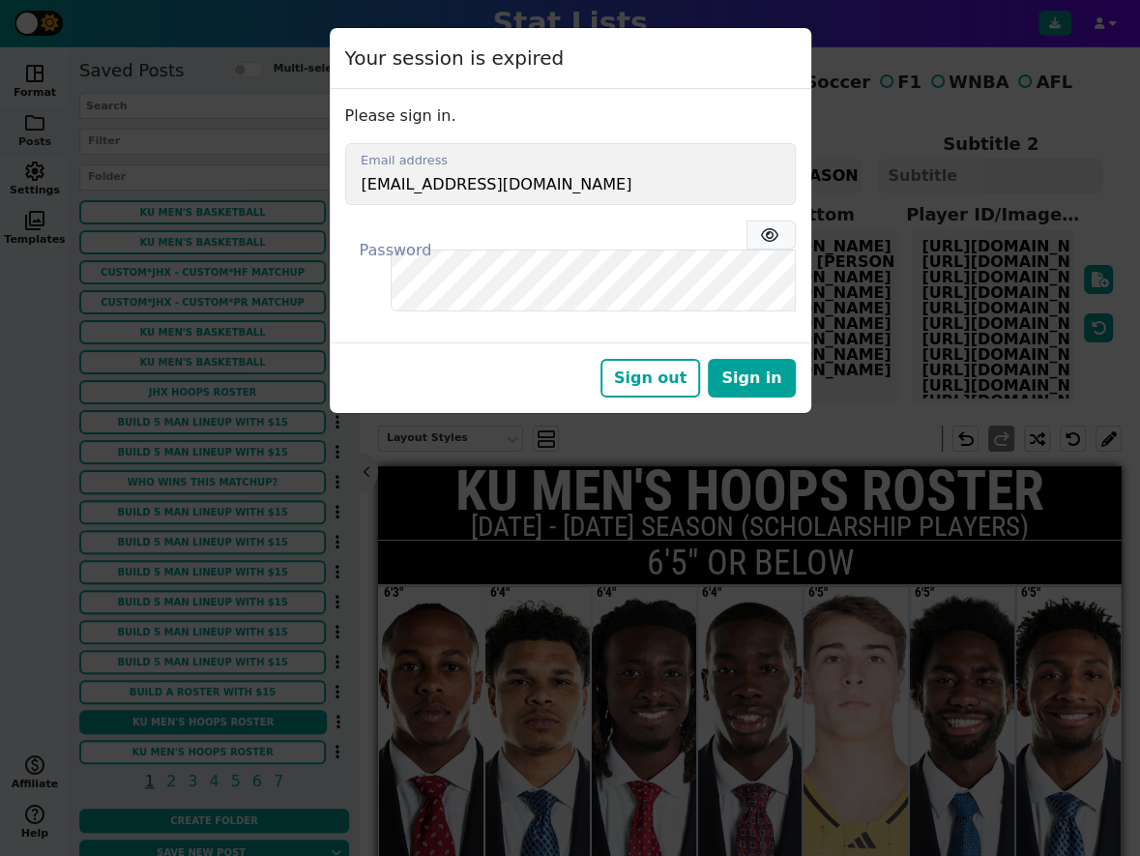
scroll to position [191, 0]
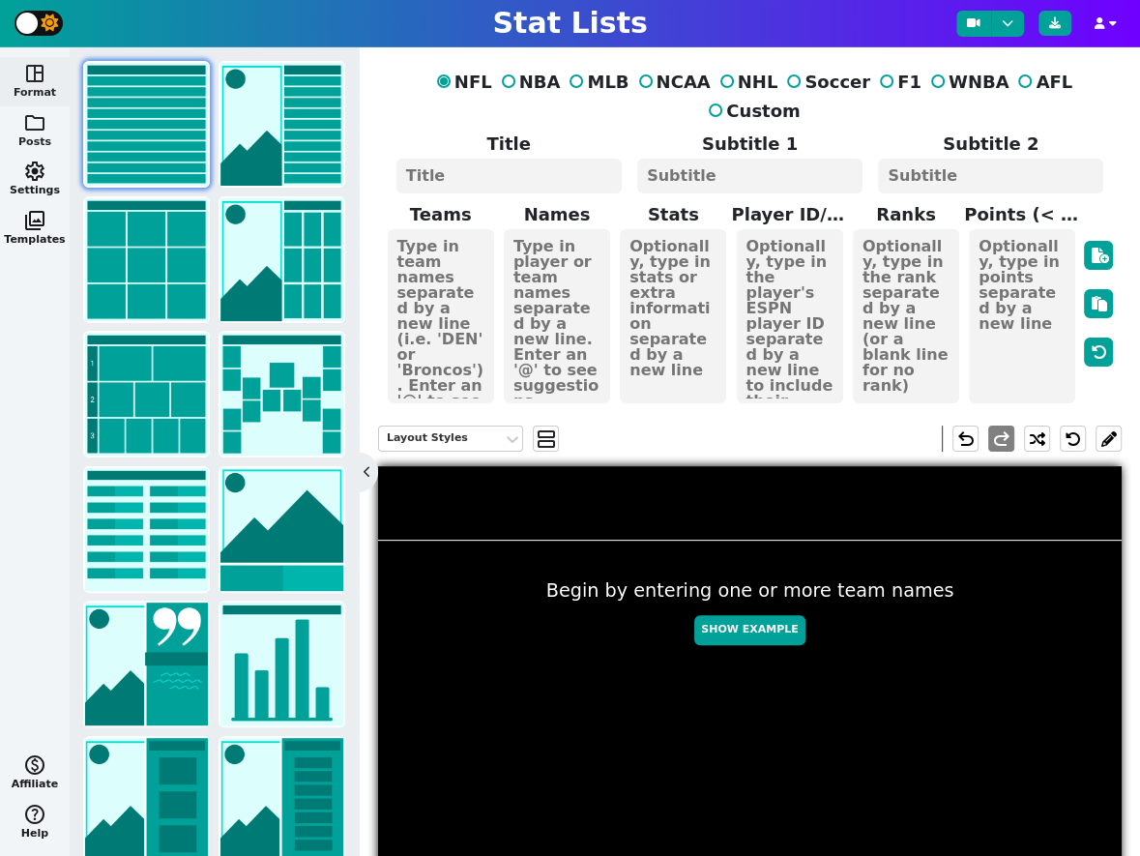
click at [34, 124] on span "folder" at bounding box center [34, 122] width 23 height 23
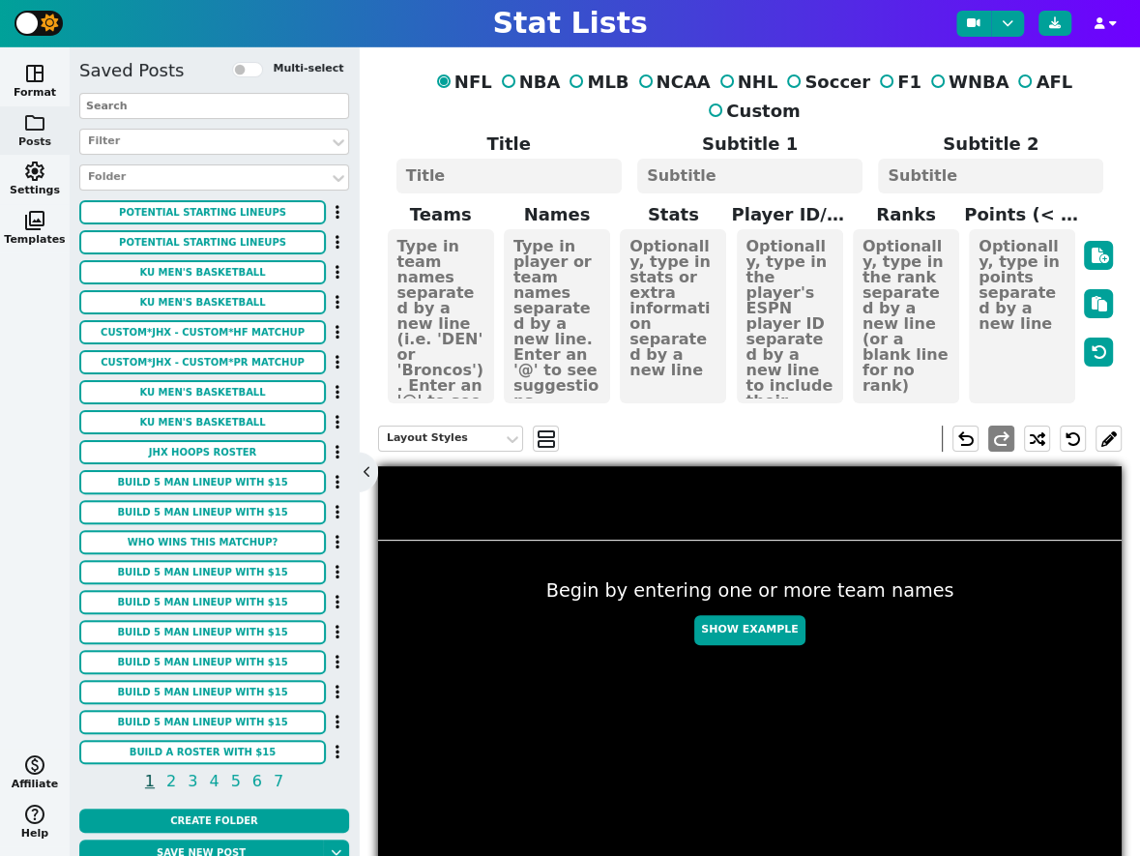
click at [34, 124] on span "folder" at bounding box center [34, 122] width 23 height 23
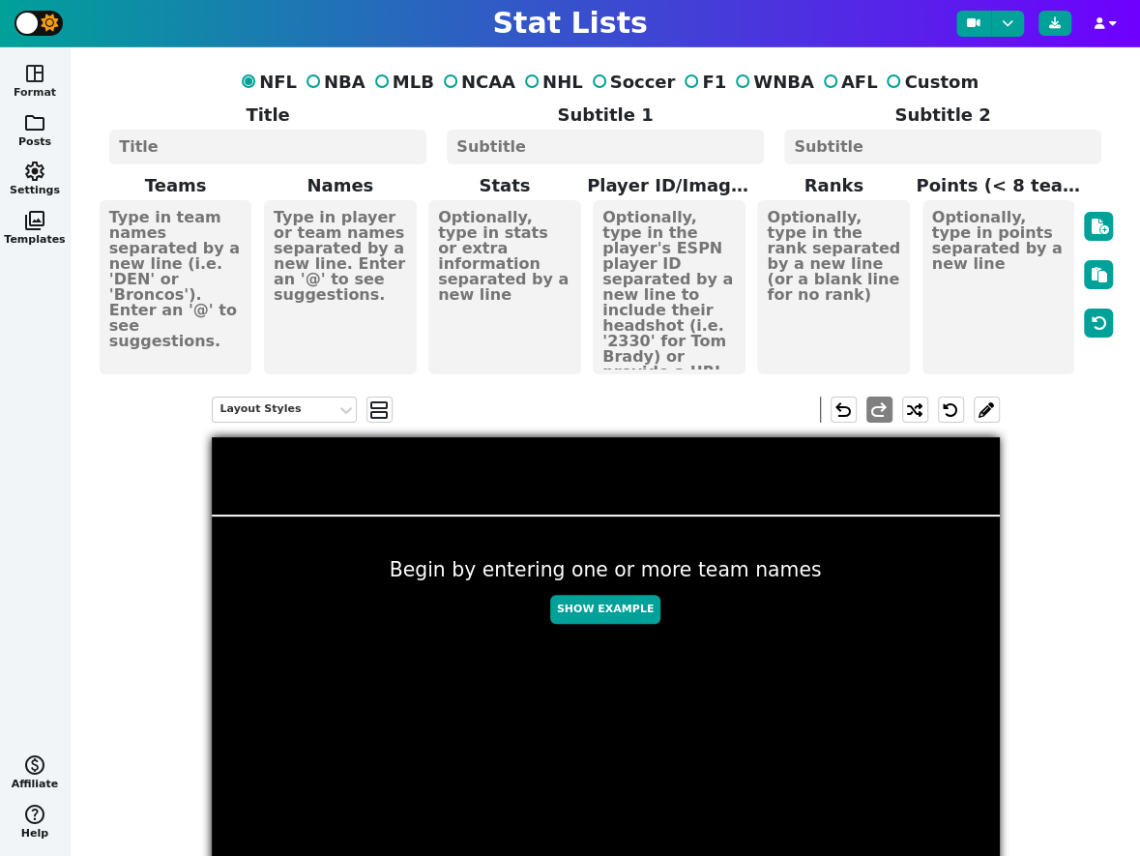
click at [34, 65] on span "space_dashboard" at bounding box center [34, 73] width 23 height 23
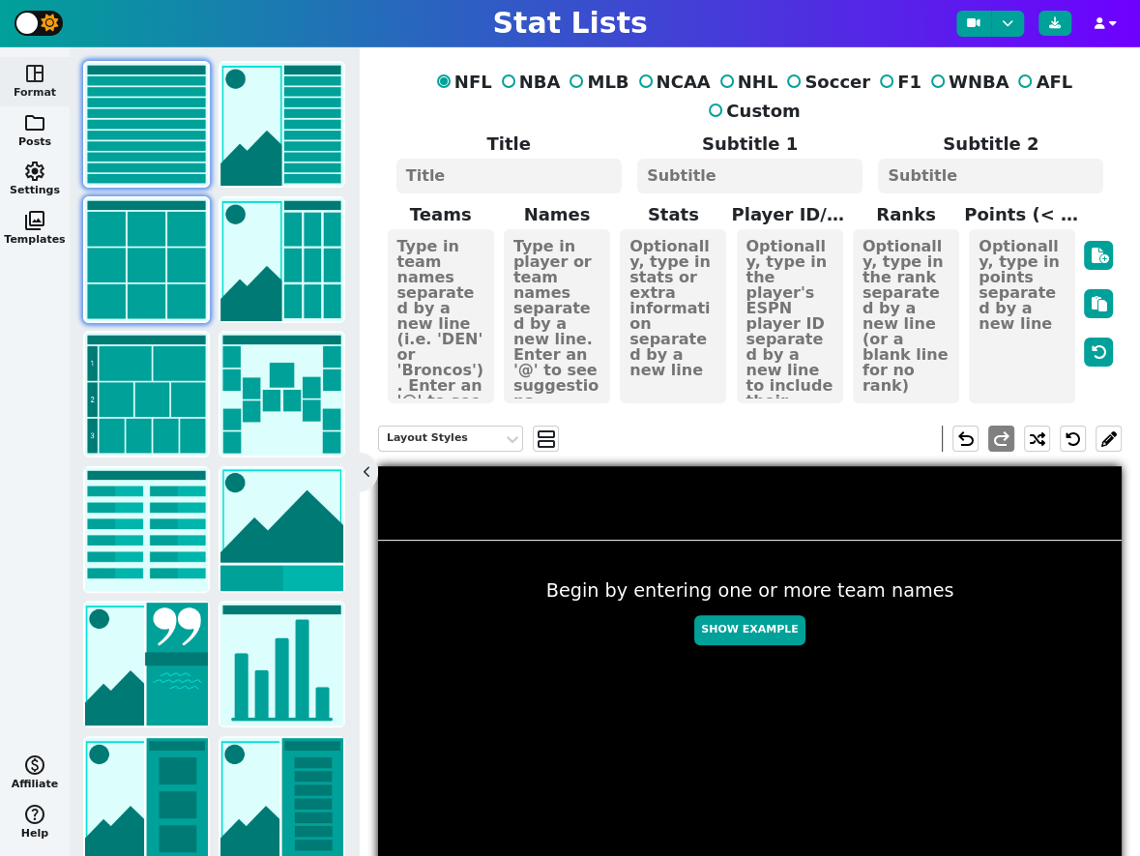
click at [133, 269] on img at bounding box center [146, 259] width 123 height 123
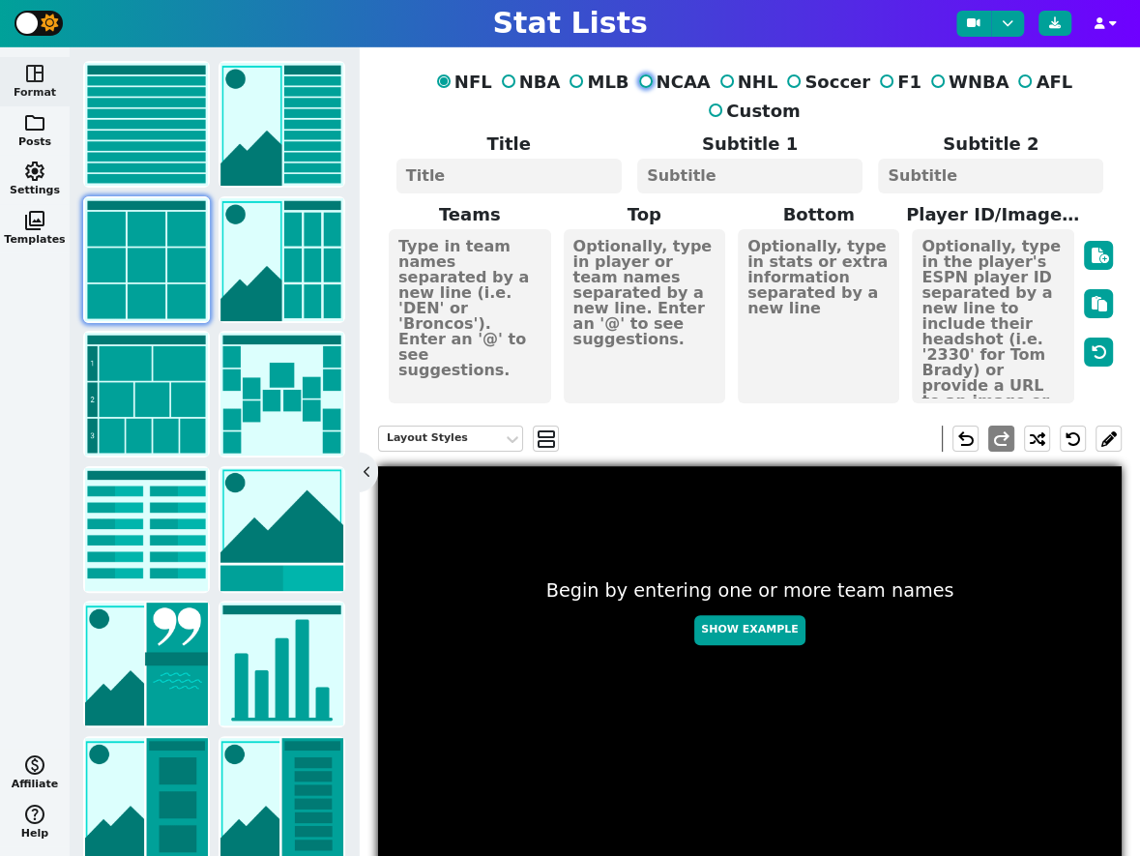
click at [639, 82] on input "NCAA" at bounding box center [646, 81] width 14 height 14
radio input "true"
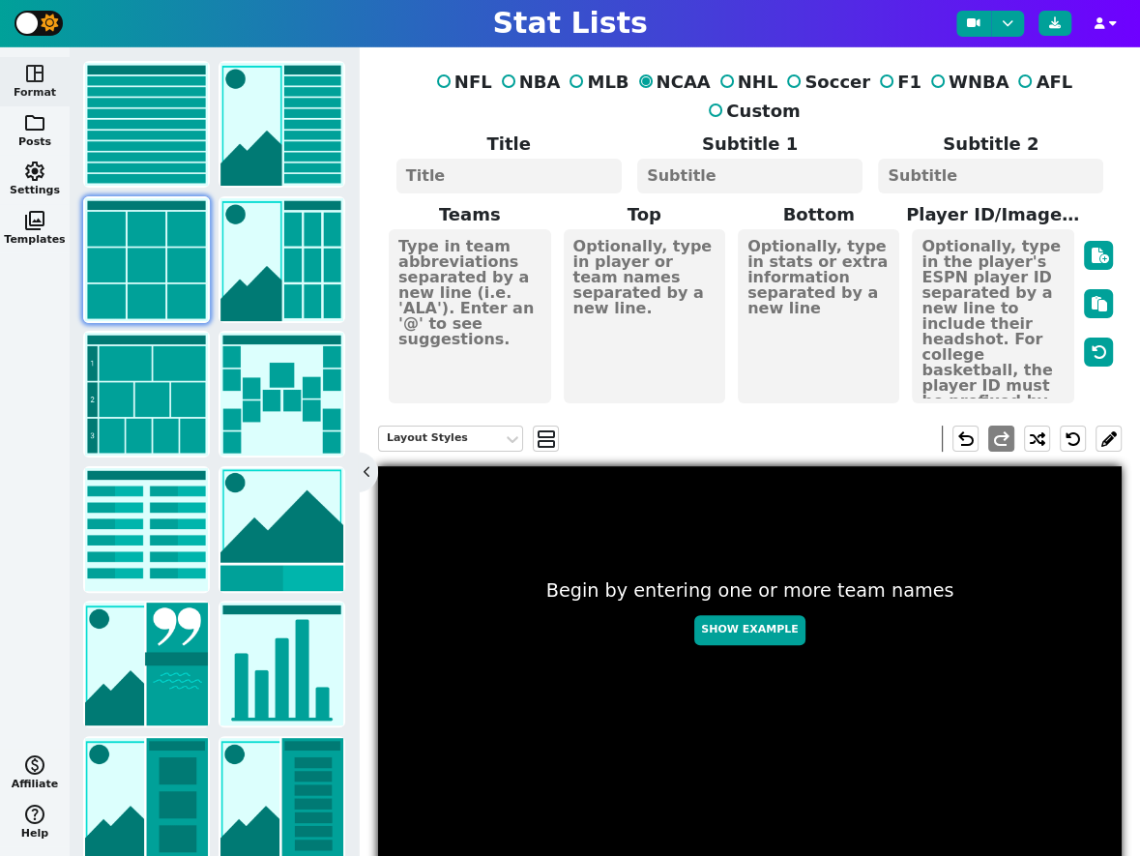
click at [636, 255] on textarea at bounding box center [644, 316] width 161 height 174
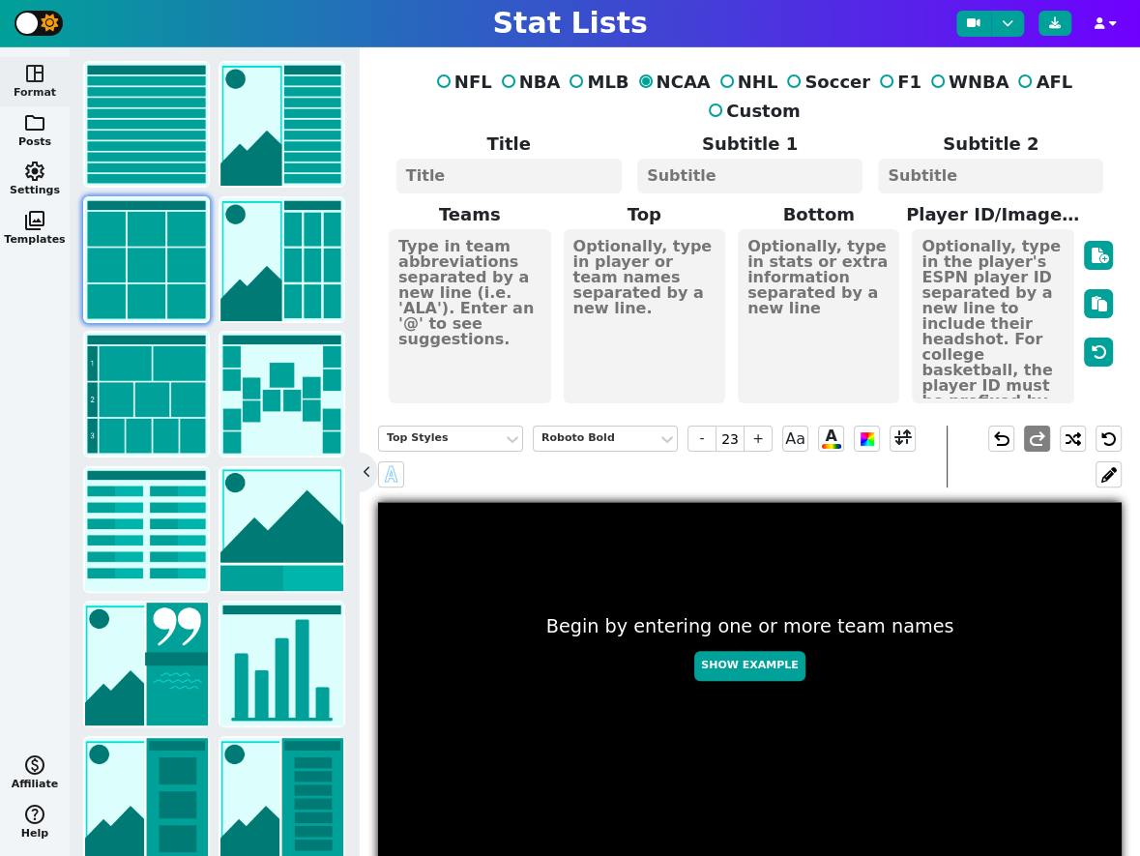
click at [467, 159] on textarea at bounding box center [508, 176] width 225 height 35
type input "20"
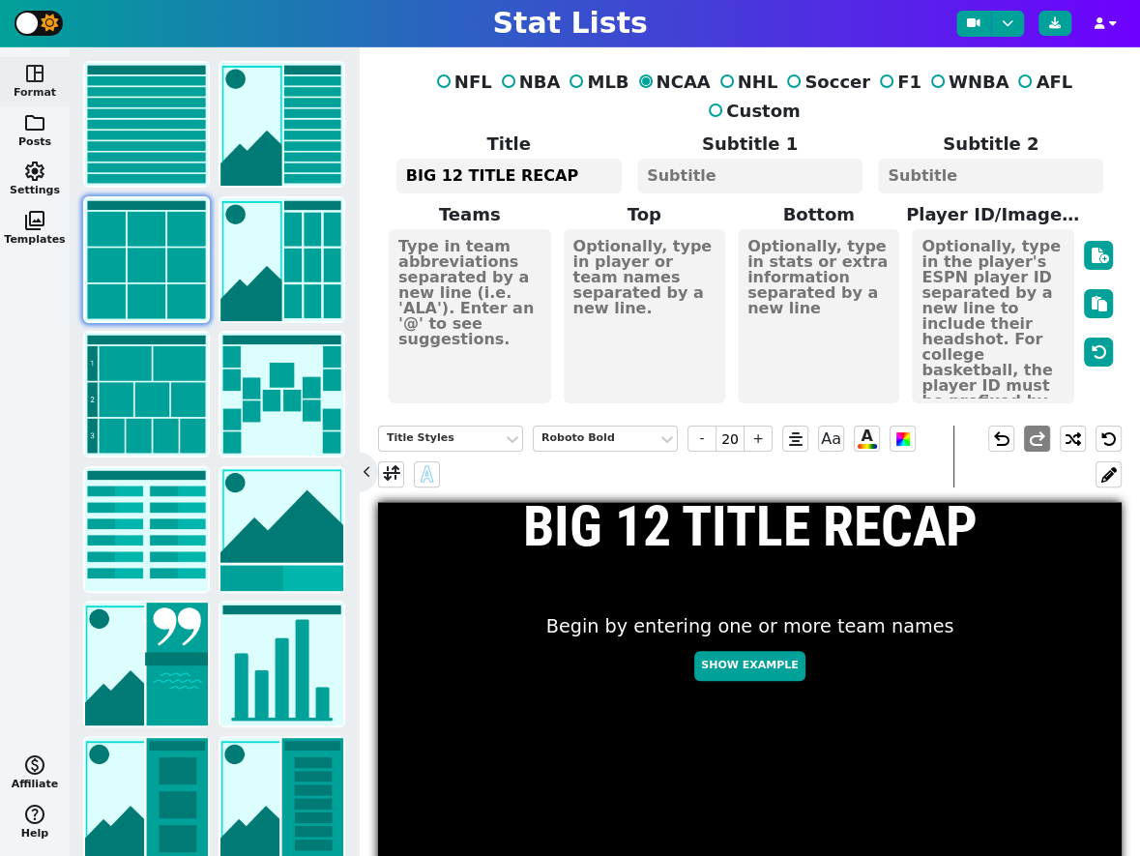
type textarea "BIG 12 TITLE RECAP"
click at [777, 159] on textarea at bounding box center [749, 176] width 225 height 35
type input "10"
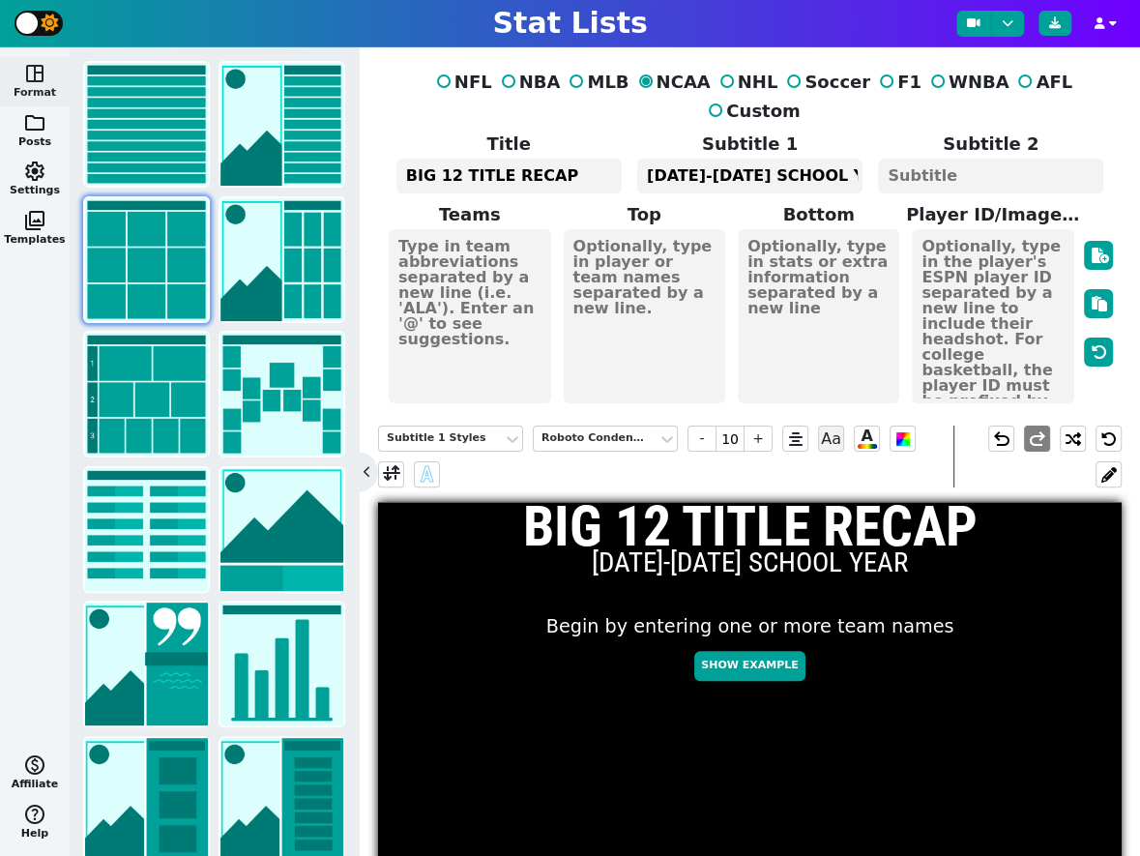
type textarea "[DATE]-[DATE] SCHOOL YEAR"
click at [504, 231] on textarea at bounding box center [469, 316] width 161 height 174
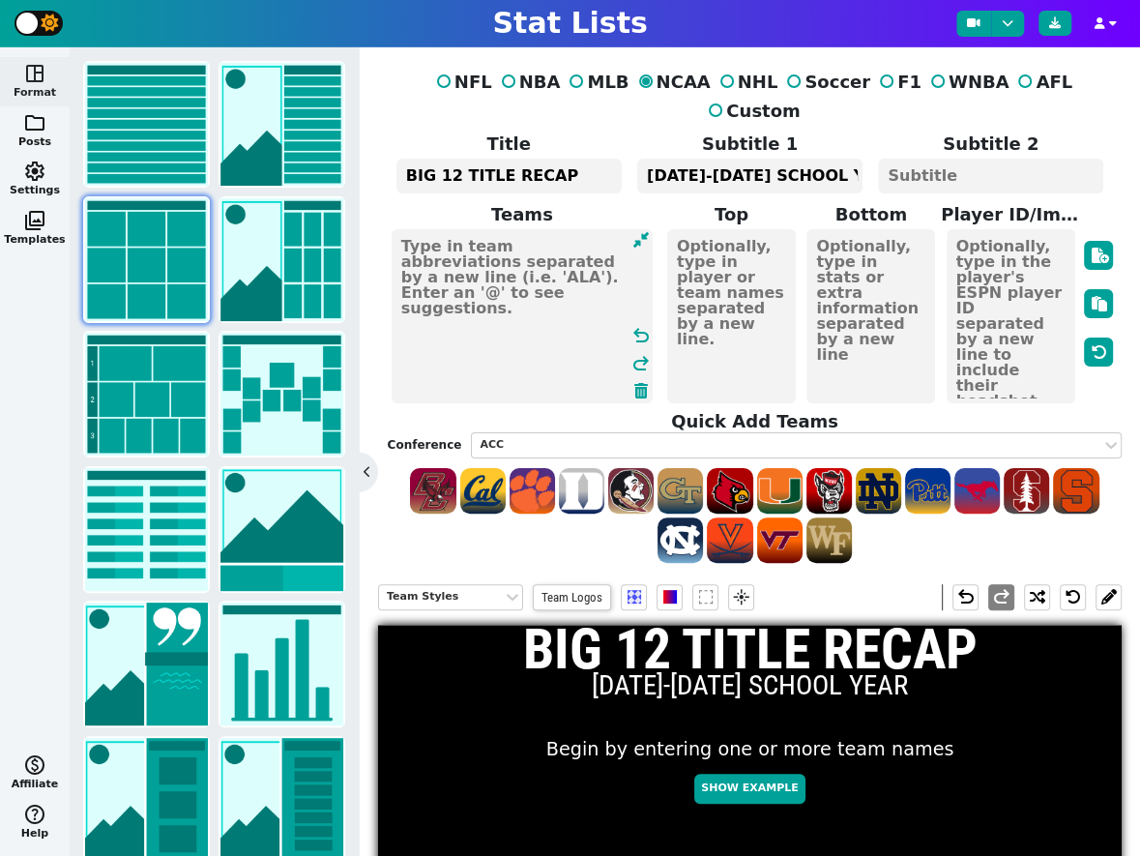
click at [719, 257] on textarea at bounding box center [731, 316] width 129 height 174
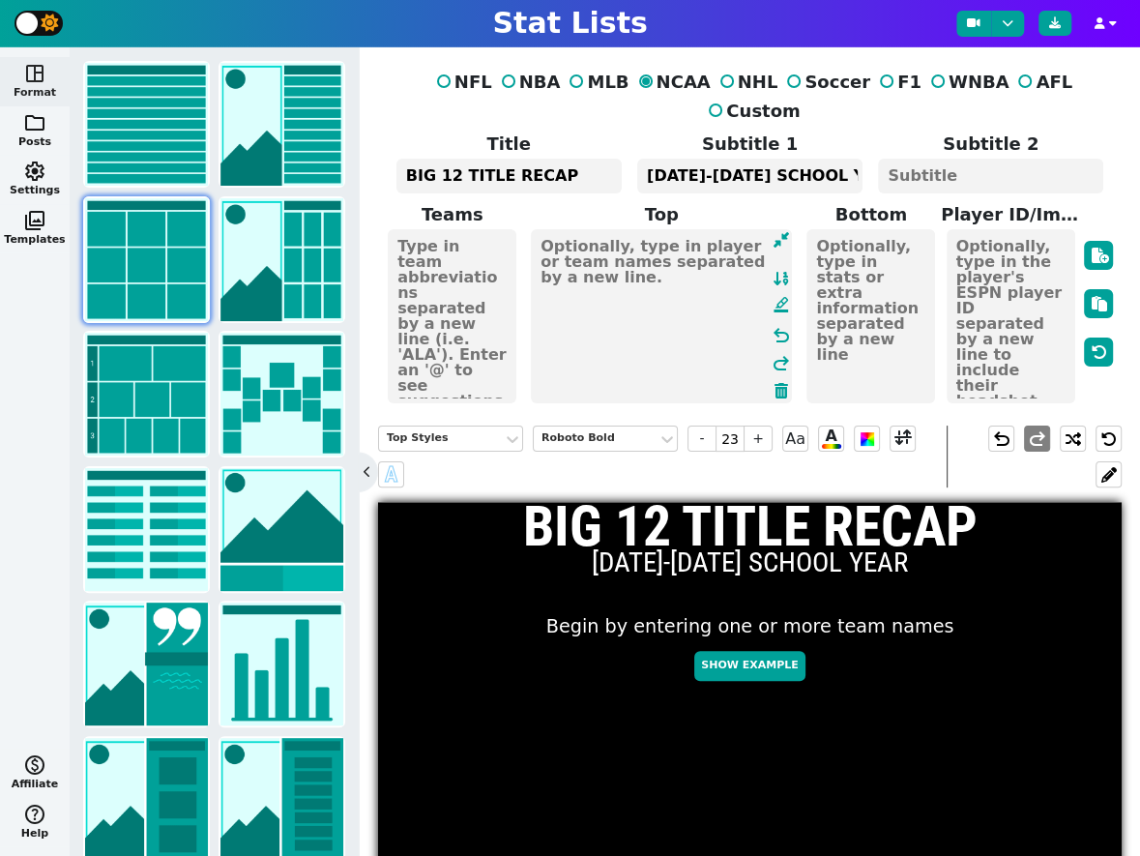
click at [854, 281] on textarea at bounding box center [870, 316] width 129 height 174
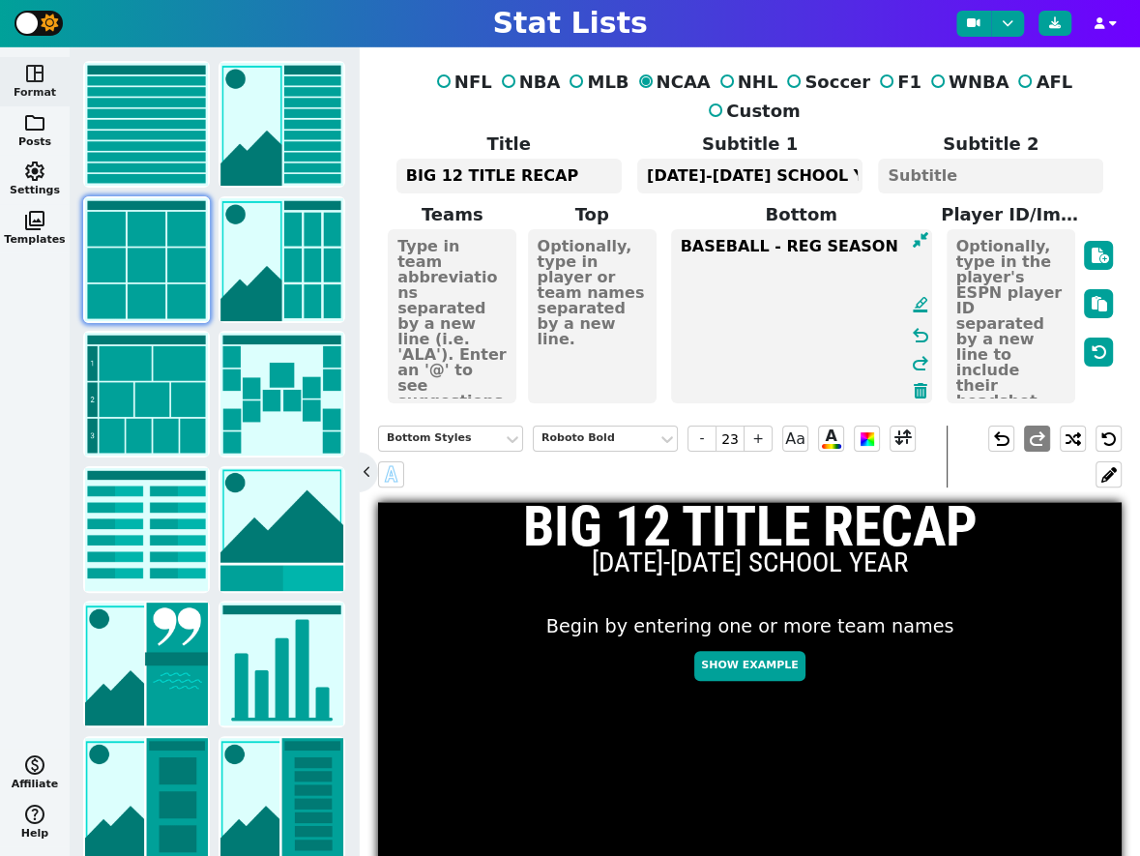
type textarea "BASEBALL - REG SEASON"
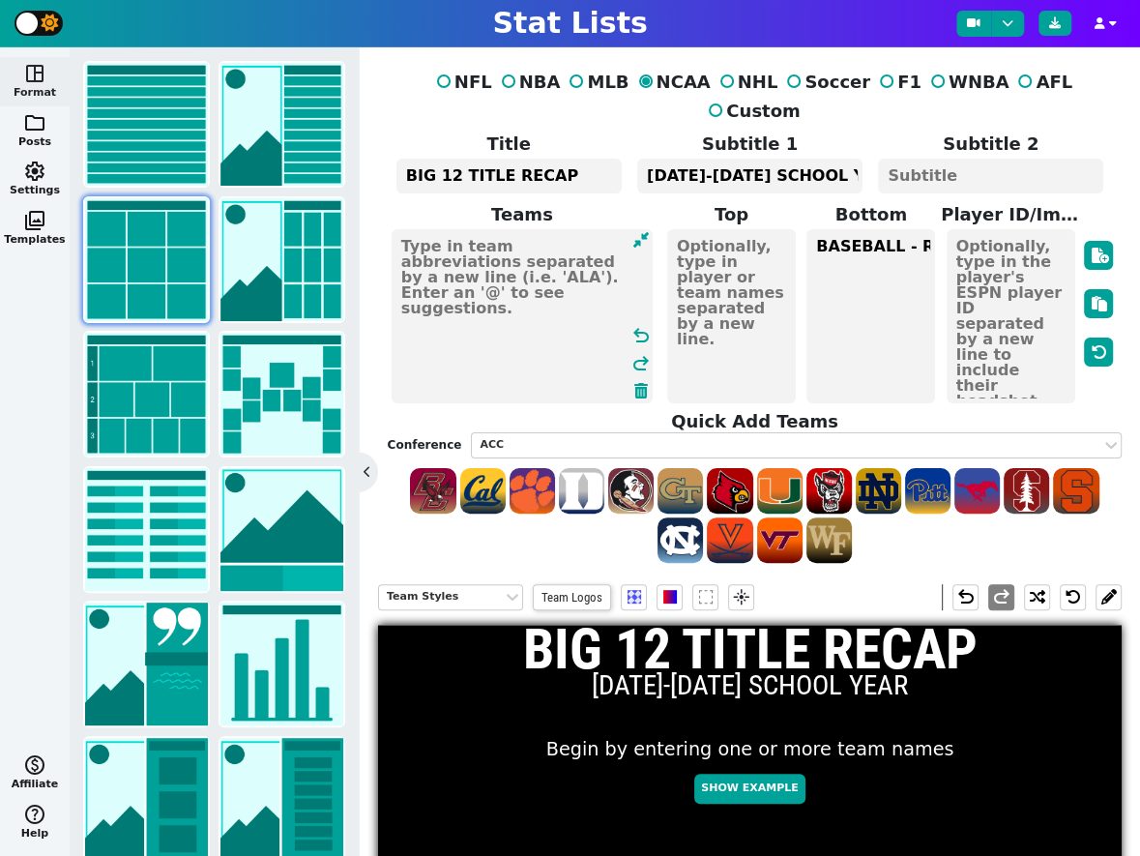
click at [436, 271] on textarea at bounding box center [522, 316] width 261 height 174
click at [590, 437] on div "ACC" at bounding box center [787, 445] width 614 height 16
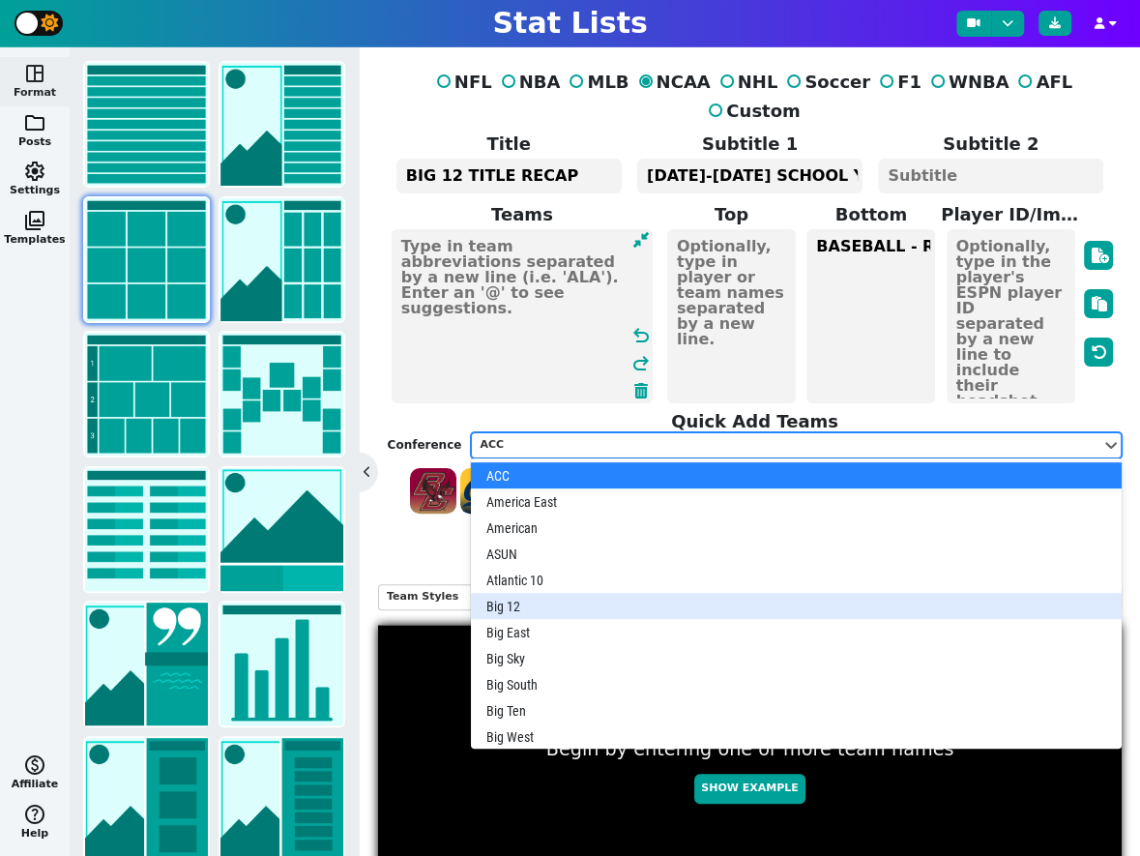
click at [536, 593] on div "Big 12" at bounding box center [796, 606] width 651 height 26
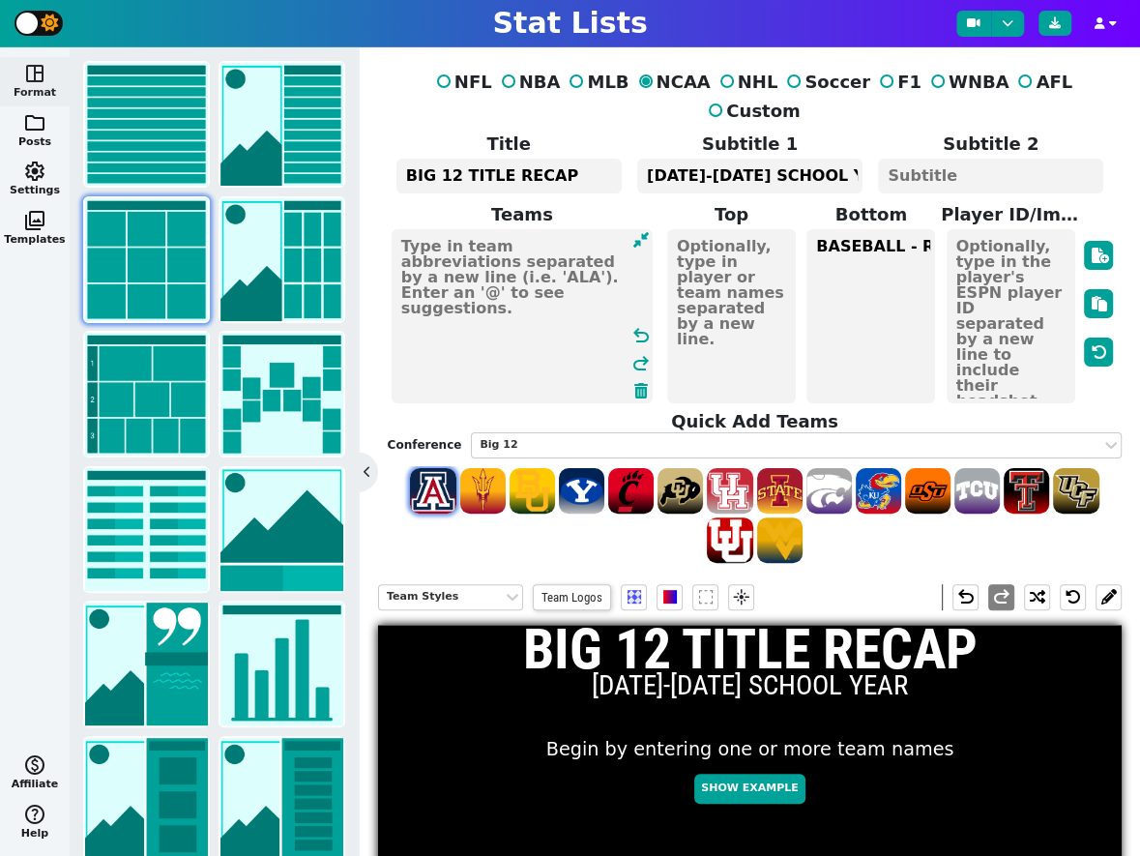
click at [427, 468] on span at bounding box center [432, 490] width 45 height 45
type textarea "ARIZ"
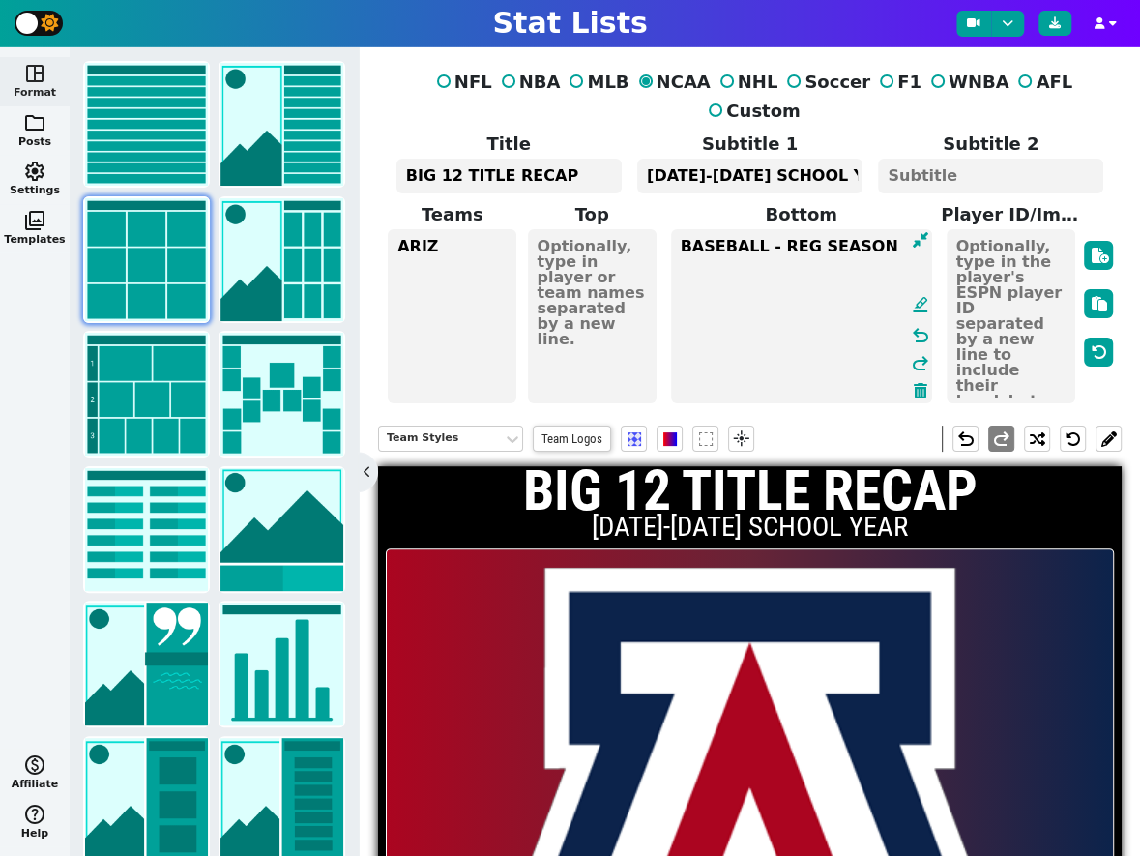
click at [904, 283] on textarea "BASEBALL - REG SEASON" at bounding box center [801, 316] width 261 height 174
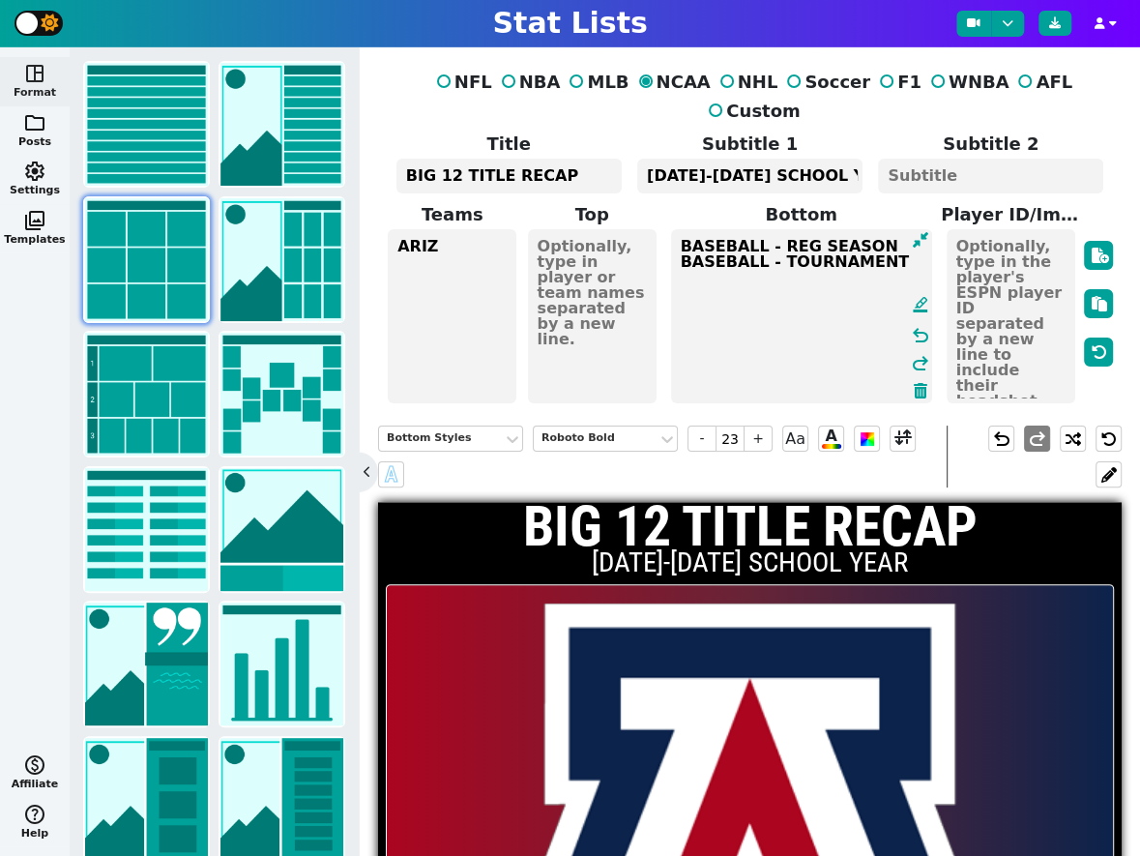
type textarea "BASEBALL - REG SEASON BASEBALL - TOURNAMENT"
click at [479, 229] on textarea "ARIZ" at bounding box center [452, 316] width 129 height 174
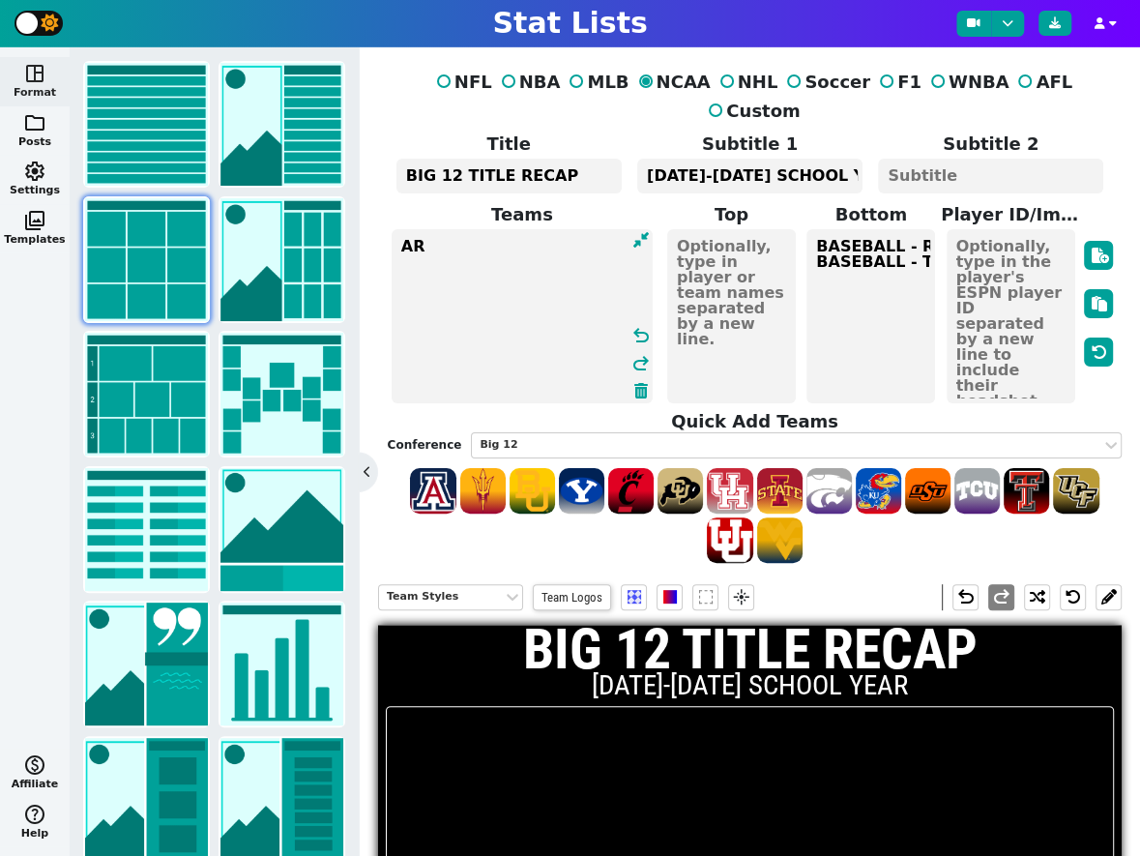
type textarea "A"
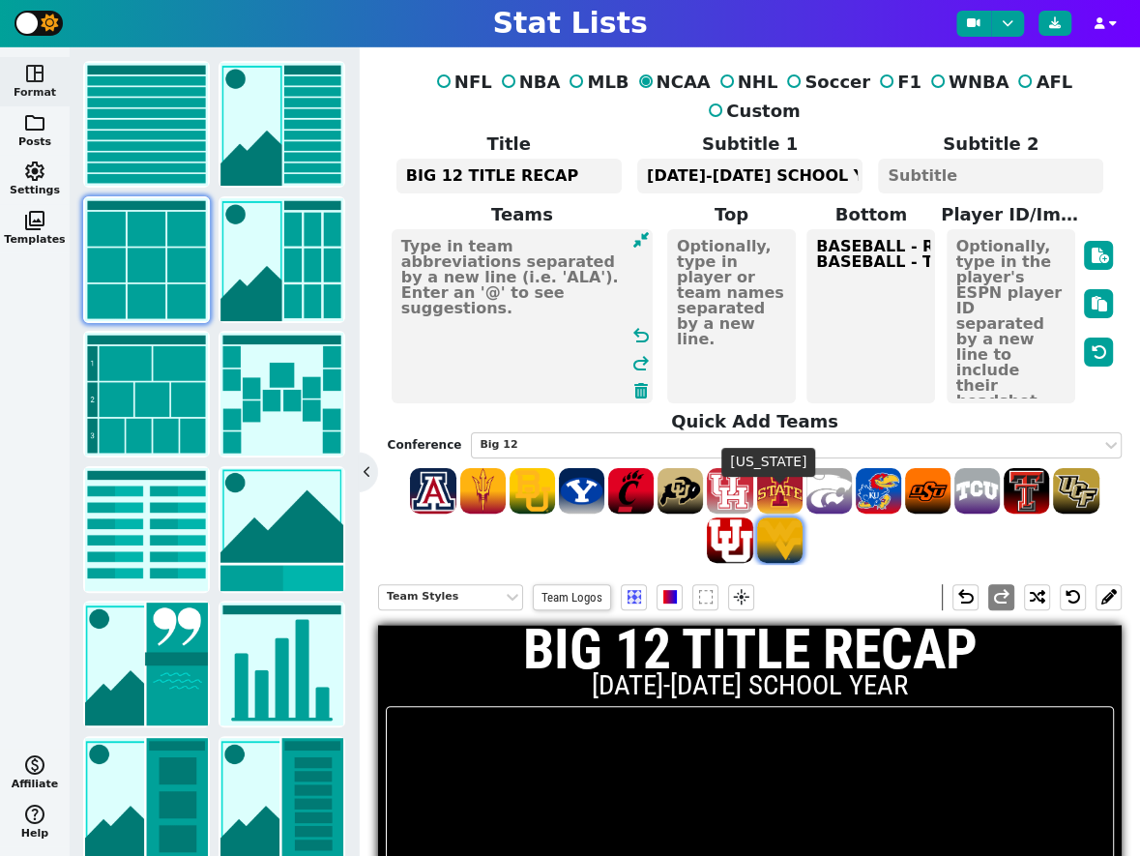
click at [785, 521] on span at bounding box center [779, 539] width 45 height 45
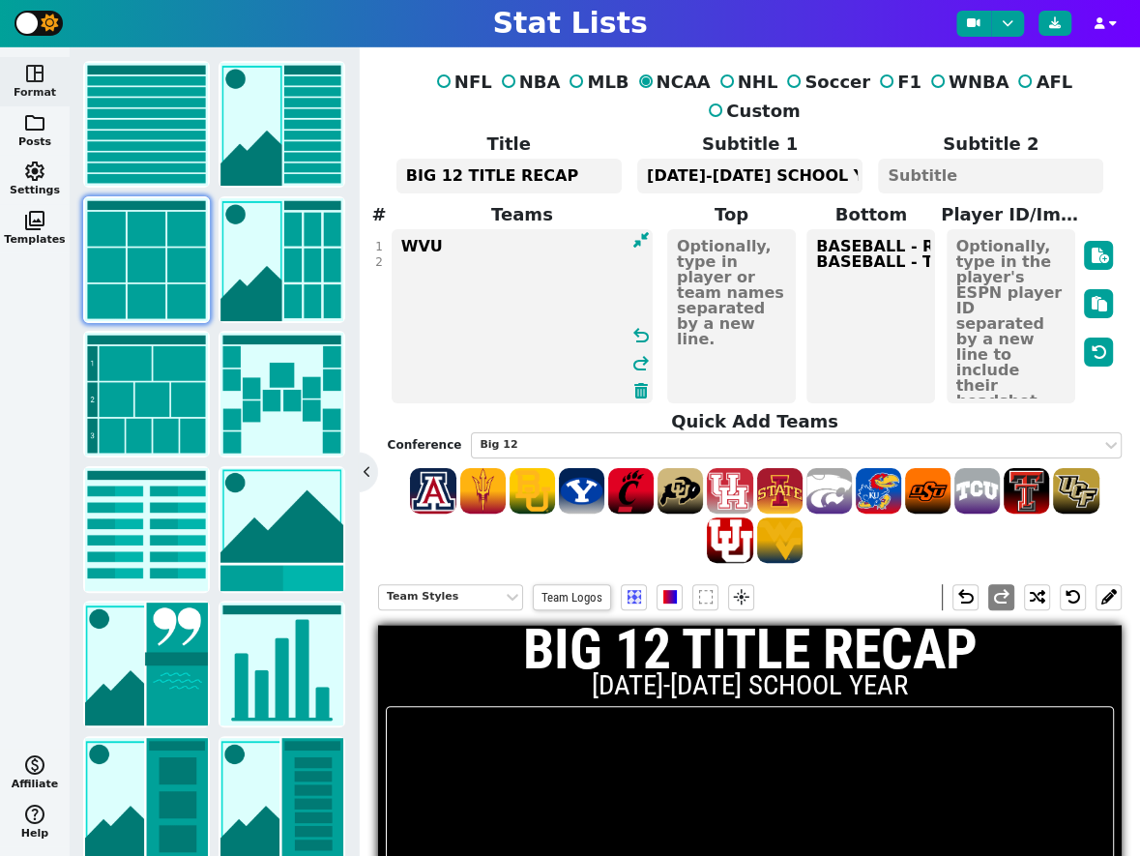
click at [401, 232] on textarea "WVU" at bounding box center [522, 316] width 261 height 174
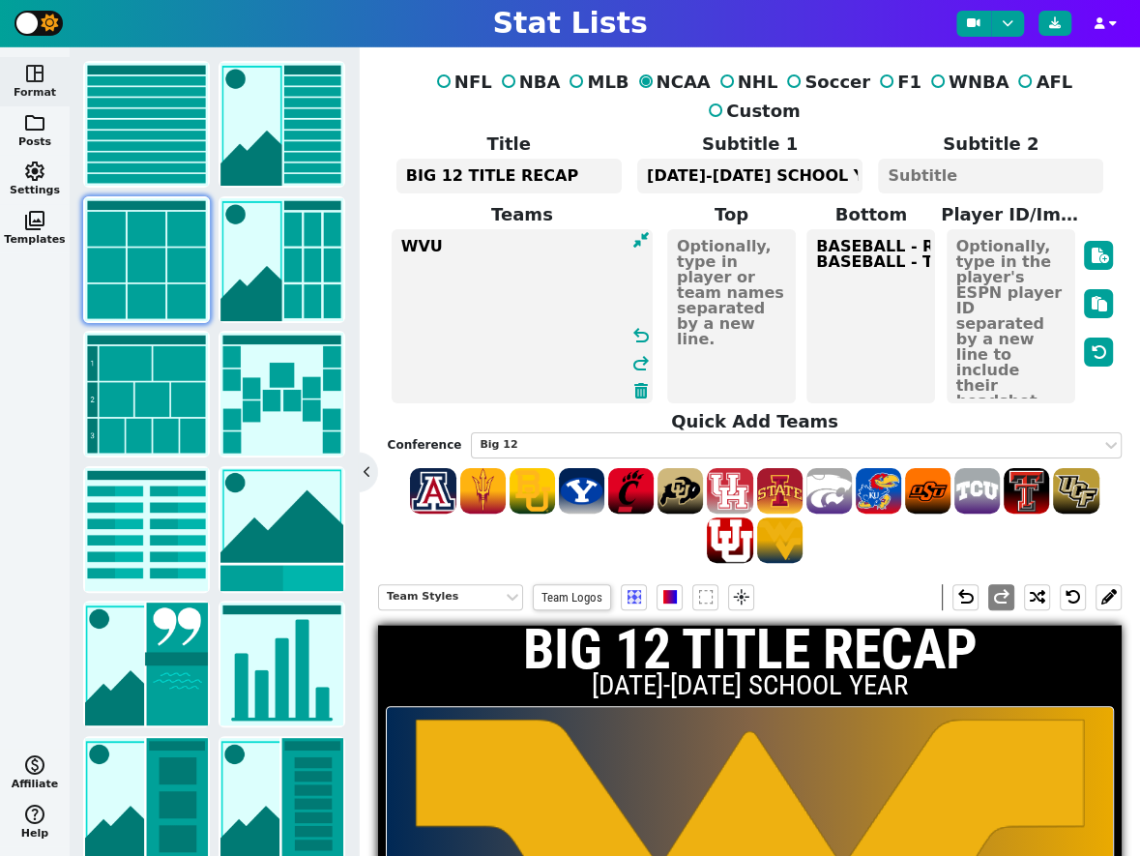
click at [483, 229] on textarea "WVU" at bounding box center [522, 316] width 261 height 174
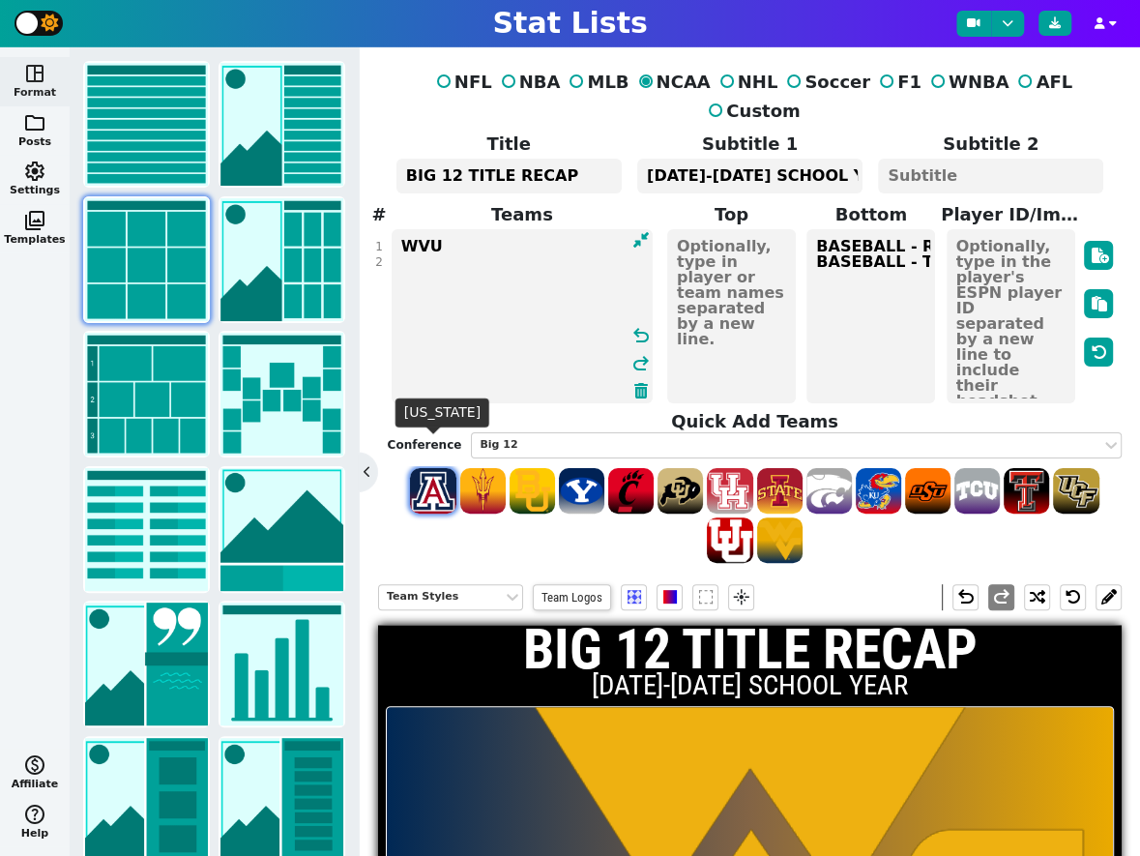
click at [427, 468] on span at bounding box center [432, 490] width 45 height 45
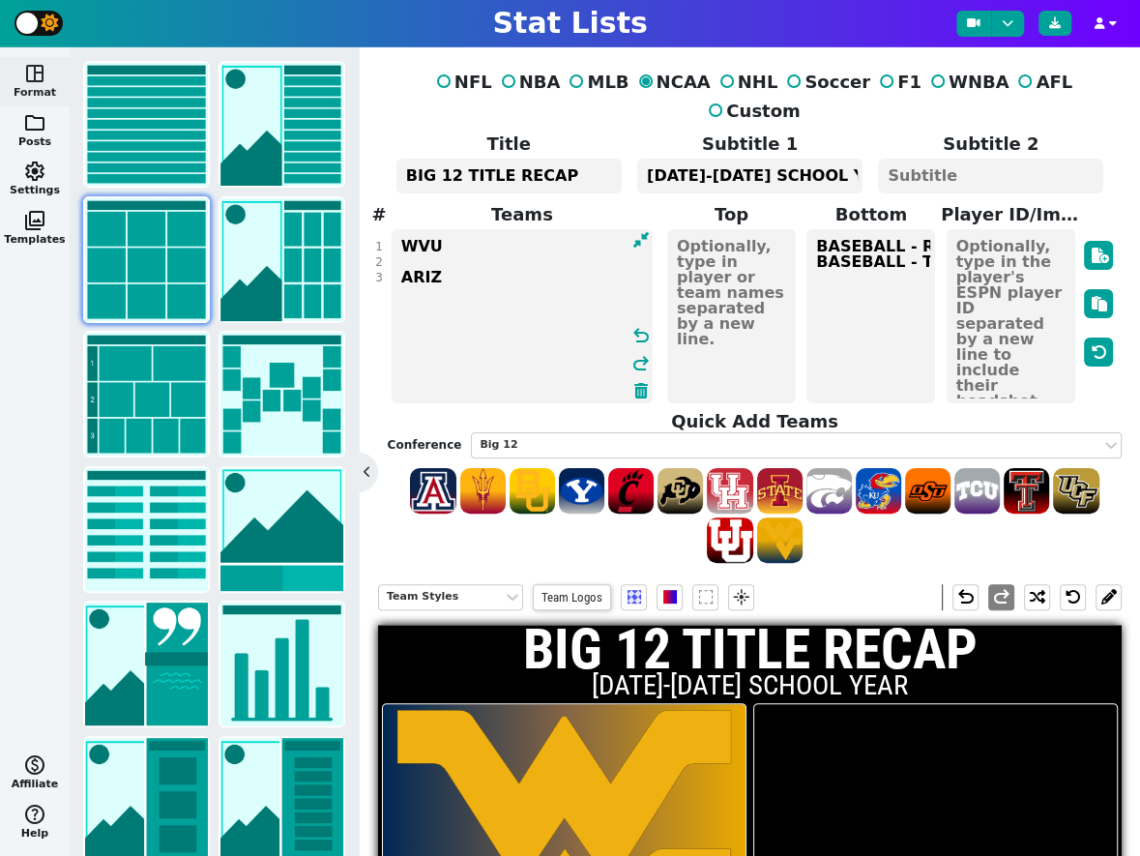
click at [430, 229] on textarea "WVU ARIZ" at bounding box center [522, 316] width 261 height 174
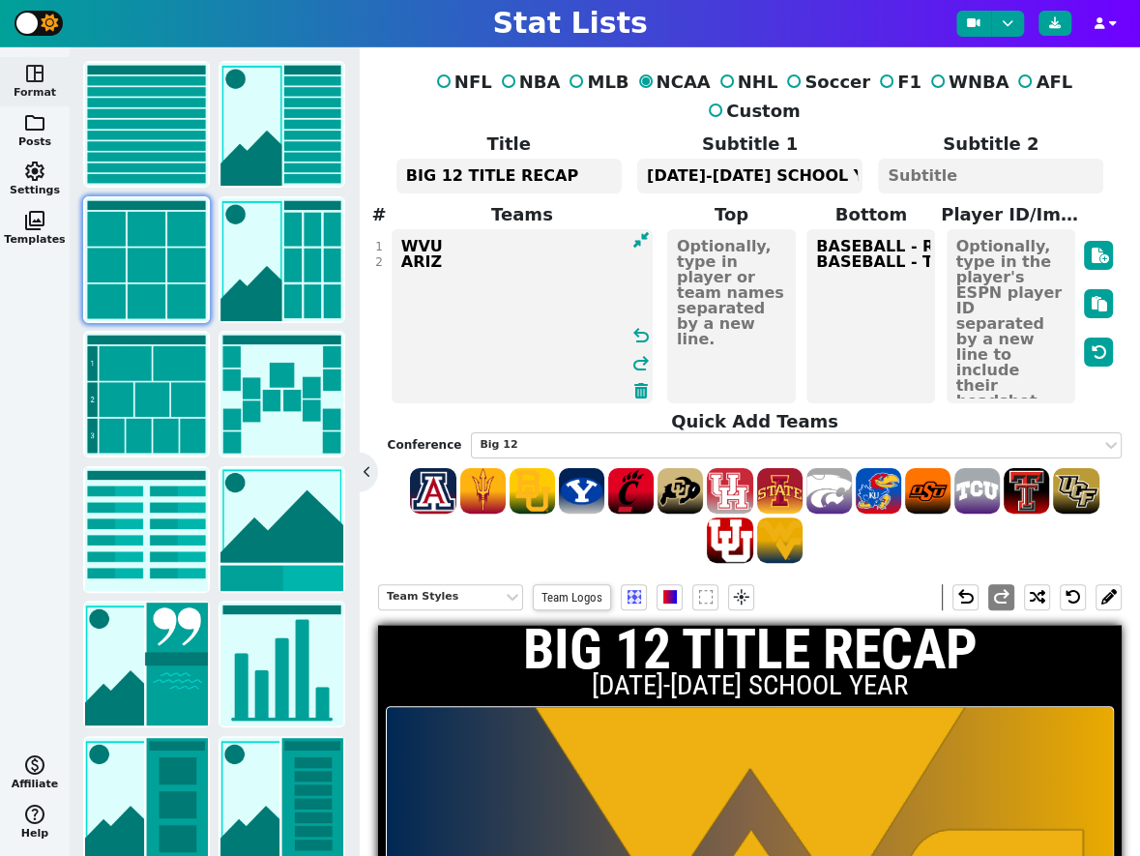
click at [477, 229] on textarea "WVU ARIZ" at bounding box center [522, 316] width 261 height 174
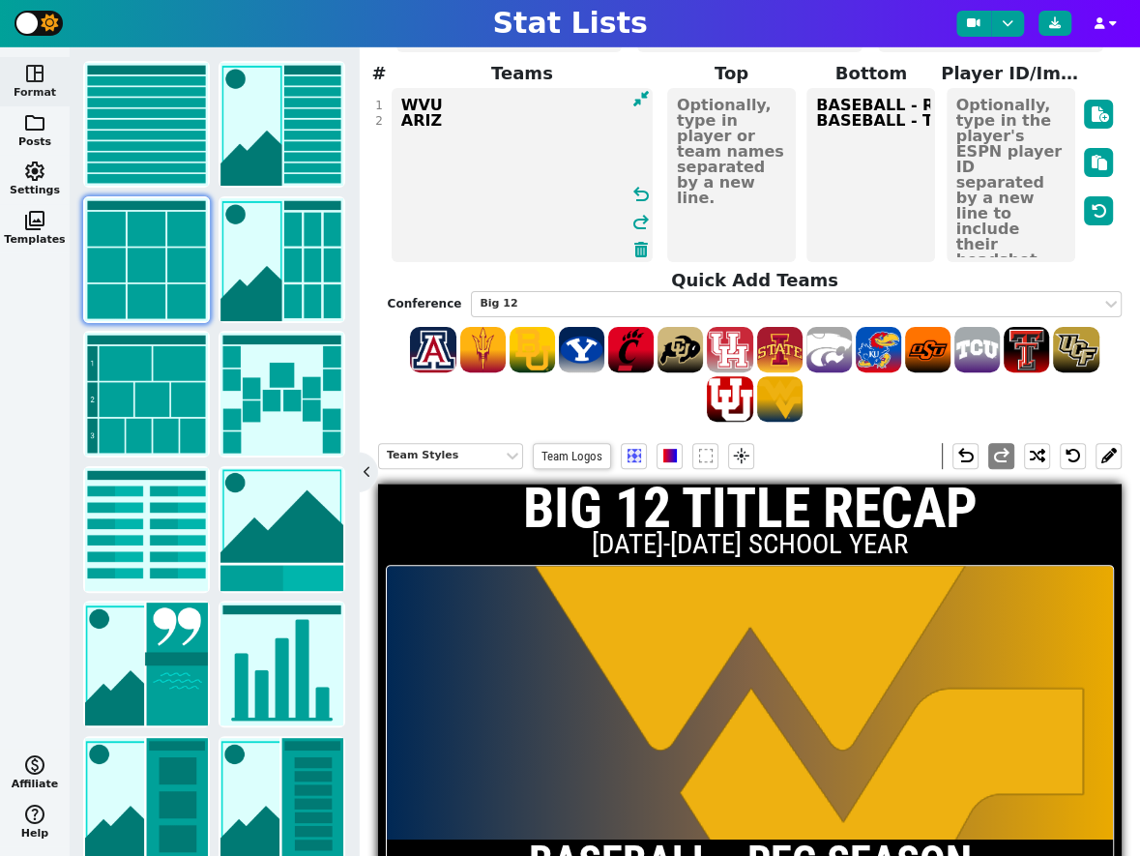
scroll to position [119, 0]
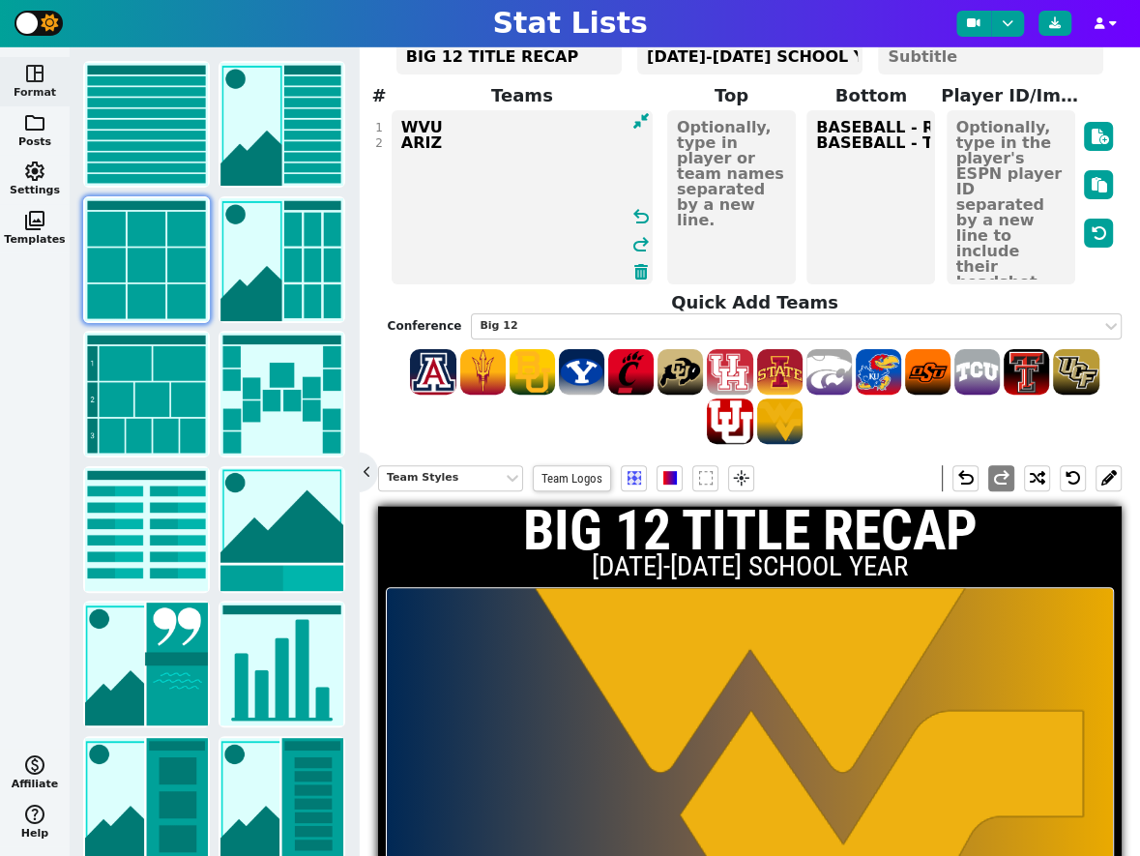
type textarea "WVU ARIZ"
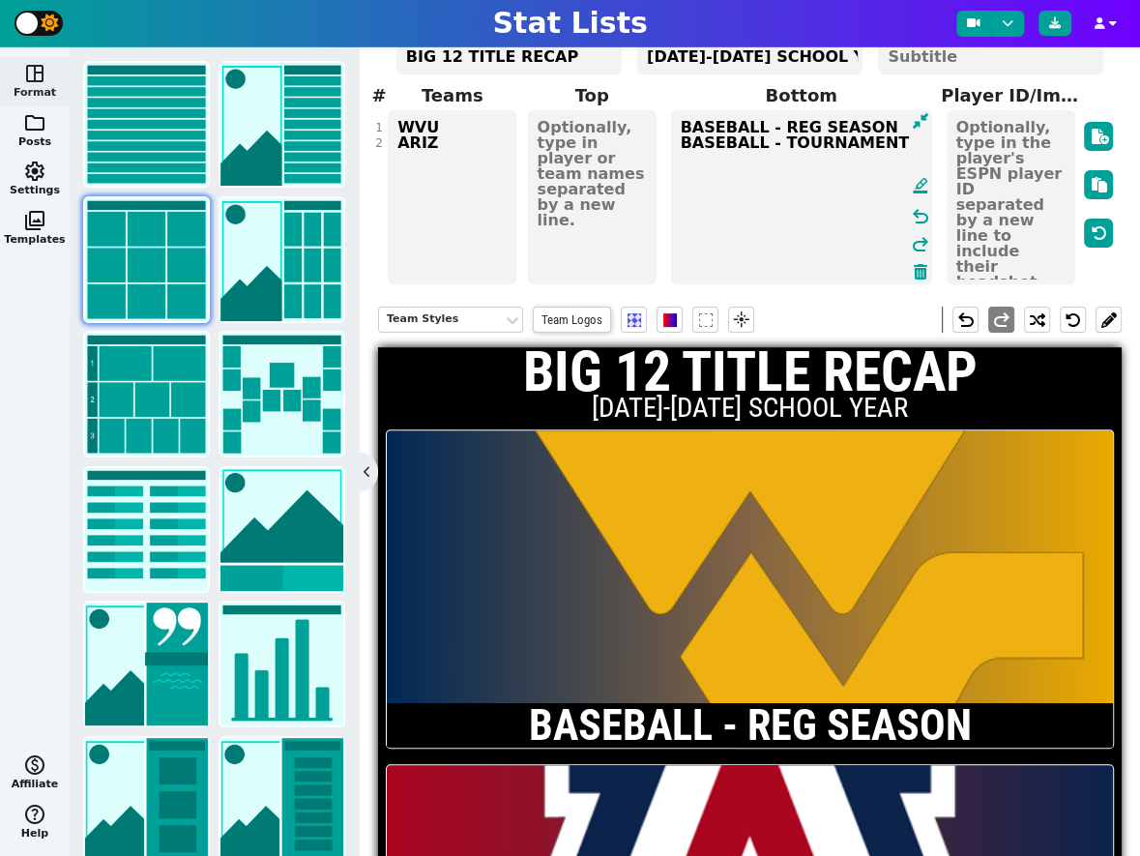
click at [910, 170] on textarea "BASEBALL - REG SEASON BASEBALL - TOURNAMENT" at bounding box center [801, 197] width 261 height 174
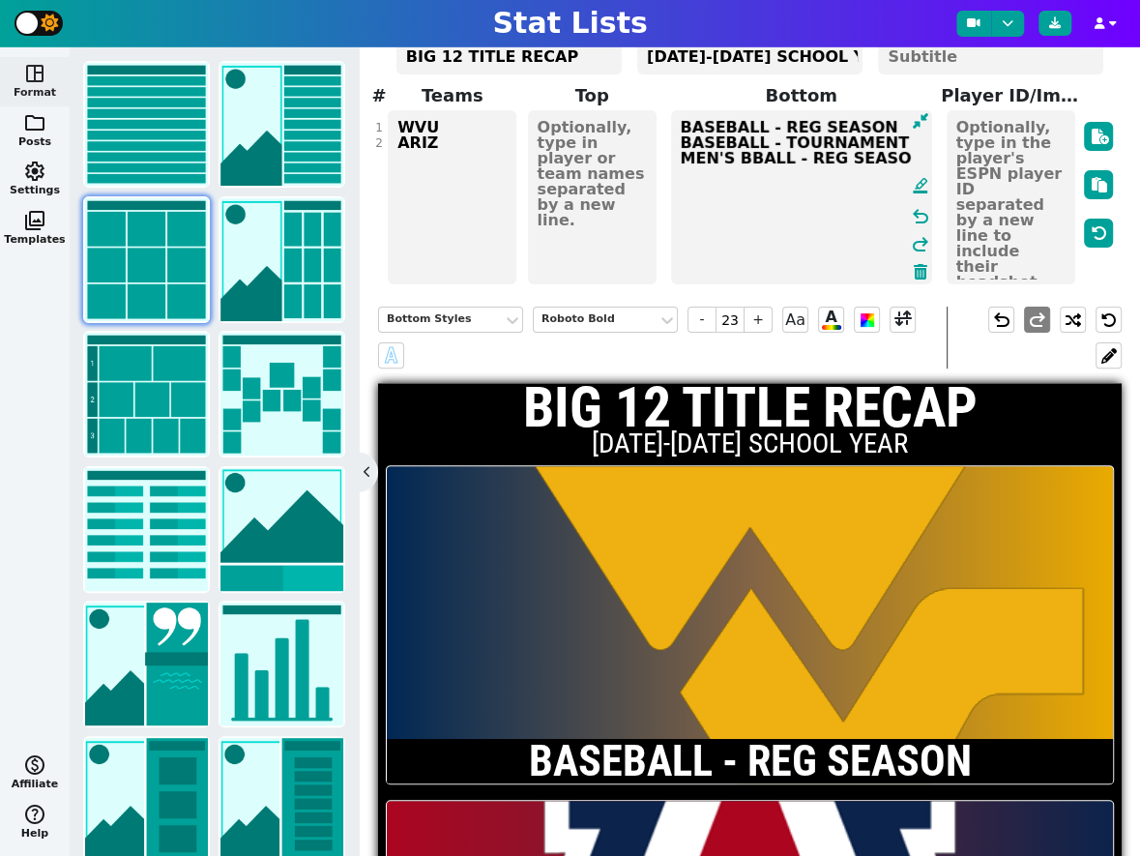
click at [895, 110] on textarea "BASEBALL - REG SEASON BASEBALL - TOURNAMENT MEN'S BBALL - REG SEASON" at bounding box center [801, 197] width 261 height 174
click at [903, 127] on textarea "BASEBALL - REG SEASON BASEBALL - TOURNEY MEN'S BBALL - REG SEASON" at bounding box center [801, 197] width 261 height 174
type textarea "BASEBALL - REG SEASON BASEBALL - TOURNEY MEN'S BBALL - REG SEASON MEN'S BBALL -…"
click at [465, 143] on textarea "WVU ARIZ" at bounding box center [452, 197] width 129 height 174
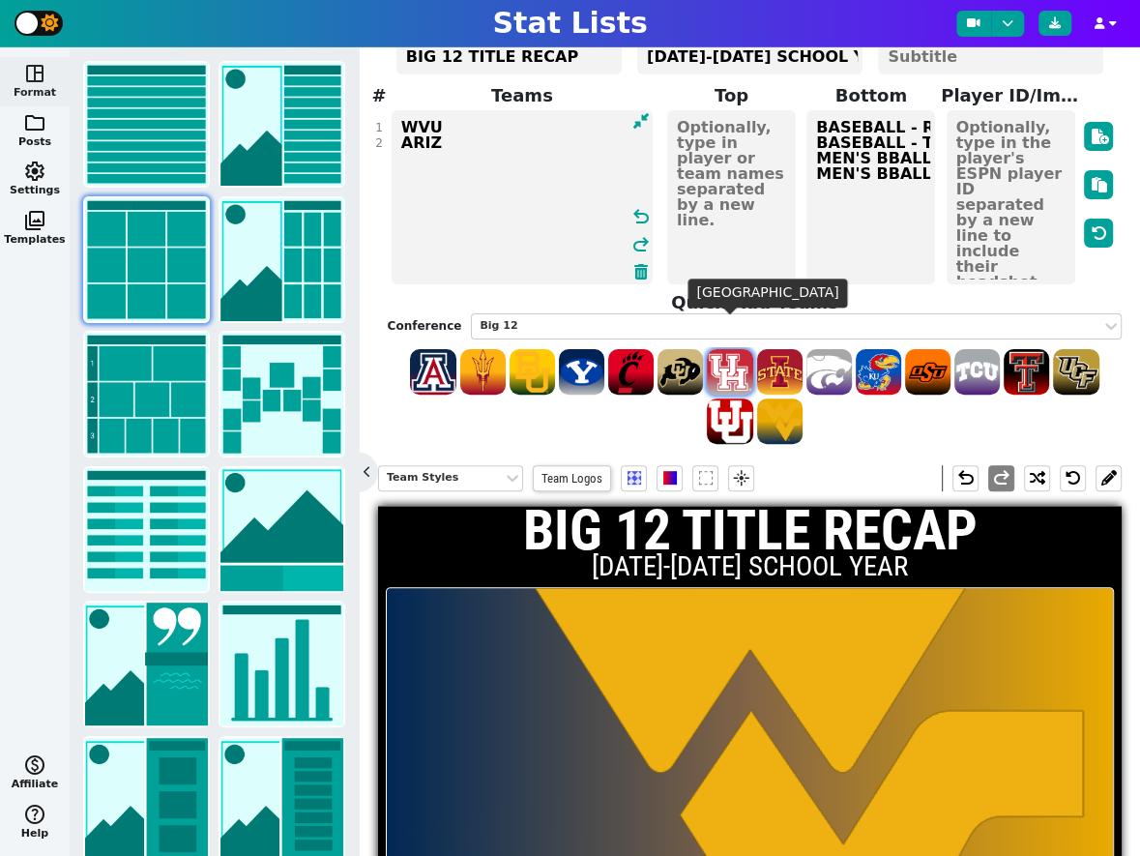
click at [728, 349] on span at bounding box center [729, 371] width 45 height 45
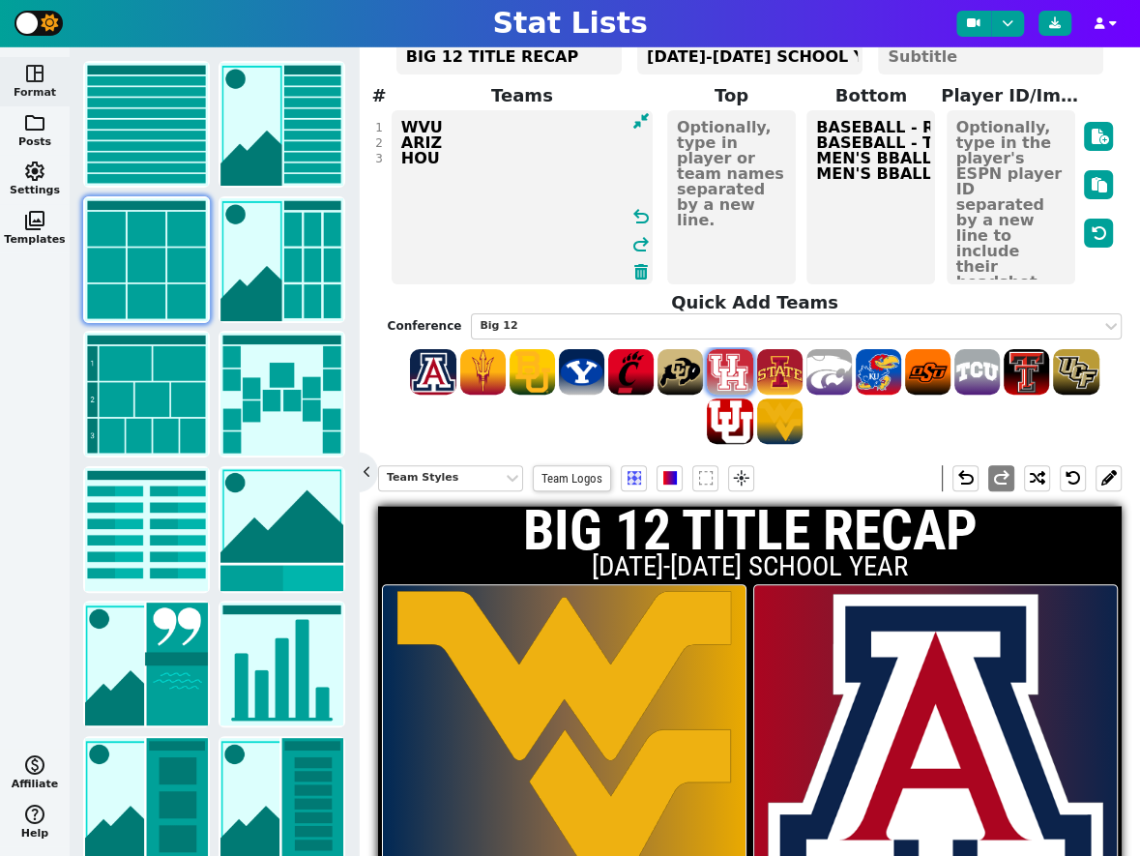
click at [728, 349] on span at bounding box center [729, 371] width 45 height 45
click at [533, 147] on textarea "WVU ARIZ HOU HOU" at bounding box center [522, 197] width 261 height 174
click at [468, 141] on textarea "WVU ARIZ HOU HOU" at bounding box center [522, 197] width 261 height 174
click at [973, 349] on span at bounding box center [976, 371] width 45 height 45
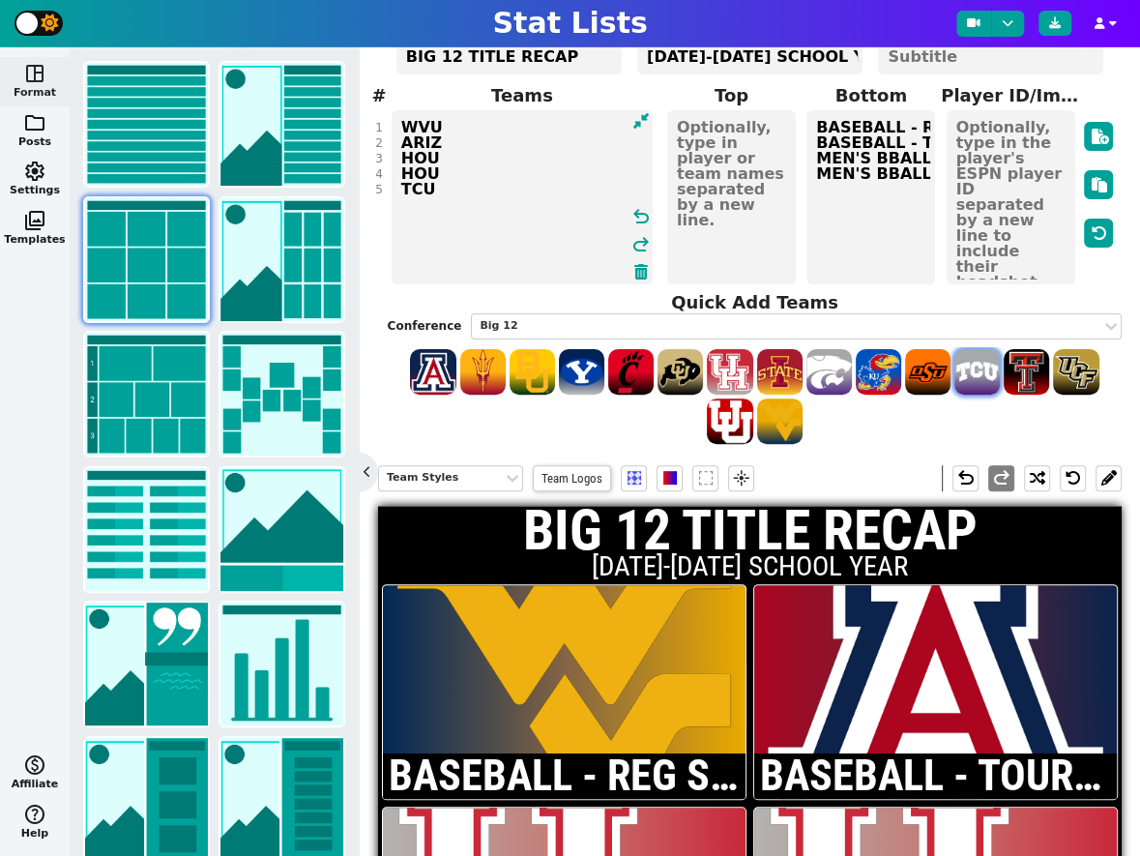
click at [973, 349] on span at bounding box center [976, 371] width 45 height 45
type textarea "WVU ARIZ HOU HOU TCU TCU"
click at [897, 172] on textarea "BASEBALL - REG SEASON BASEBALL - TOURNEY MEN'S BBALL - REG SEASON MEN'S BBALL -…" at bounding box center [870, 197] width 129 height 174
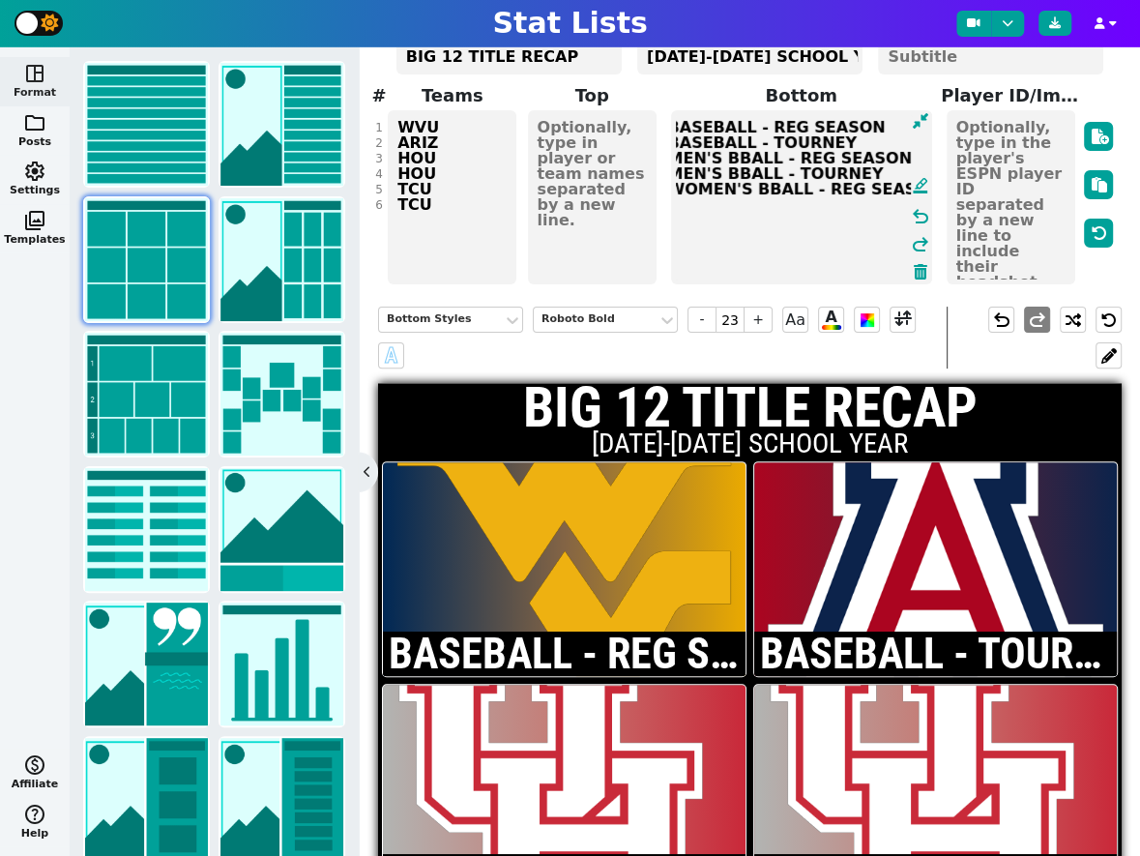
scroll to position [0, 4]
type textarea "BASEBALL - REG SEASON BASEBALL - TOURNEY MEN'S BBALL - REG SEASON MEN'S BBALL -…"
click at [461, 177] on textarea "WVU ARIZ HOU HOU TCU TCU" at bounding box center [452, 197] width 129 height 174
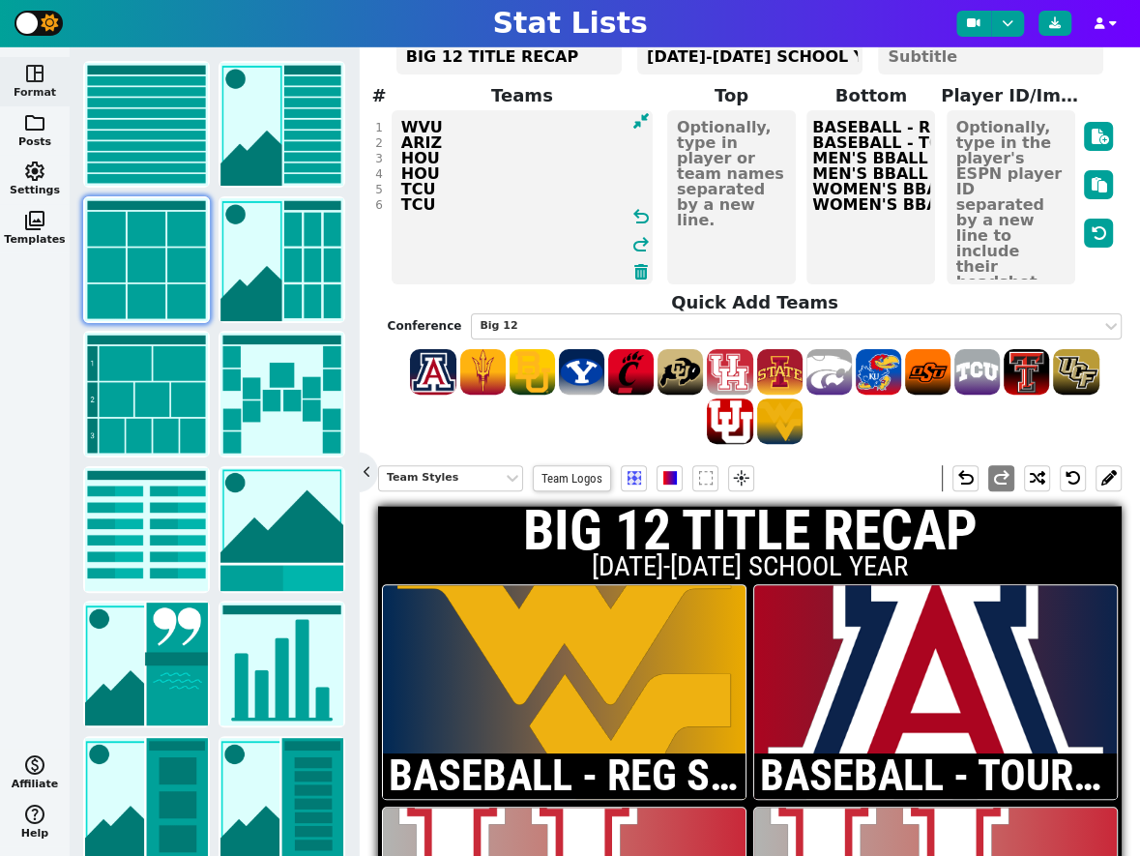
scroll to position [0, 0]
click at [525, 177] on textarea "WVU ARIZ HOU HOU TCU TCU" at bounding box center [522, 197] width 261 height 174
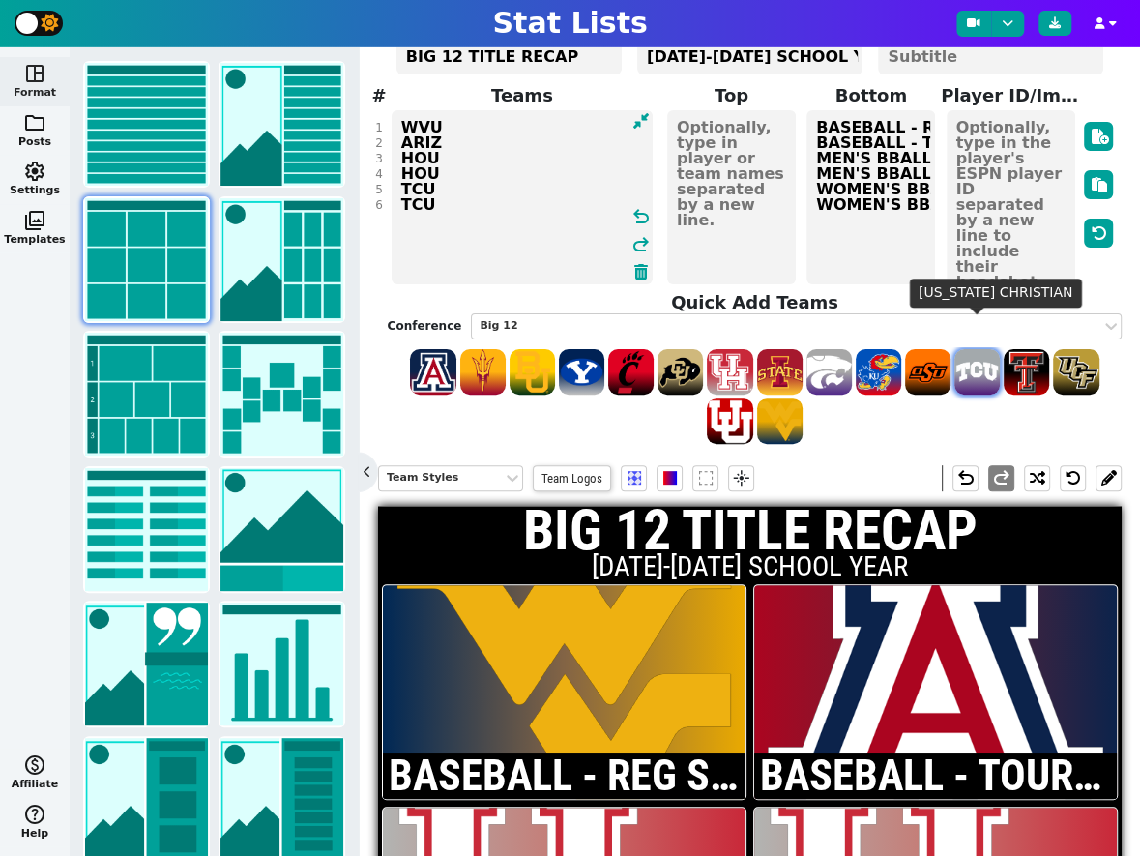
click at [970, 353] on span at bounding box center [976, 371] width 45 height 45
type textarea "WVU ARIZ HOU HOU TCU TCU TCU"
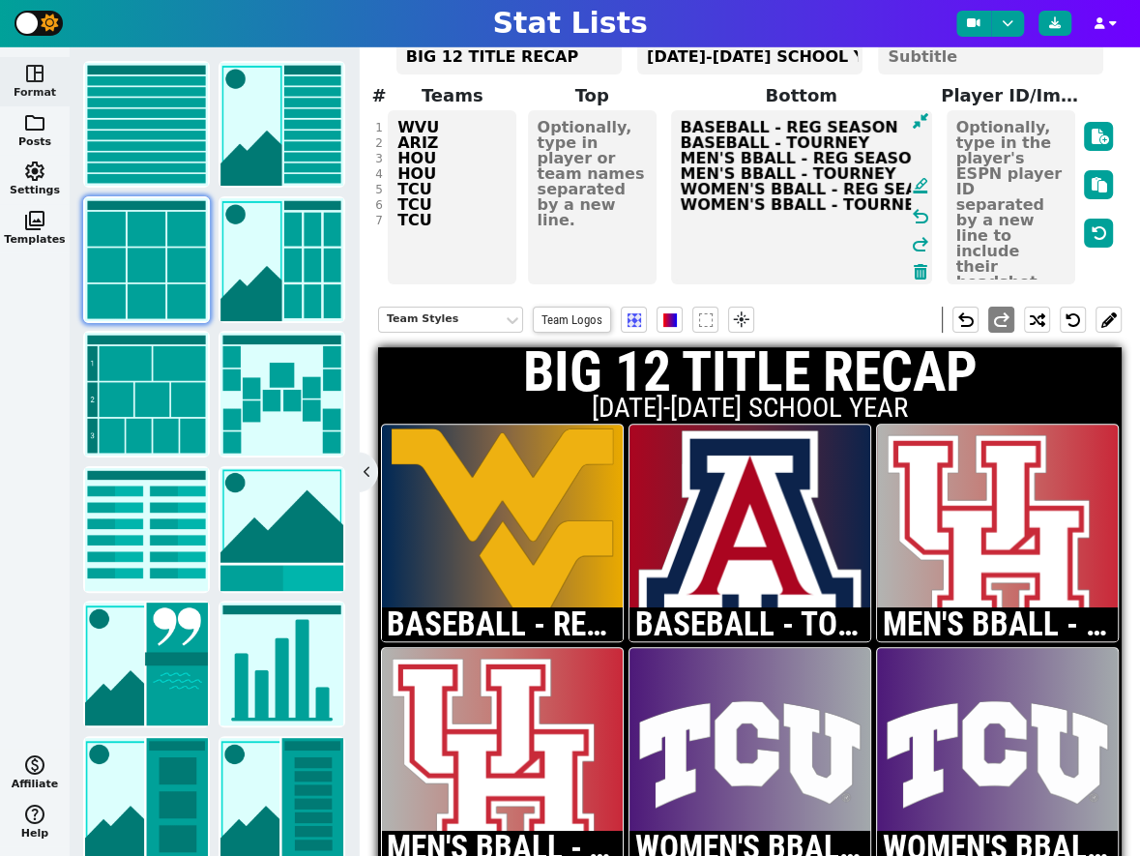
click at [901, 203] on textarea "BASEBALL - REG SEASON BASEBALL - TOURNEY MEN'S BBALL - REG SEASON MEN'S BBALL -…" at bounding box center [801, 197] width 261 height 174
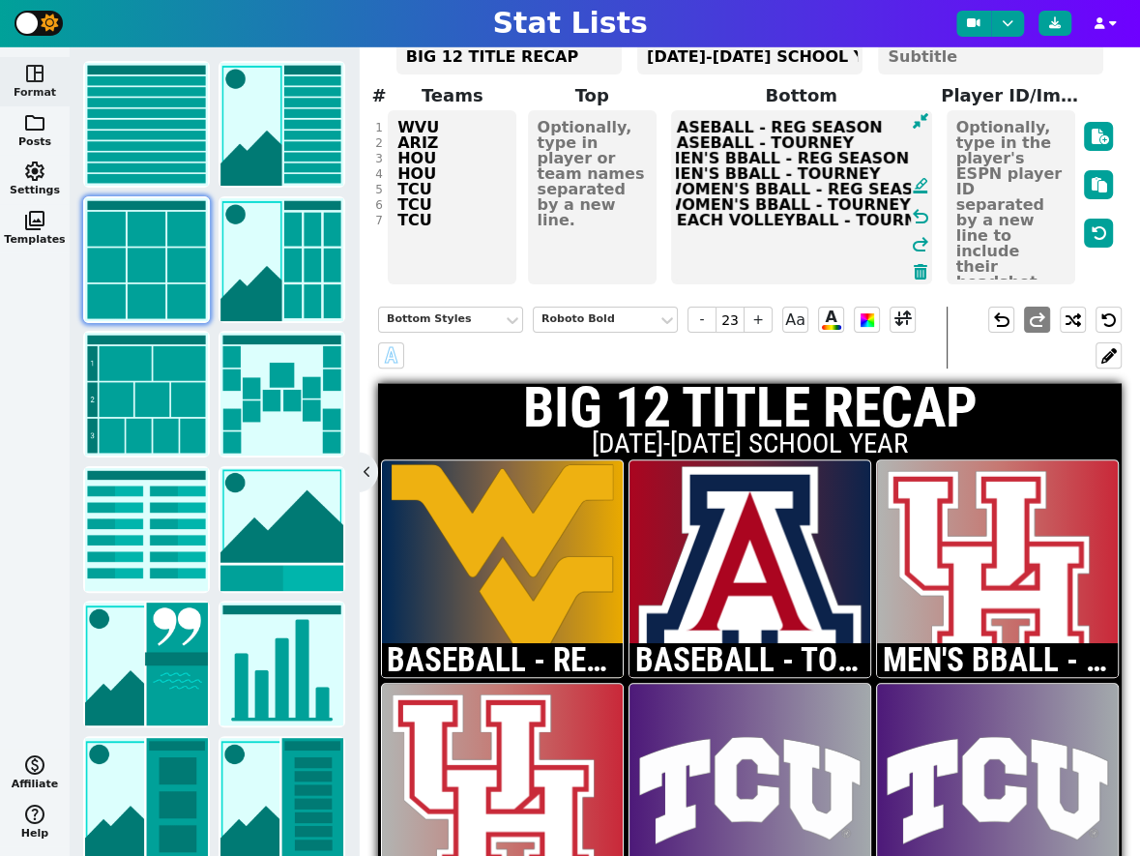
scroll to position [0, 4]
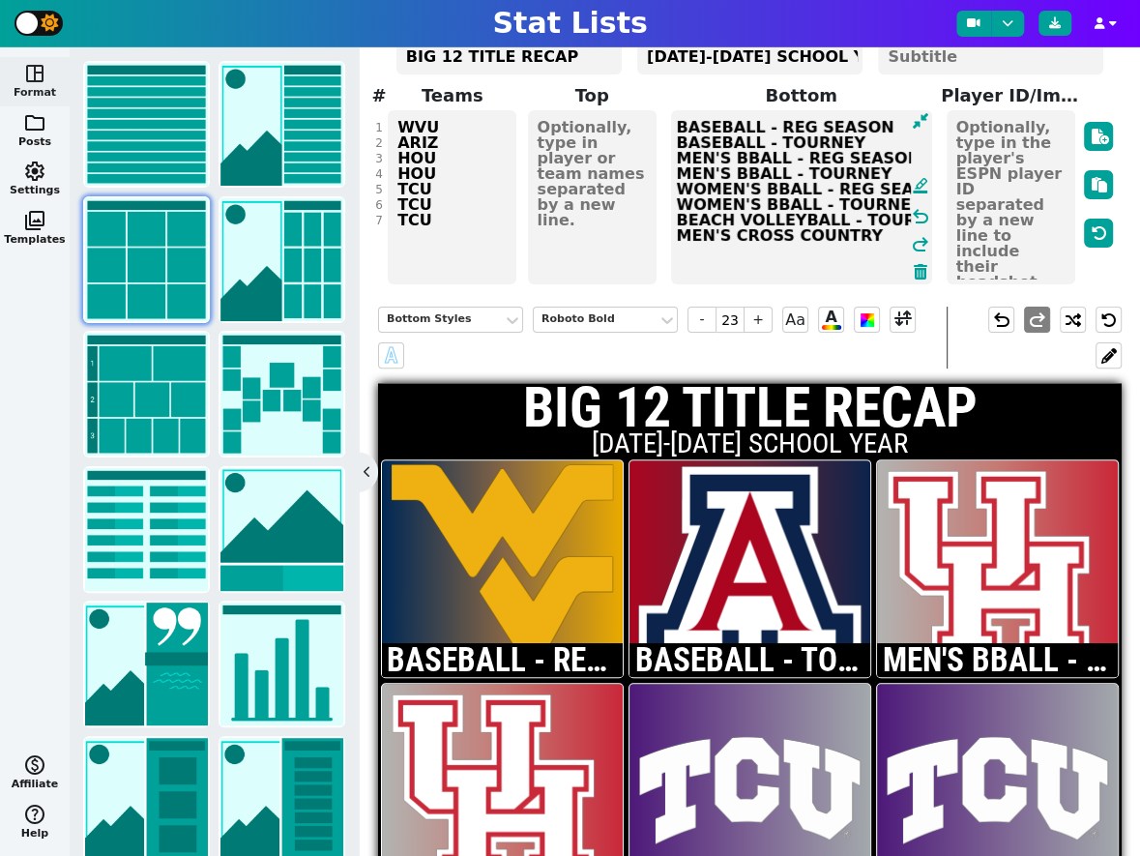
type textarea "BASEBALL - REG SEASON BASEBALL - TOURNEY MEN'S BBALL - REG SEASON MEN'S BBALL -…"
click at [462, 194] on textarea "WVU ARIZ HOU HOU TCU TCU TCU" at bounding box center [452, 197] width 129 height 174
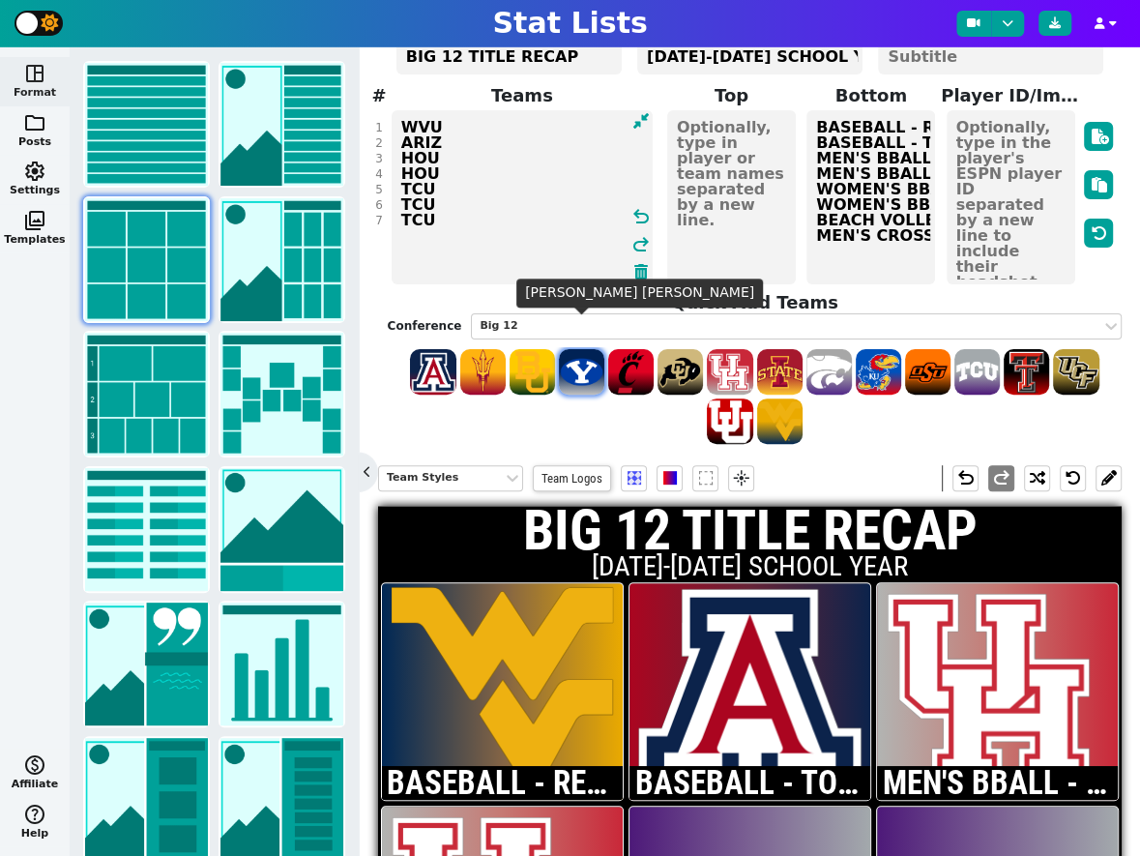
click at [589, 349] on span at bounding box center [581, 371] width 45 height 45
type textarea "WVU ARIZ HOU HOU TCU TCU TCU BYU"
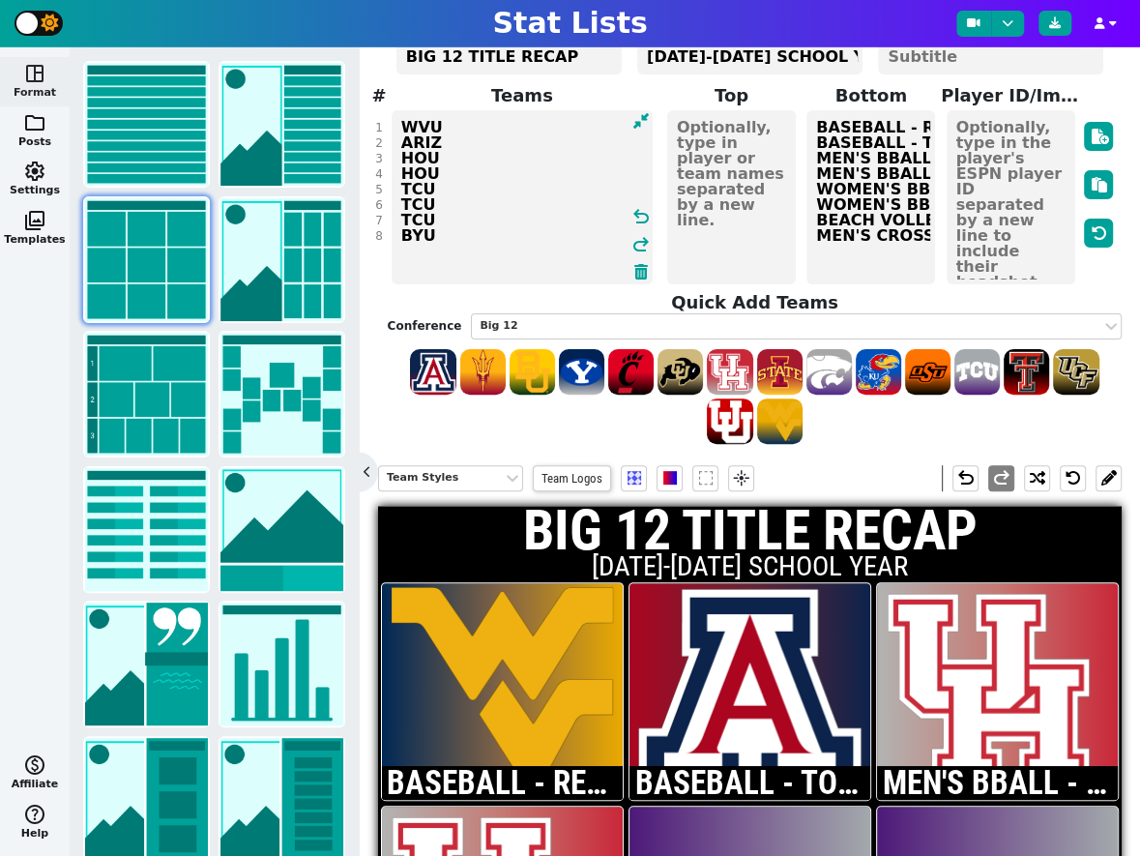
click at [924, 227] on span "BASEBALL - REG SEASON BASEBALL - TOURNEY MEN'S BBALL - REG SEASON MEN'S BBALL -…" at bounding box center [870, 197] width 132 height 178
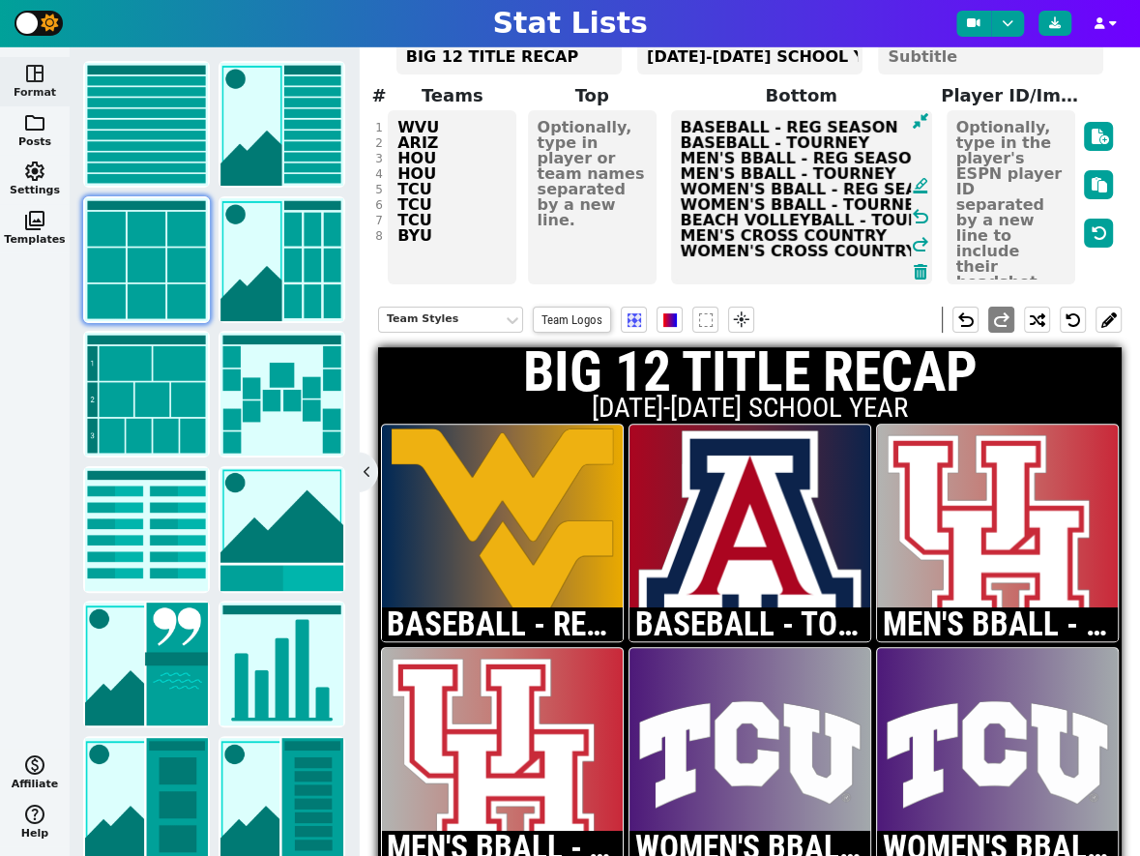
type textarea "BASEBALL - REG SEASON BASEBALL - TOURNEY MEN'S BBALL - REG SEASON MEN'S BBALL -…"
click at [451, 196] on textarea "WVU ARIZ HOU HOU TCU TCU TCU BYU" at bounding box center [452, 197] width 129 height 174
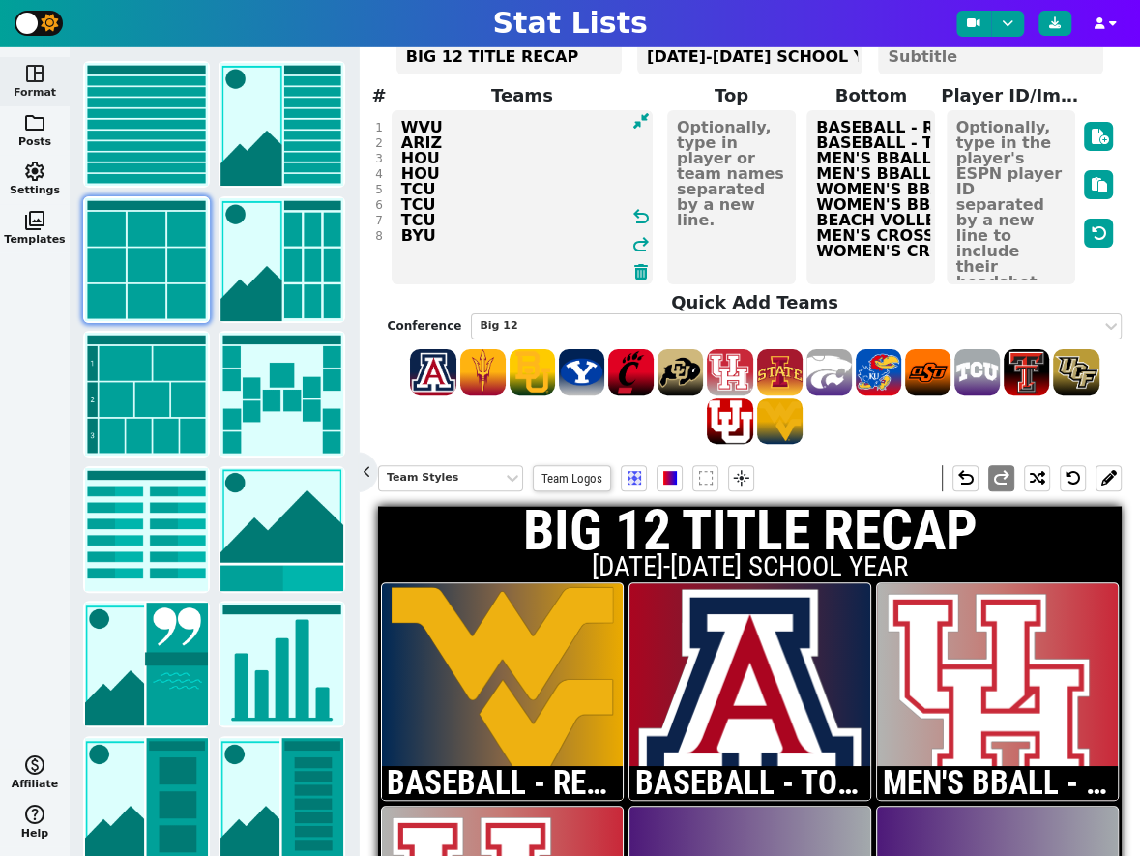
click at [458, 207] on textarea "WVU ARIZ HOU HOU TCU TCU TCU BYU" at bounding box center [522, 197] width 261 height 174
click at [575, 349] on span at bounding box center [581, 371] width 45 height 45
type textarea "WVU ARIZ HOU HOU TCU TCU TCU BYU BYU"
click at [876, 232] on textarea "BASEBALL - REG SEASON BASEBALL - TOURNEY MEN'S BBALL - REG SEASON MEN'S BBALL -…" at bounding box center [870, 197] width 129 height 174
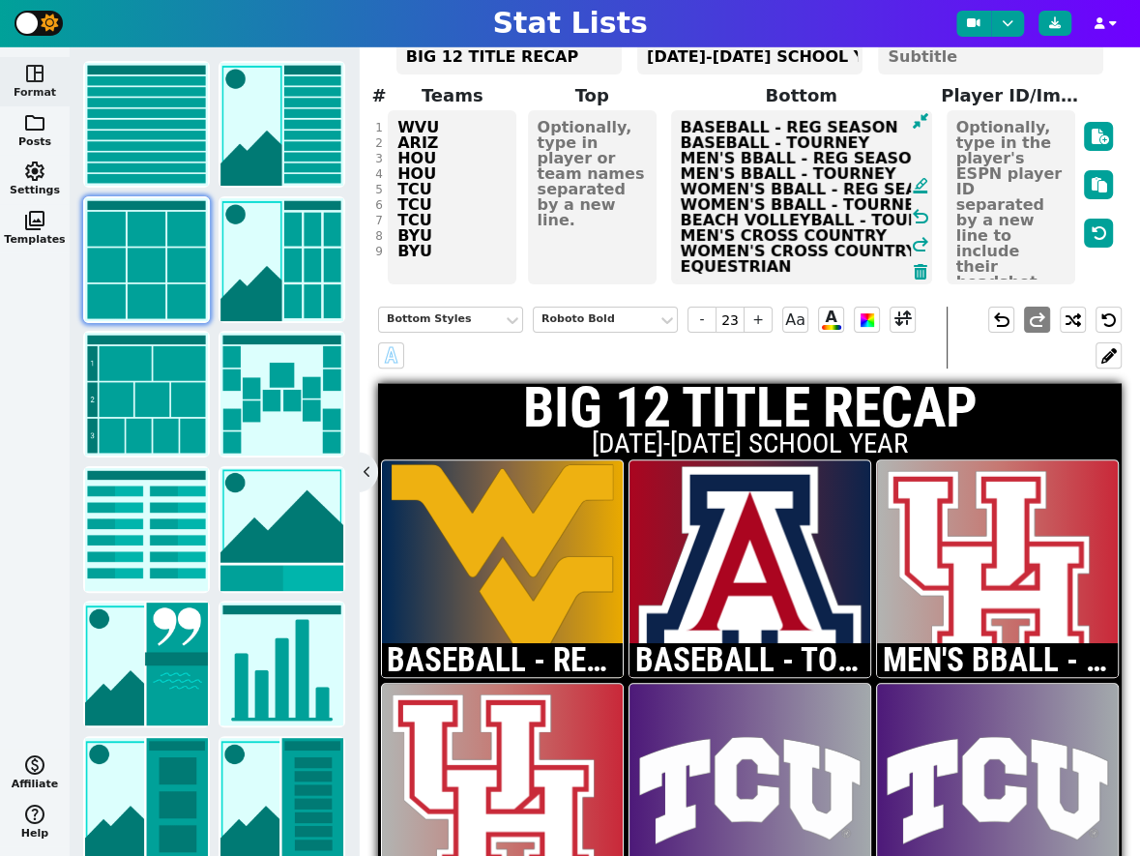
type textarea "BASEBALL - REG SEASON BASEBALL - TOURNEY MEN'S BBALL - REG SEASON MEN'S BBALL -…"
click at [476, 231] on div "NFL NBA MLB NCAA NHL Soccer F1 WNBA AFL Custom Title BIG 12 TITLE RECAP Subtitl…" at bounding box center [750, 107] width 735 height 358
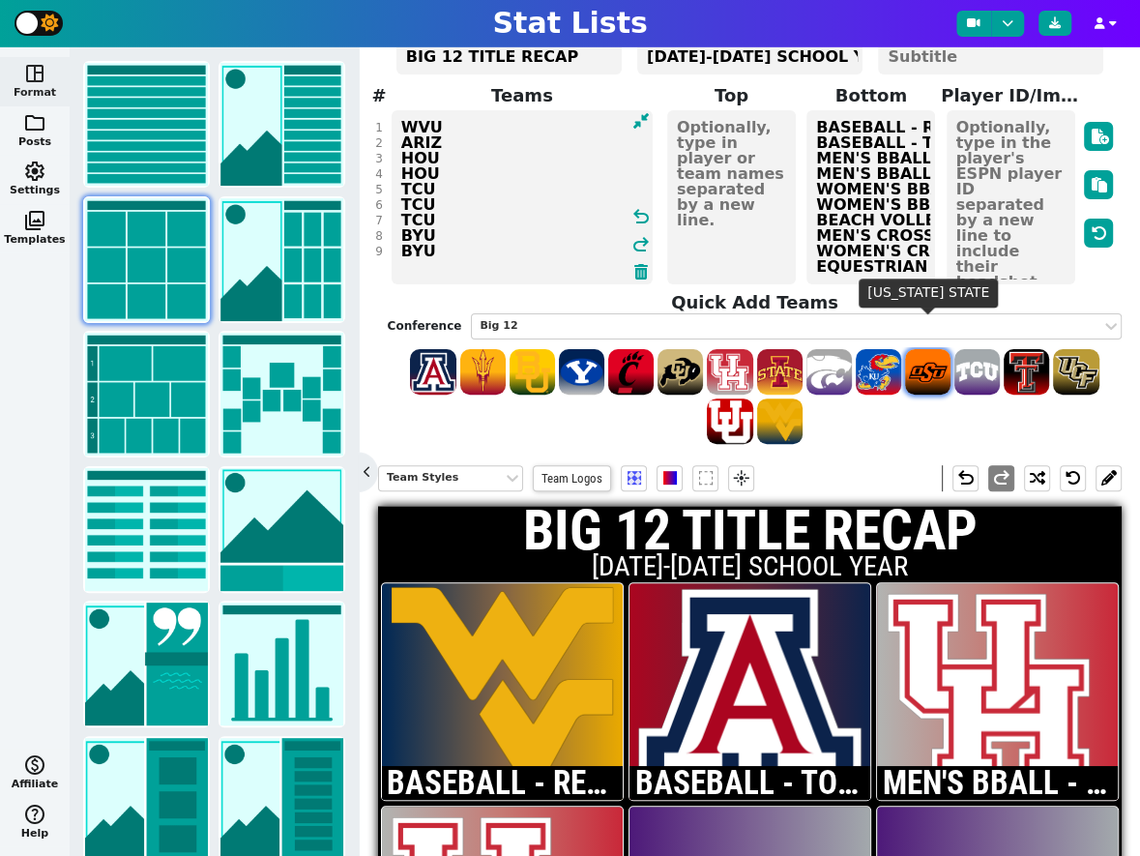
click at [925, 350] on span at bounding box center [927, 371] width 45 height 45
type textarea "WVU ARIZ HOU HOU TCU TCU TCU BYU [PERSON_NAME]"
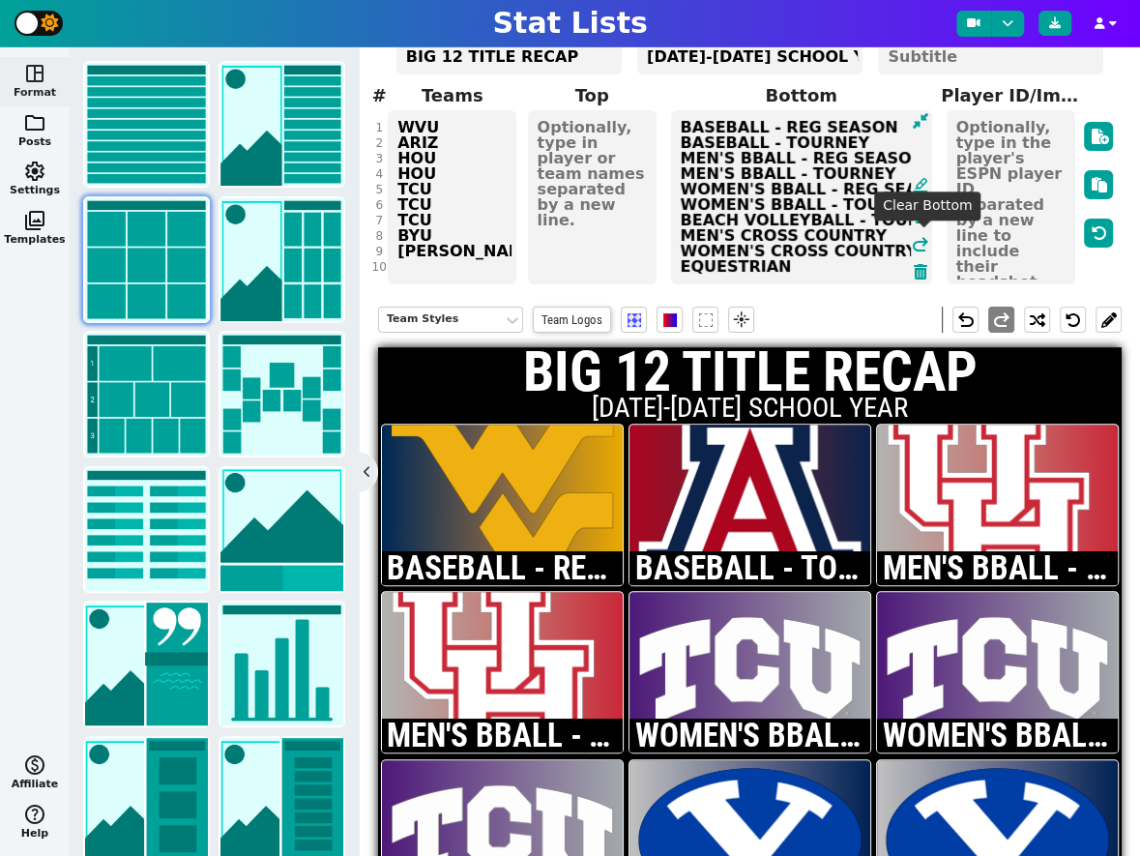
click at [920, 234] on span "BASEBALL - REG SEASON BASEBALL - TOURNEY MEN'S BBALL - REG SEASON MEN'S BBALL -…" at bounding box center [801, 197] width 265 height 178
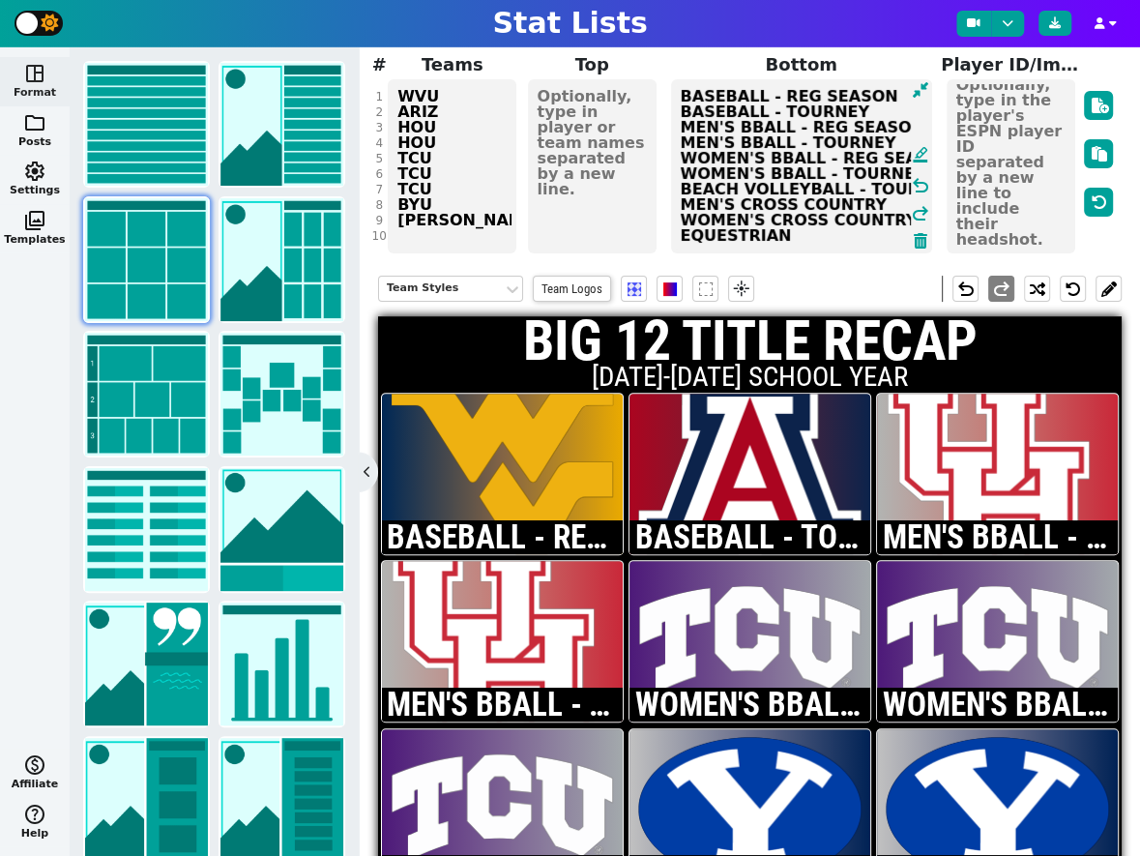
scroll to position [151, 0]
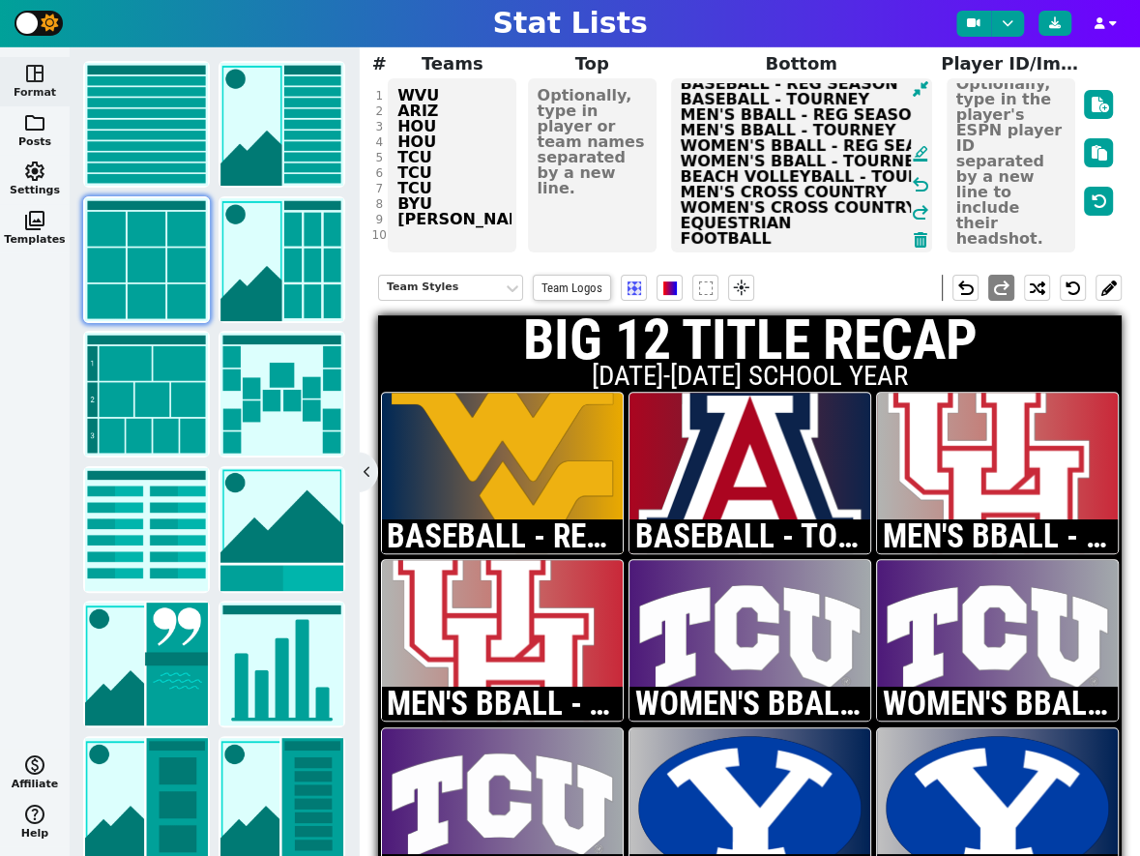
type textarea "BASEBALL - REG SEASON BASEBALL - TOURNEY MEN'S BBALL - REG SEASON MEN'S BBALL -…"
click at [472, 204] on div "NFL NBA MLB NCAA NHL Soccer F1 WNBA AFL Custom Title BIG 12 TITLE RECAP Subtitl…" at bounding box center [750, 76] width 735 height 358
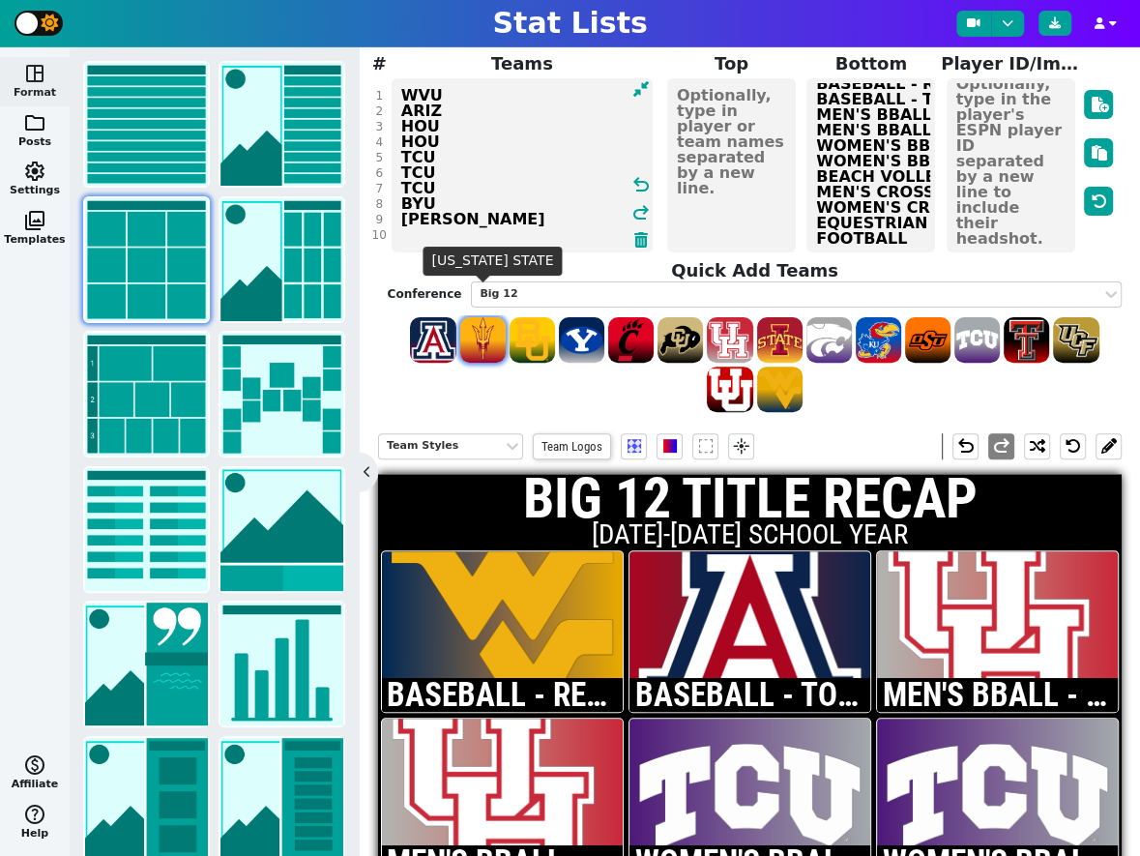
click at [484, 317] on span at bounding box center [482, 339] width 45 height 45
type textarea "WVU ARIZ HOU HOU TCU TCU TCU BYU [PERSON_NAME] ASU"
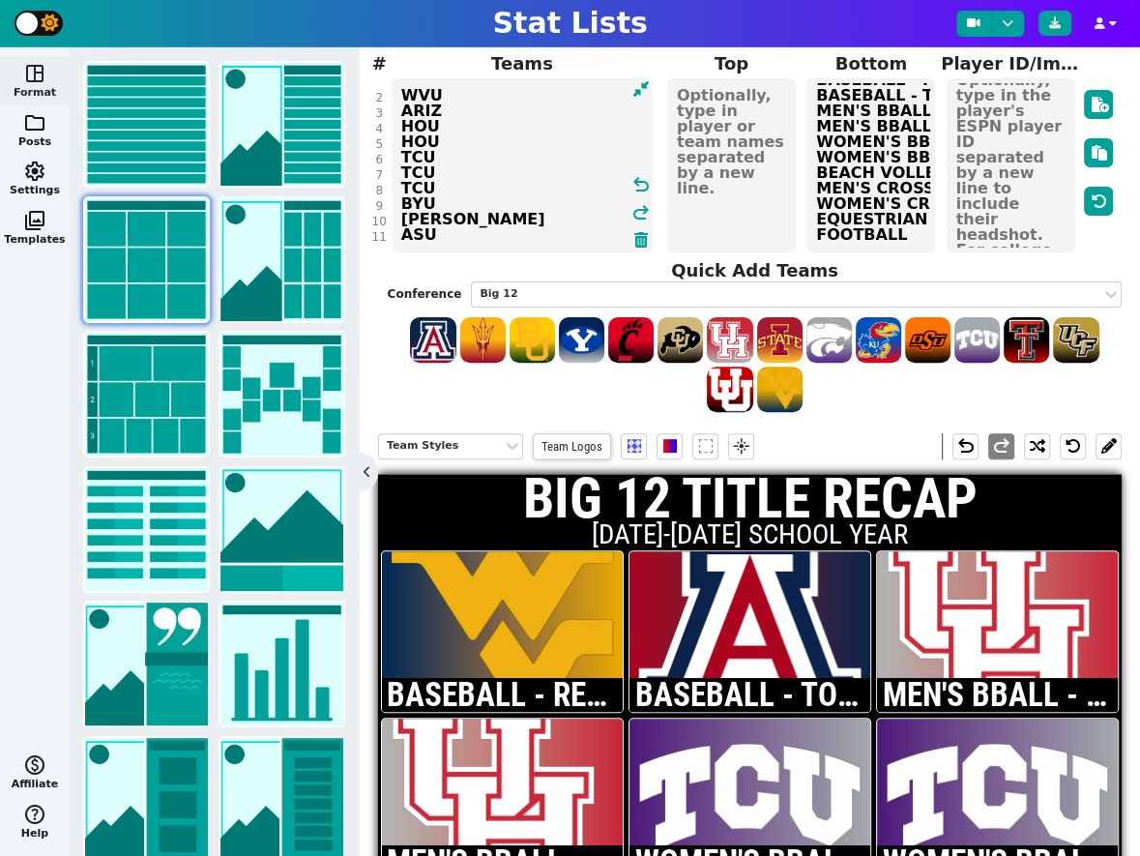
click at [902, 205] on textarea "BASEBALL - REG SEASON BASEBALL - TOURNEY MEN'S BBALL - REG SEASON MEN'S BBALL -…" at bounding box center [870, 165] width 129 height 174
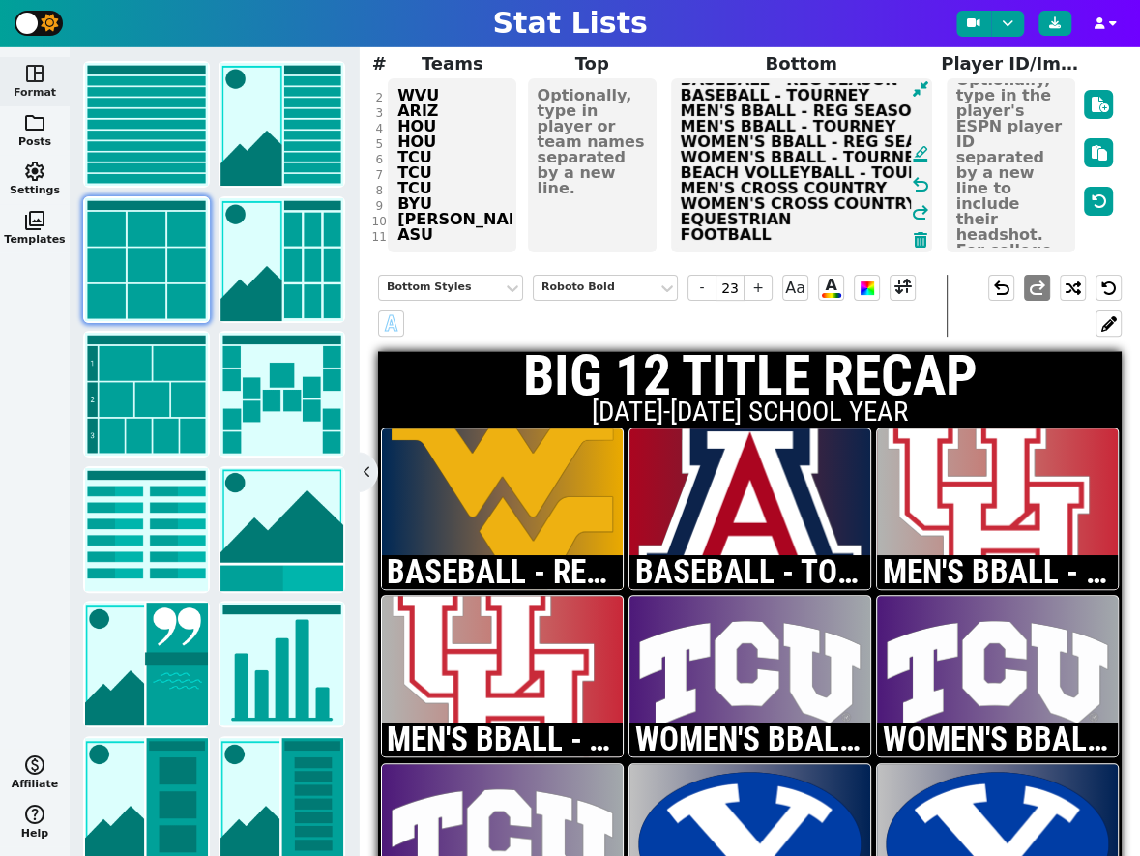
scroll to position [27, 0]
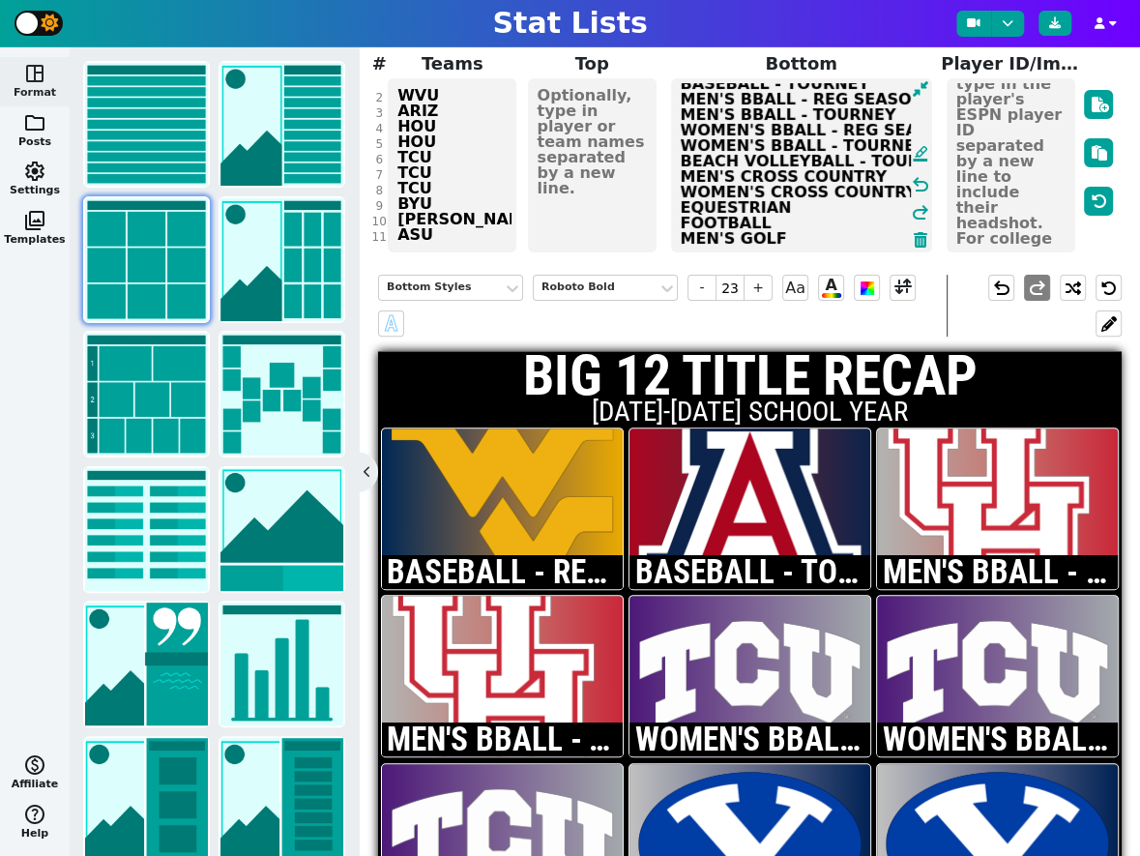
type textarea "BASEBALL - REG SEASON BASEBALL - TOURNEY MEN'S BBALL - REG SEASON MEN'S BBALL -…"
click at [450, 207] on div "NFL NBA MLB NCAA NHL Soccer F1 WNBA AFL Custom Title BIG 12 TITLE RECAP Subtitl…" at bounding box center [750, 76] width 735 height 358
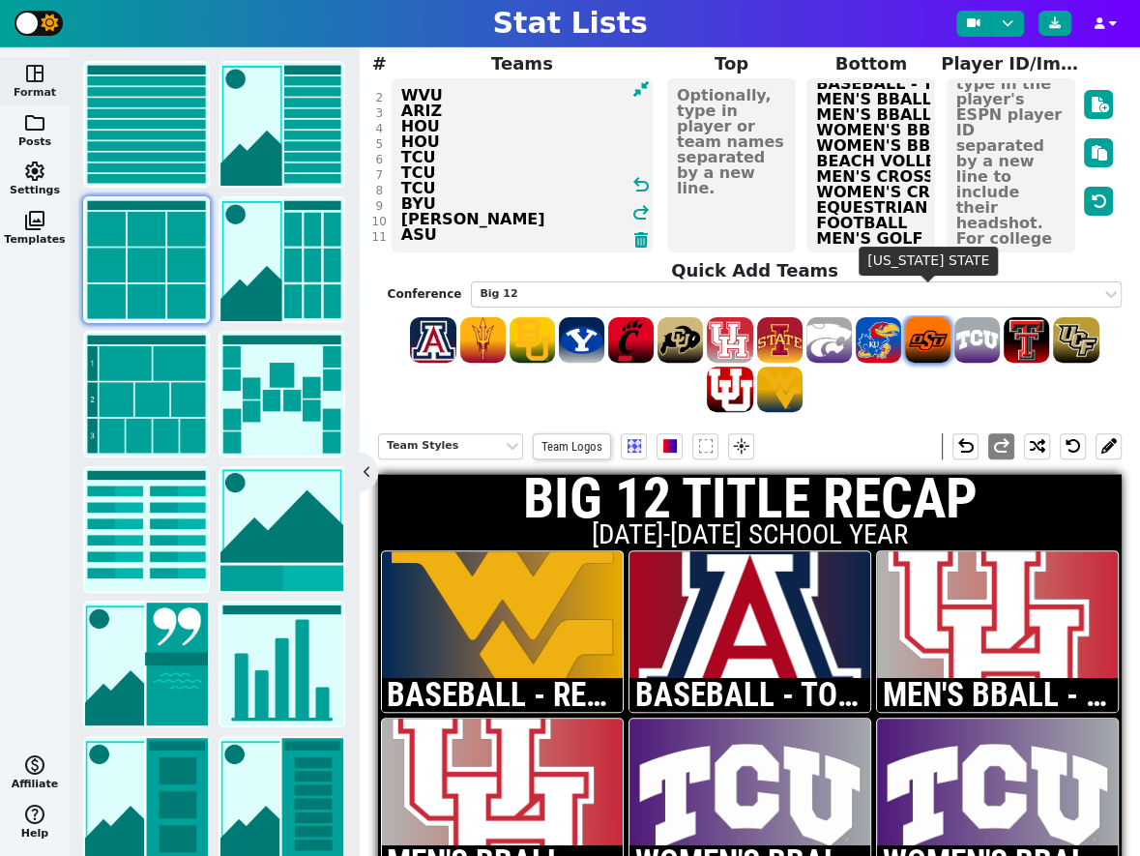
click at [926, 317] on span at bounding box center [927, 339] width 45 height 45
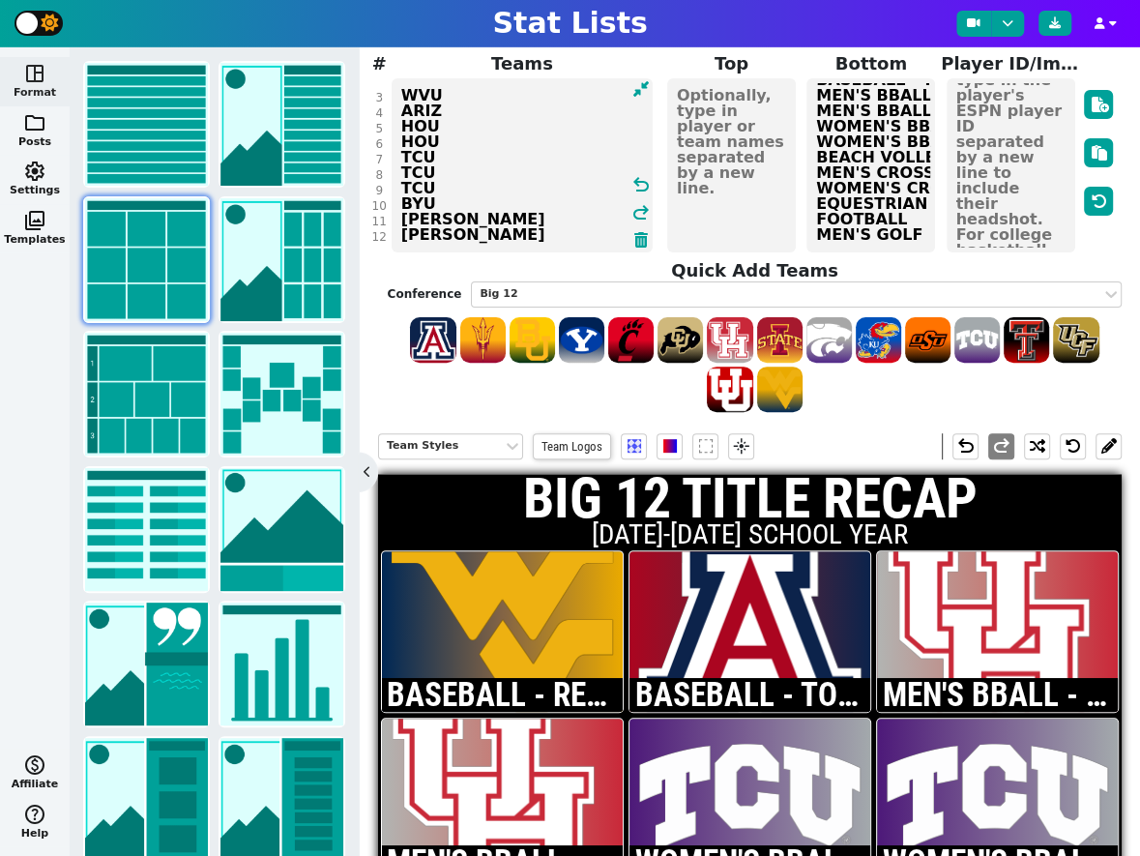
click at [526, 204] on textarea "WVU ARIZ HOU HOU TCU TCU TCU BYU [PERSON_NAME] [PERSON_NAME]" at bounding box center [522, 165] width 261 height 174
click at [423, 317] on span at bounding box center [432, 339] width 45 height 45
type textarea "WVU ARIZ HOU HOU TCU TCU TCU BYU [PERSON_NAME] [PERSON_NAME]"
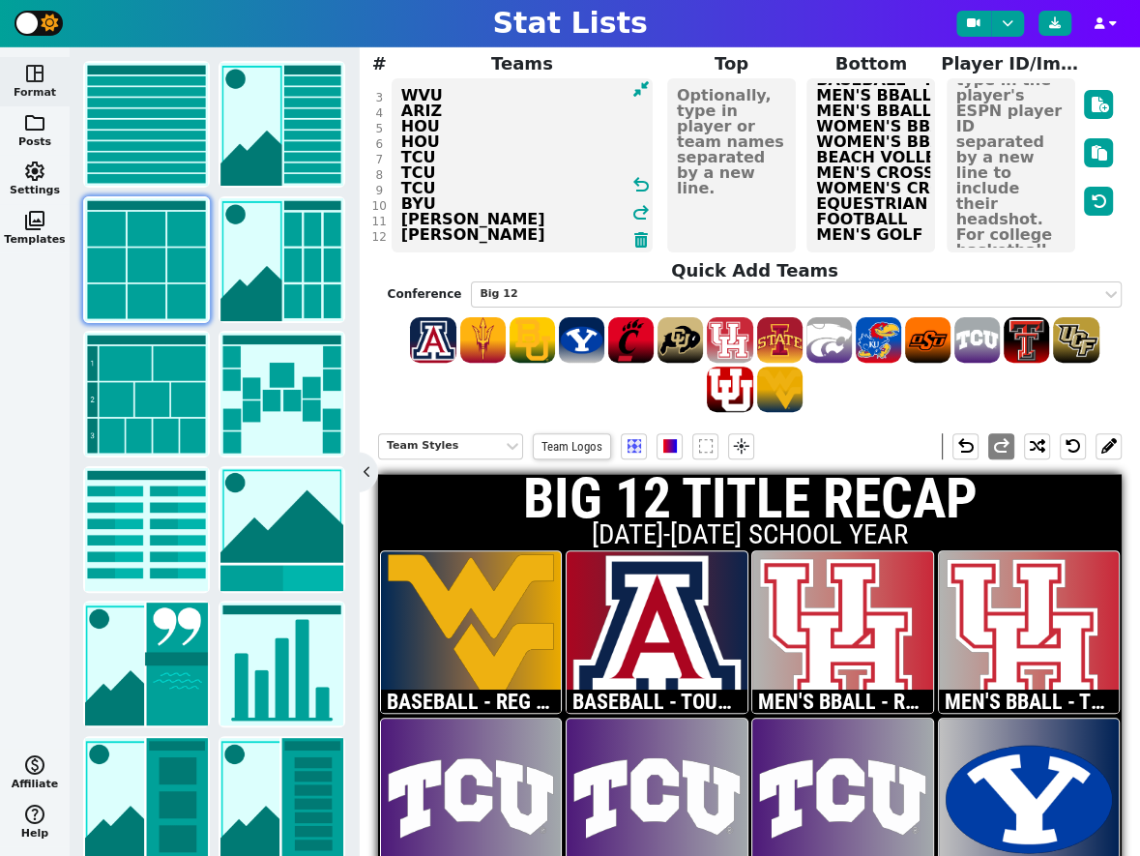
scroll to position [44, 0]
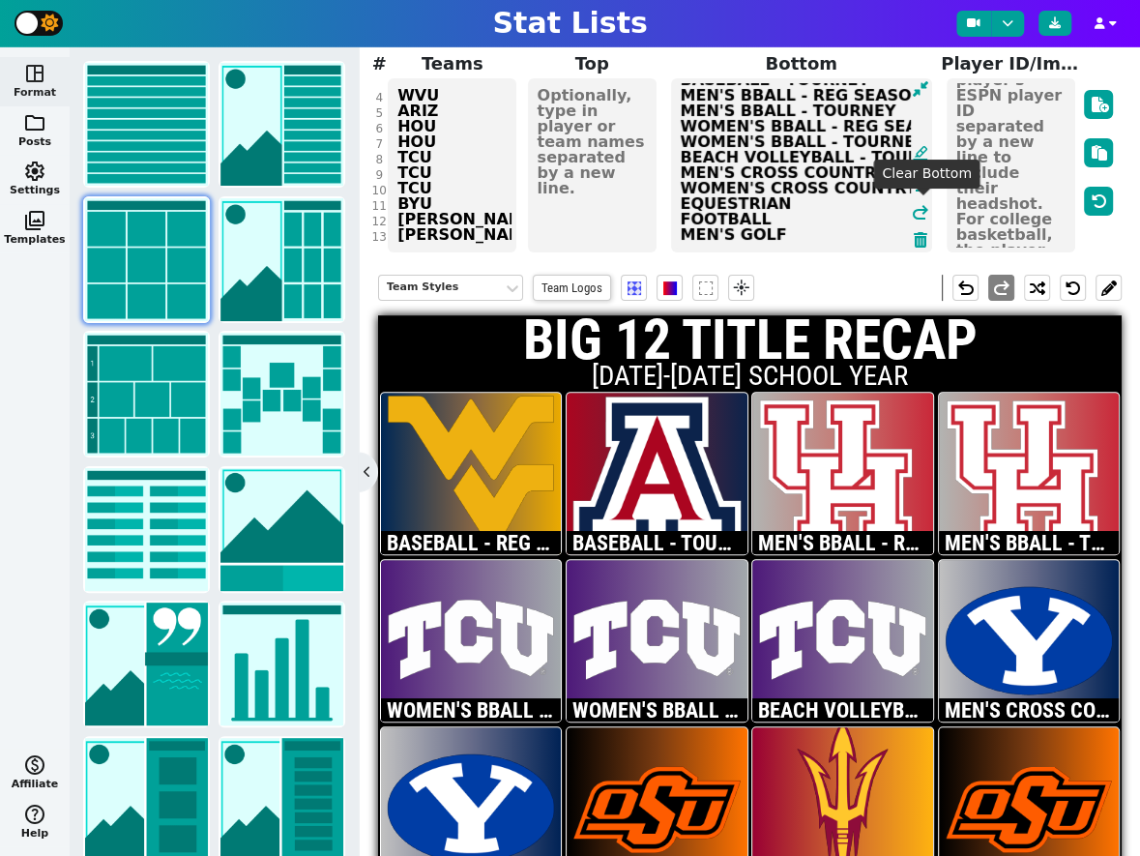
click at [916, 204] on span "BASEBALL - REG SEASON BASEBALL - TOURNEY MEN'S BBALL - REG SEASON MEN'S BBALL -…" at bounding box center [801, 165] width 265 height 178
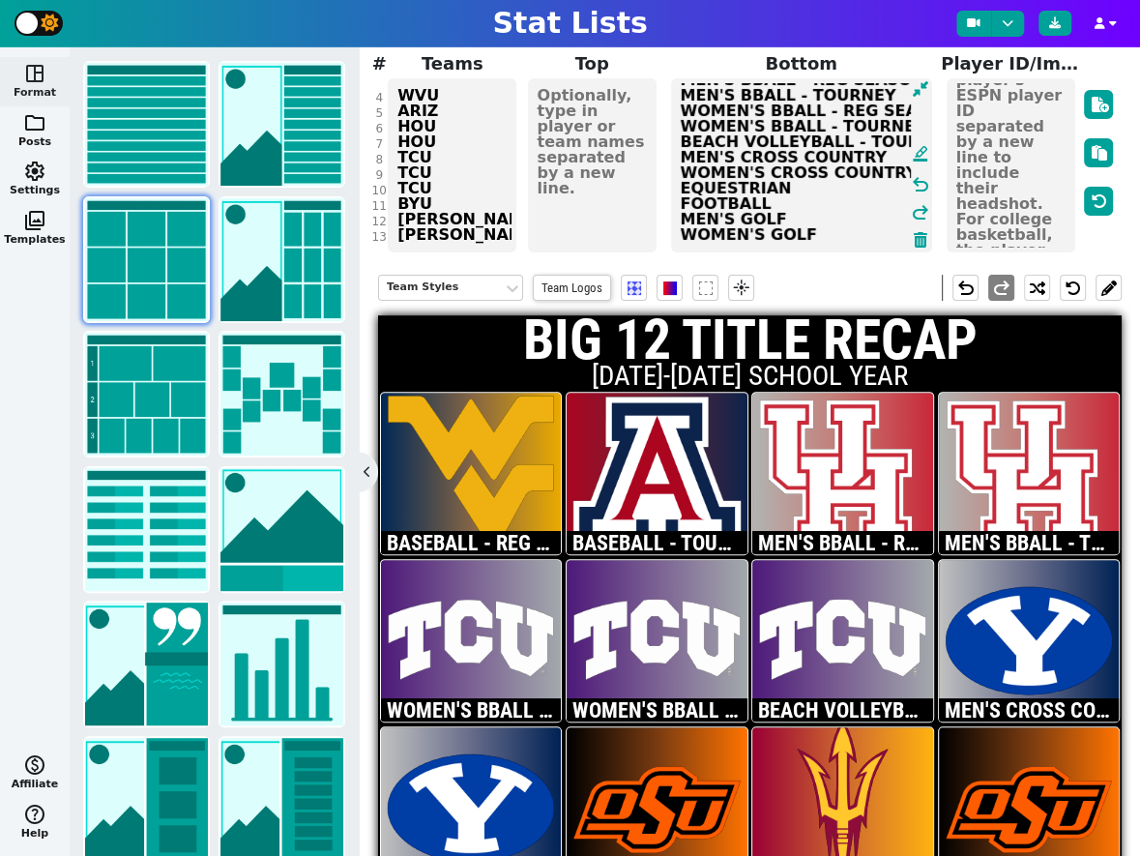
click at [833, 202] on textarea "BASEBALL - REG SEASON BASEBALL - TOURNEY MEN'S BBALL - REG SEASON MEN'S BBALL -…" at bounding box center [801, 165] width 261 height 174
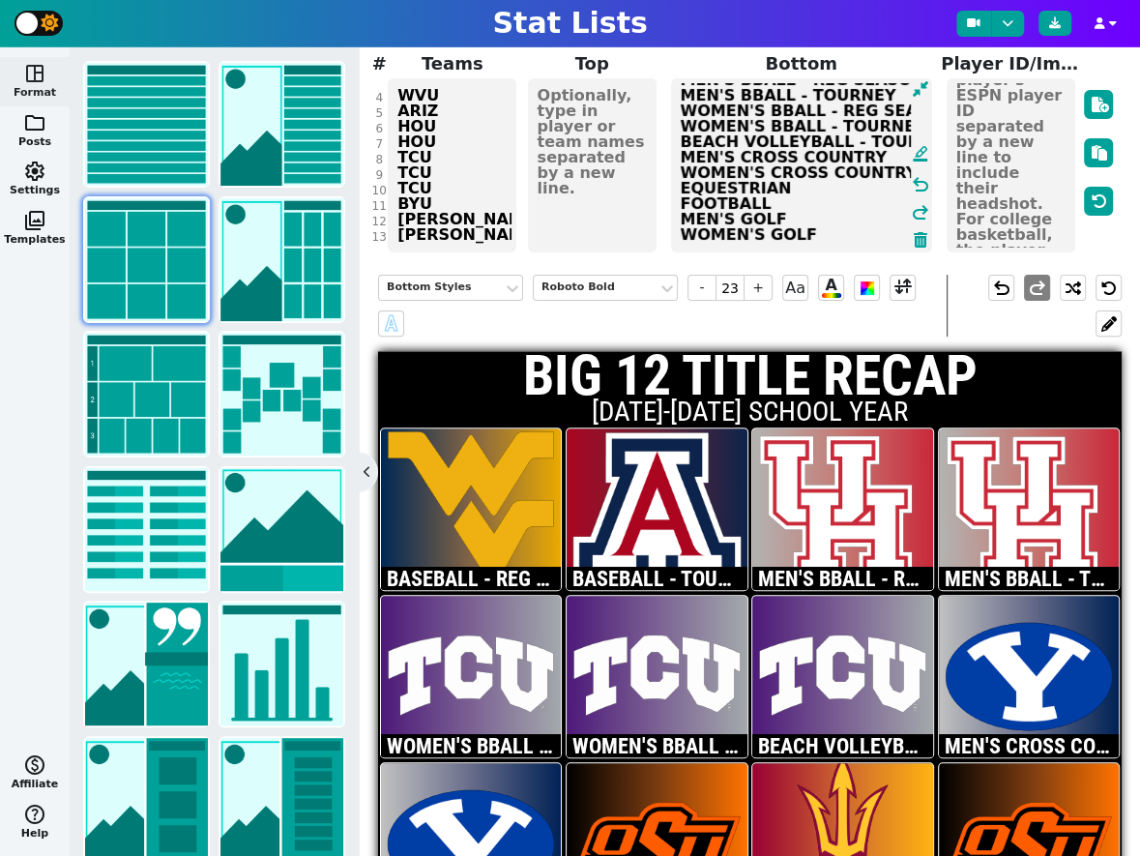
scroll to position [58, 0]
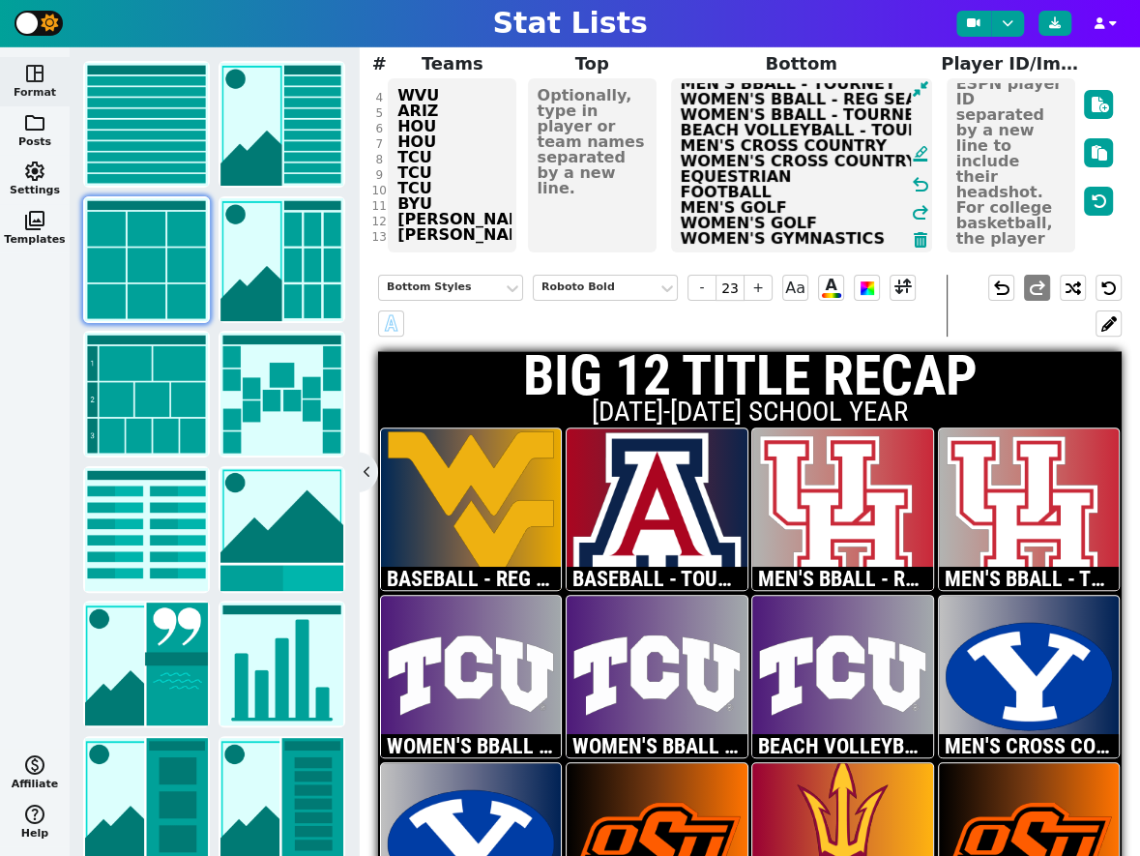
type textarea "BASEBALL - REG SEASON BASEBALL - TOURNEY MEN'S BBALL - REG SEASON MEN'S BBALL -…"
click at [452, 200] on div "NFL NBA MLB NCAA NHL Soccer F1 WNBA AFL Custom Title BIG 12 TITLE RECAP Subtitl…" at bounding box center [750, 76] width 735 height 358
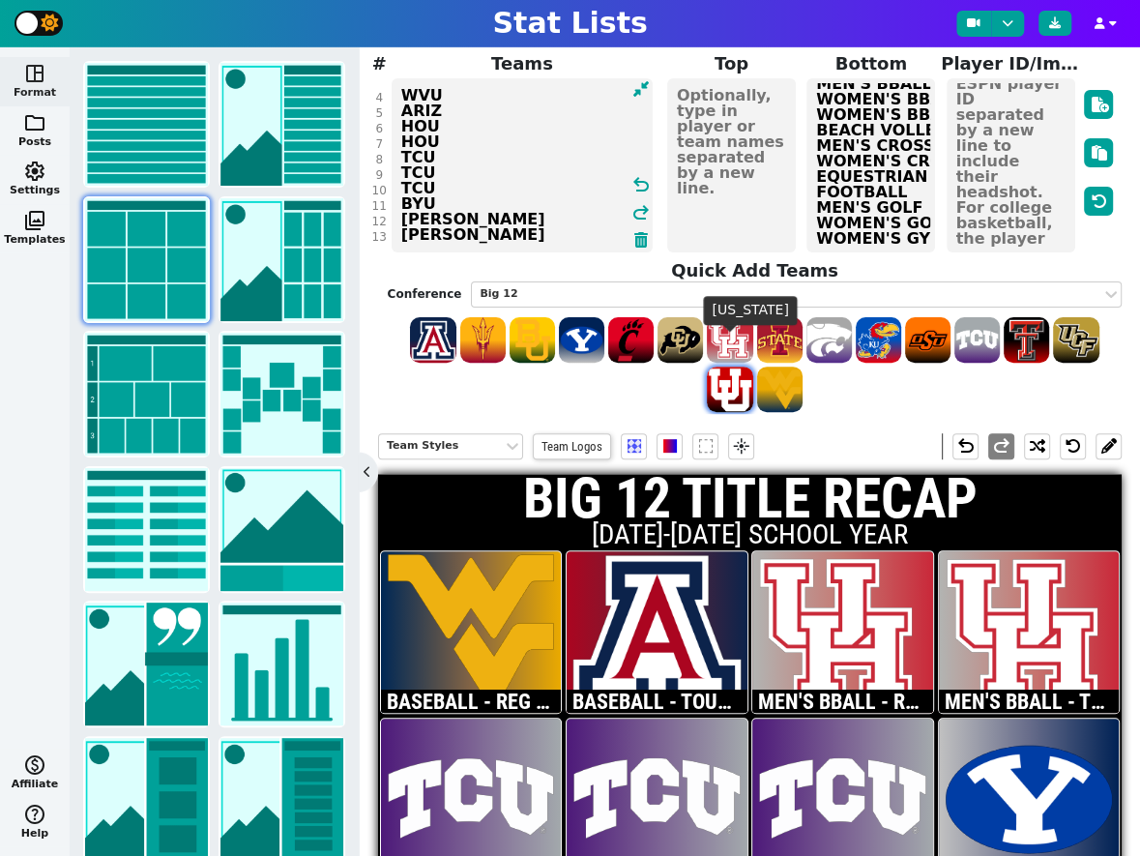
click at [741, 366] on span at bounding box center [729, 388] width 45 height 45
type textarea "WVU ARIZ HOU HOU TCU TCU TCU BYU [PERSON_NAME] ASU OKST ARIZ [US_STATE]"
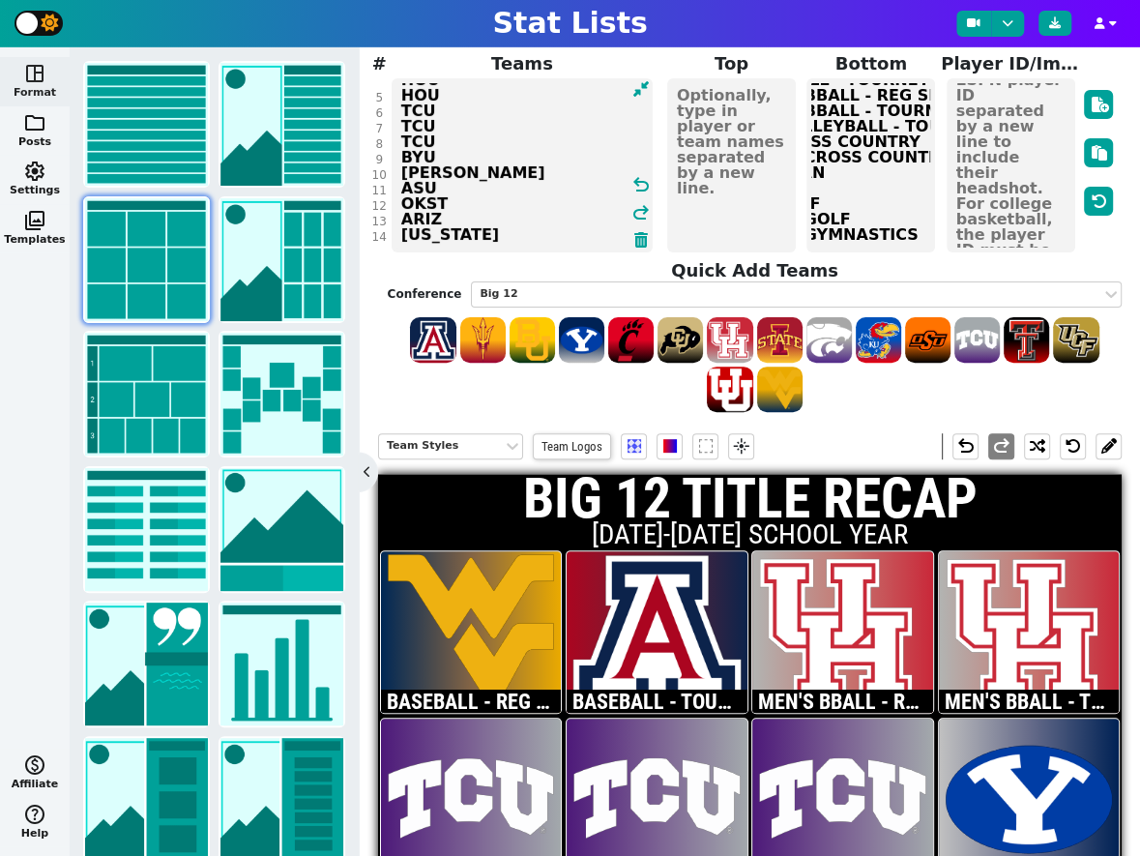
scroll to position [62, 131]
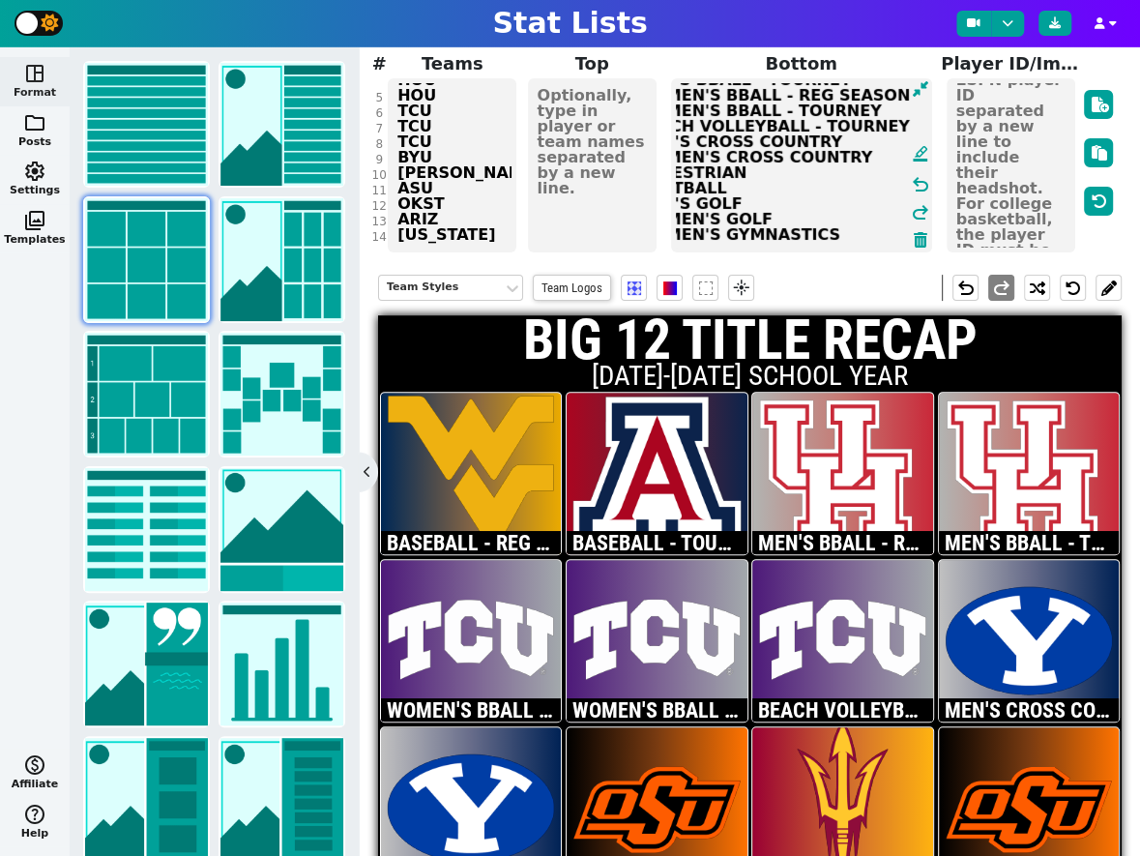
click at [877, 198] on textarea "BASEBALL - REG SEASON BASEBALL - TOURNEY MEN'S BBALL - REG SEASON MEN'S BBALL -…" at bounding box center [801, 165] width 261 height 174
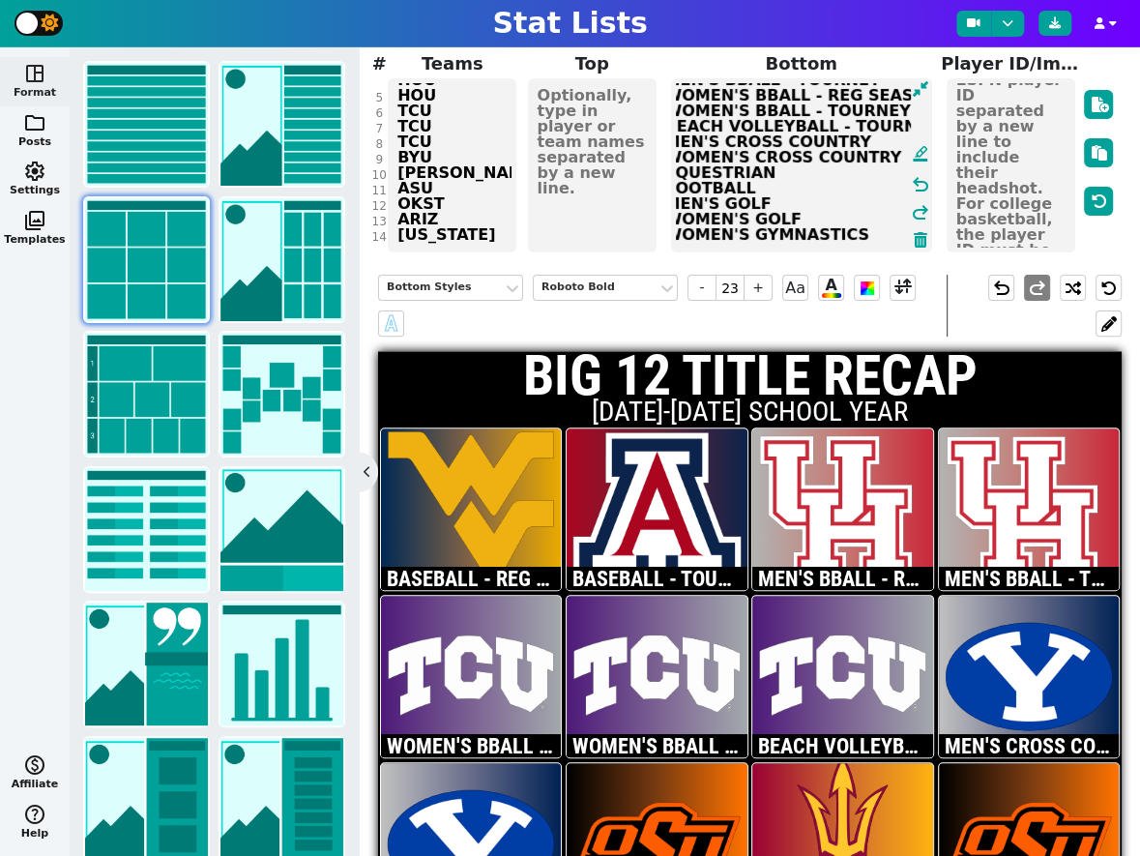
scroll to position [73, 0]
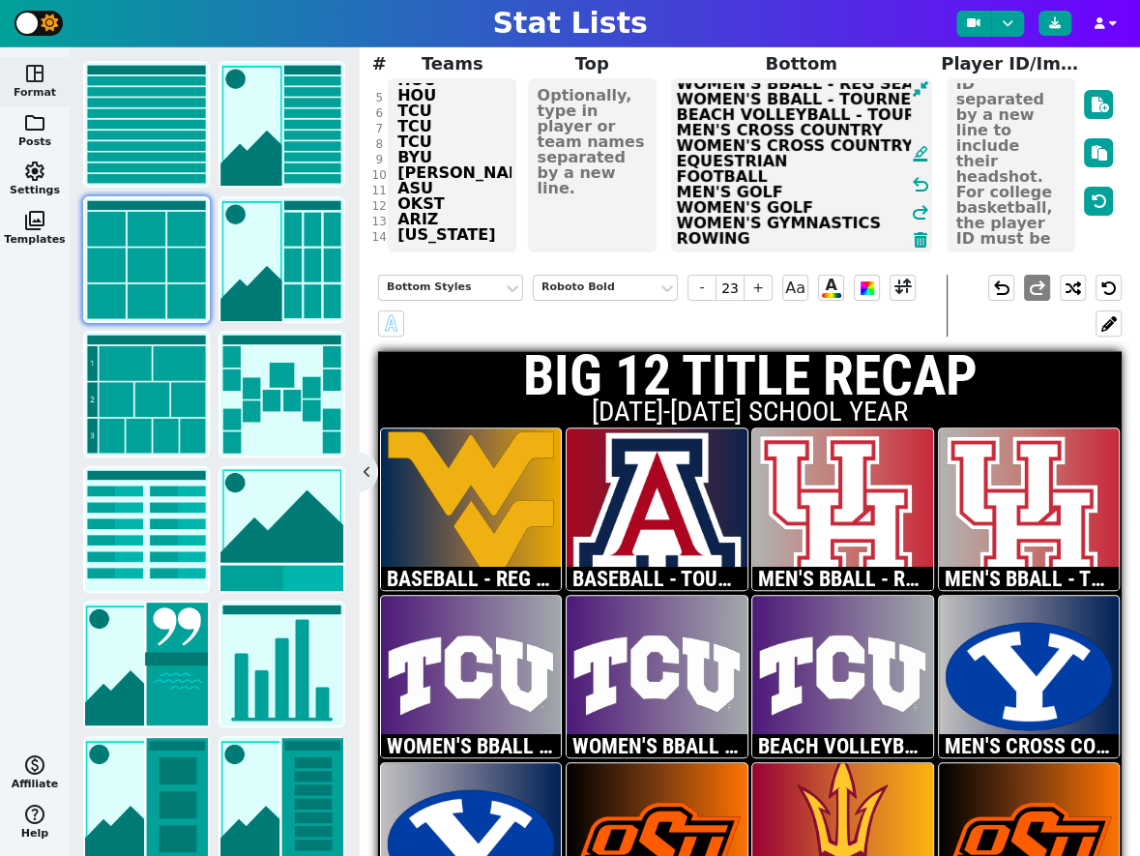
type textarea "BASEBALL - REG SEASON BASEBALL - TOURNEY MEN'S BBALL - REG SEASON MEN'S BBALL -…"
click at [475, 200] on div "NFL NBA MLB NCAA NHL Soccer F1 WNBA AFL Custom Title BIG 12 TITLE RECAP Subtitl…" at bounding box center [750, 76] width 735 height 358
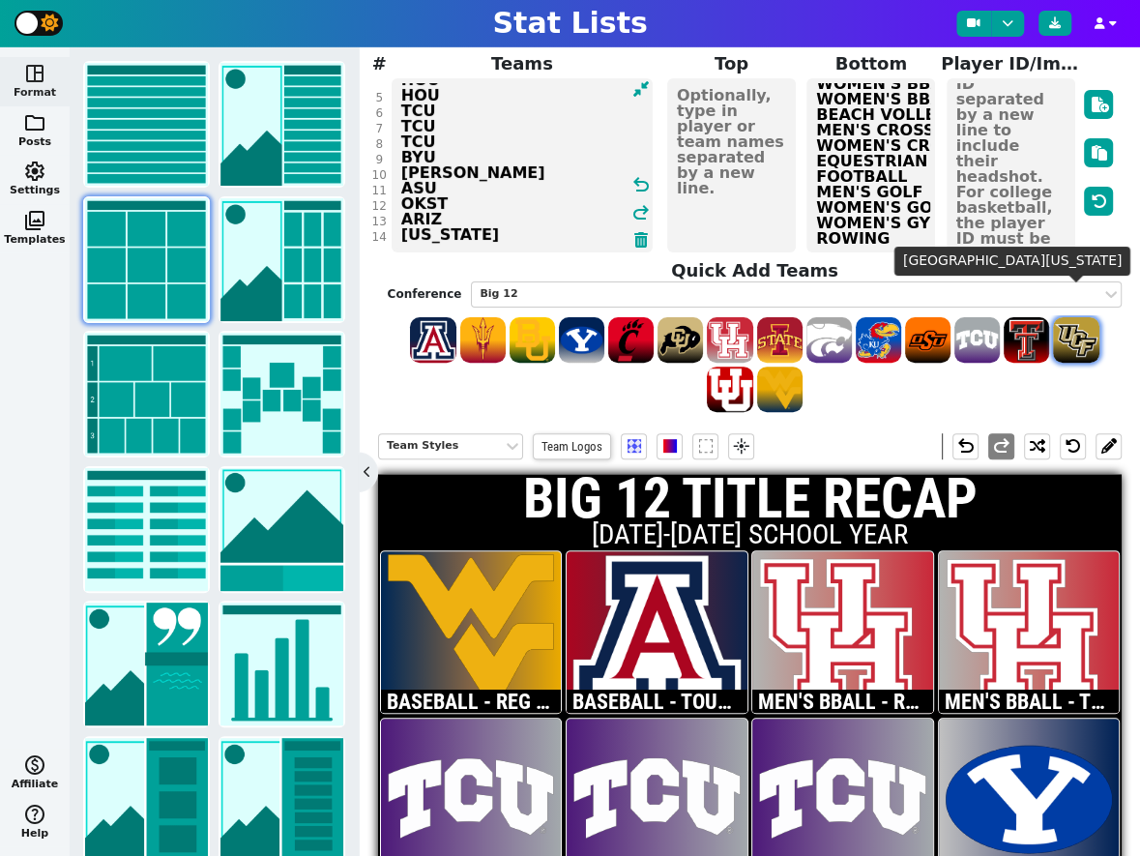
click at [1078, 317] on span at bounding box center [1075, 339] width 45 height 45
type textarea "WVU ARIZ HOU HOU TCU TCU TCU BYU [PERSON_NAME] ASU OKST ARIZ [US_STATE] UCF"
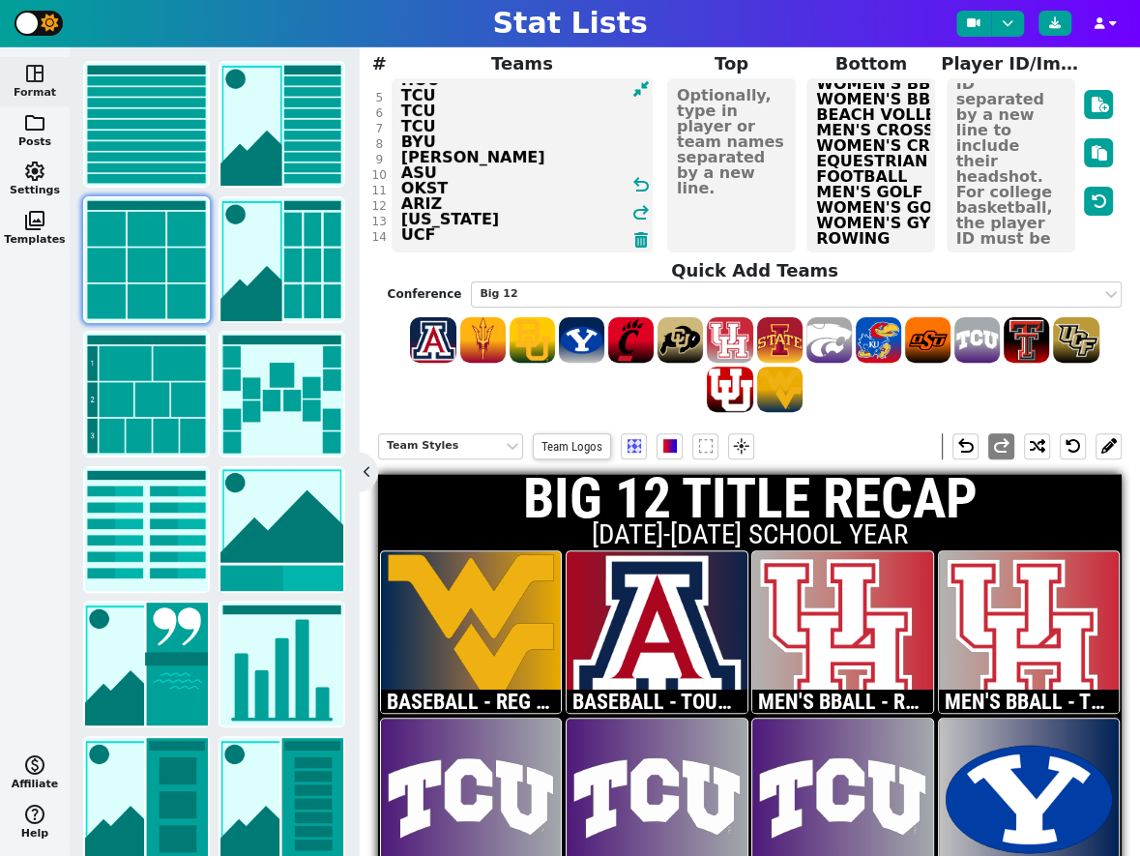
scroll to position [75, 0]
click at [890, 198] on textarea "BASEBALL - REG SEASON BASEBALL - TOURNEY MEN'S BBALL - REG SEASON MEN'S BBALL -…" at bounding box center [870, 165] width 129 height 174
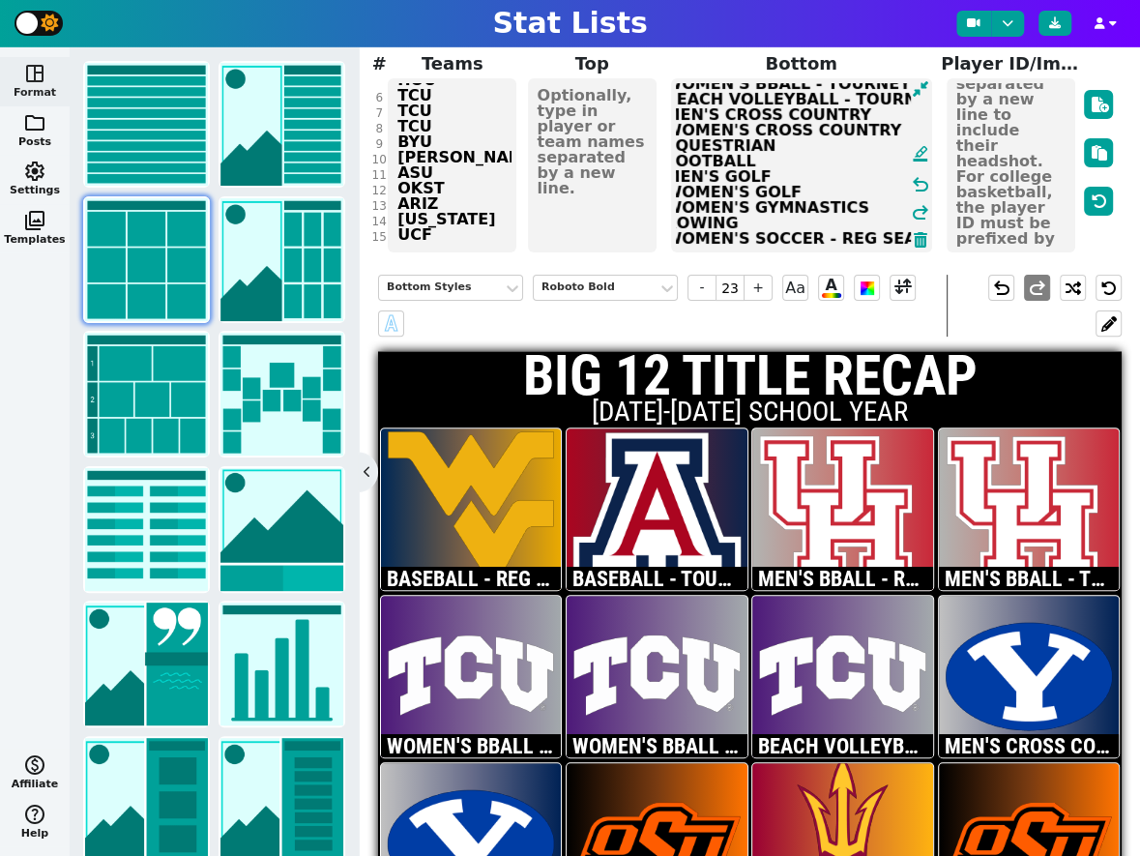
scroll to position [89, 27]
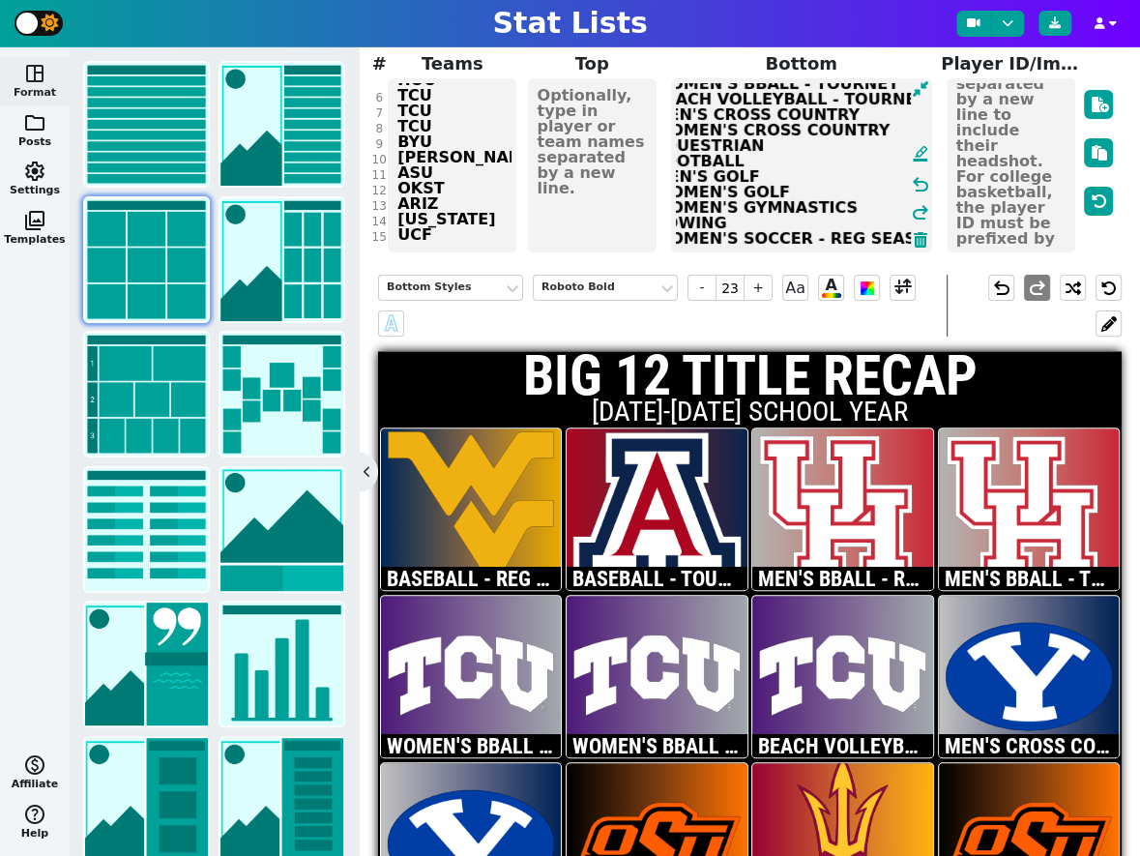
type textarea "BASEBALL - REG SEASON BASEBALL - TOURNEY MEN'S BBALL - REG SEASON MEN'S BBALL -…"
click at [470, 204] on div "NFL NBA MLB NCAA NHL Soccer F1 WNBA AFL Custom Title BIG 12 TITLE RECAP Subtitl…" at bounding box center [750, 76] width 735 height 358
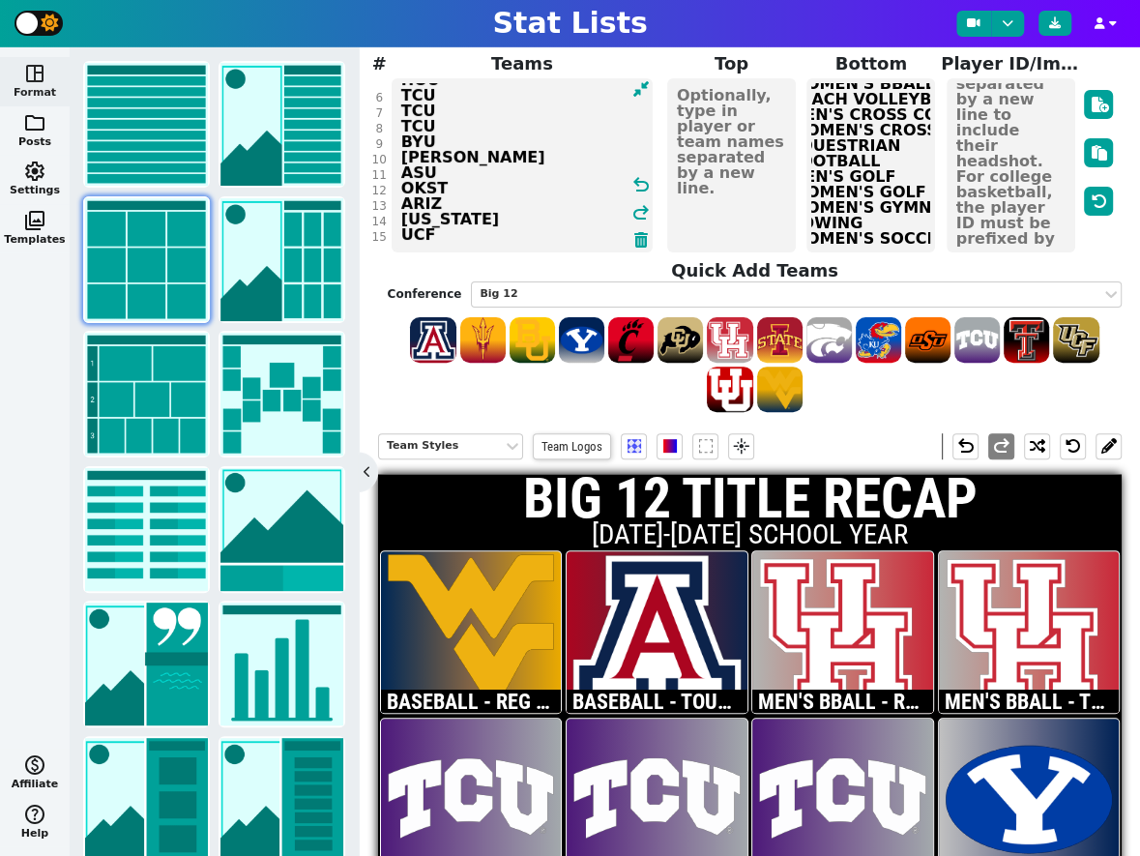
scroll to position [89, 11]
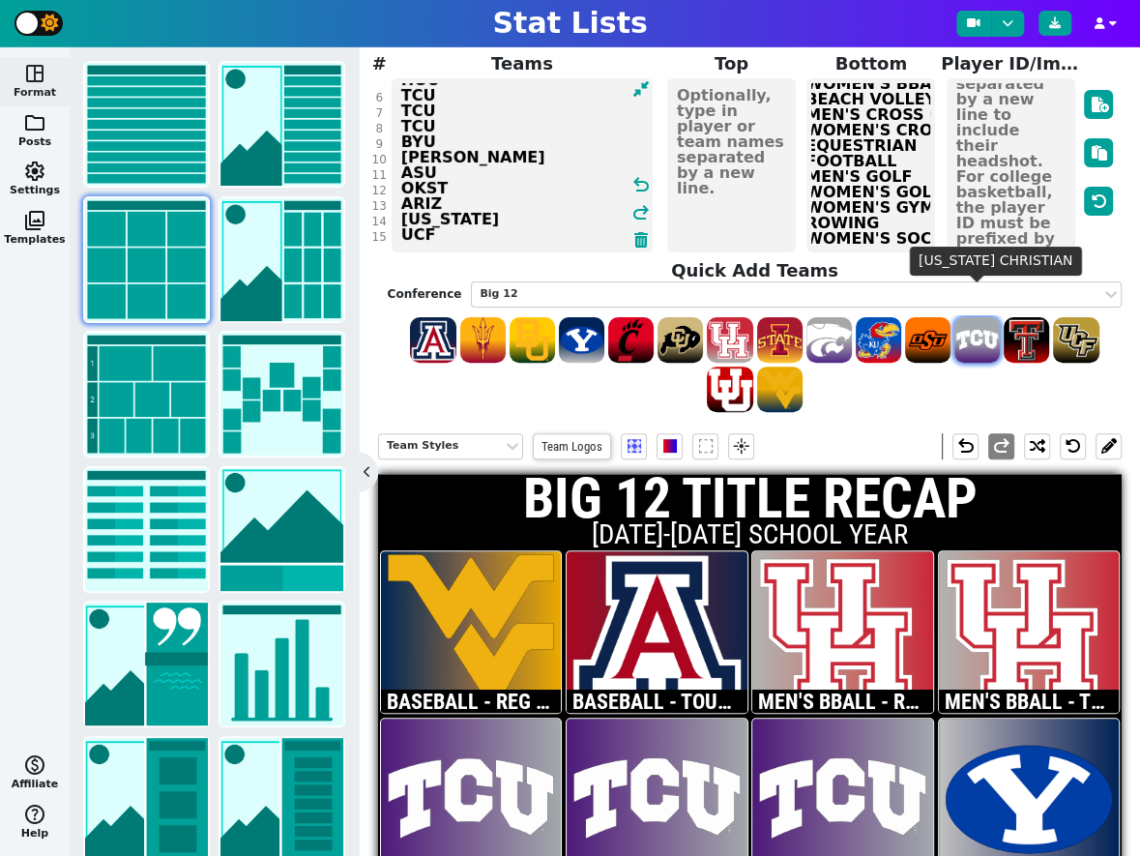
click at [976, 317] on span at bounding box center [976, 339] width 45 height 45
type textarea "WVU ARIZ HOU HOU TCU TCU TCU BYU [PERSON_NAME] ASU OKST ARIZ [US_STATE] UCF TCU"
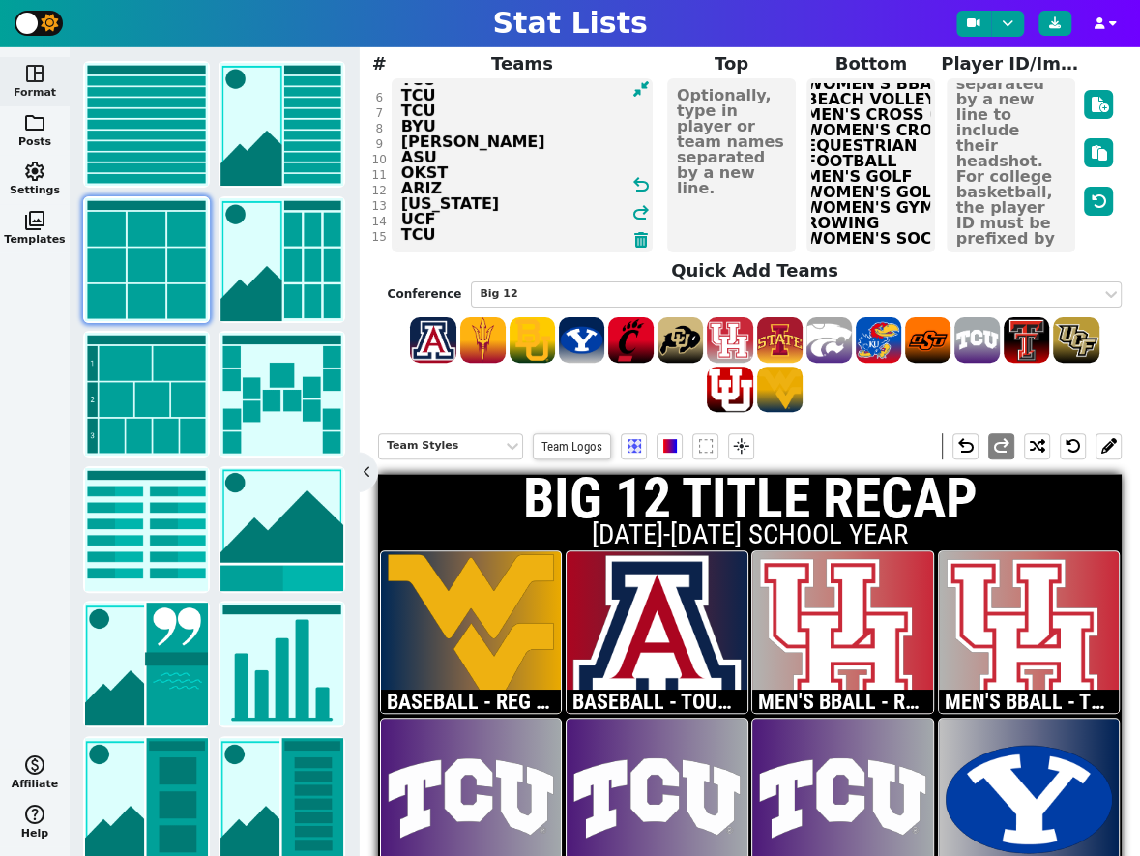
scroll to position [91, 0]
click at [874, 200] on textarea "BASEBALL - REG SEASON BASEBALL - TOURNEY MEN'S BBALL - REG SEASON MEN'S BBALL -…" at bounding box center [870, 165] width 129 height 174
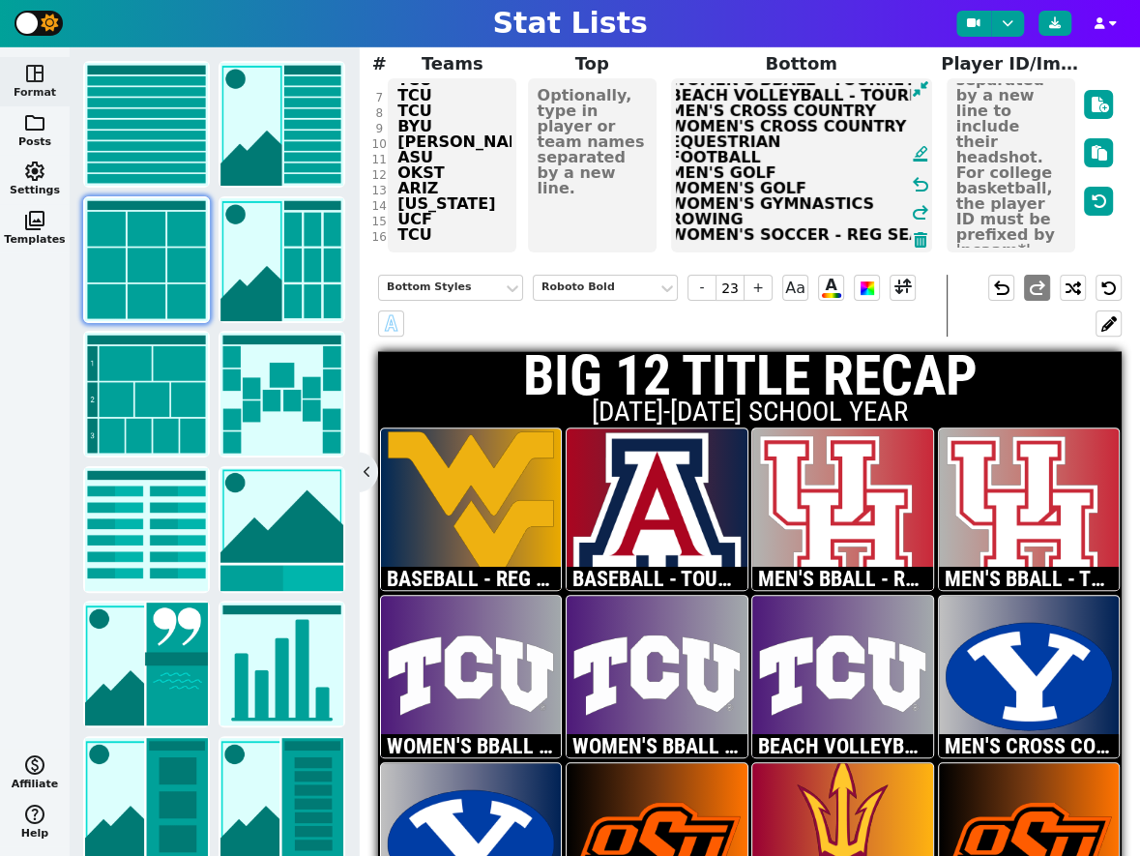
scroll to position [93, 27]
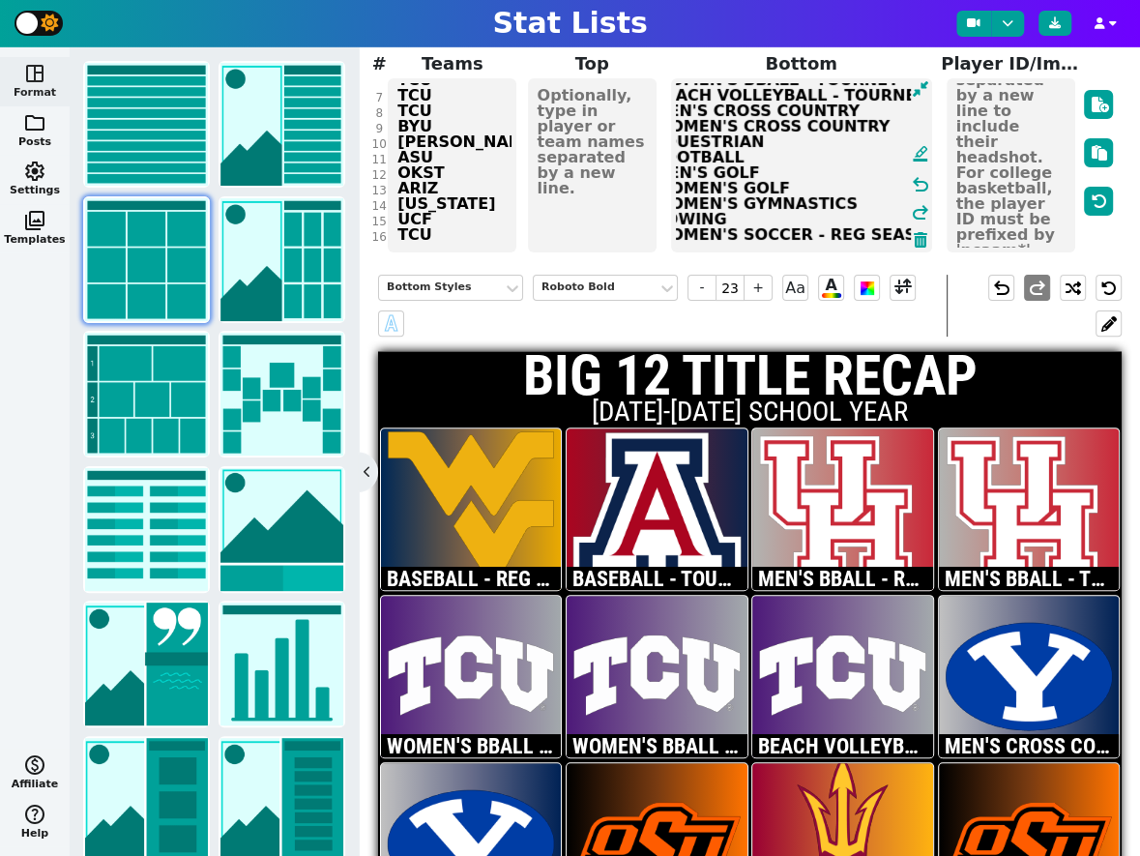
click at [886, 202] on textarea "BASEBALL - REG SEASON BASEBALL - TOURNEY MEN'S BBALL - REG SEASON MEN'S BBALL -…" at bounding box center [801, 165] width 261 height 174
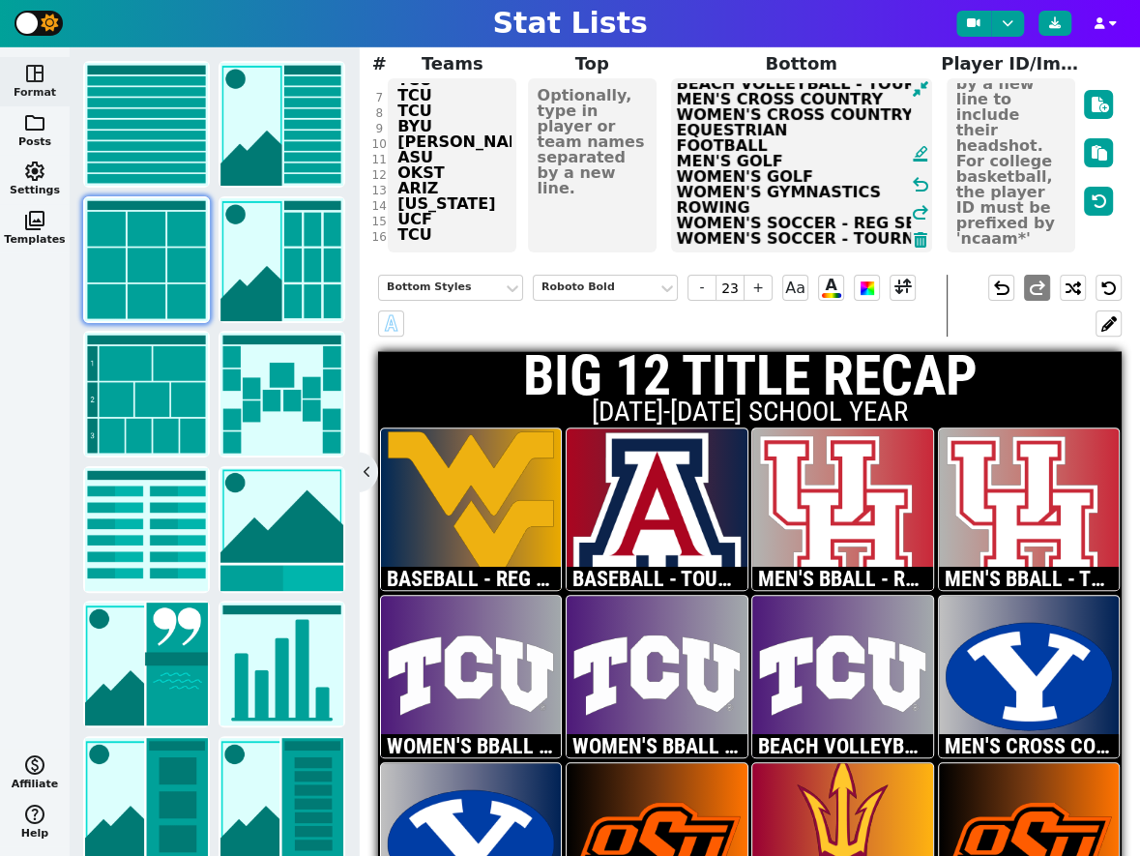
type textarea "BASEBALL - REG SEASON BASEBALL - TOURNEY MEN'S BBALL - REG SEASON MEN'S BBALL -…"
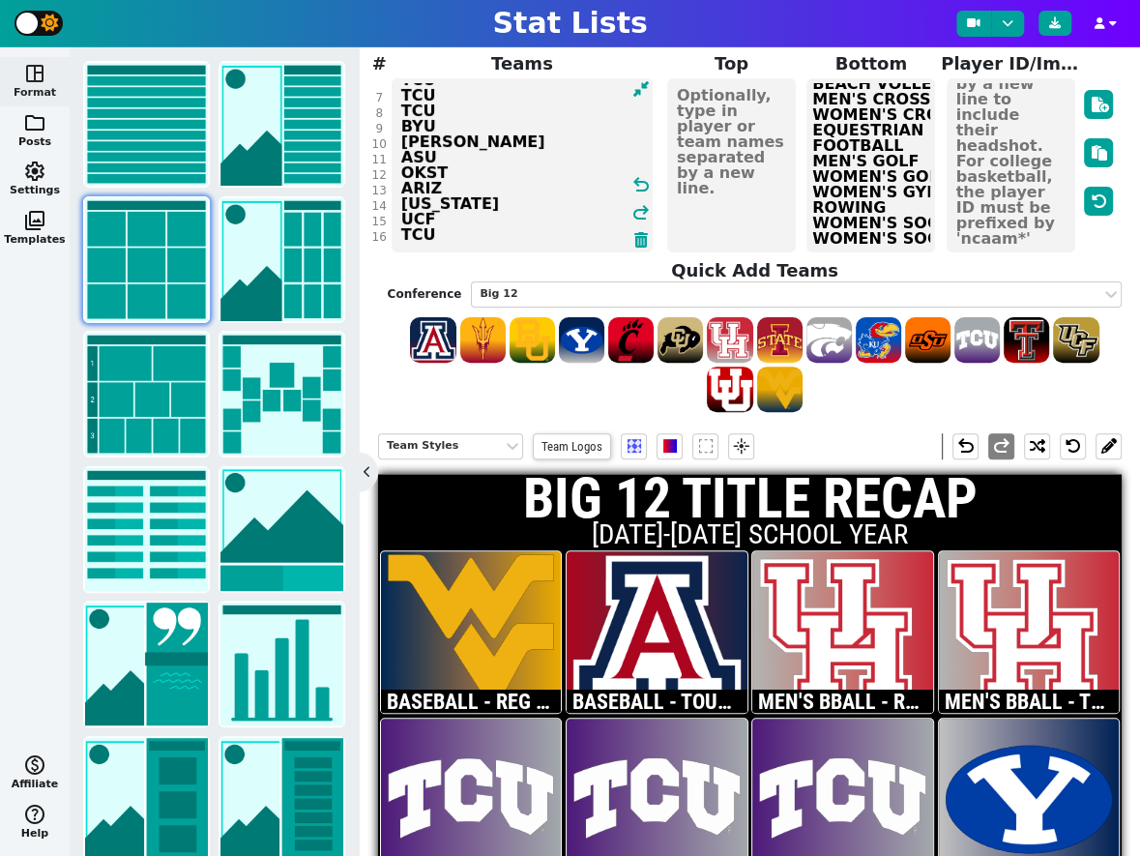
click at [451, 207] on div "NFL NBA MLB NCAA NHL Soccer F1 WNBA AFL Custom Title BIG 12 TITLE RECAP Subtitl…" at bounding box center [750, 155] width 735 height 517
click at [877, 317] on span at bounding box center [878, 339] width 45 height 45
type textarea "WVU ARIZ HOU HOU TCU TCU TCU BYU [PERSON_NAME] ASU OKST ARIZ [US_STATE] UCF TCU…"
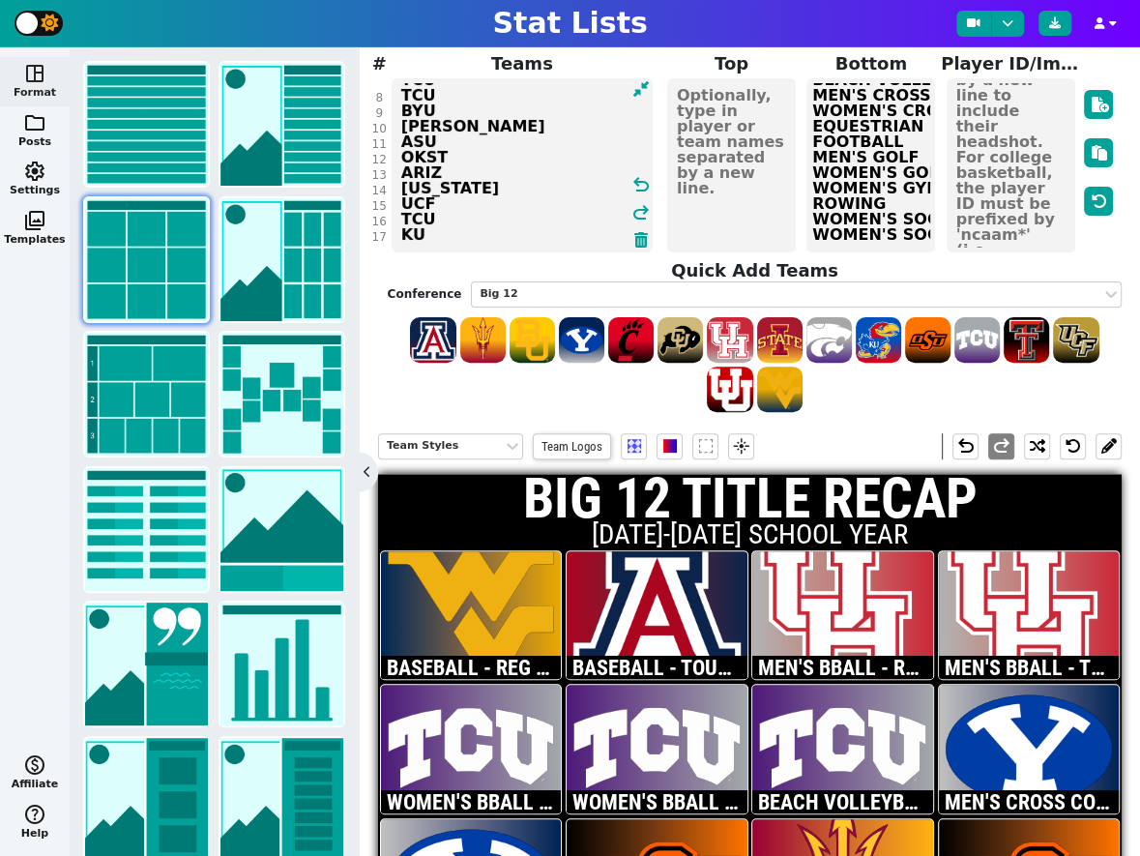
scroll to position [108, 143]
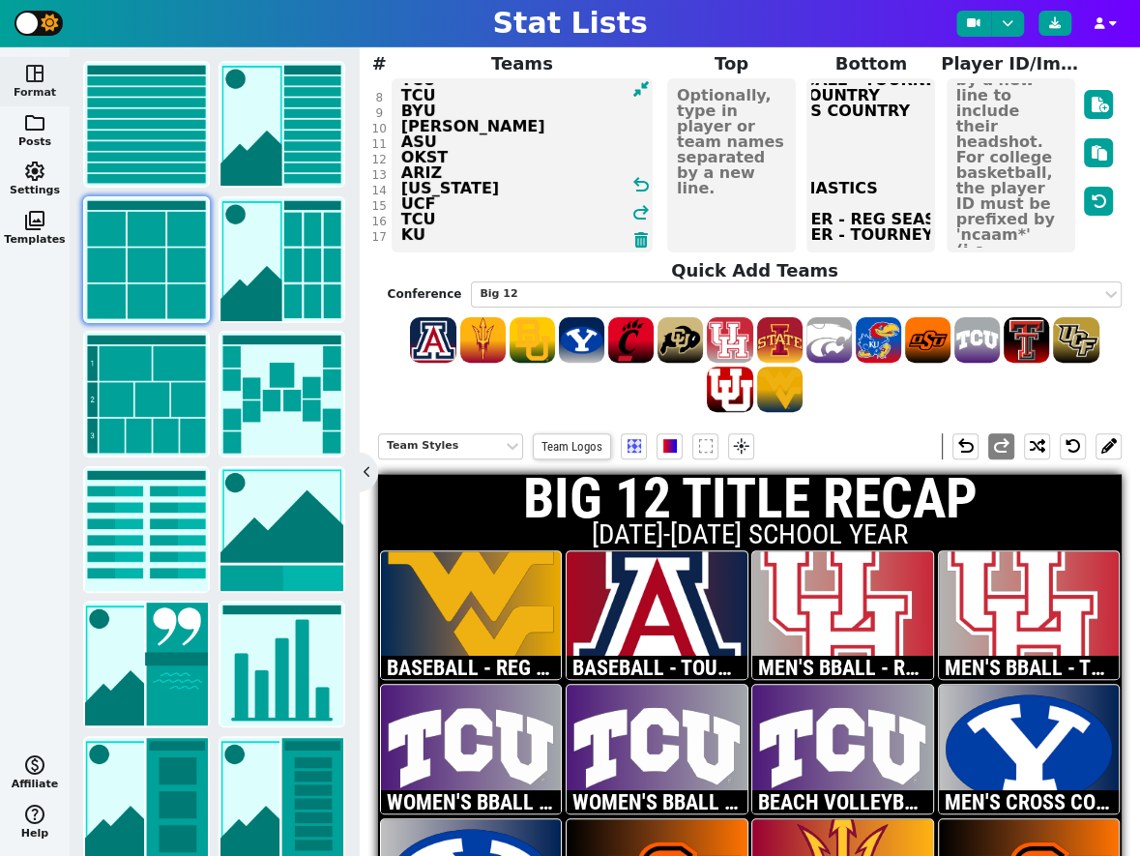
click at [877, 178] on textarea "BASEBALL - REG SEASON BASEBALL - TOURNEY MEN'S BBALL - REG SEASON MEN'S BBALL -…" at bounding box center [870, 165] width 129 height 174
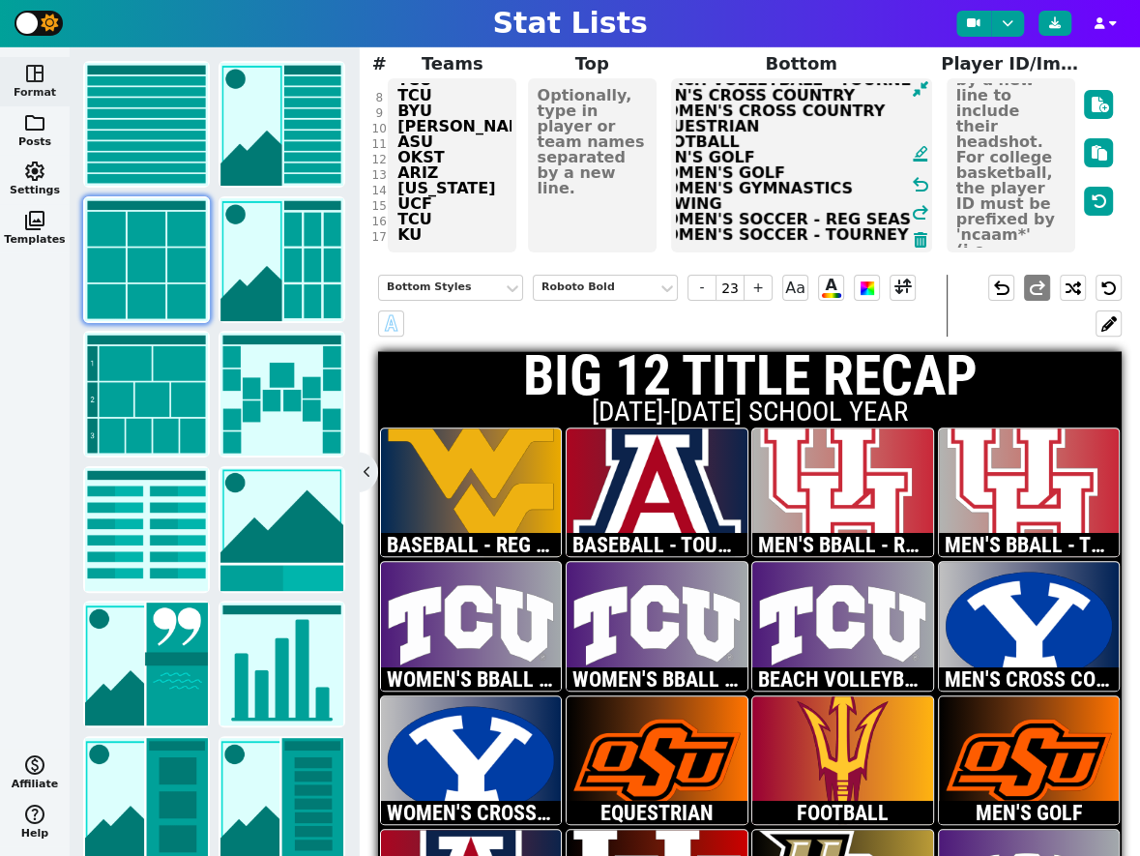
scroll to position [108, 27]
click at [887, 203] on textarea "BASEBALL - REG SEASON BASEBALL - TOURNEY MEN'S BBALL - REG SEASON MEN'S BBALL -…" at bounding box center [801, 165] width 261 height 174
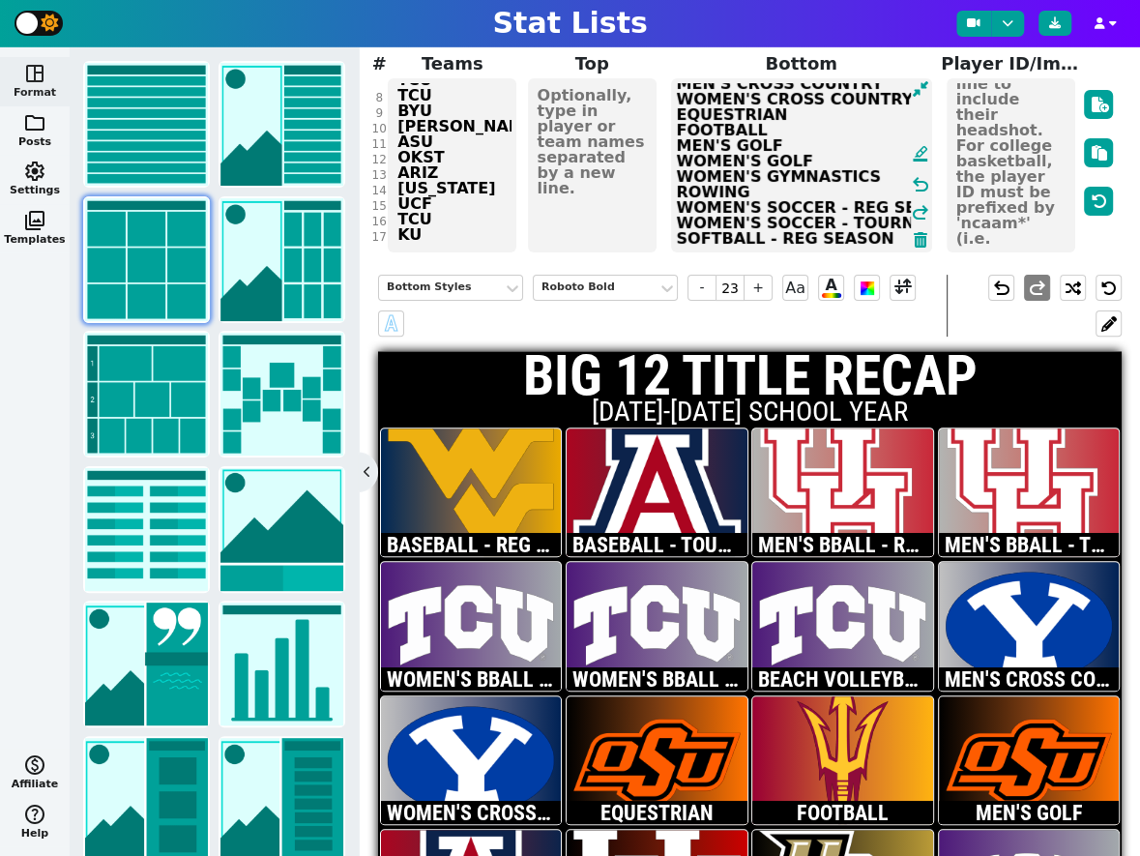
scroll to position [135, 0]
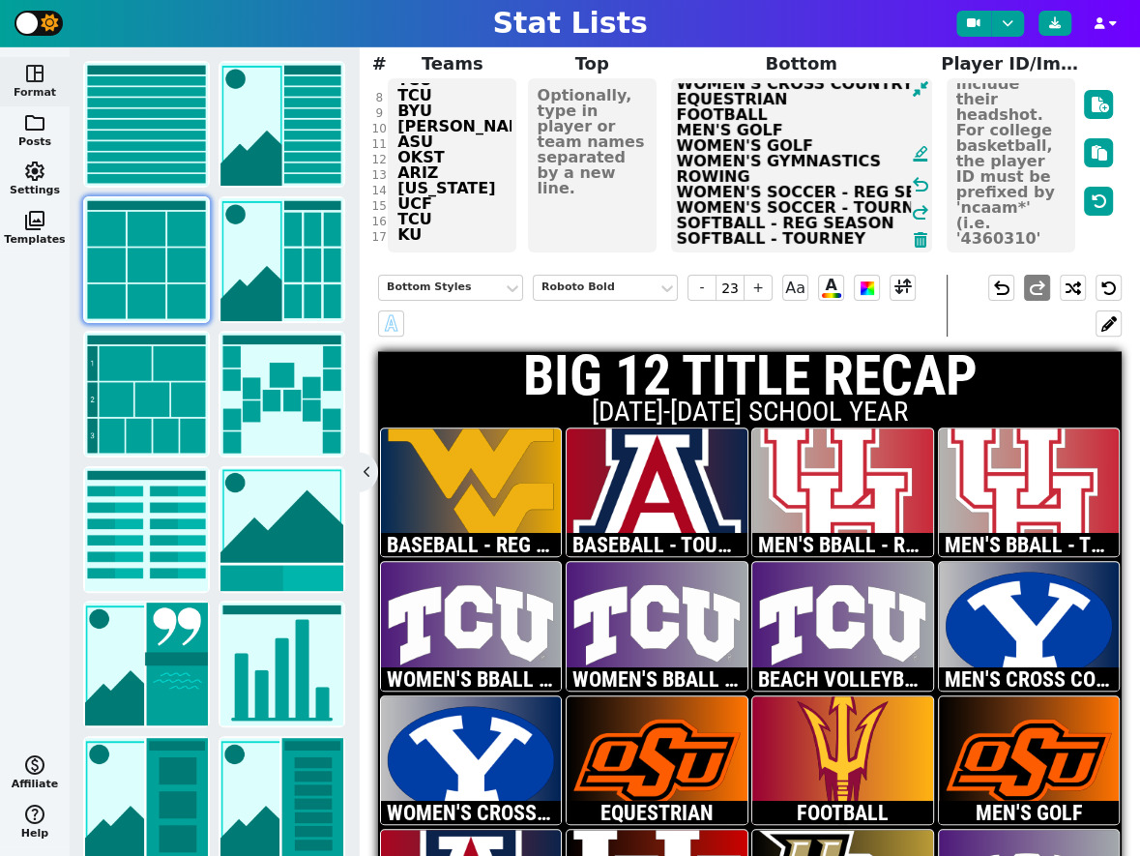
type textarea "BASEBALL - REG SEASON BASEBALL - TOURNEY MEN'S BBALL - REG SEASON MEN'S BBALL -…"
click at [462, 201] on div "NFL NBA MLB NCAA NHL Soccer F1 WNBA AFL Custom Title BIG 12 TITLE RECAP Subtitl…" at bounding box center [750, 76] width 735 height 358
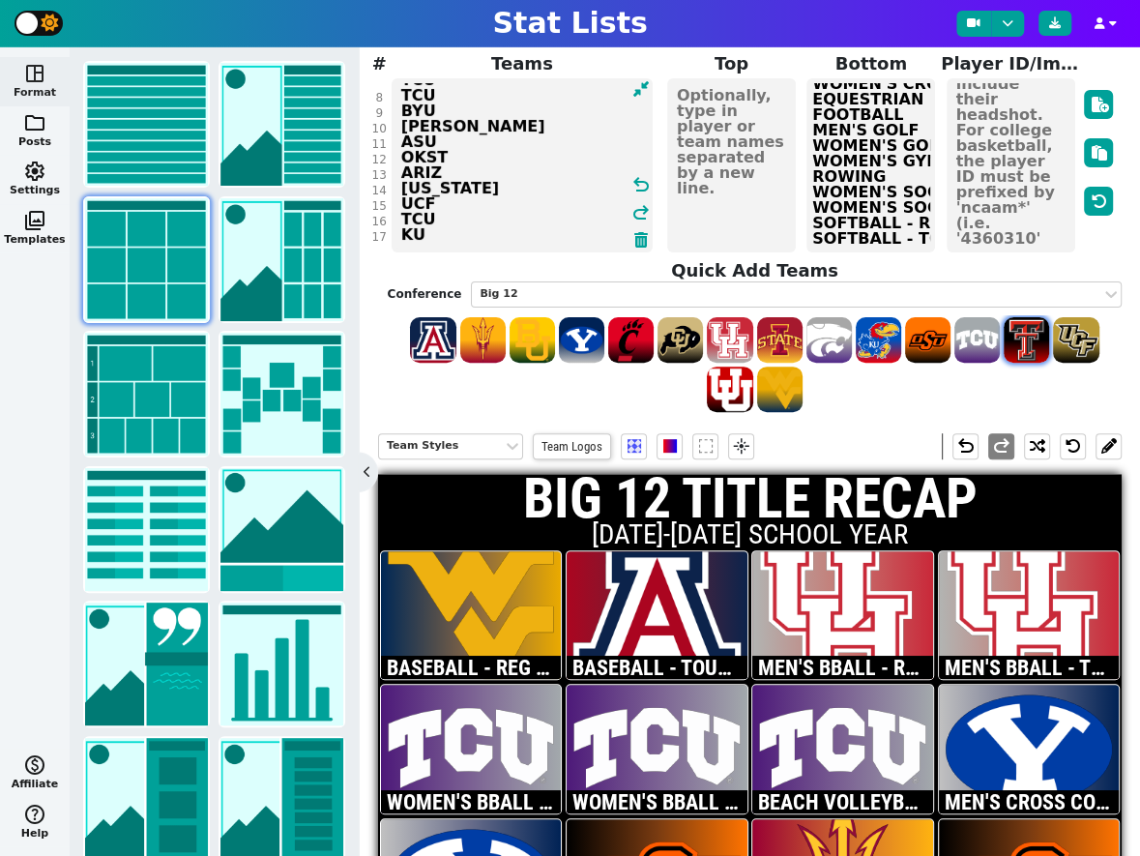
click at [1022, 317] on span at bounding box center [1026, 339] width 45 height 45
type textarea "WVU ARIZ HOU HOU TCU TCU TCU BYU [PERSON_NAME] ASU OKST ARIZ [US_STATE] UCF TCU…"
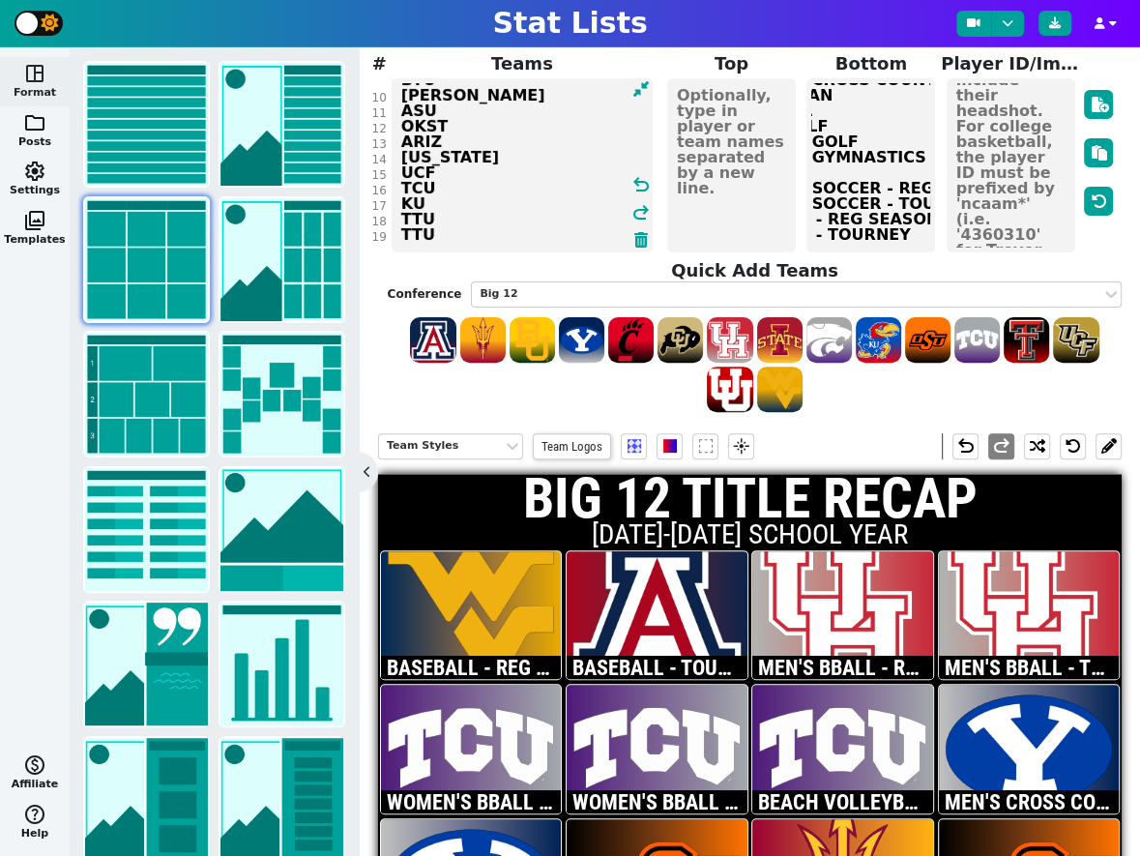
scroll to position [139, 111]
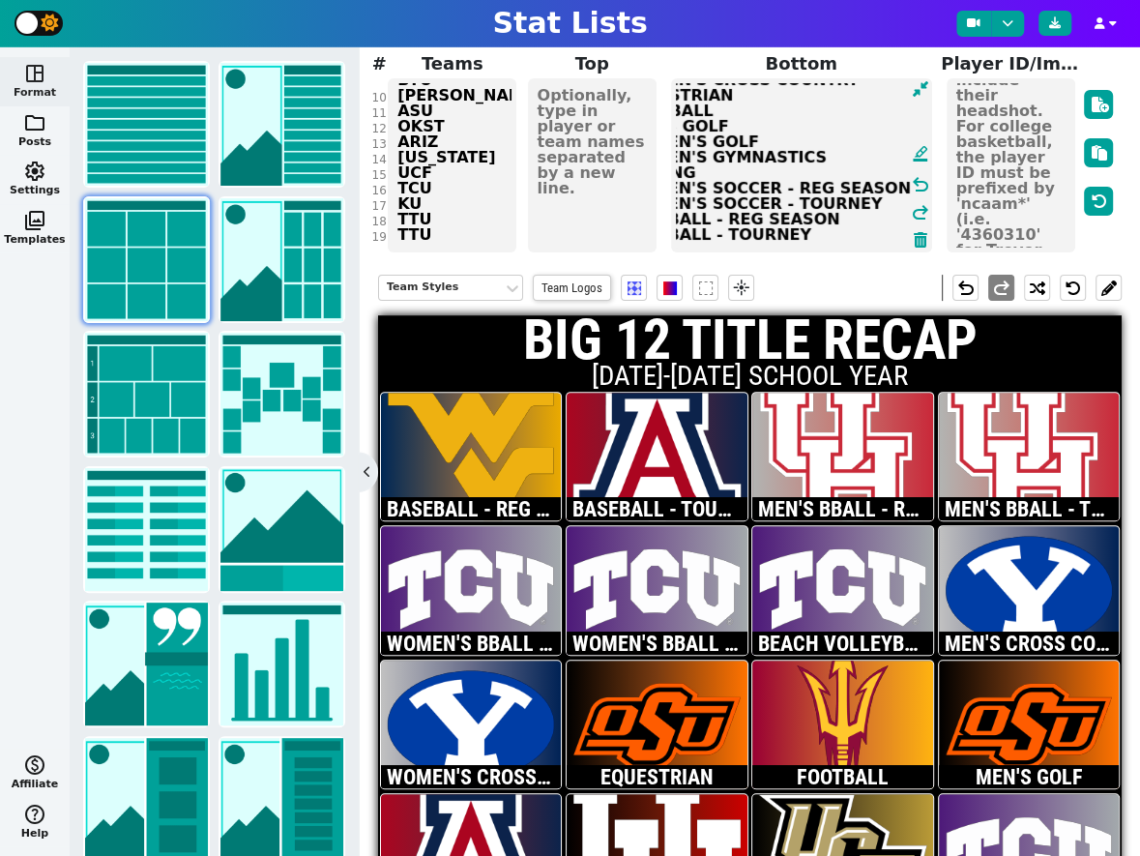
click at [891, 204] on textarea "BASEBALL - REG SEASON BASEBALL - TOURNEY MEN'S BBALL - REG SEASON MEN'S BBALL -…" at bounding box center [801, 165] width 261 height 174
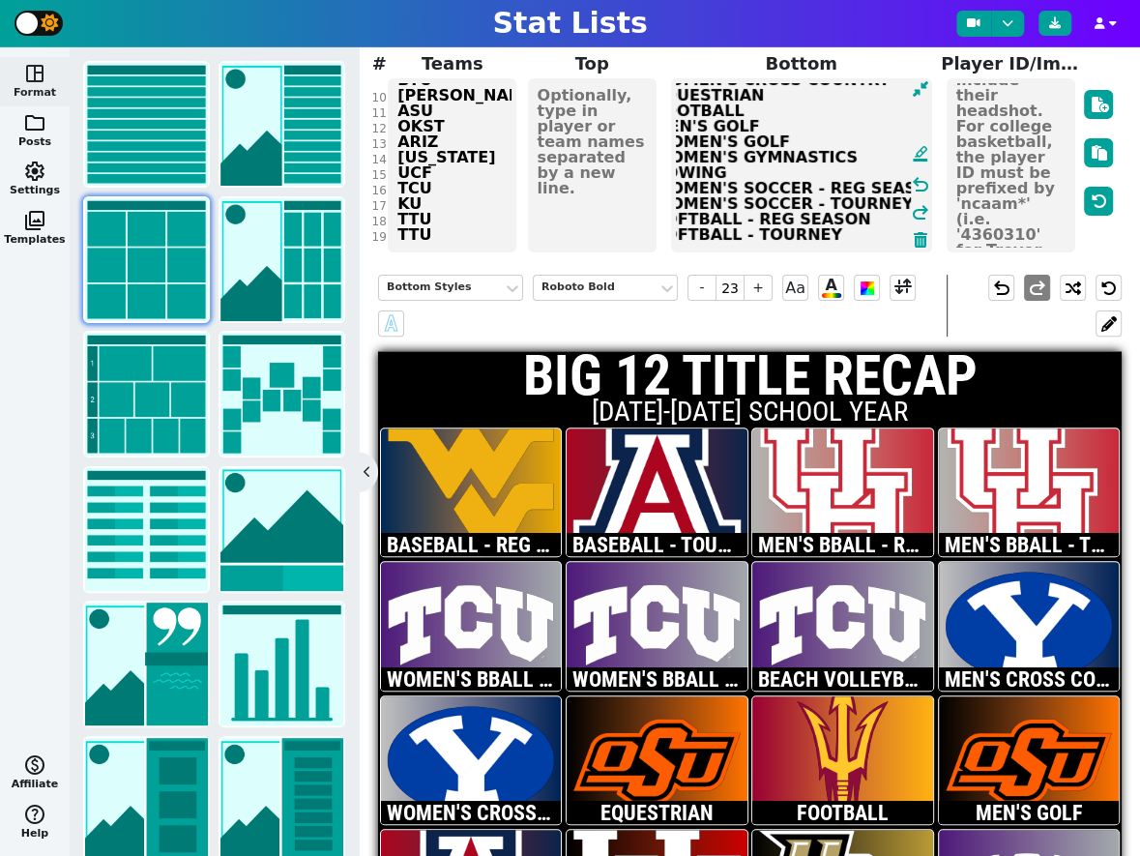
scroll to position [151, 0]
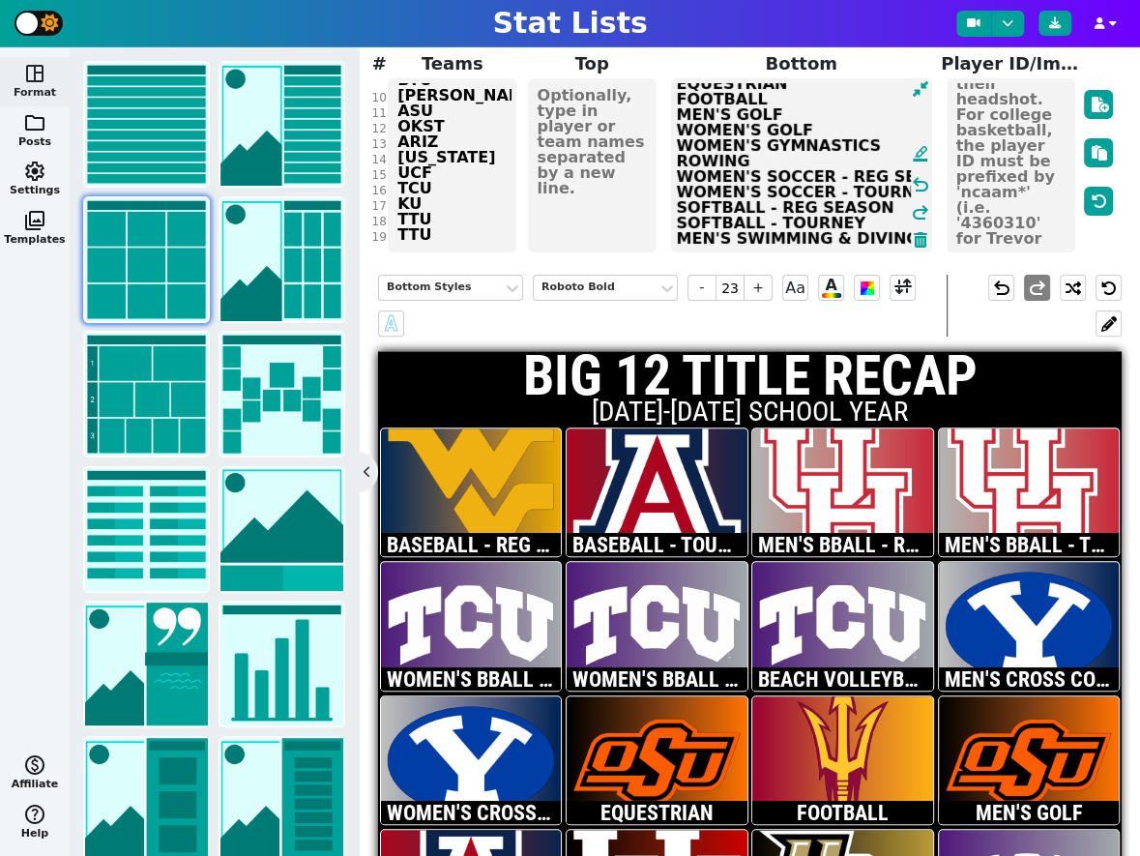
type textarea "BASEBALL - REG SEASON BASEBALL - TOURNEY MEN'S BBALL - REG SEASON MEN'S BBALL -…"
click at [450, 202] on div "NFL NBA MLB NCAA NHL Soccer F1 WNBA AFL Custom Title BIG 12 TITLE RECAP Subtitl…" at bounding box center [750, 76] width 735 height 358
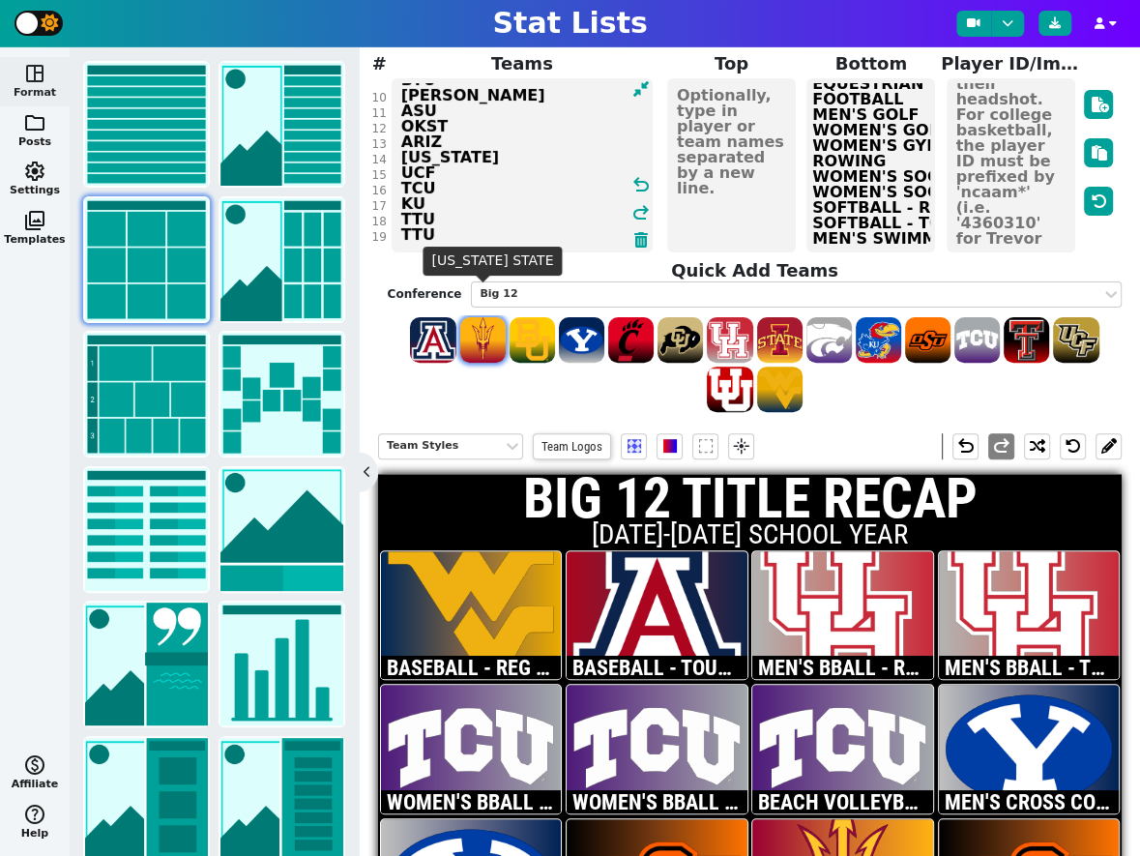
click at [473, 317] on span at bounding box center [482, 339] width 45 height 45
type textarea "WVU ARIZ HOU HOU TCU TCU TCU BYU [PERSON_NAME] ASU OKST ARIZ [US_STATE] UCF TCU…"
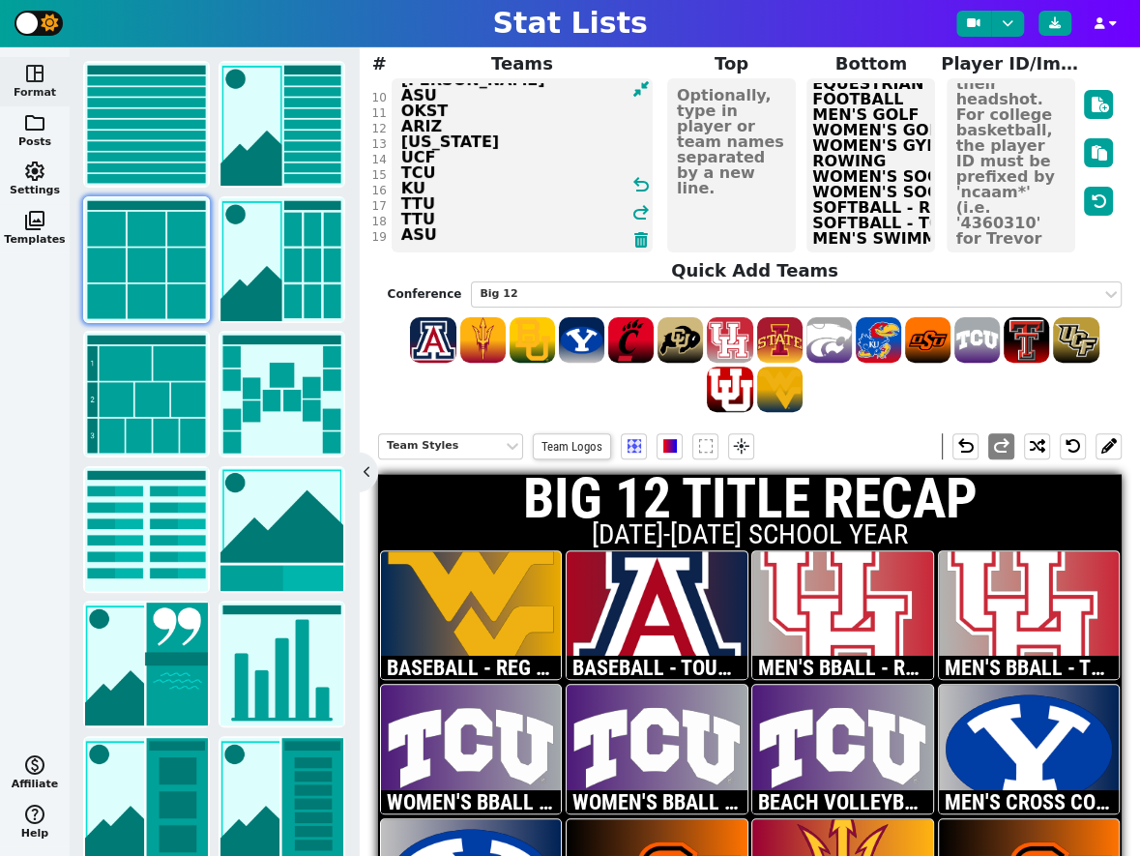
click at [901, 205] on textarea "BASEBALL - REG SEASON BASEBALL - TOURNEY MEN'S BBALL - REG SEASON MEN'S BBALL -…" at bounding box center [870, 165] width 129 height 174
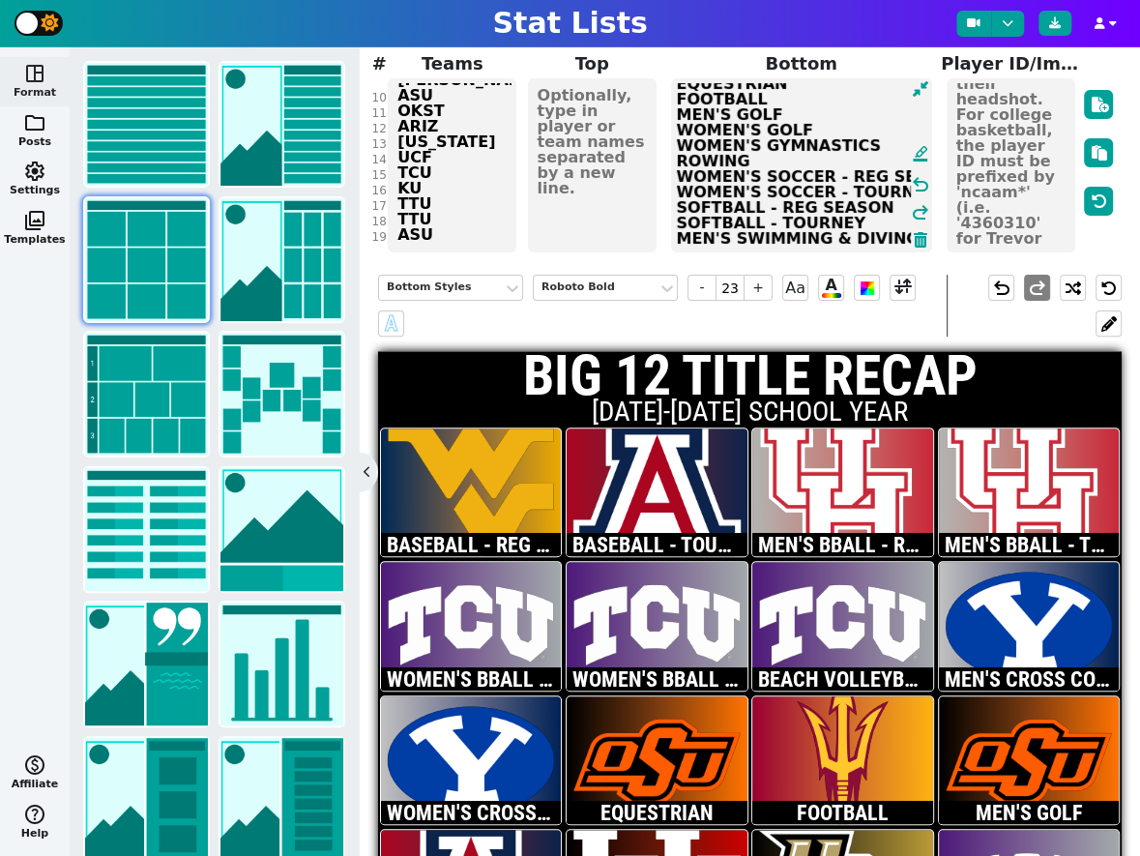
click at [888, 206] on textarea "BASEBALL - REG SEASON BASEBALL - TOURNEY MEN'S BBALL - REG SEASON MEN'S BBALL -…" at bounding box center [801, 165] width 261 height 174
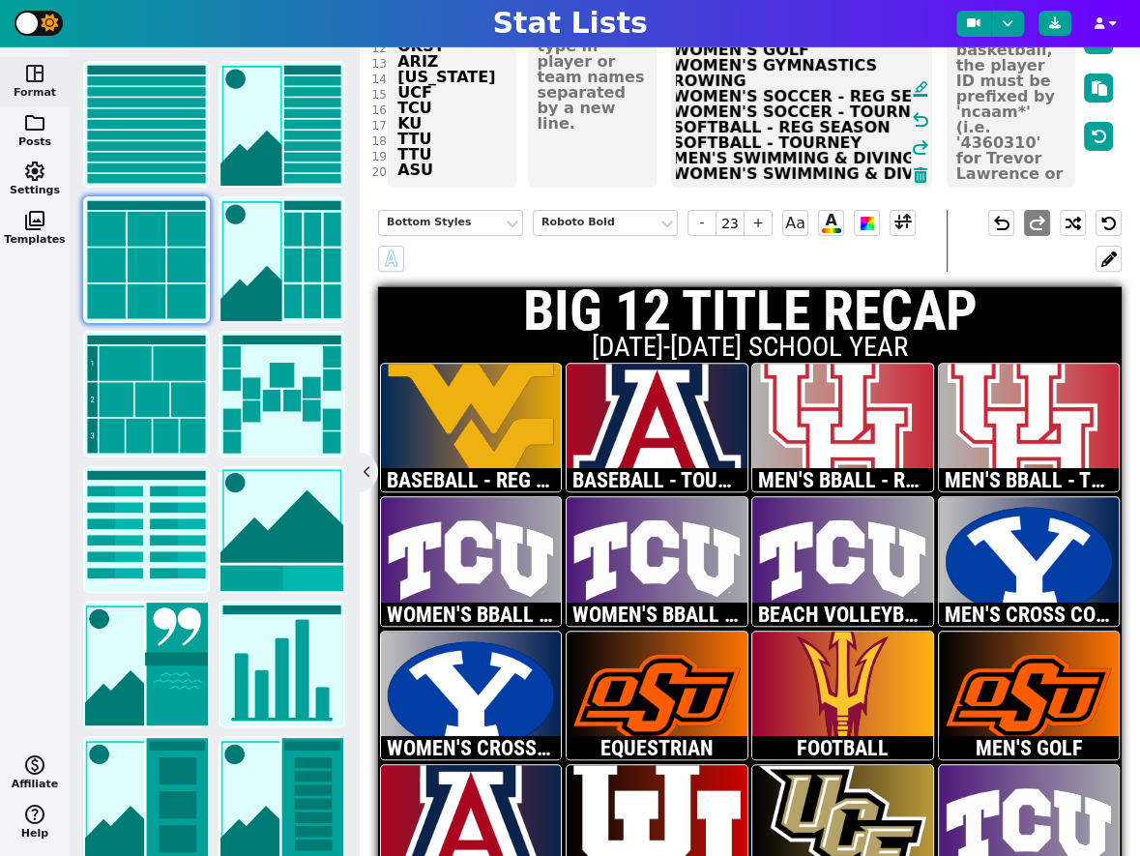
scroll to position [161, 0]
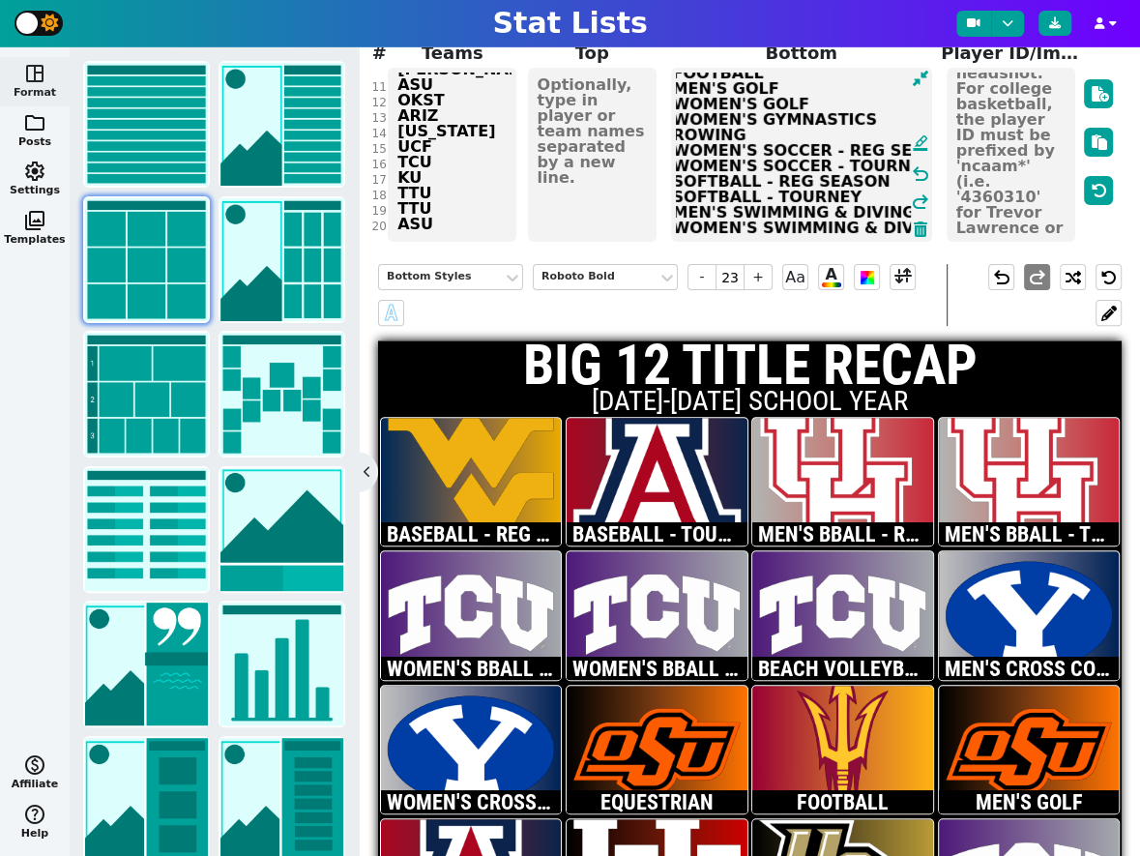
type textarea "BASEBALL - REG SEASON BASEBALL - TOURNEY MEN'S BBALL - REG SEASON MEN'S BBALL -…"
click at [459, 191] on div "NFL NBA MLB NCAA NHL Soccer F1 WNBA AFL Custom Title BIG 12 TITLE RECAP Subtitl…" at bounding box center [750, 65] width 735 height 358
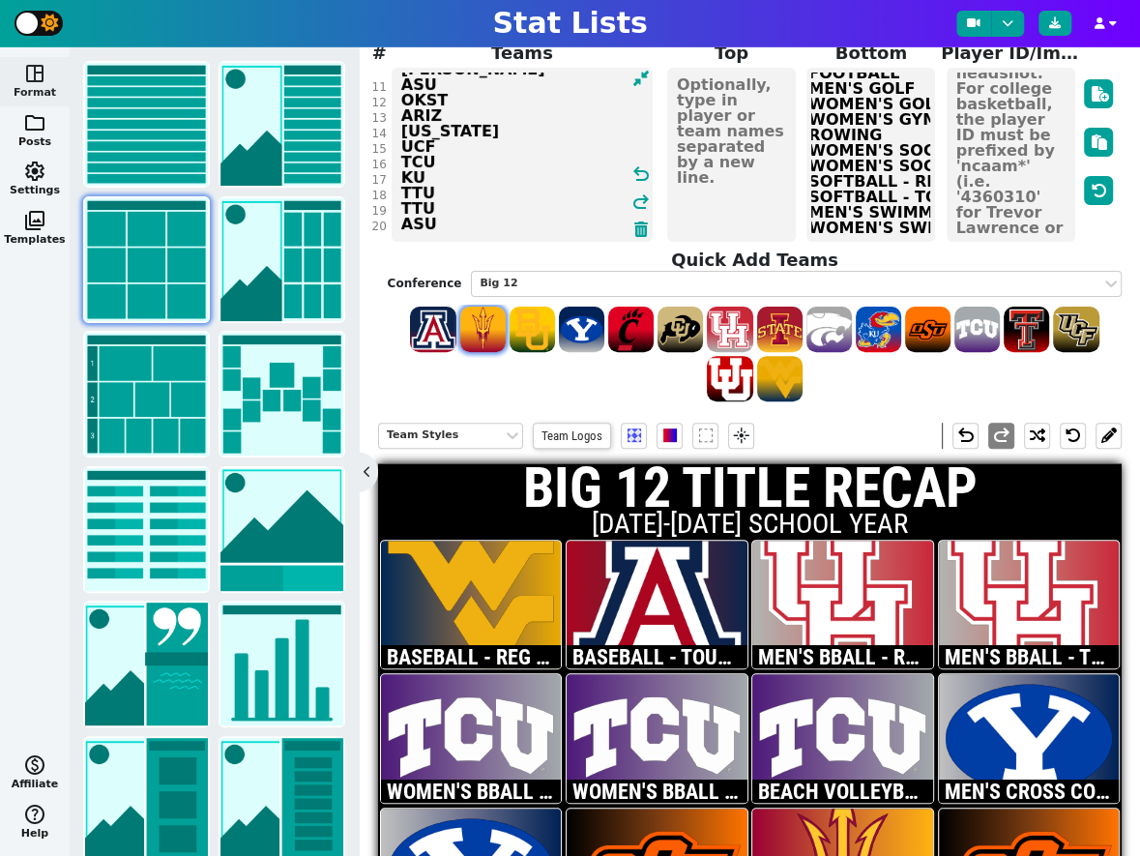
click at [481, 306] on span at bounding box center [482, 328] width 45 height 45
type textarea "WVU ARIZ HOU HOU TCU TCU TCU BYU [PERSON_NAME] ASU OKST ARIZ [US_STATE] UCF TCU…"
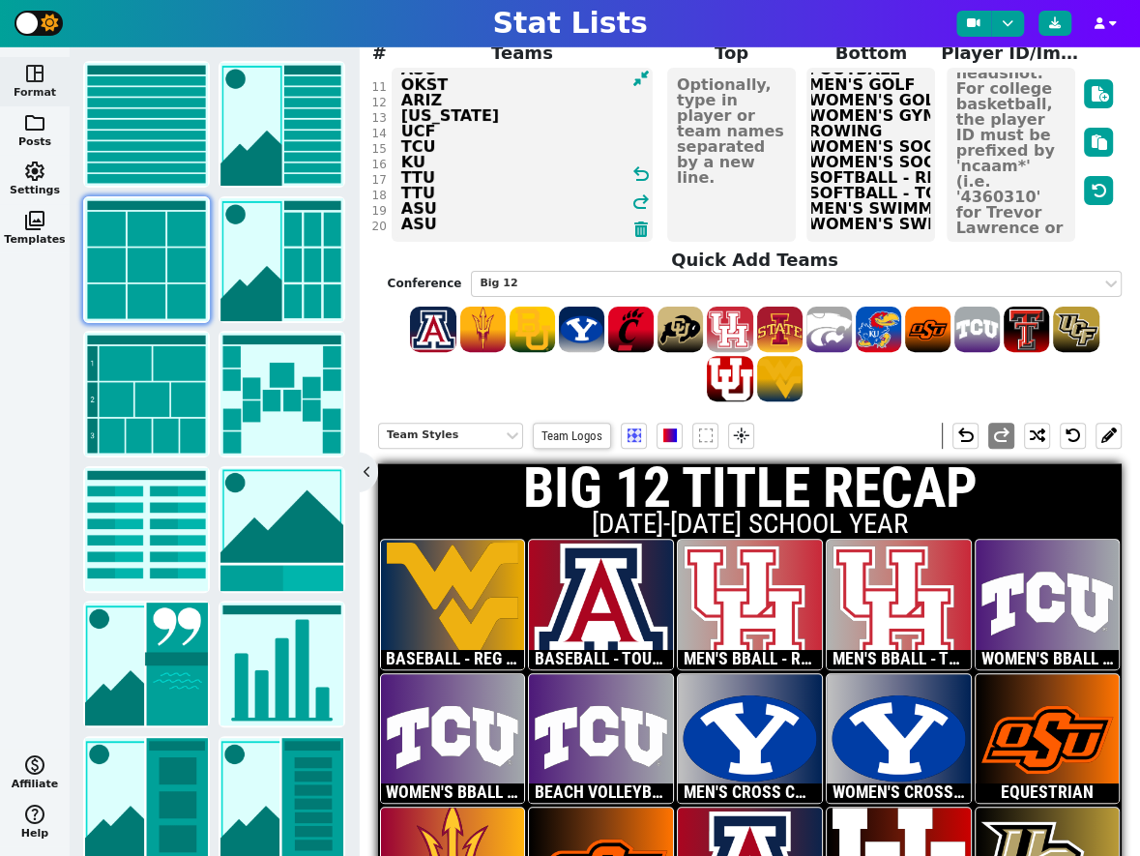
scroll to position [168, 0]
click at [896, 193] on textarea "BASEBALL - REG SEASON BASEBALL - TOURNEY MEN'S BBALL - REG SEASON MEN'S BBALL -…" at bounding box center [870, 155] width 129 height 174
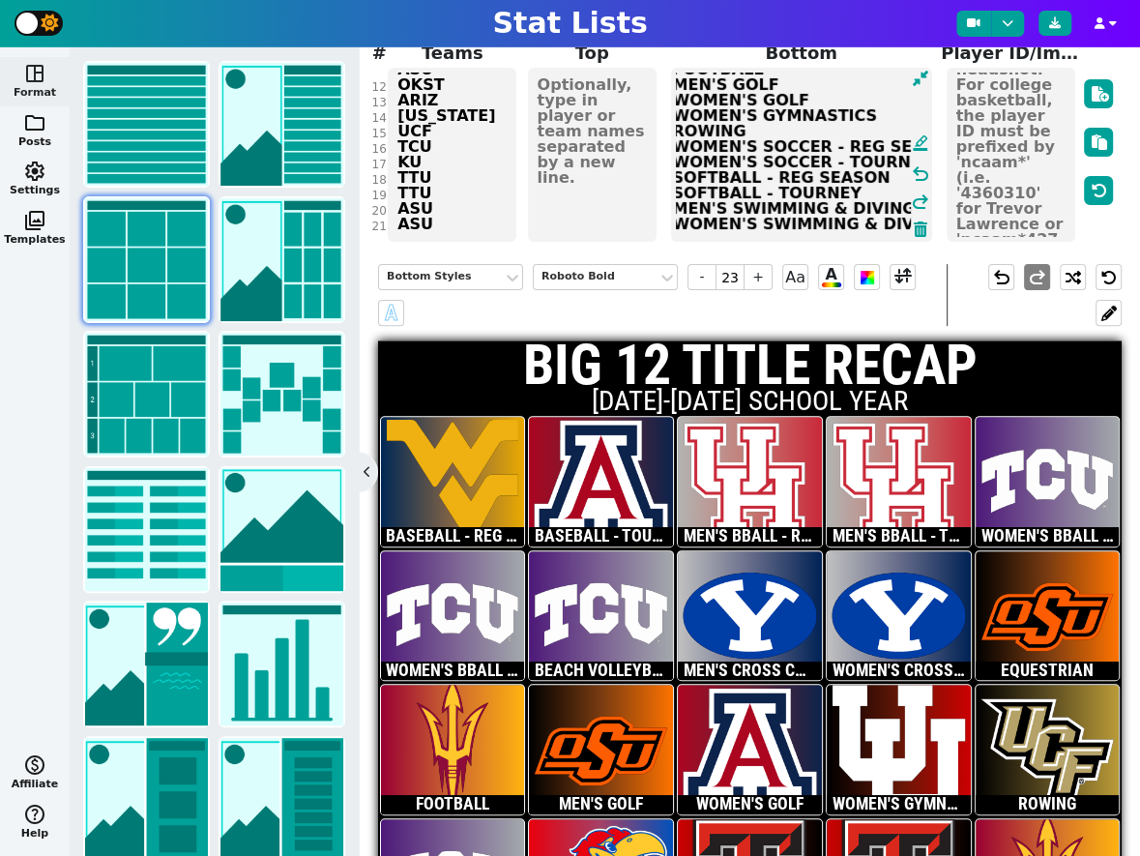
click at [894, 190] on textarea "BASEBALL - REG SEASON BASEBALL - TOURNEY MEN'S BBALL - REG SEASON MEN'S BBALL -…" at bounding box center [801, 155] width 261 height 174
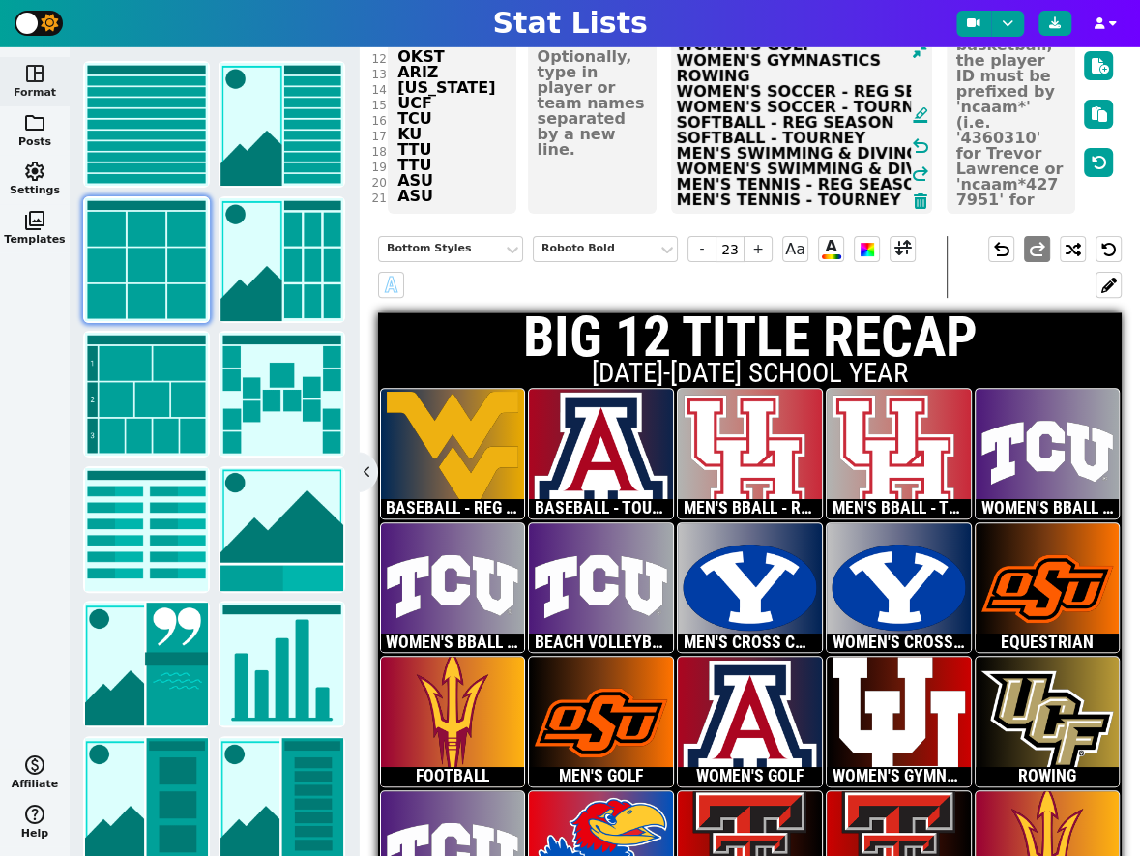
scroll to position [191, 0]
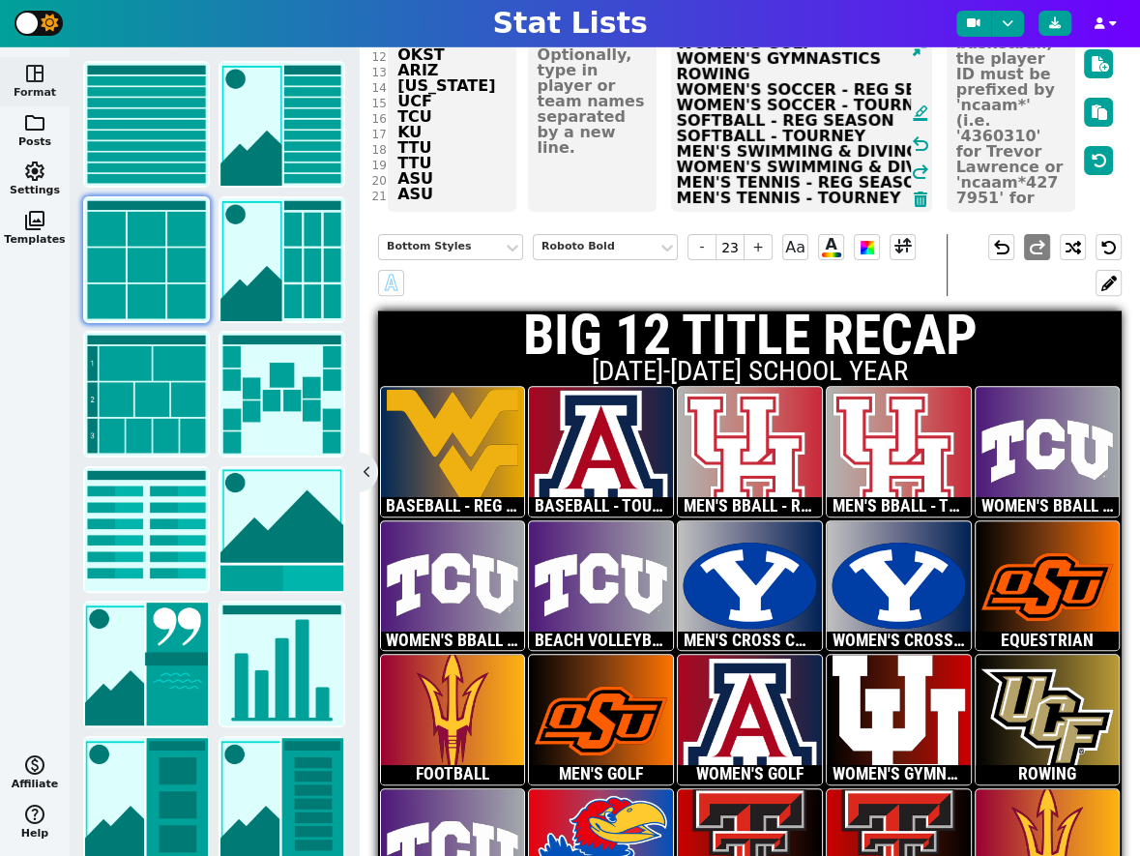
type textarea "BASEBALL - REG SEASON BASEBALL - TOURNEY MEN'S BBALL - REG SEASON MEN'S BBALL -…"
click at [442, 164] on div "NFL NBA MLB NCAA NHL Soccer F1 WNBA AFL Custom Title BIG 12 TITLE RECAP Subtitl…" at bounding box center [750, 35] width 735 height 358
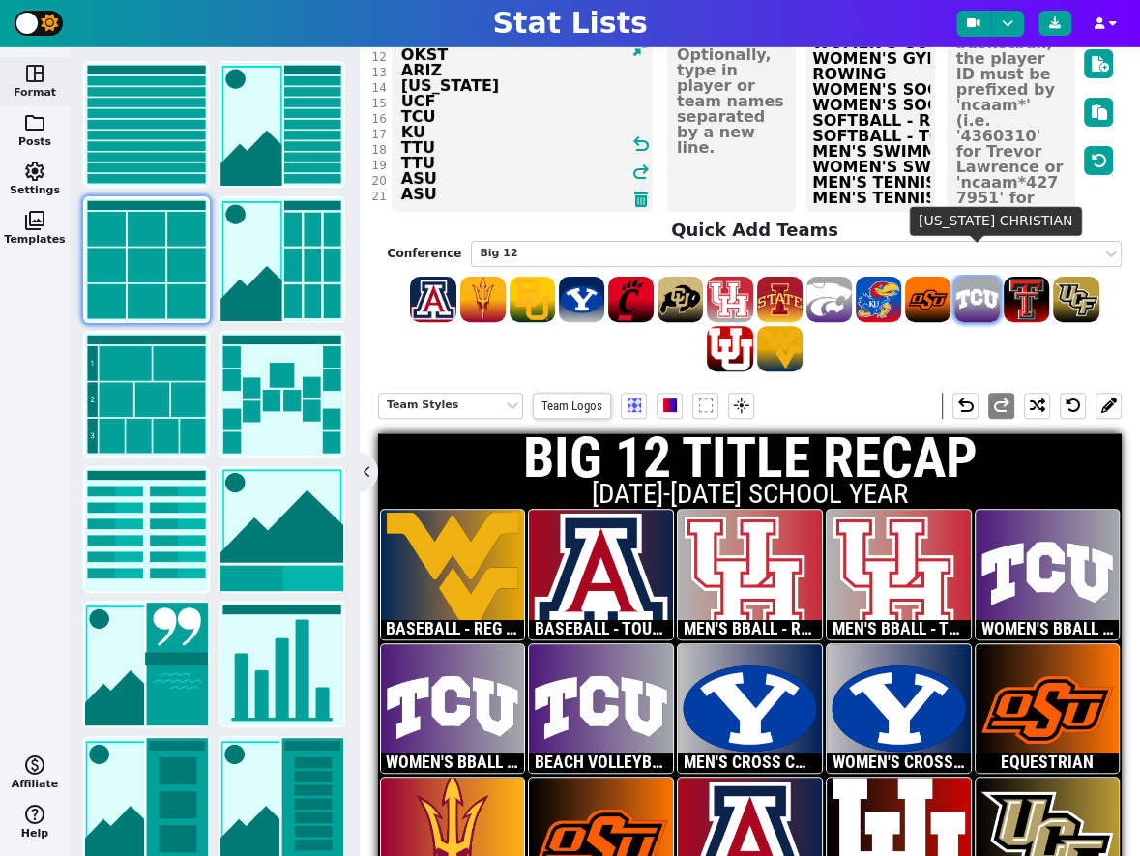
click at [980, 277] on span at bounding box center [976, 299] width 45 height 45
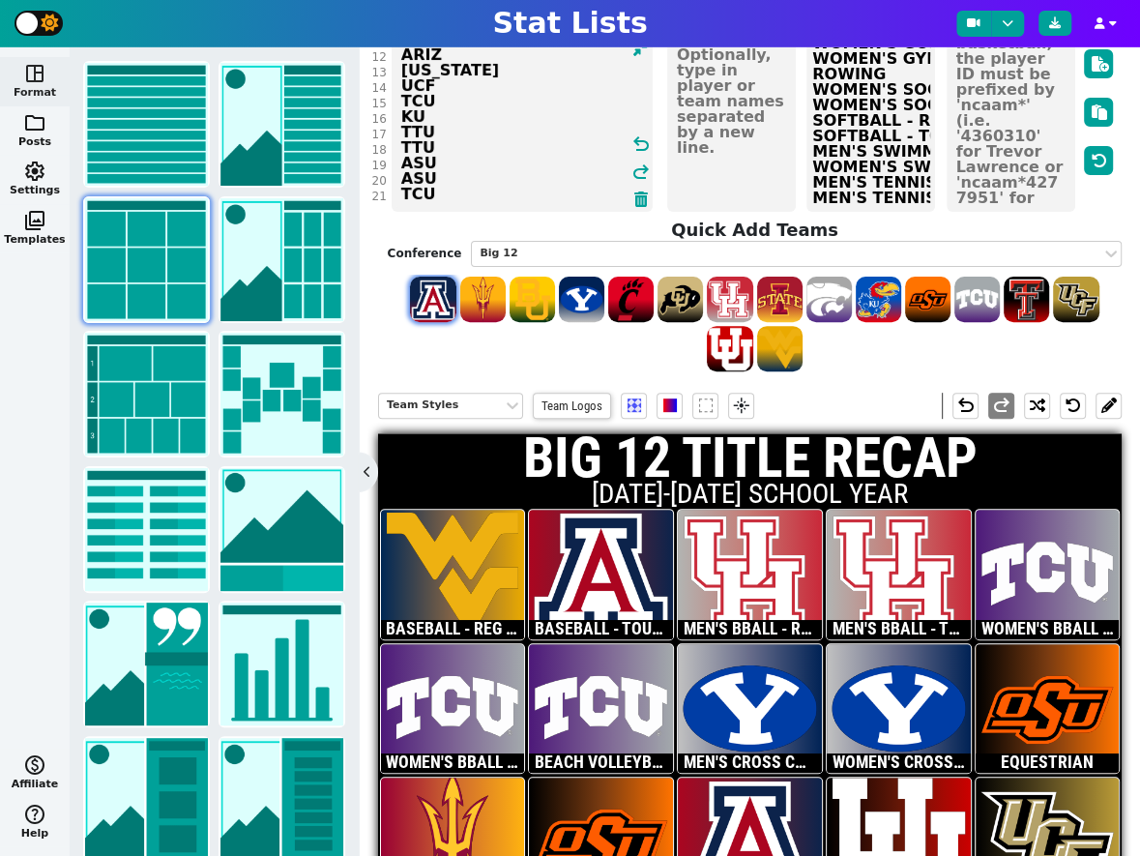
click at [435, 277] on span at bounding box center [432, 299] width 45 height 45
type textarea "WVU ARIZ HOU HOU TCU TCU TCU BYU [PERSON_NAME] ASU OKST ARIZ [US_STATE] UCF TCU…"
click at [900, 167] on textarea "BASEBALL - REG SEASON BASEBALL - TOURNEY MEN'S BBALL - REG SEASON MEN'S BBALL -…" at bounding box center [870, 125] width 129 height 174
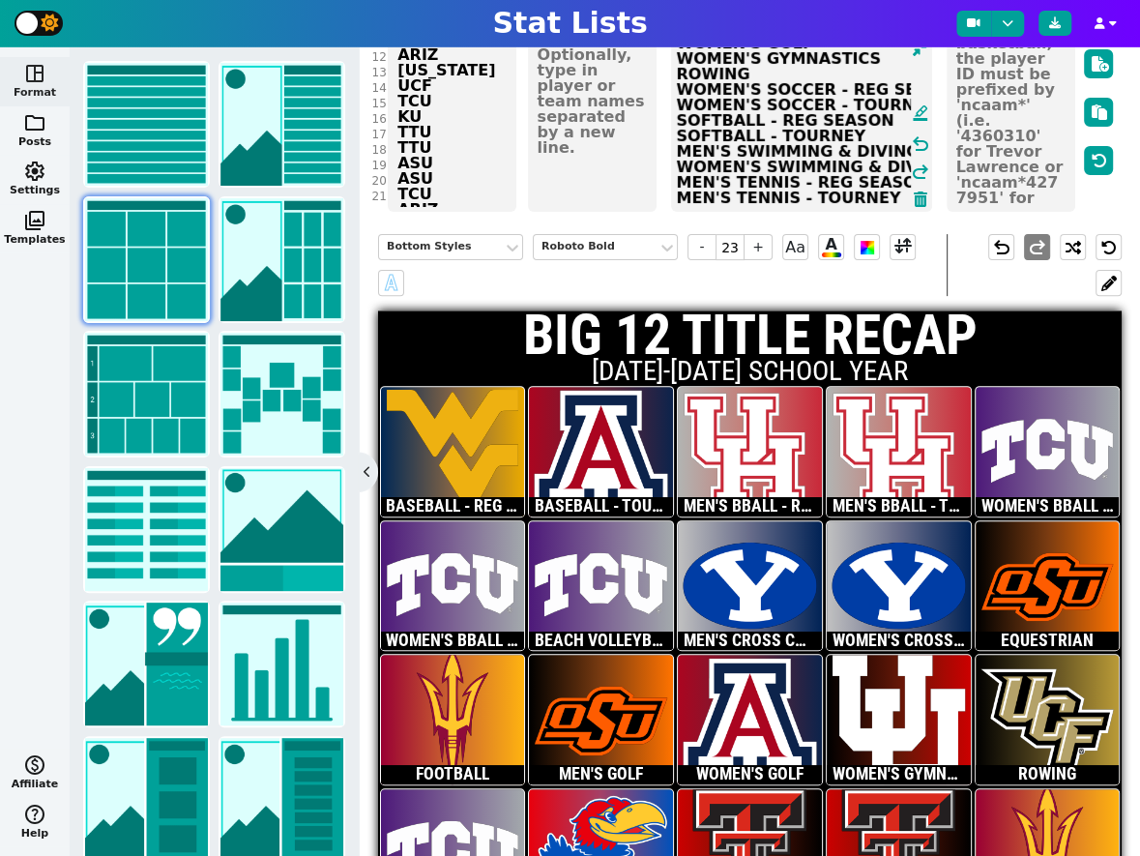
click at [880, 164] on textarea "BASEBALL - REG SEASON BASEBALL - TOURNEY MEN'S BBALL - REG SEASON MEN'S BBALL -…" at bounding box center [801, 125] width 261 height 174
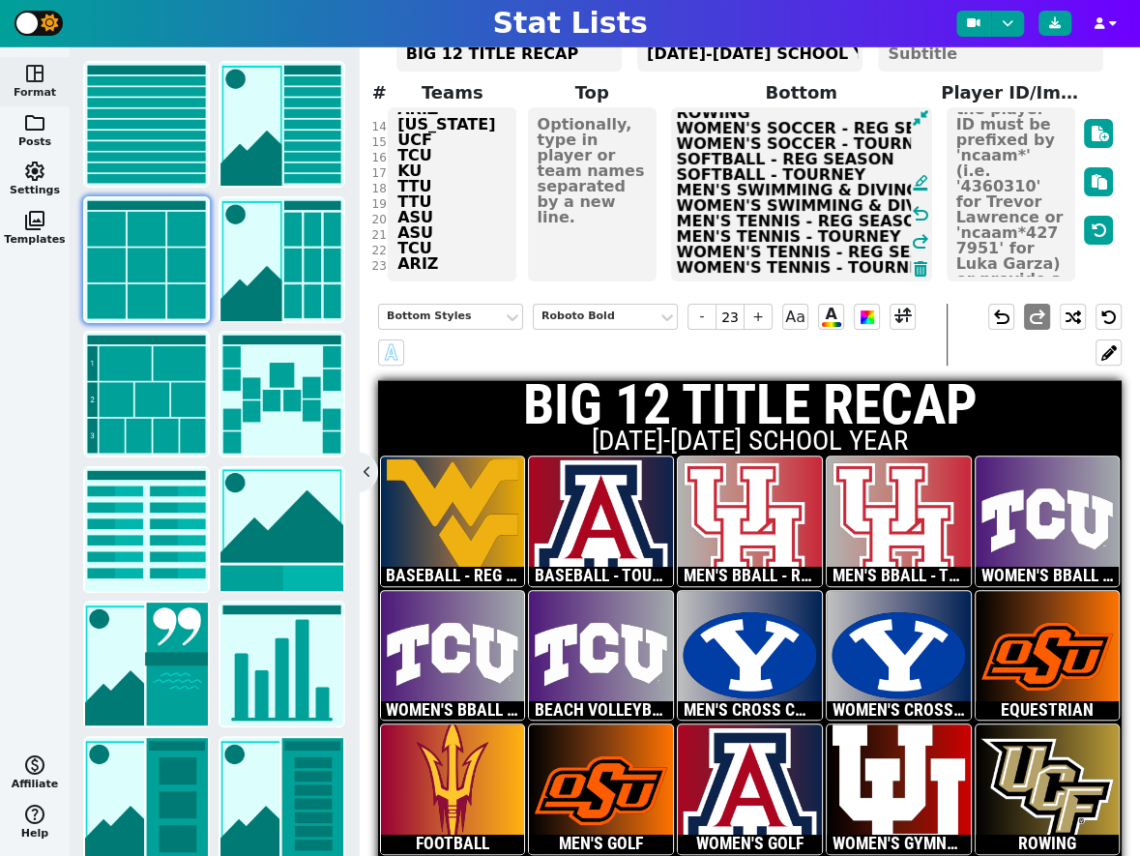
scroll to position [112, 0]
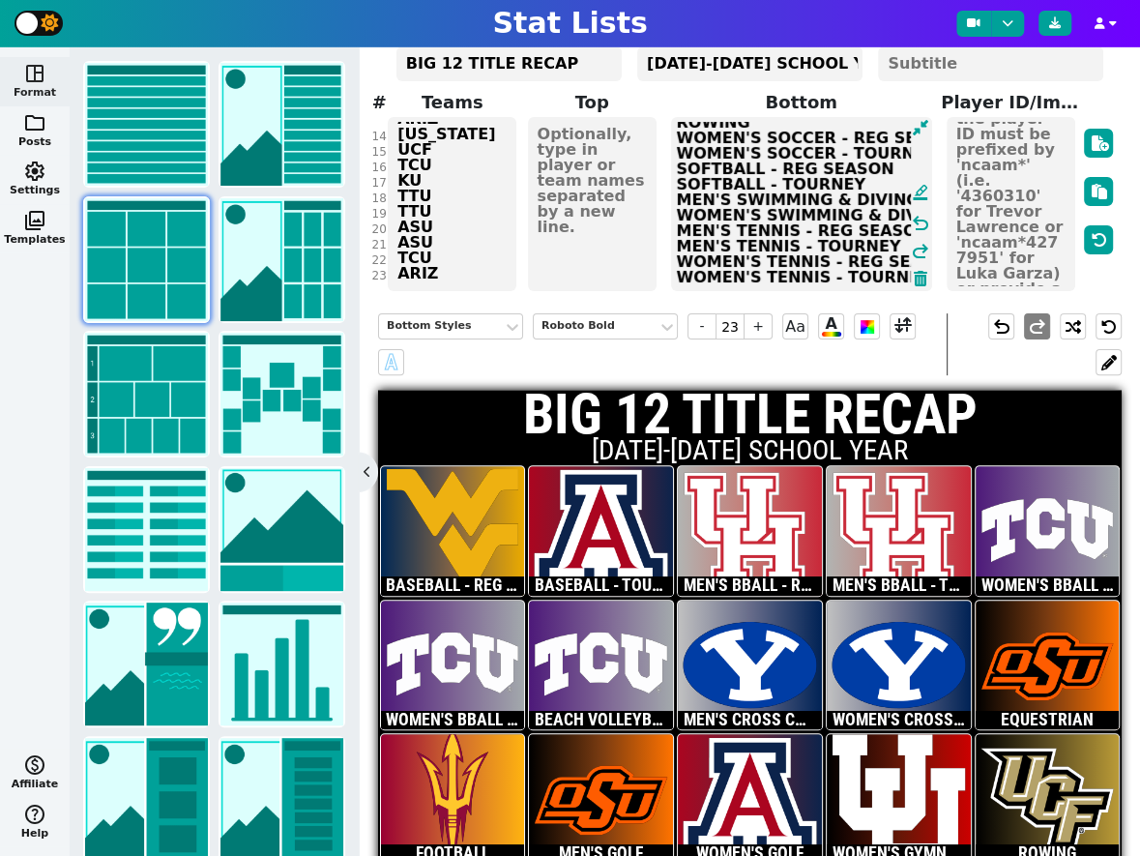
type textarea "BASEBALL - REG SEASON BASEBALL - TOURNEY MEN'S BBALL - REG SEASON MEN'S BBALL -…"
click at [466, 244] on div "NFL NBA MLB NCAA NHL Soccer F1 WNBA AFL Custom Title BIG 12 TITLE RECAP Subtitl…" at bounding box center [750, 114] width 735 height 358
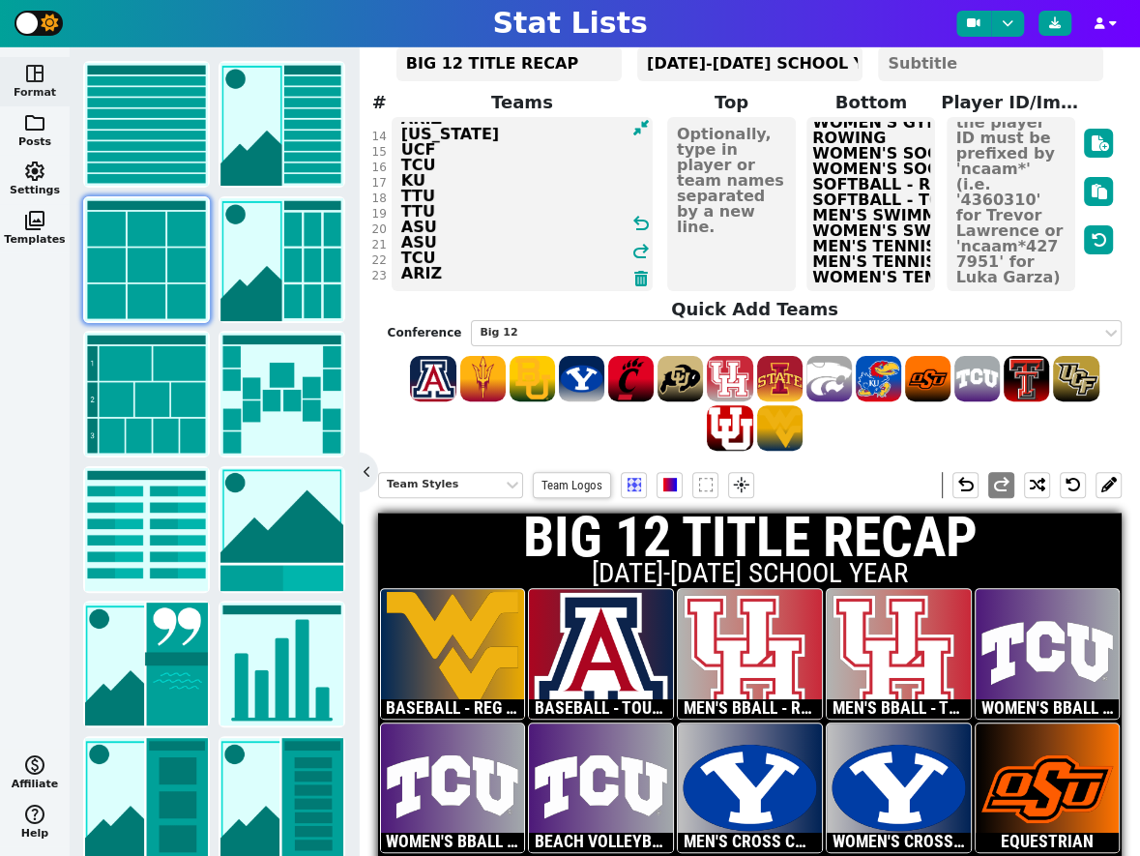
scroll to position [201, 0]
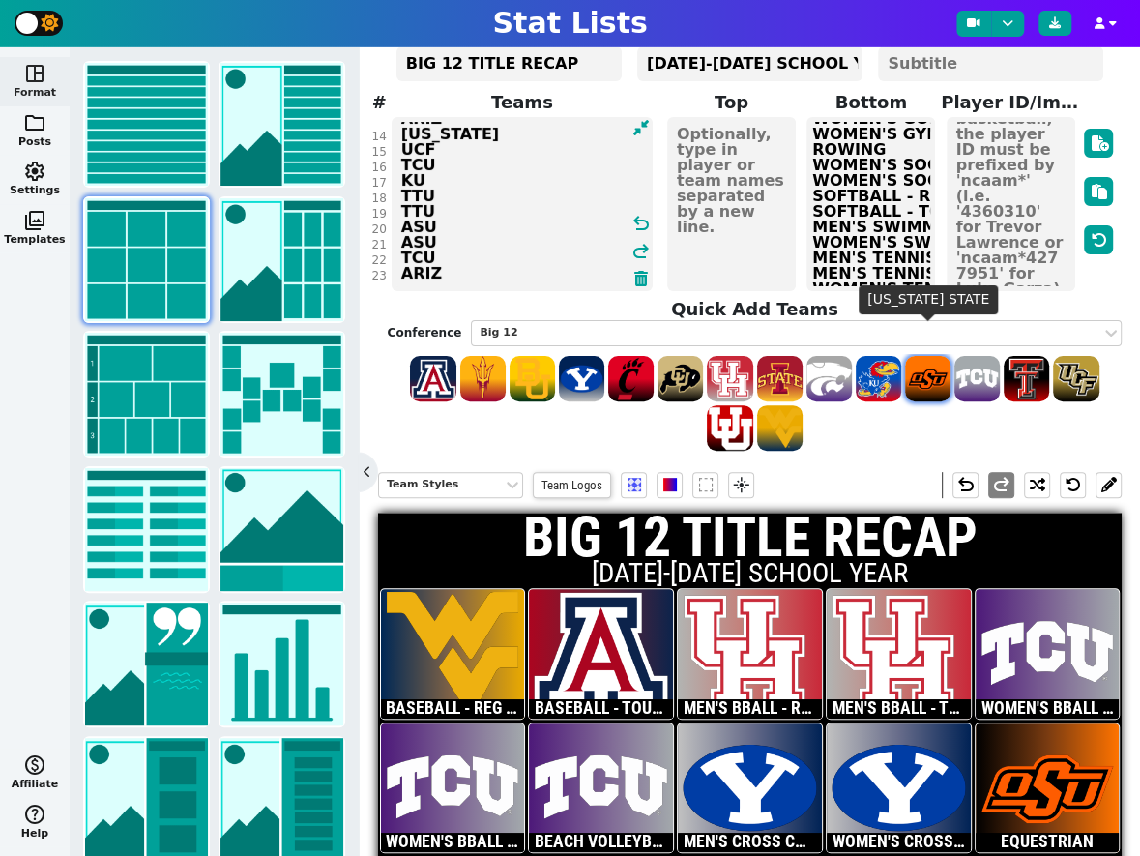
click at [929, 356] on span at bounding box center [927, 378] width 45 height 45
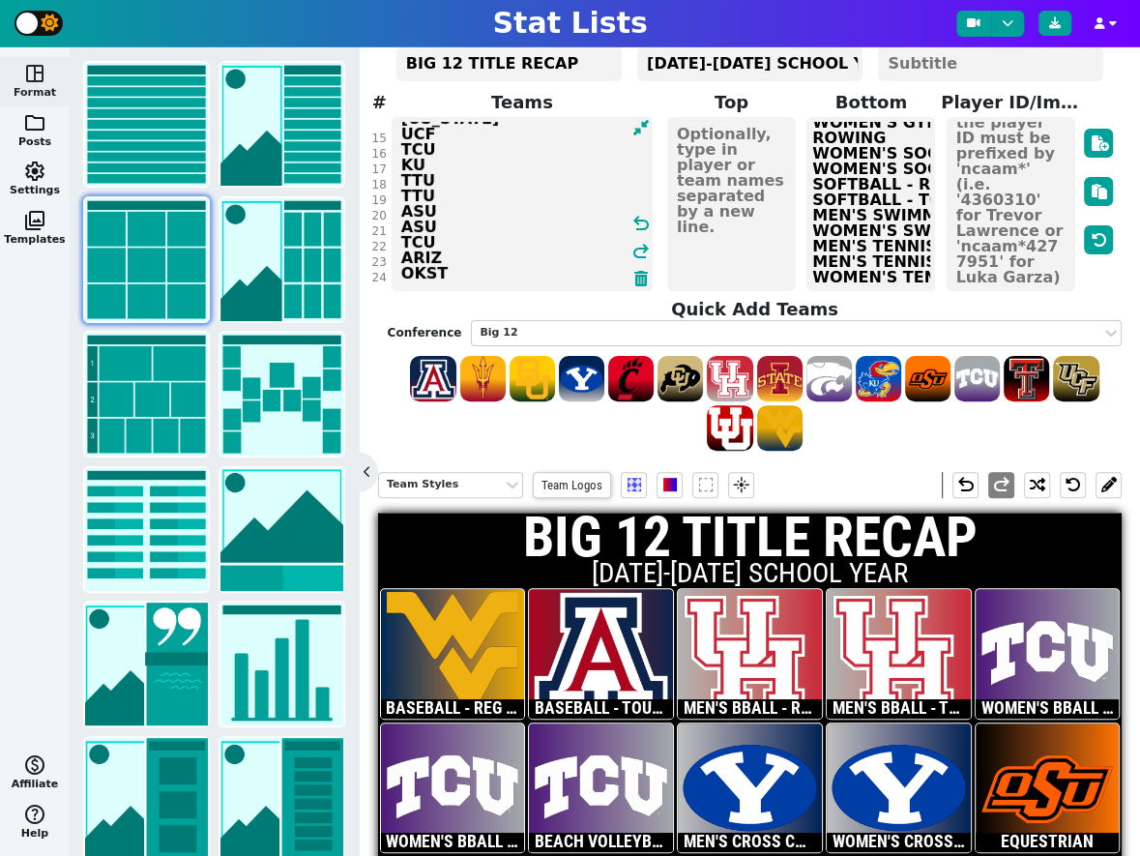
click at [475, 245] on textarea "WVU ARIZ HOU HOU TCU TCU TCU BYU [PERSON_NAME] ASU OKST ARIZ [US_STATE] UCF TCU…" at bounding box center [522, 204] width 261 height 174
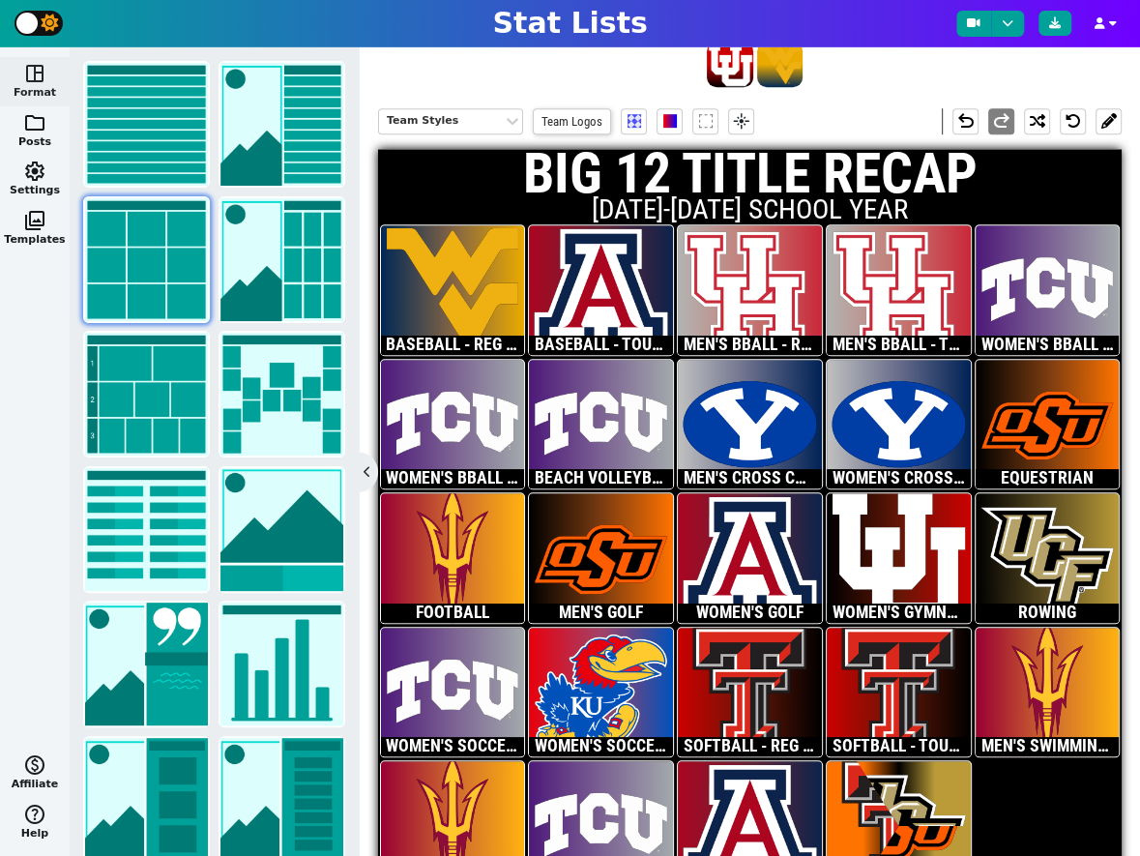
scroll to position [514, 0]
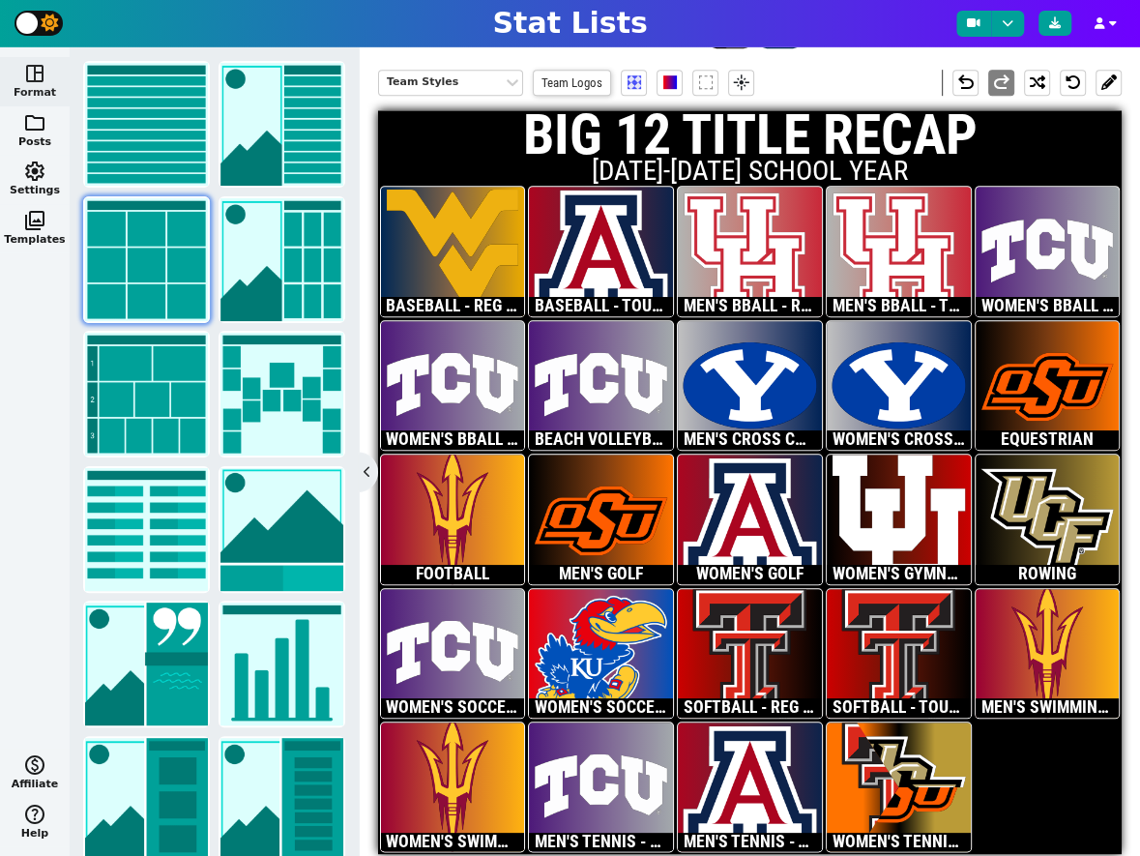
click at [894, 744] on div at bounding box center [899, 786] width 144 height 129
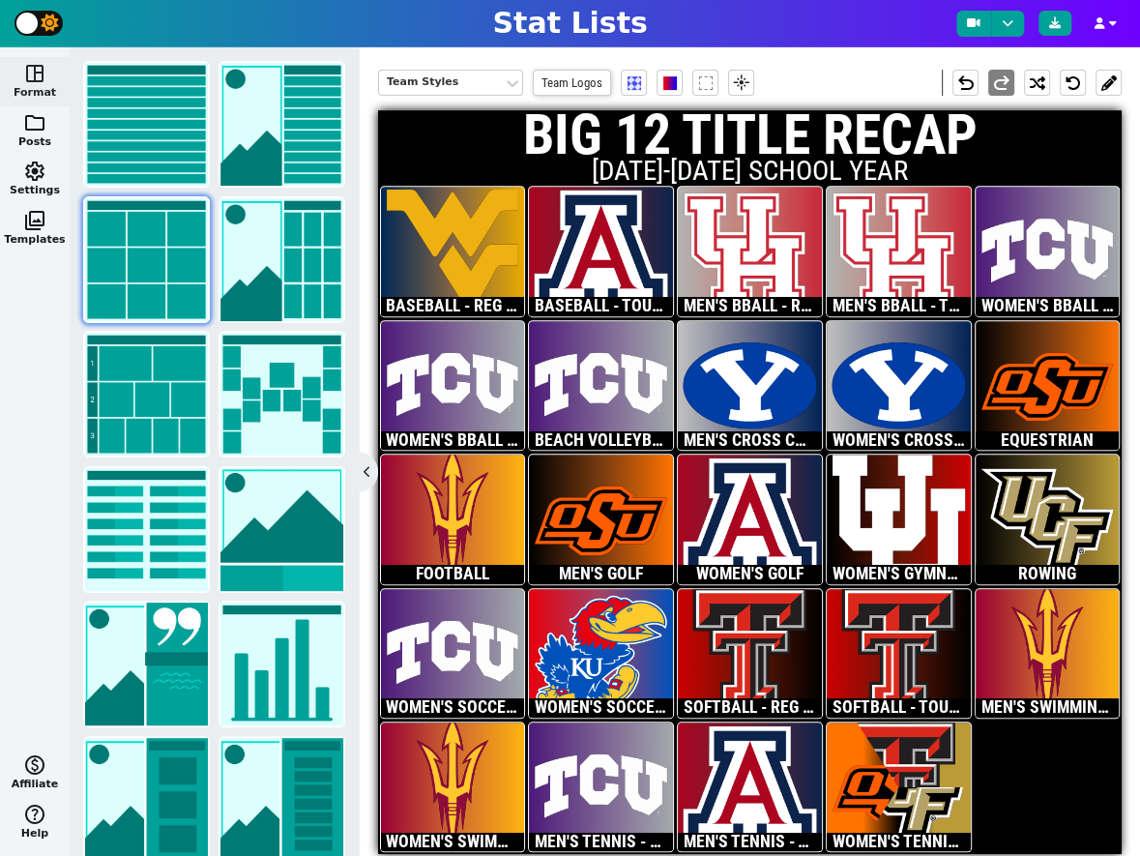
scroll to position [0, 0]
click at [894, 744] on div at bounding box center [899, 786] width 144 height 129
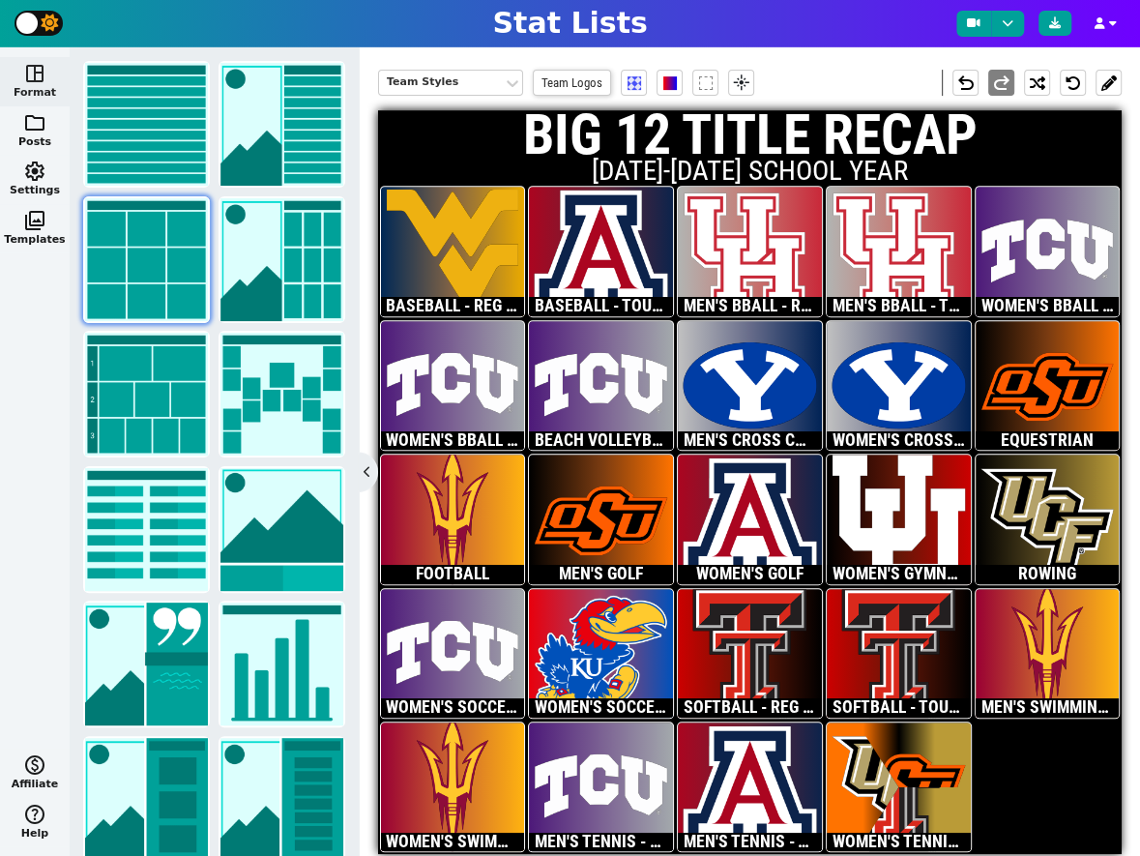
click at [894, 744] on div at bounding box center [899, 786] width 144 height 129
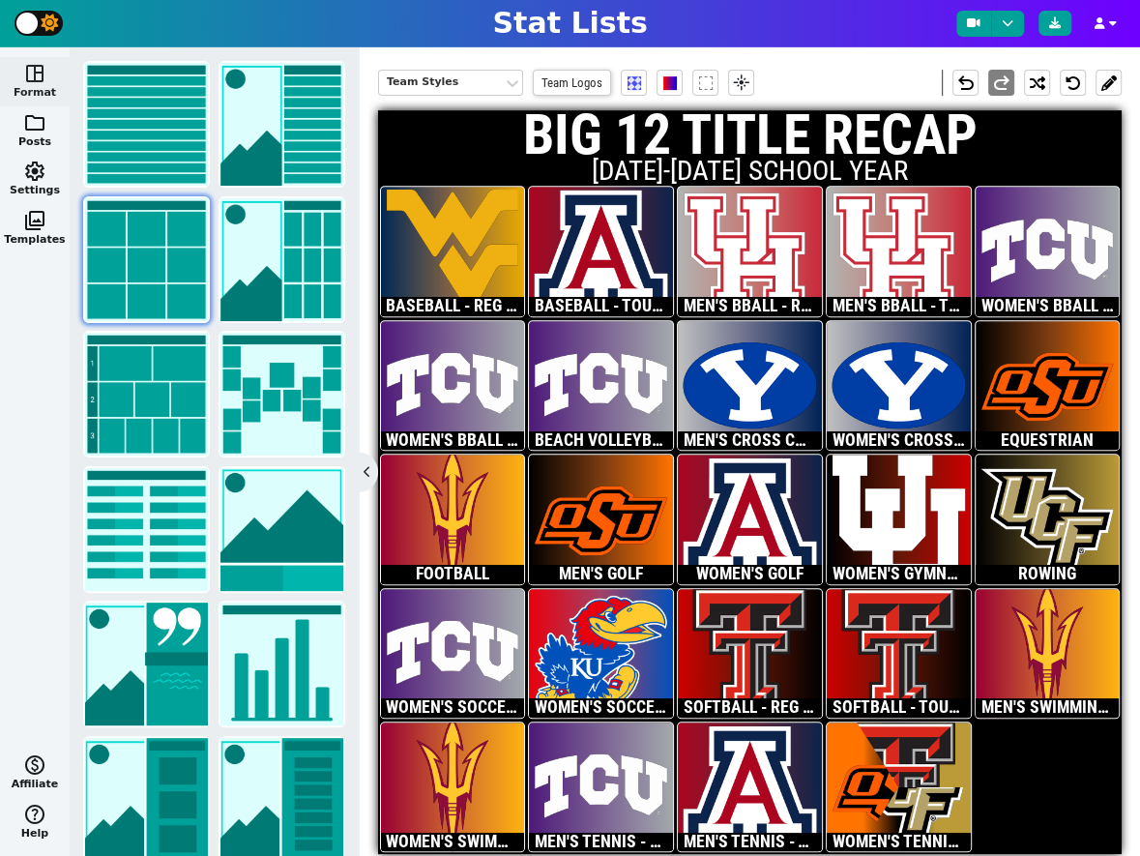
click at [894, 744] on div at bounding box center [899, 786] width 144 height 129
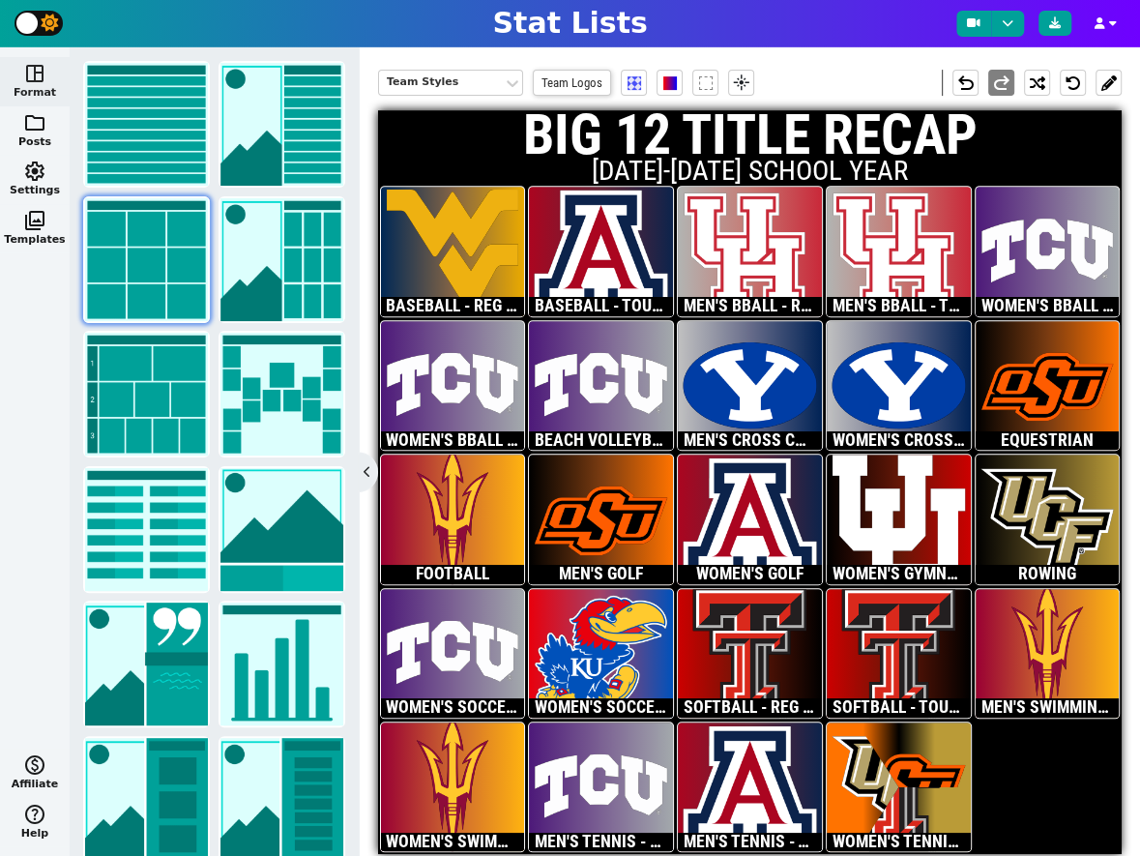
click at [894, 744] on div at bounding box center [899, 786] width 144 height 129
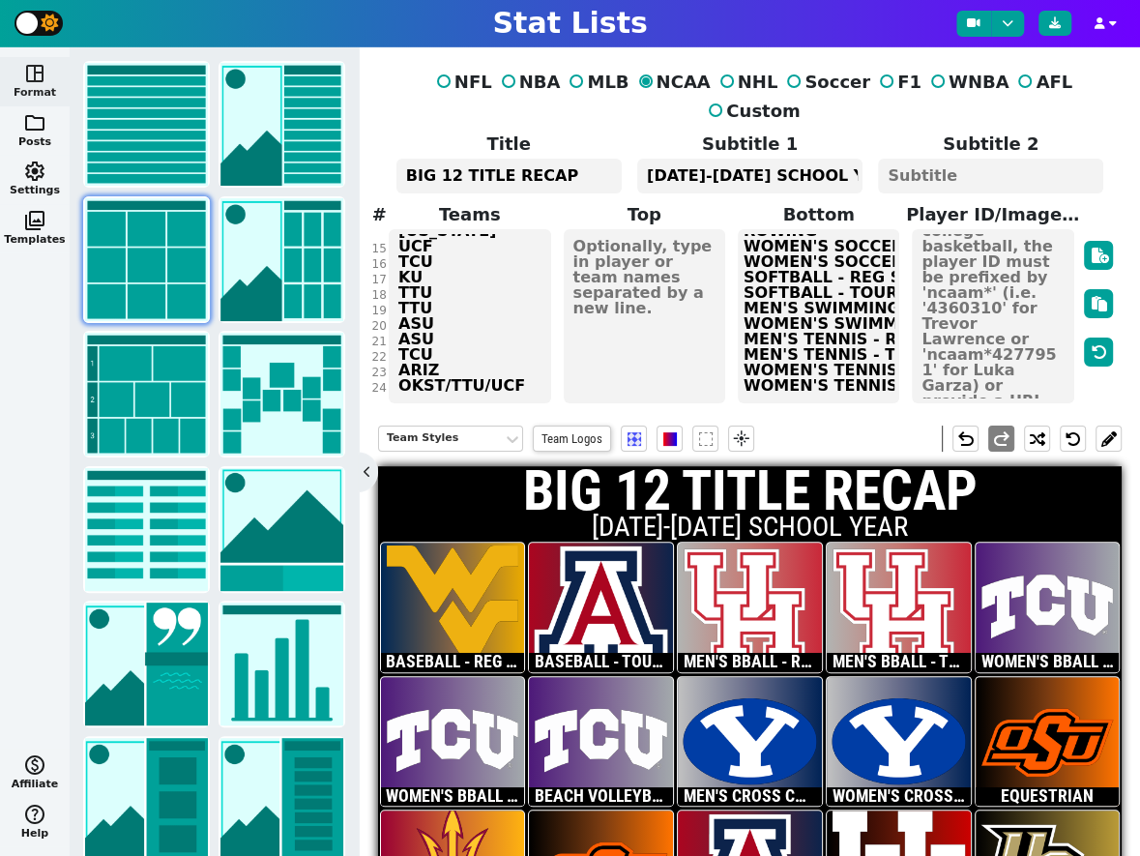
click at [516, 352] on div "NFL NBA MLB NCAA NHL Soccer F1 WNBA AFL Custom Title BIG 12 TITLE RECAP Subtitl…" at bounding box center [750, 226] width 735 height 358
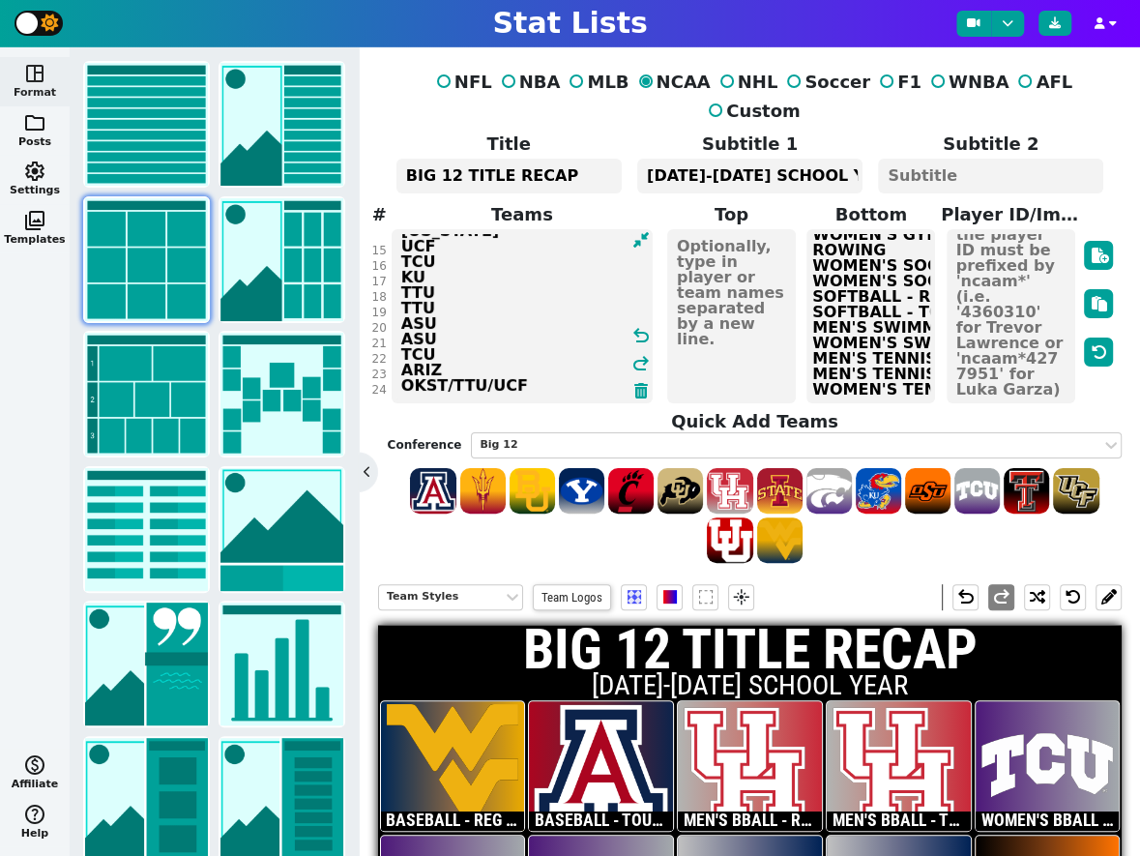
click at [531, 360] on textarea "WVU ARIZ HOU HOU TCU TCU TCU BYU [PERSON_NAME] ASU OKST ARIZ [US_STATE] UCF TCU…" at bounding box center [522, 316] width 261 height 174
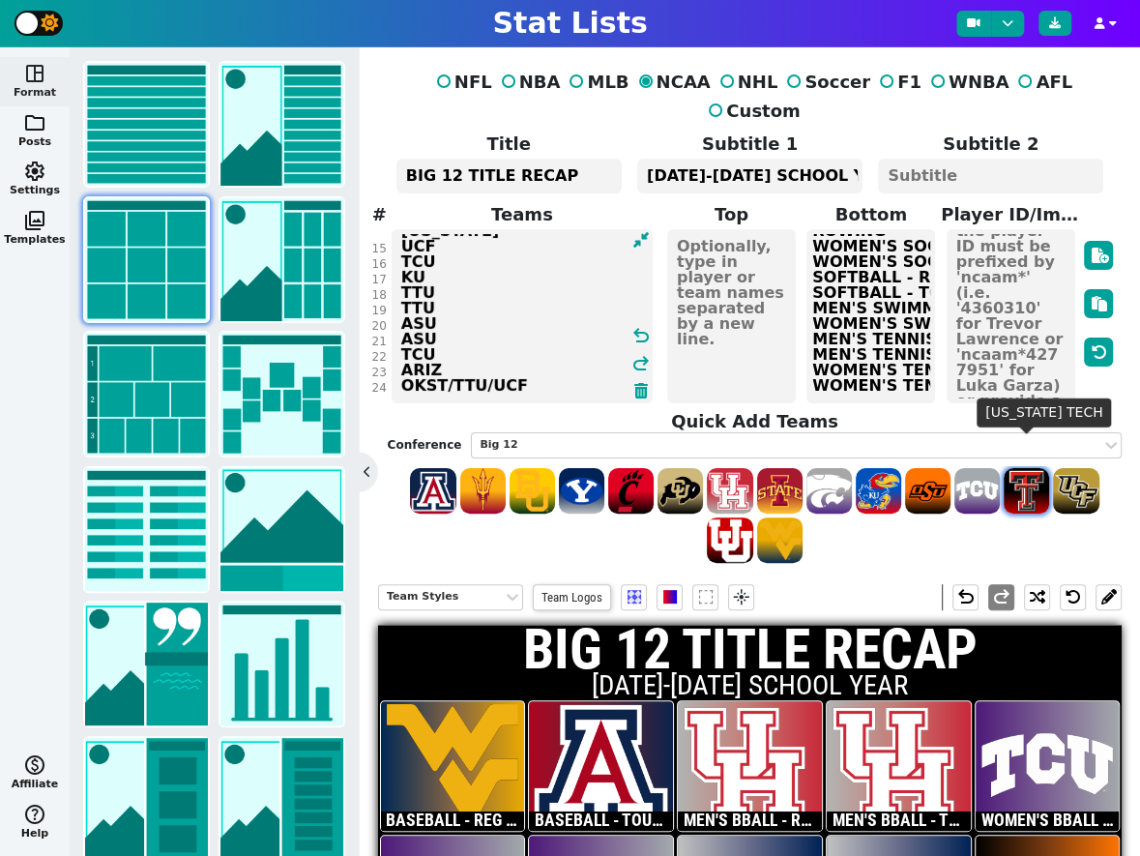
click at [1029, 468] on span at bounding box center [1026, 490] width 45 height 45
type textarea "WVU ARIZ HOU HOU TCU TCU TCU BYU [PERSON_NAME] ASU OKST ARIZ [US_STATE] UCF TCU…"
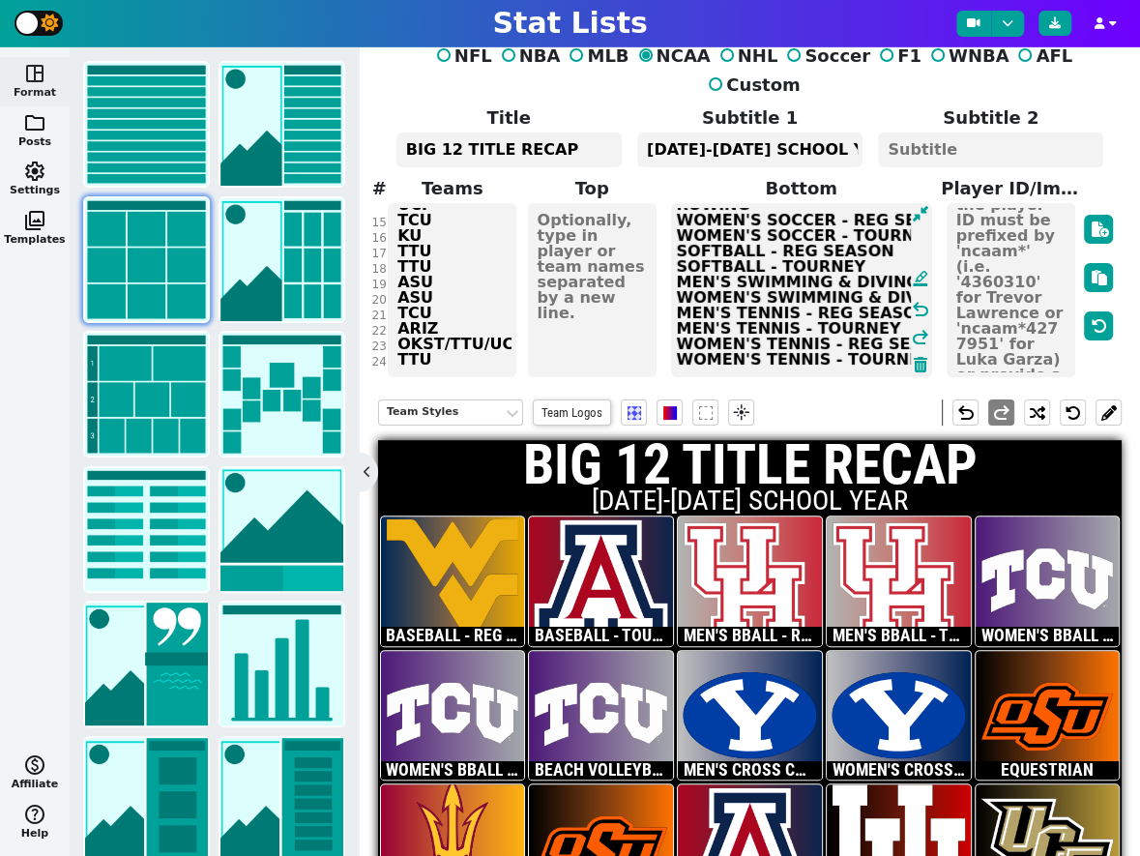
click at [902, 329] on textarea "BASEBALL - REG SEASON BASEBALL - TOURNEY MEN'S BBALL - REG SEASON MEN'S BBALL -…" at bounding box center [801, 290] width 261 height 174
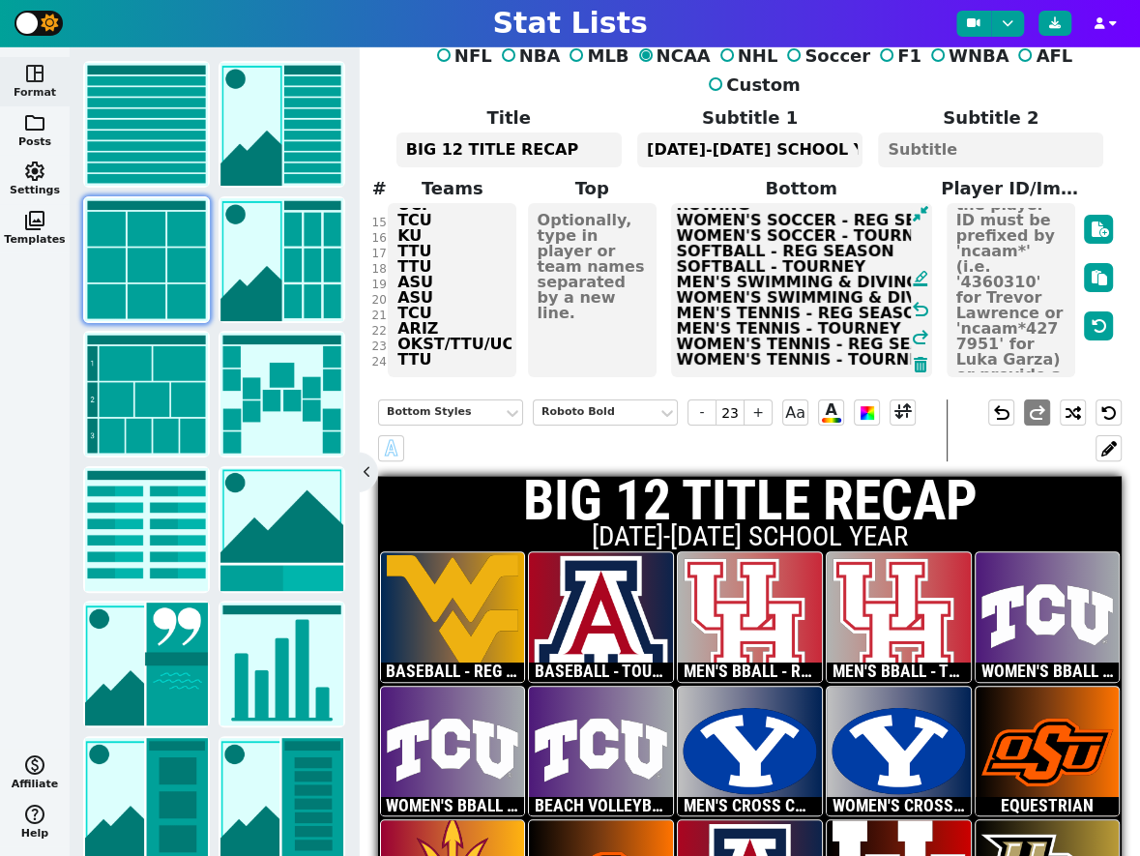
click at [897, 334] on textarea "BASEBALL - REG SEASON BASEBALL - TOURNEY MEN'S BBALL - REG SEASON MEN'S BBALL -…" at bounding box center [801, 290] width 261 height 174
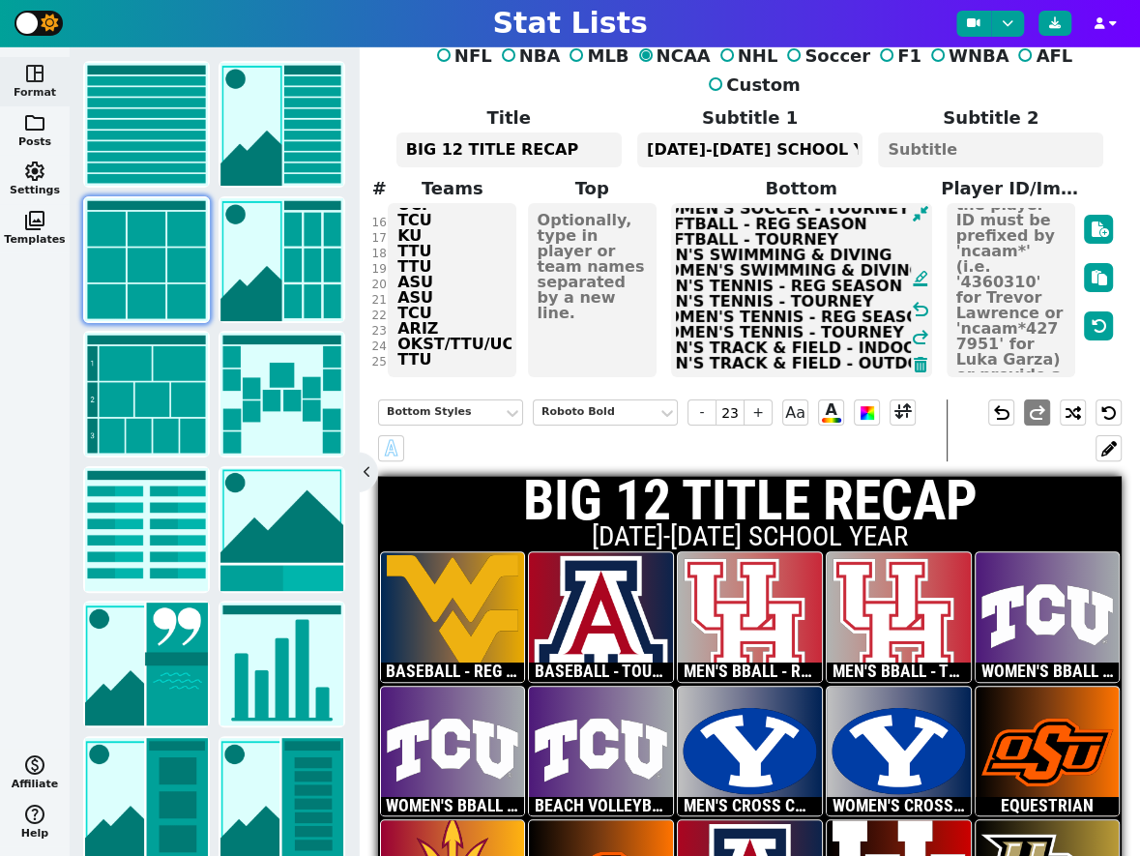
type textarea "BASEBALL - REG SEASON BASEBALL - TOURNEY MEN'S BBALL - REG SEASON MEN'S BBALL -…"
click at [466, 329] on div "NFL NBA MLB NCAA NHL Soccer F1 WNBA AFL Custom Title BIG 12 TITLE RECAP Subtitl…" at bounding box center [750, 200] width 735 height 358
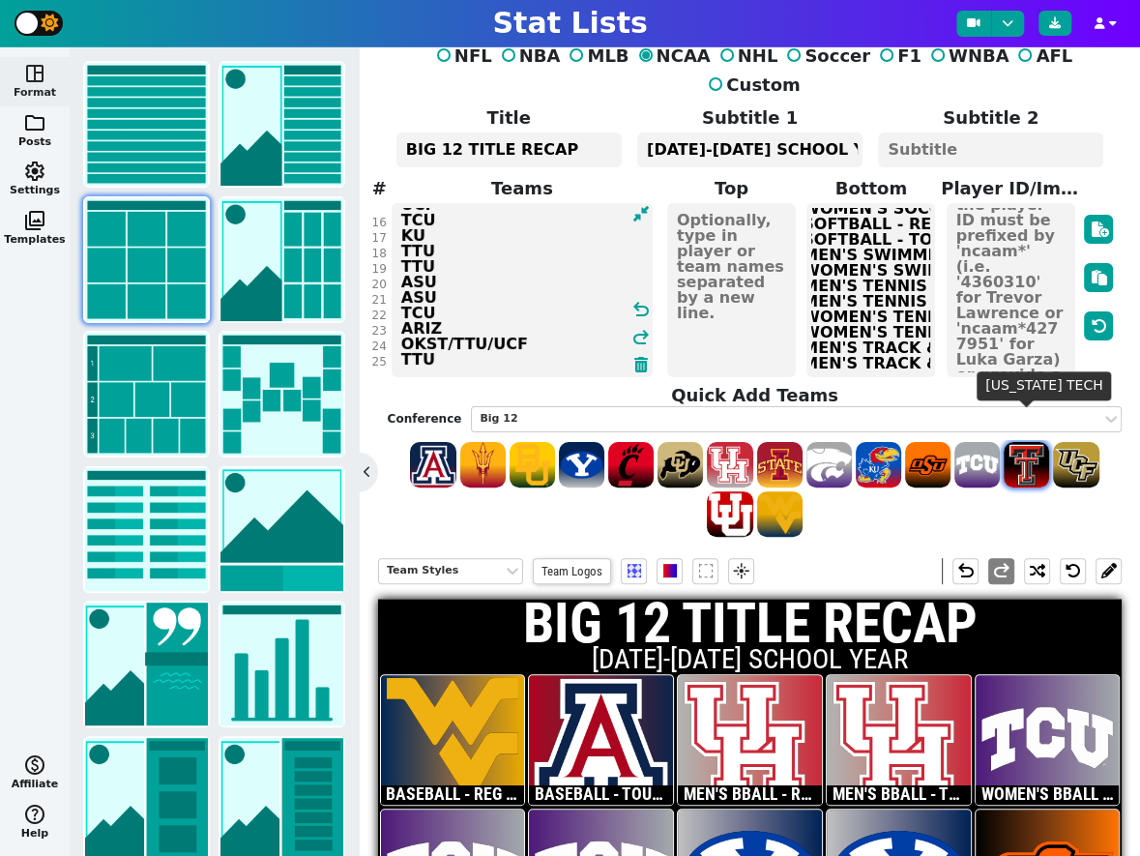
click at [1028, 442] on span at bounding box center [1026, 464] width 45 height 45
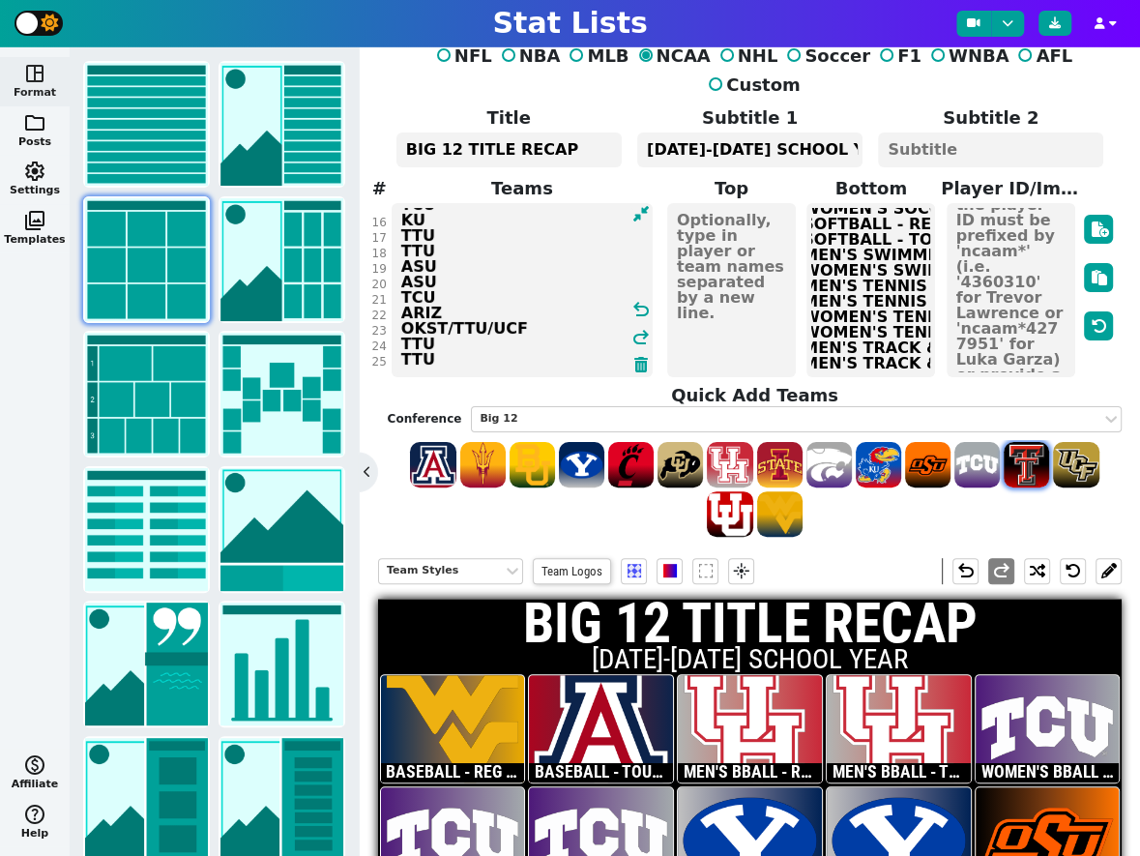
click at [1028, 442] on span at bounding box center [1026, 464] width 45 height 45
type textarea "WVU ARIZ HOU HOU TCU TCU TCU BYU BYU OKST ASU OKST ARIZ [US_STATE] UCF TCU KU T…"
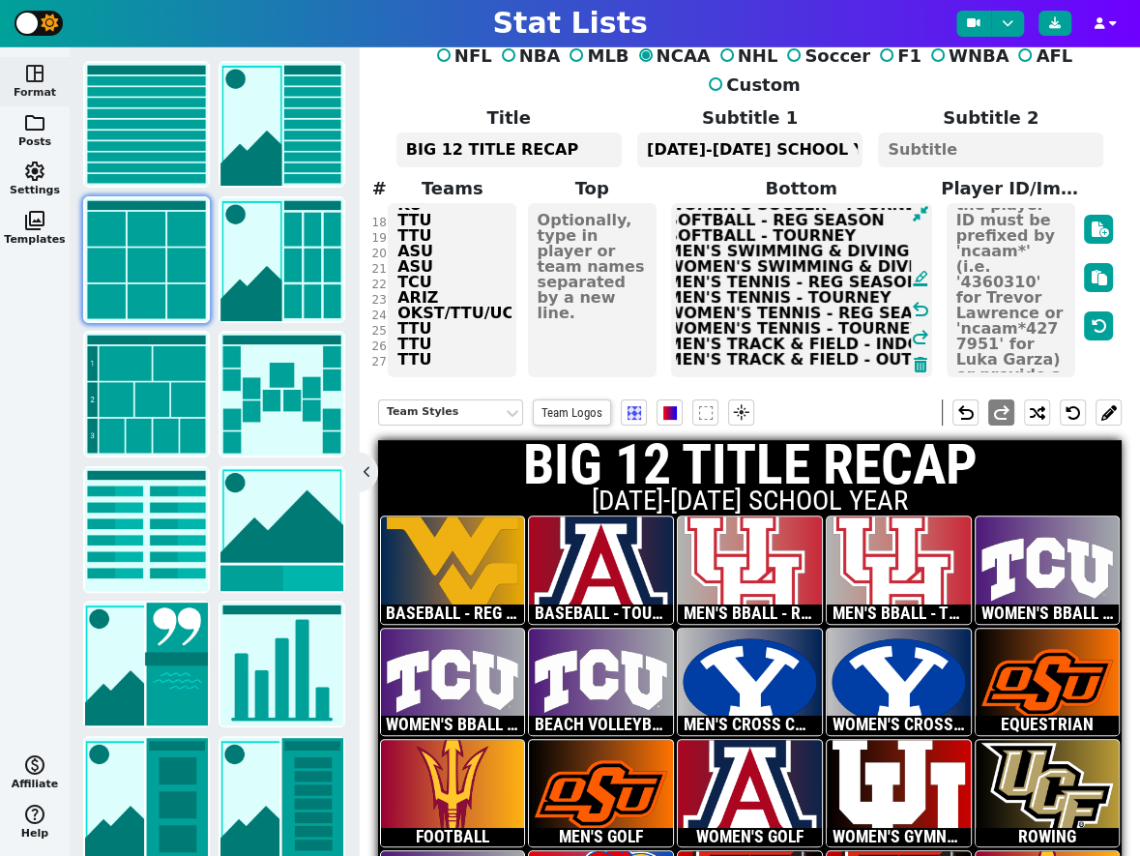
click at [885, 329] on textarea "BASEBALL - REG SEASON BASEBALL - TOURNEY MEN'S BBALL - REG SEASON MEN'S BBALL -…" at bounding box center [801, 290] width 261 height 174
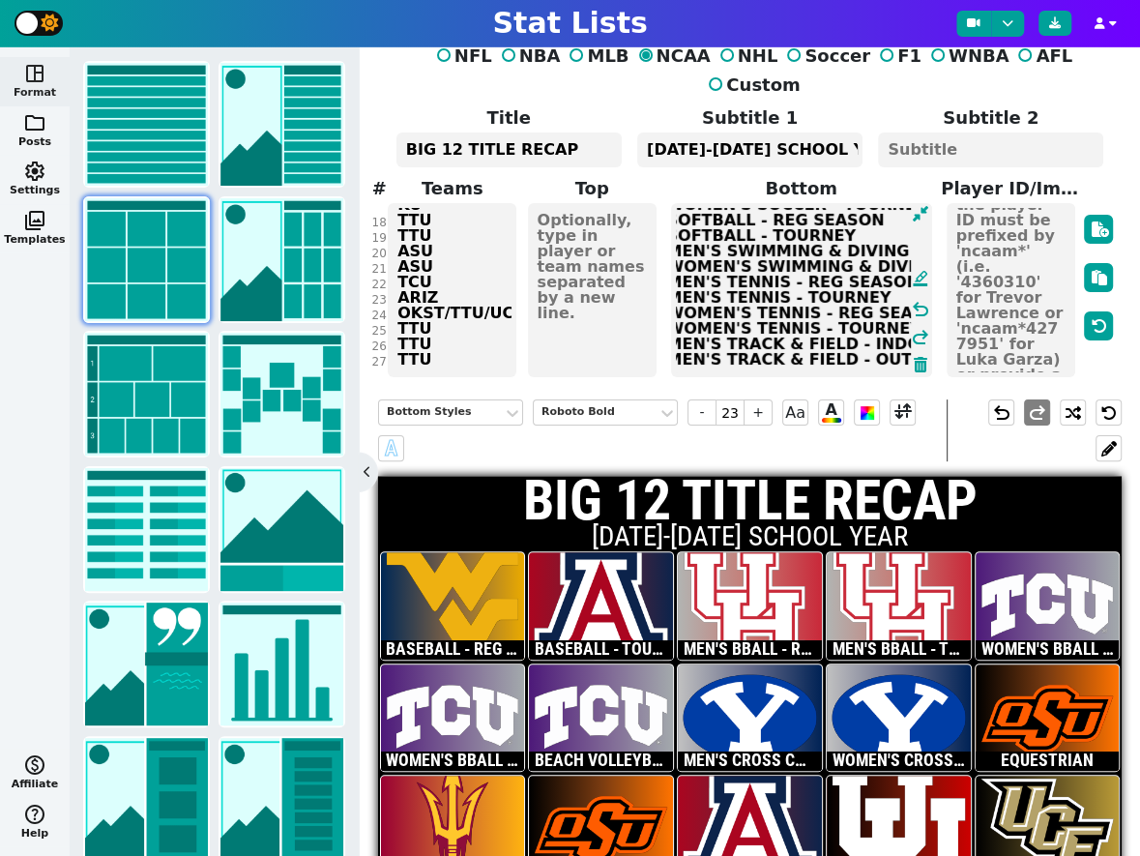
click at [888, 332] on textarea "BASEBALL - REG SEASON BASEBALL - TOURNEY MEN'S BBALL - REG SEASON MEN'S BBALL -…" at bounding box center [801, 290] width 261 height 174
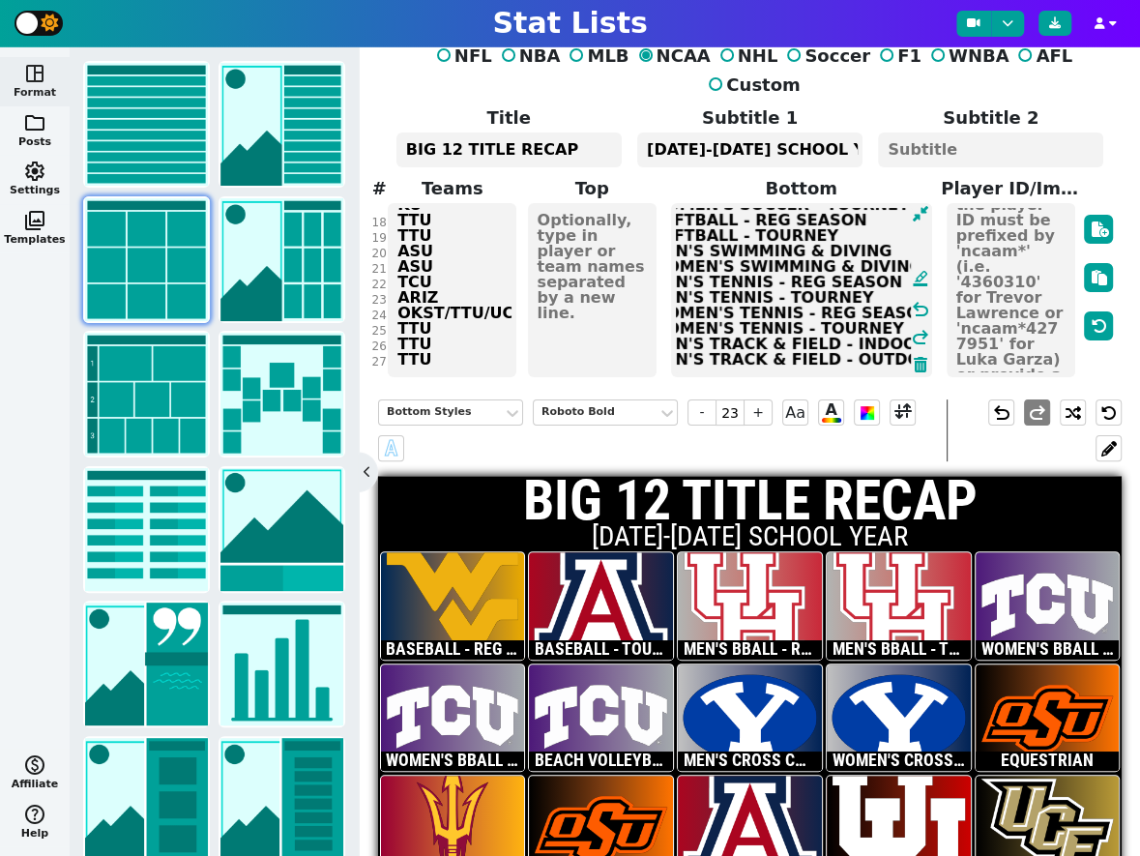
click at [890, 329] on textarea "BASEBALL - REG SEASON BASEBALL - TOURNEY MEN'S BBALL - REG SEASON MEN'S BBALL -…" at bounding box center [801, 290] width 261 height 174
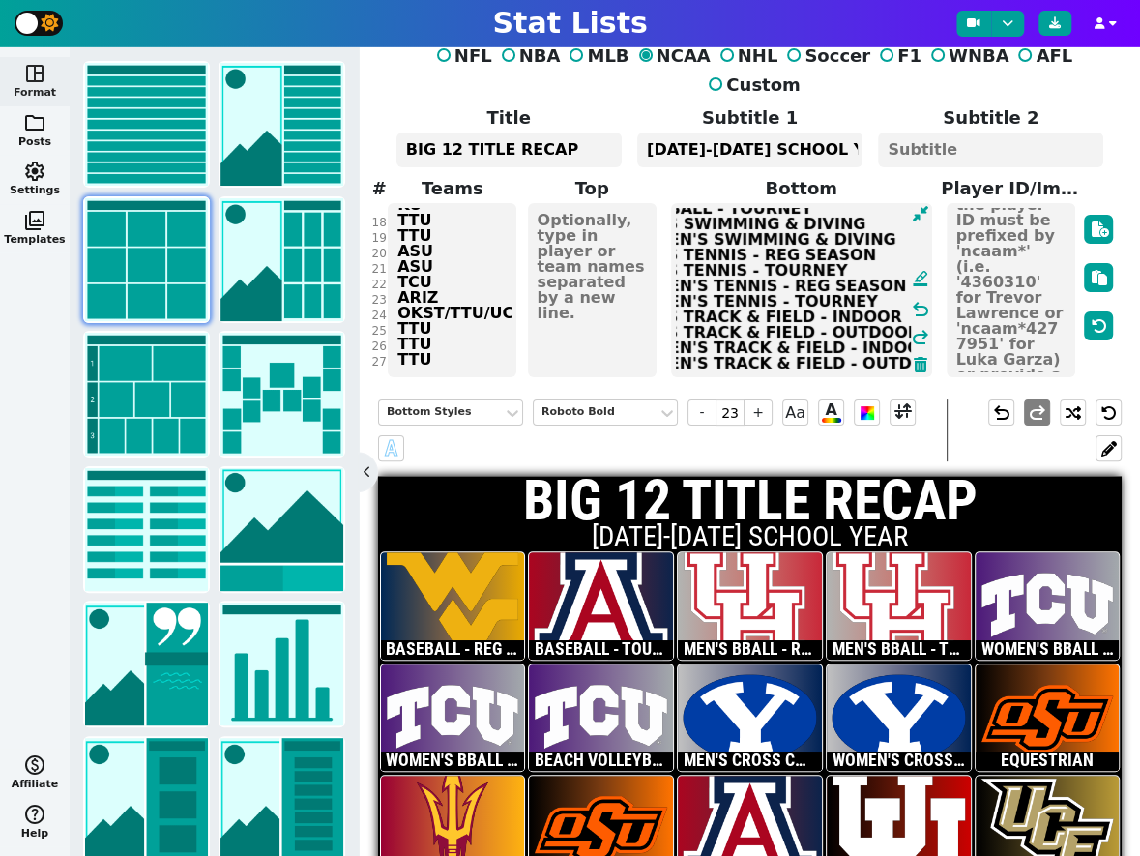
type textarea "BASEBALL - REG SEASON BASEBALL - TOURNEY MEN'S BBALL - REG SEASON MEN'S BBALL -…"
click at [461, 331] on div "NFL NBA MLB NCAA NHL Soccer F1 WNBA AFL Custom Title BIG 12 TITLE RECAP Subtitl…" at bounding box center [750, 200] width 735 height 358
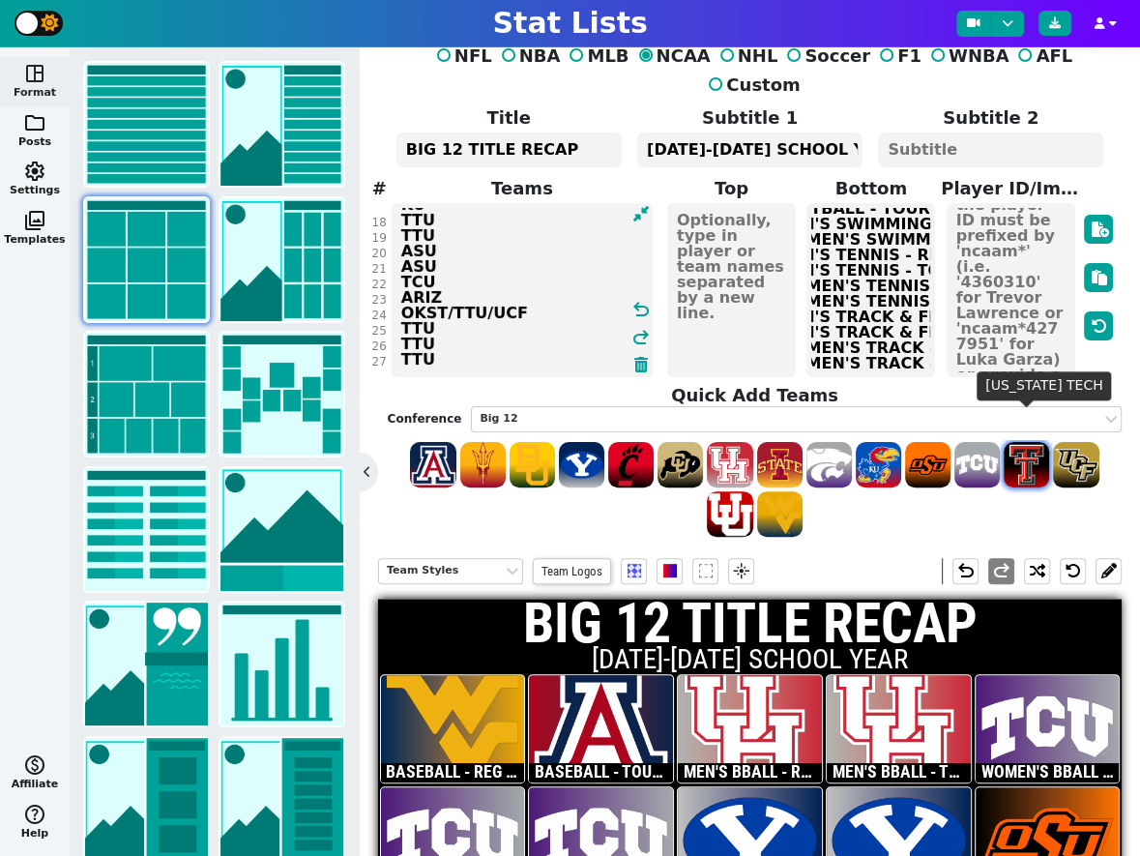
click at [1024, 442] on span at bounding box center [1026, 464] width 45 height 45
type textarea "WVU ARIZ HOU HOU TCU TCU TCU BYU BYU OKST ASU OKST ARIZ [US_STATE] UCF TCU KU T…"
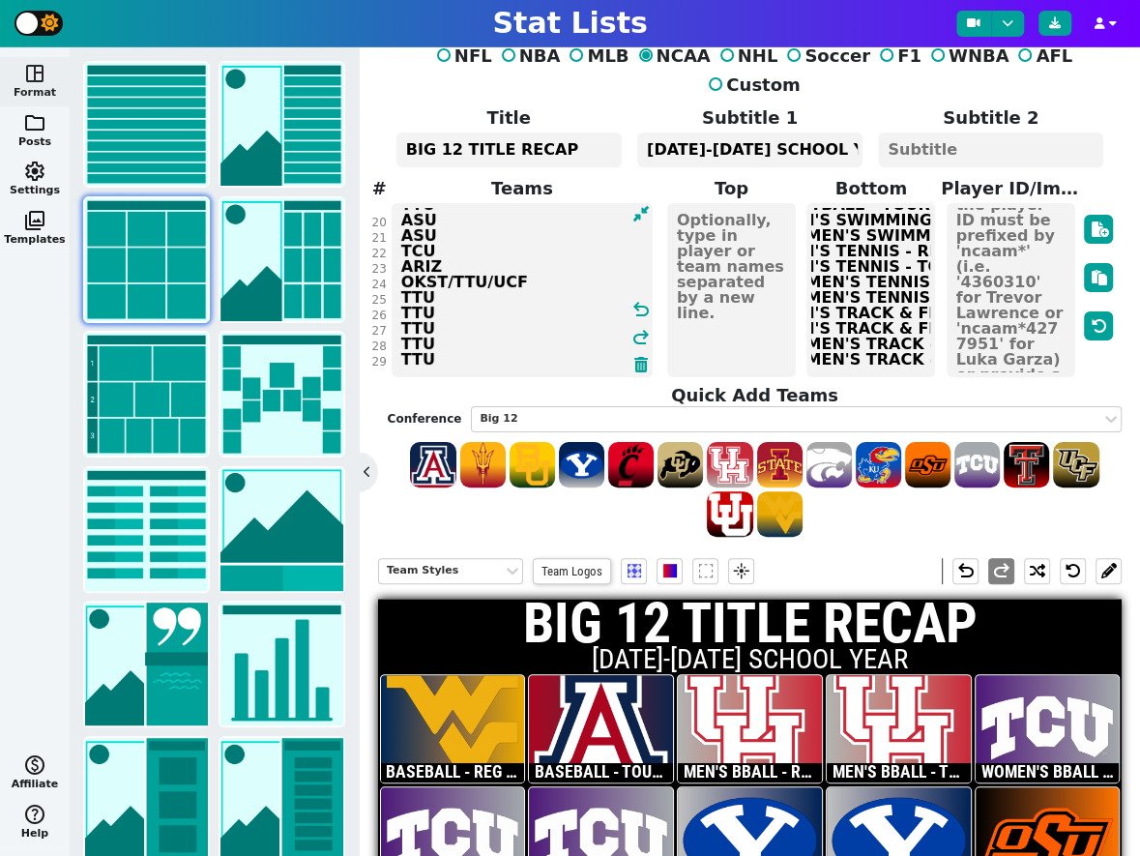
click at [904, 328] on textarea "BASEBALL - REG SEASON BASEBALL - TOURNEY MEN'S BBALL - REG SEASON MEN'S BBALL -…" at bounding box center [870, 290] width 129 height 174
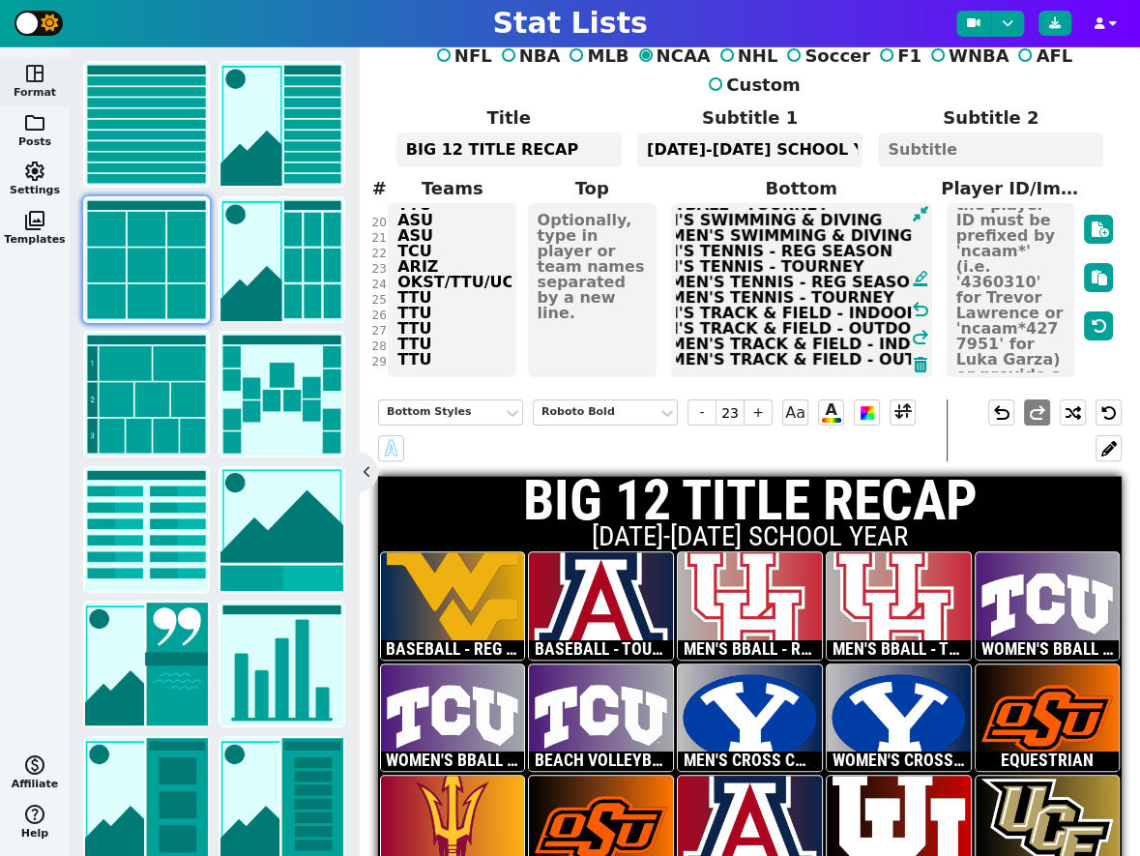
scroll to position [294, 57]
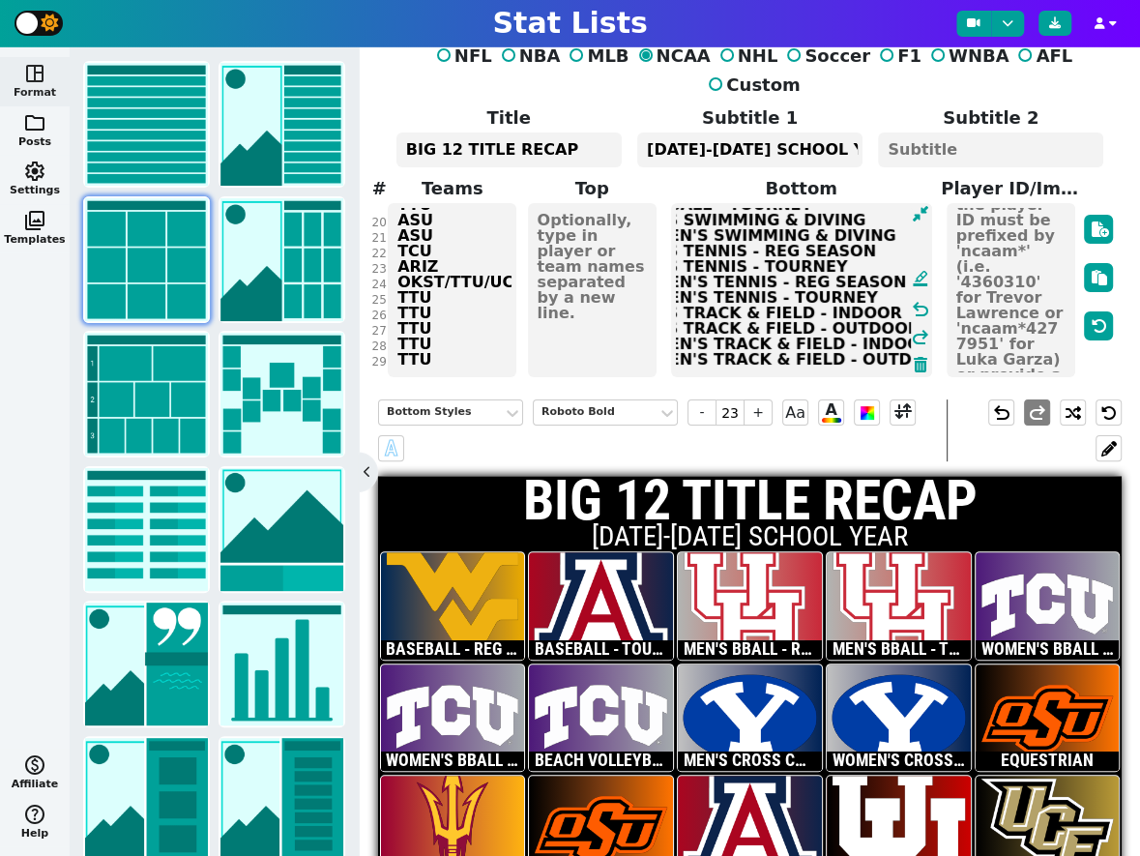
click at [889, 330] on textarea "BASEBALL - REG SEASON BASEBALL - TOURNEY MEN'S BBALL - REG SEASON MEN'S BBALL -…" at bounding box center [801, 290] width 261 height 174
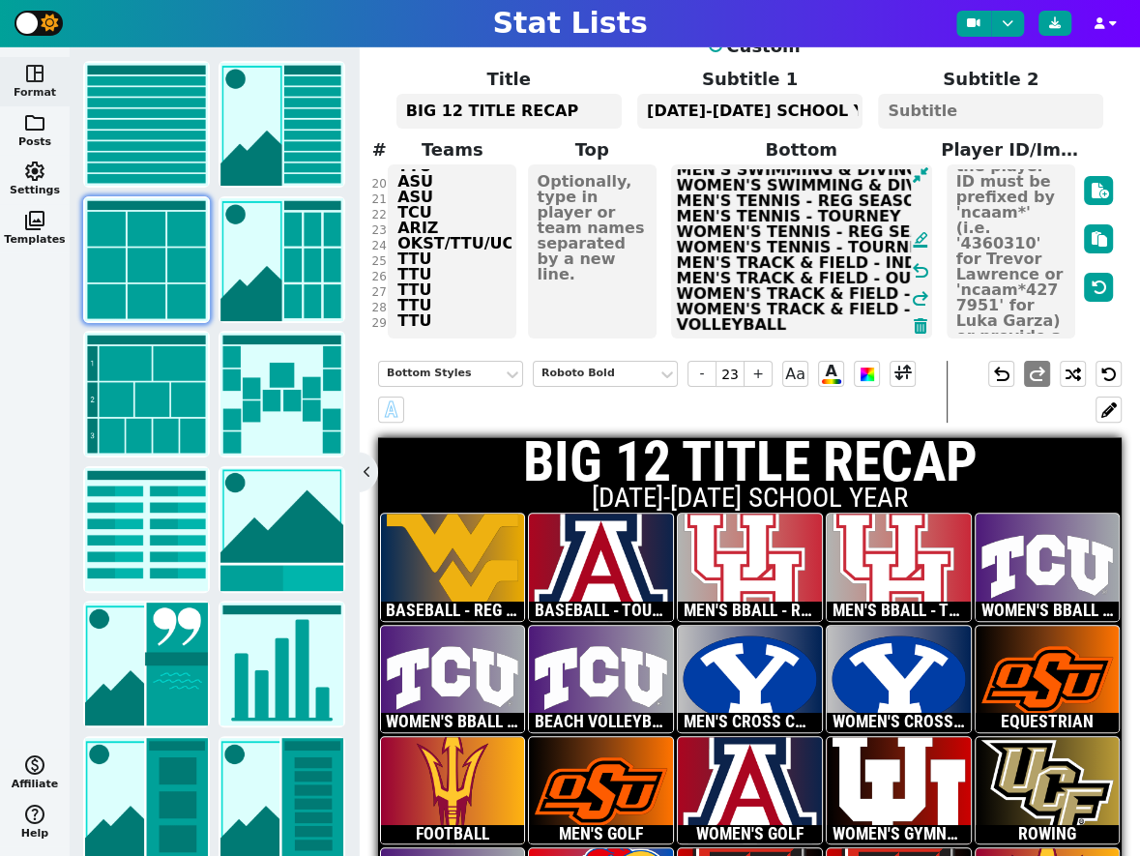
scroll to position [72, 0]
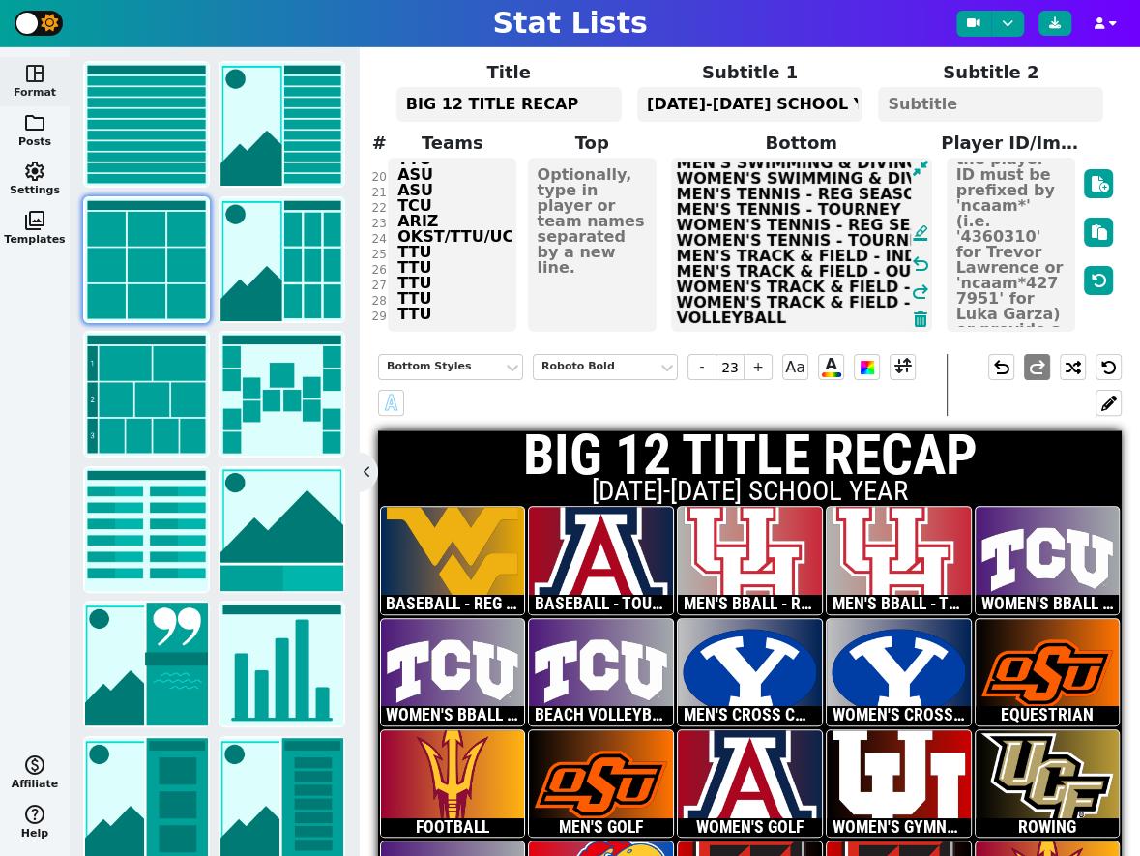
type textarea "BASEBALL - REG SEASON BASEBALL - TOURNEY MEN'S BBALL - REG SEASON MEN'S BBALL -…"
click at [463, 282] on div "NFL NBA MLB NCAA NHL Soccer F1 WNBA AFL Custom Title BIG 12 TITLE RECAP Subtitl…" at bounding box center [750, 155] width 735 height 358
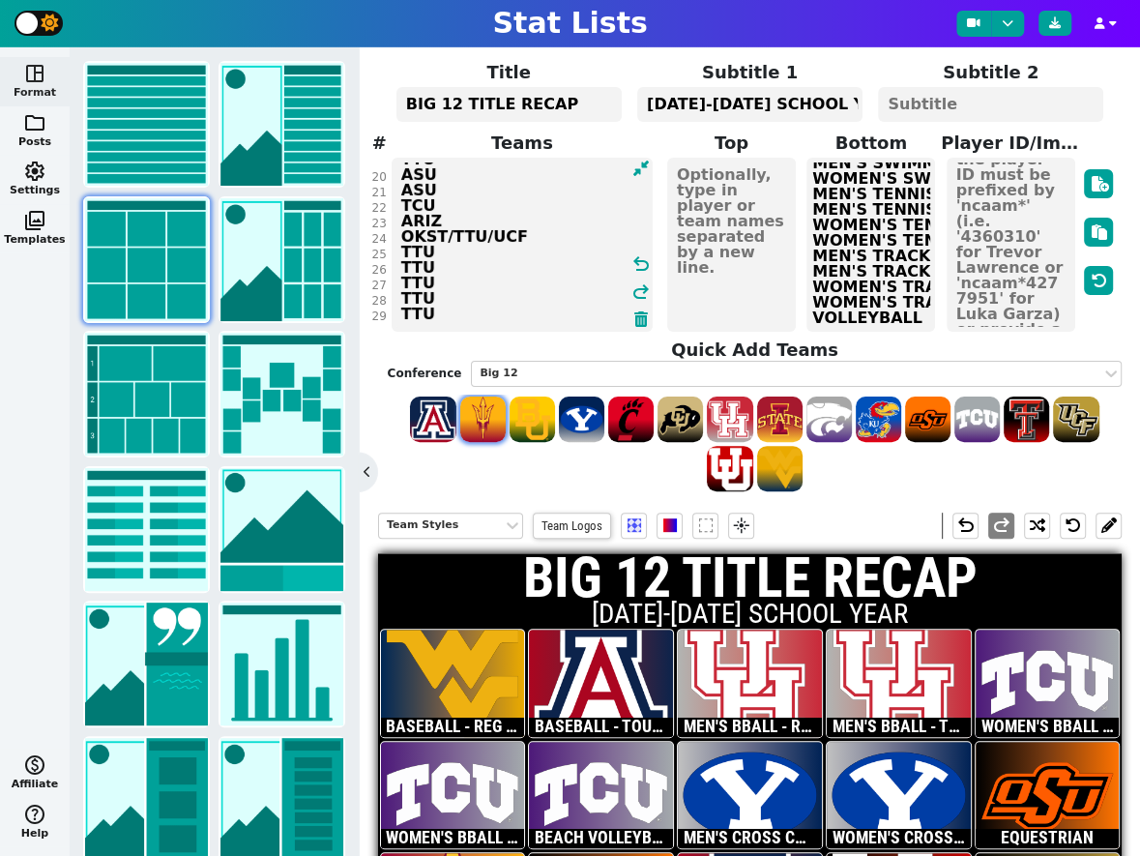
click at [481, 396] on span at bounding box center [482, 418] width 45 height 45
type textarea "WVU ARIZ HOU HOU TCU TCU TCU BYU BYU OKST ASU OKST ARIZ [US_STATE] UCF TCU KU T…"
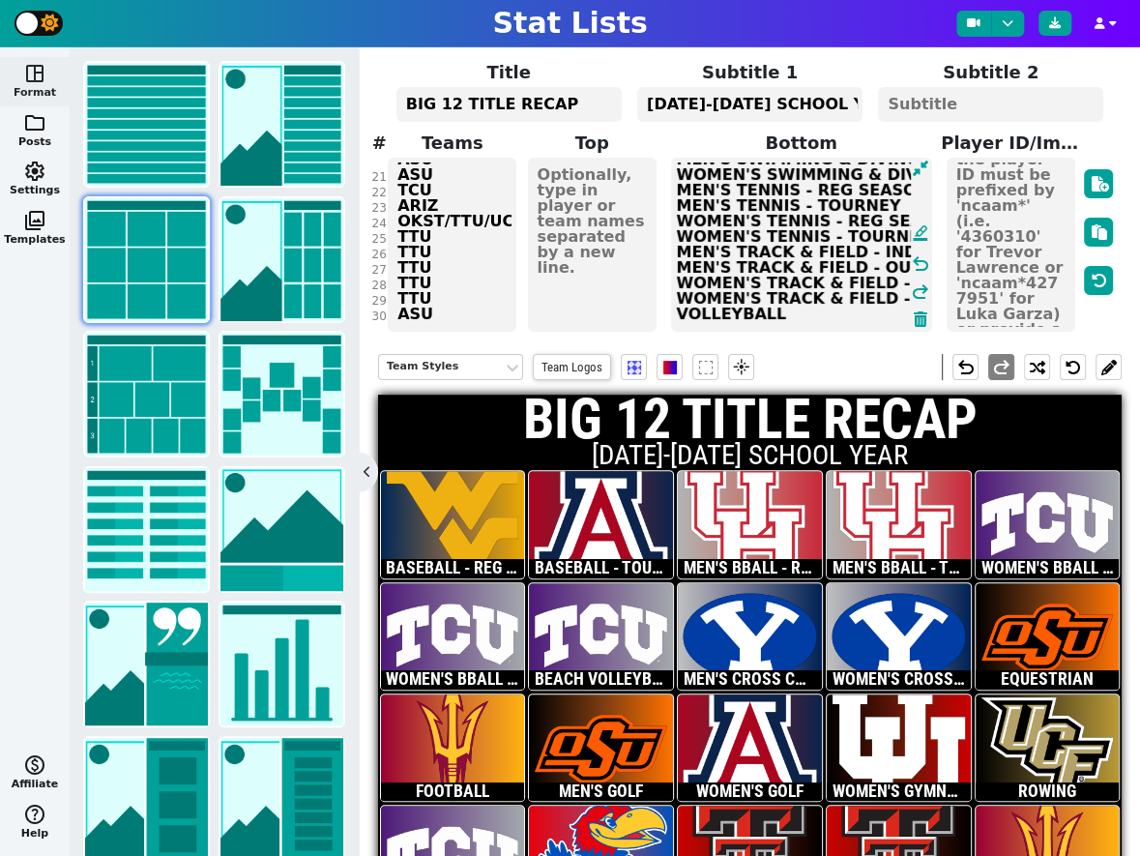
click at [914, 284] on span "BASEBALL - REG SEASON BASEBALL - TOURNEY MEN'S BBALL - REG SEASON MEN'S BBALL -…" at bounding box center [801, 245] width 265 height 178
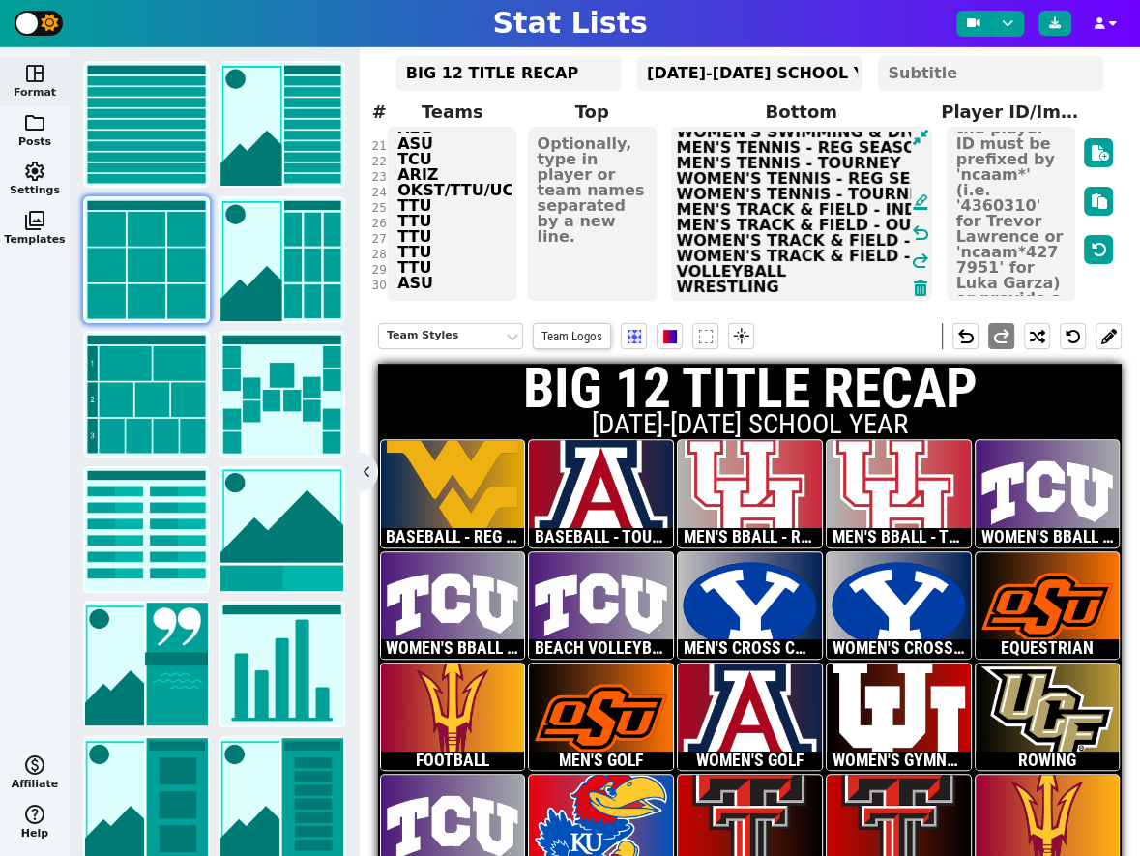
scroll to position [108, 0]
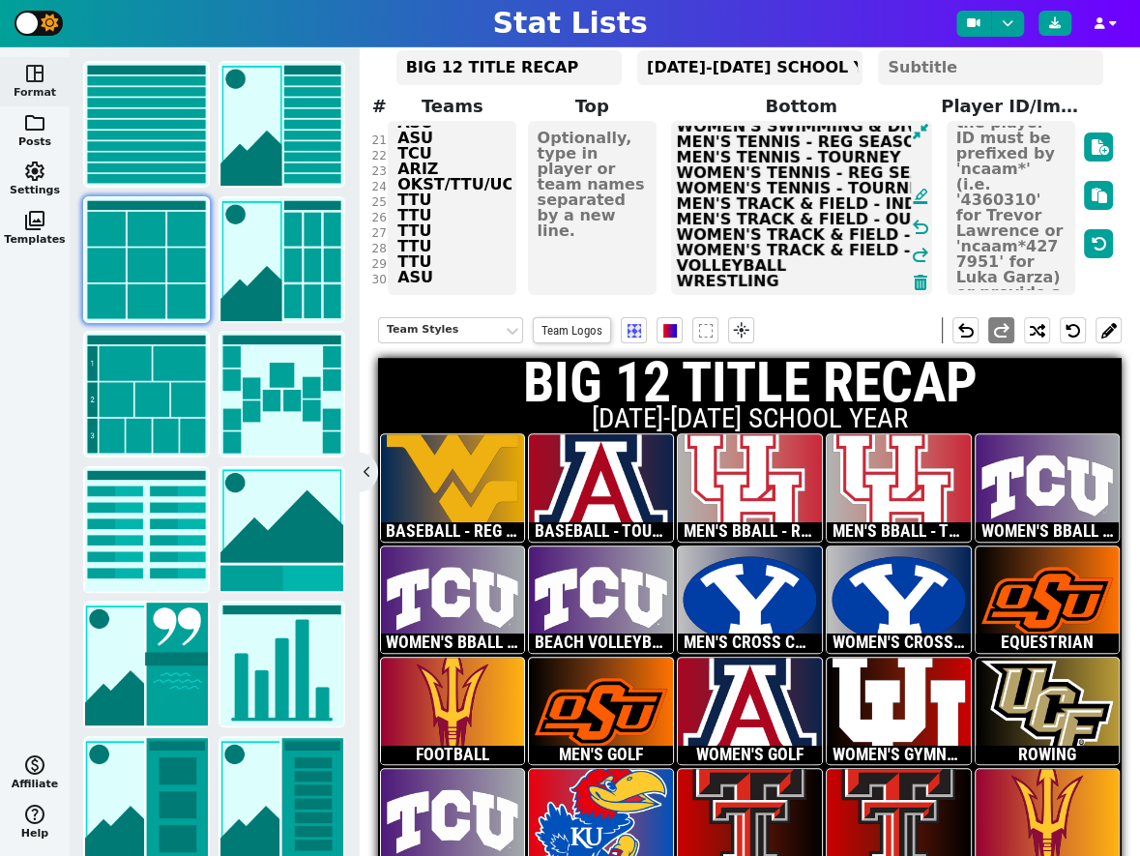
type textarea "BASEBALL - REG SEASON BASEBALL - TOURNEY MEN'S BBALL - REG SEASON MEN'S BBALL -…"
click at [461, 242] on div "NFL NBA MLB NCAA NHL Soccer F1 WNBA AFL Custom Title BIG 12 TITLE RECAP Subtitl…" at bounding box center [750, 118] width 735 height 358
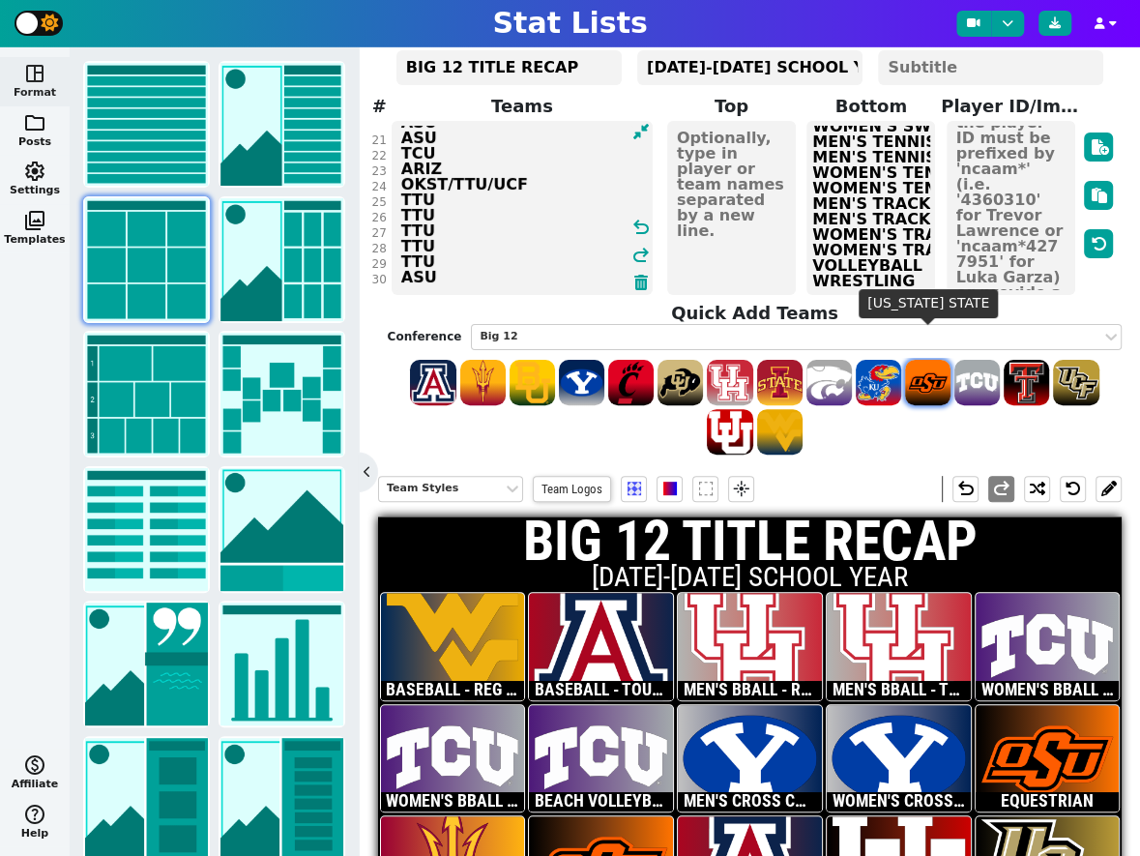
click at [943, 360] on span at bounding box center [927, 382] width 45 height 45
type textarea "WVU ARIZ HOU HOU TCU TCU TCU BYU BYU OKST ASU OKST ARIZ [US_STATE] UCF TCU KU T…"
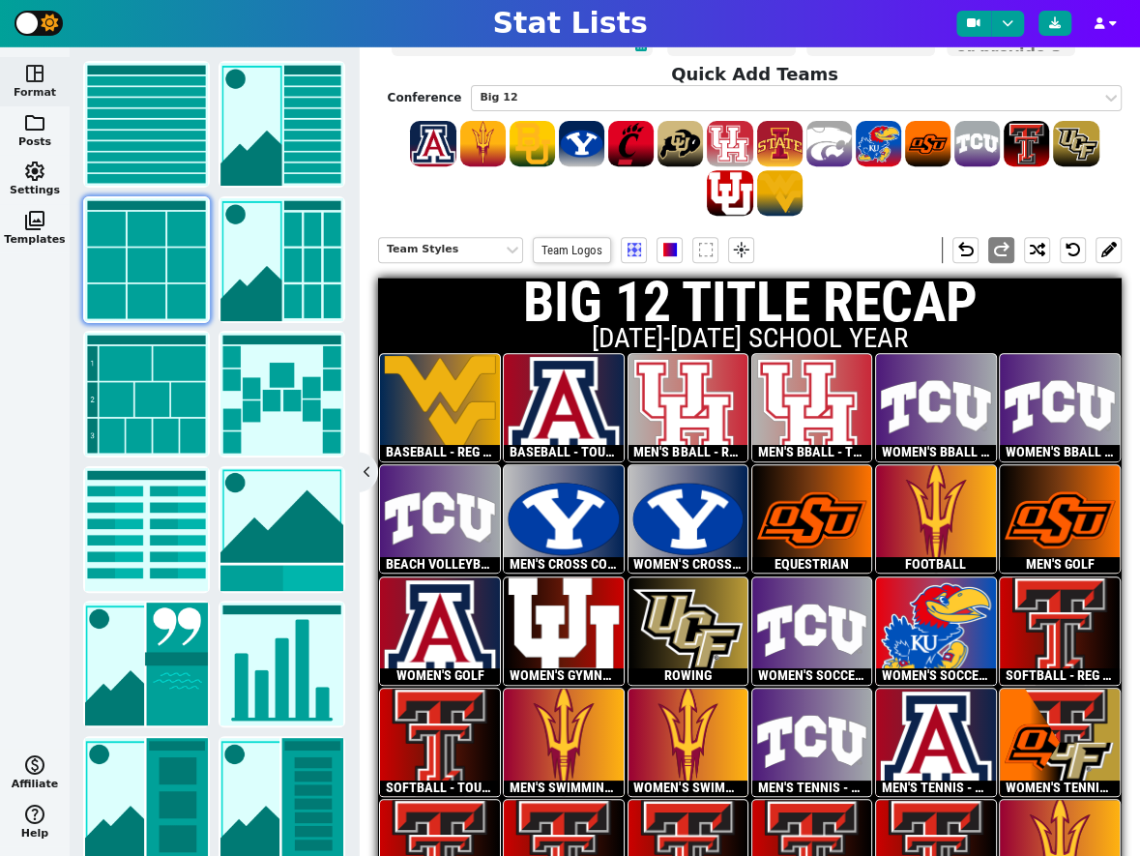
scroll to position [343, 0]
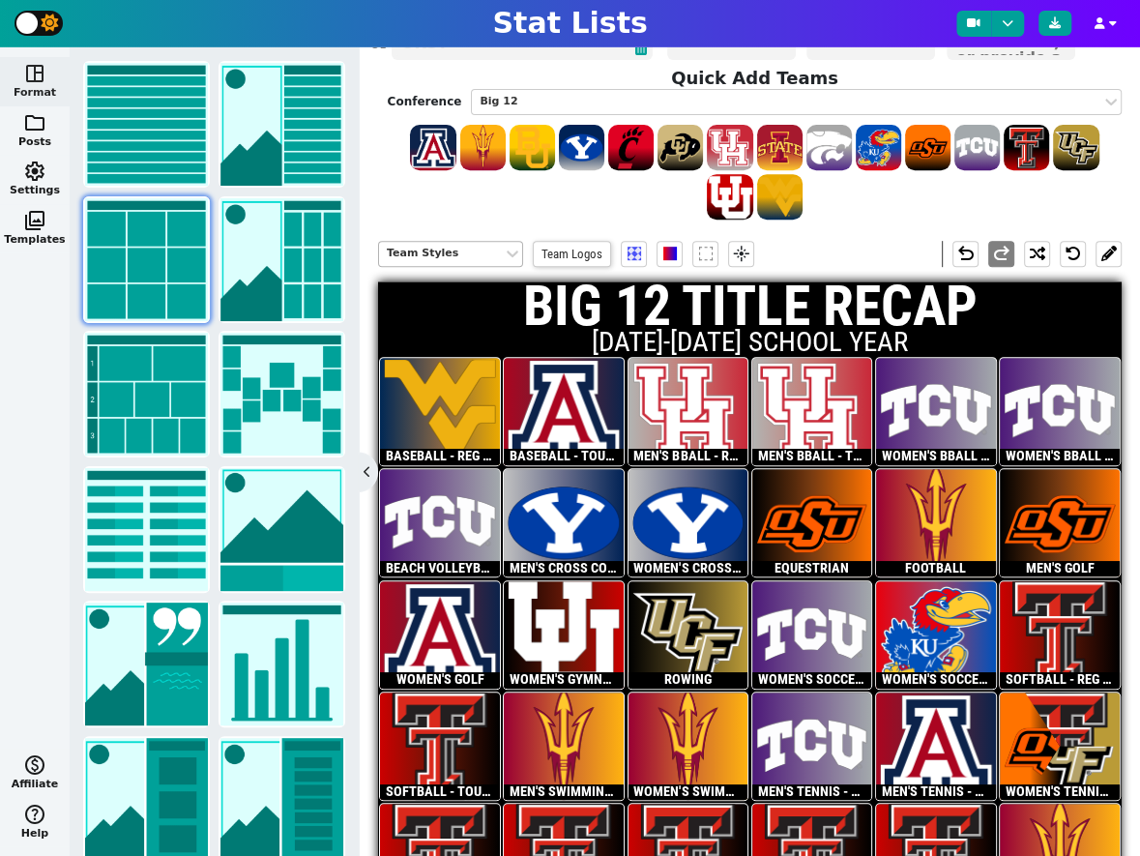
click at [482, 246] on div "Team Styles" at bounding box center [441, 254] width 108 height 16
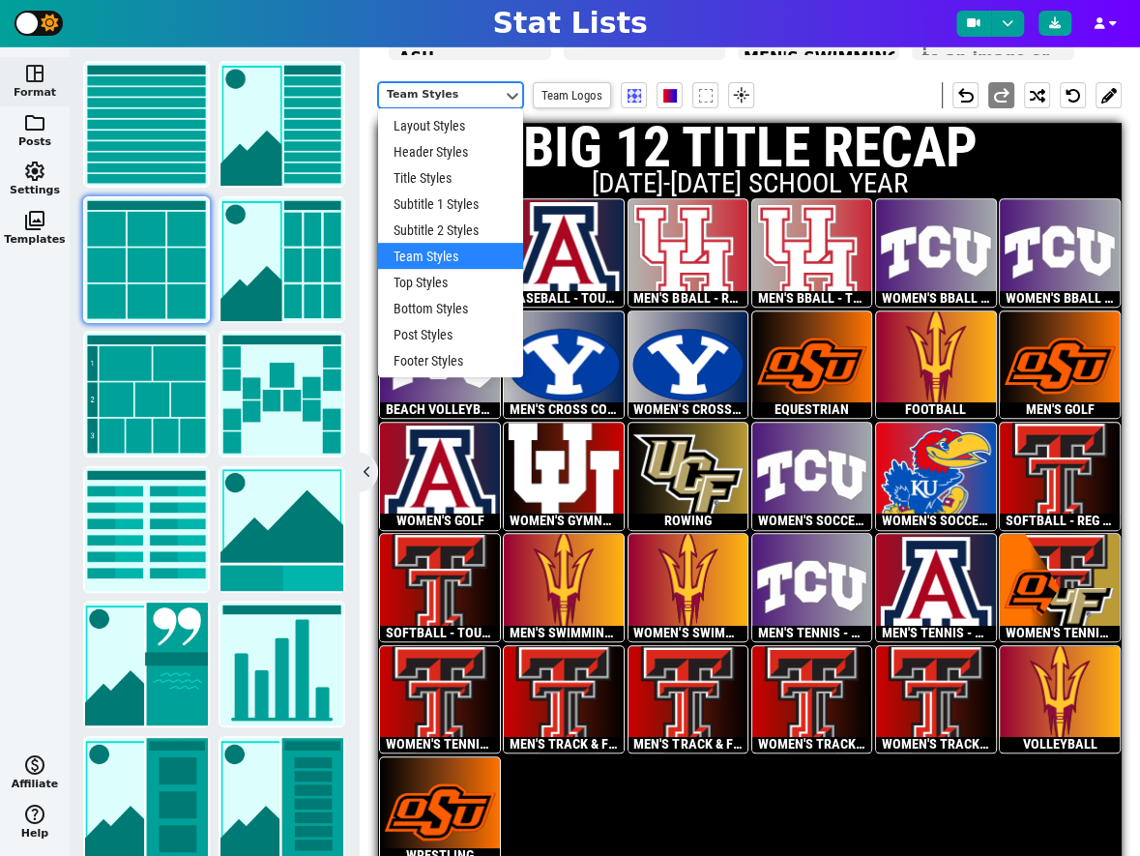
scroll to position [124, 0]
click at [888, 68] on div "Team Styles selected, 6 of 10. 10 results available. Use Up and Down to choose …" at bounding box center [750, 95] width 744 height 55
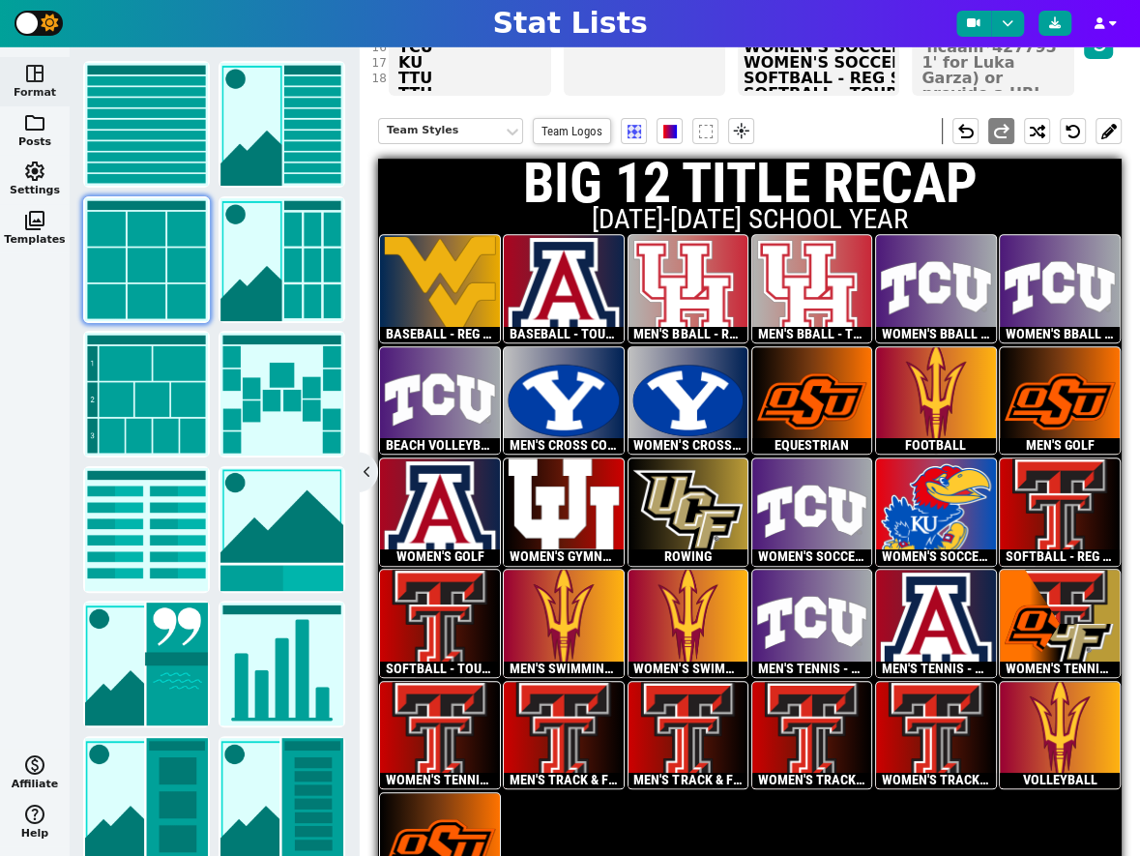
scroll to position [286, 0]
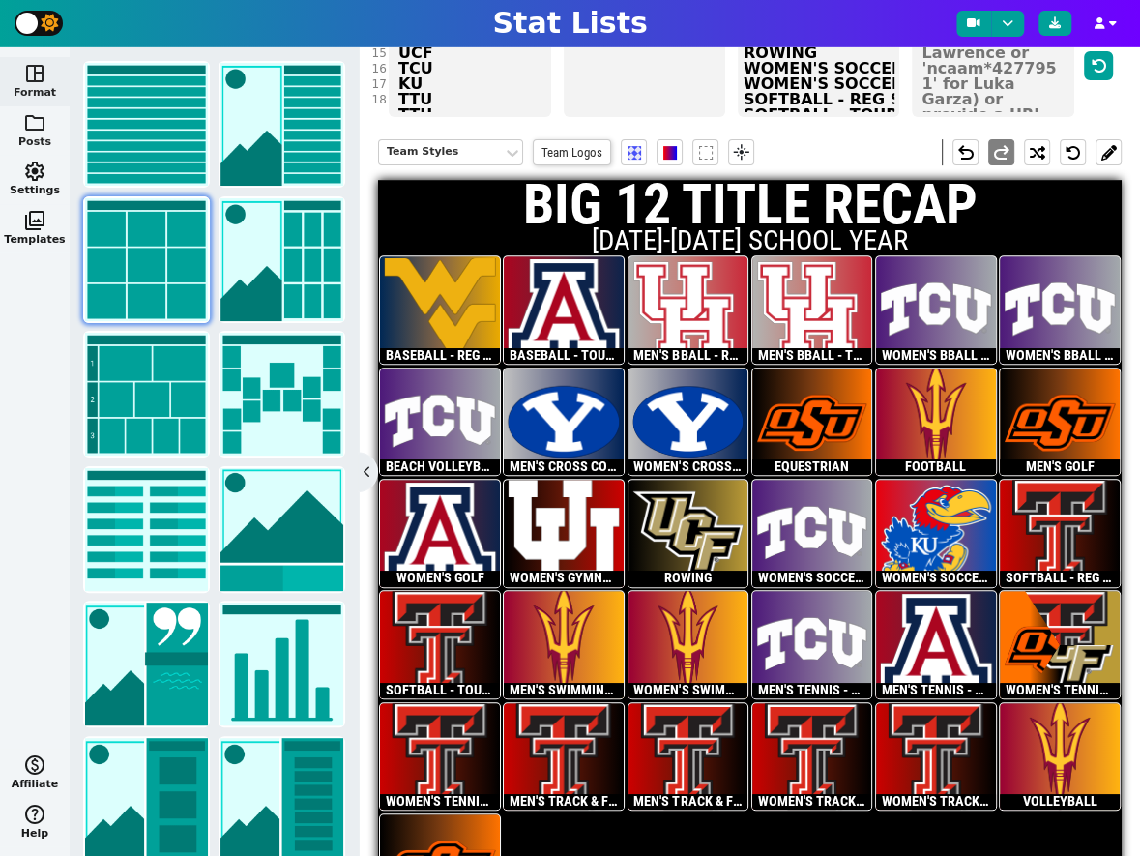
click at [39, 129] on span "folder" at bounding box center [34, 122] width 23 height 23
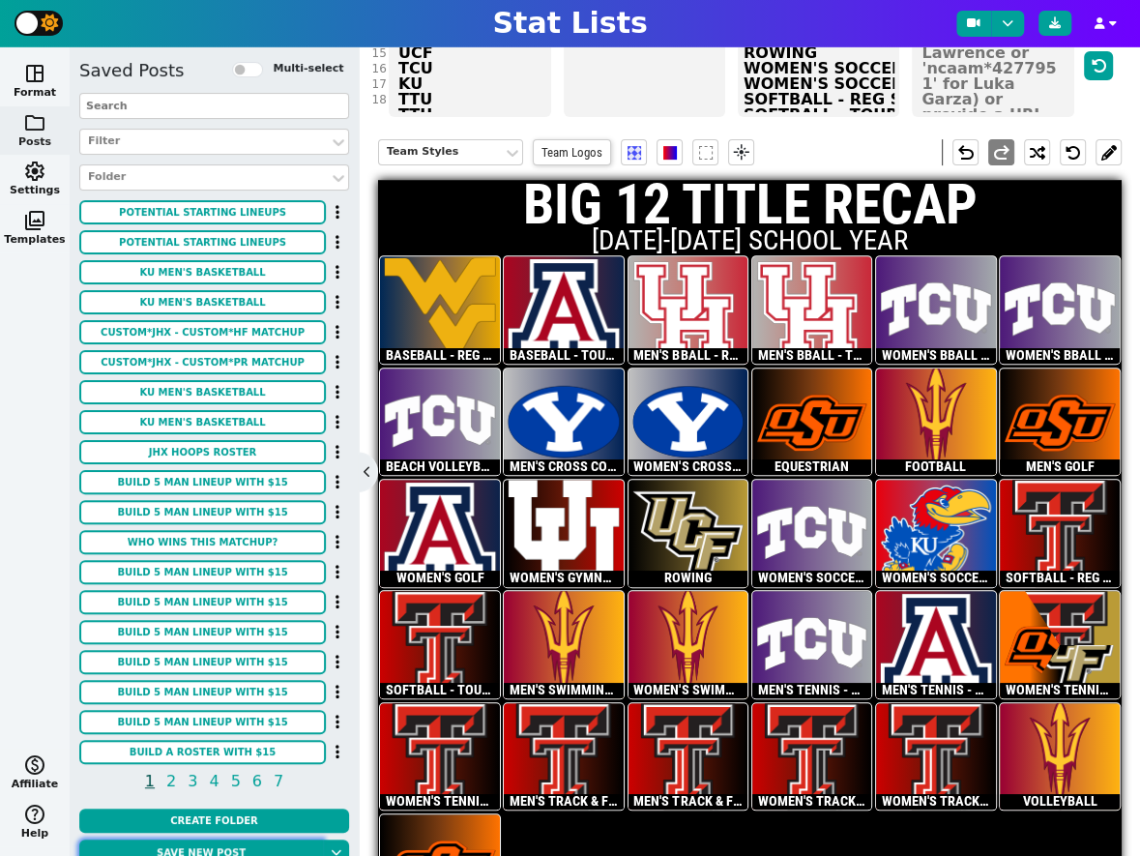
click at [178, 848] on button "Save new post" at bounding box center [201, 852] width 244 height 26
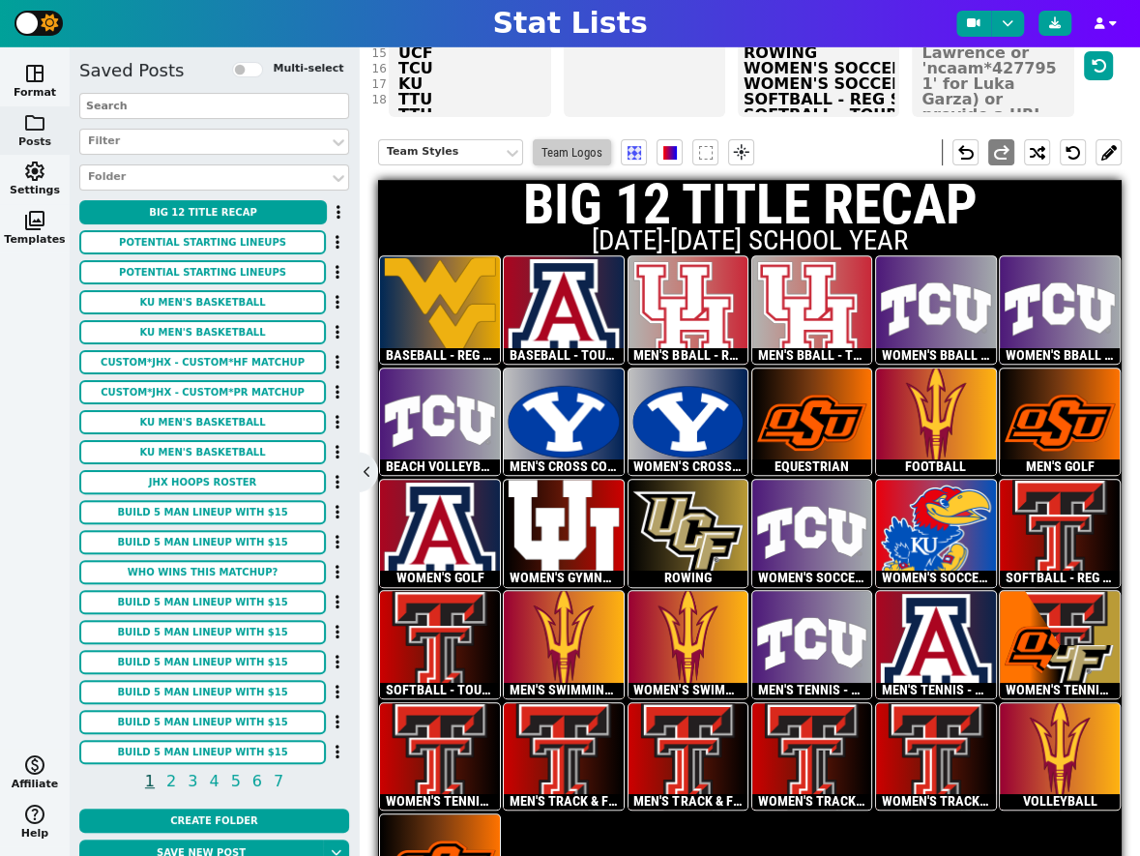
click at [583, 139] on span "Team Logos" at bounding box center [572, 152] width 78 height 26
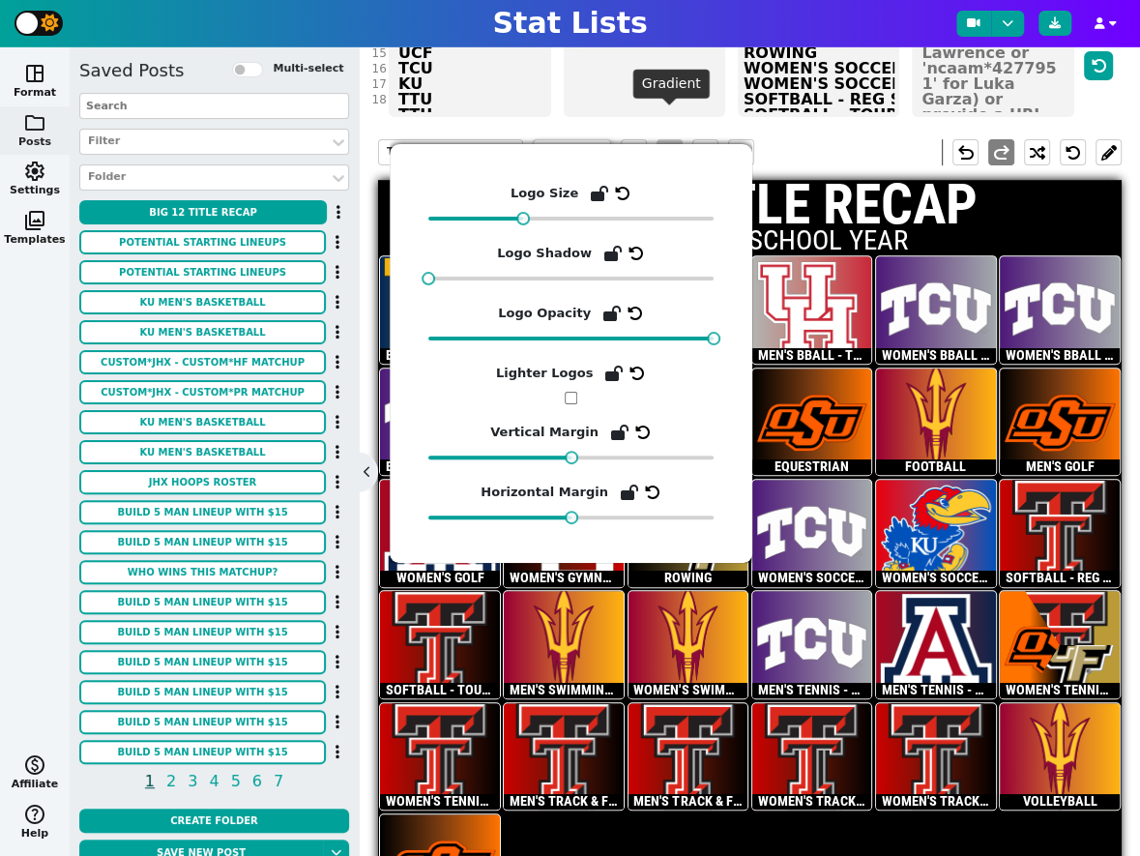
click at [672, 146] on span at bounding box center [670, 153] width 14 height 14
click at [669, 146] on span at bounding box center [670, 153] width 14 height 14
click at [671, 146] on span at bounding box center [670, 153] width 14 height 14
click at [855, 130] on div "Team Styles Team Logos flare undo redo" at bounding box center [750, 152] width 744 height 55
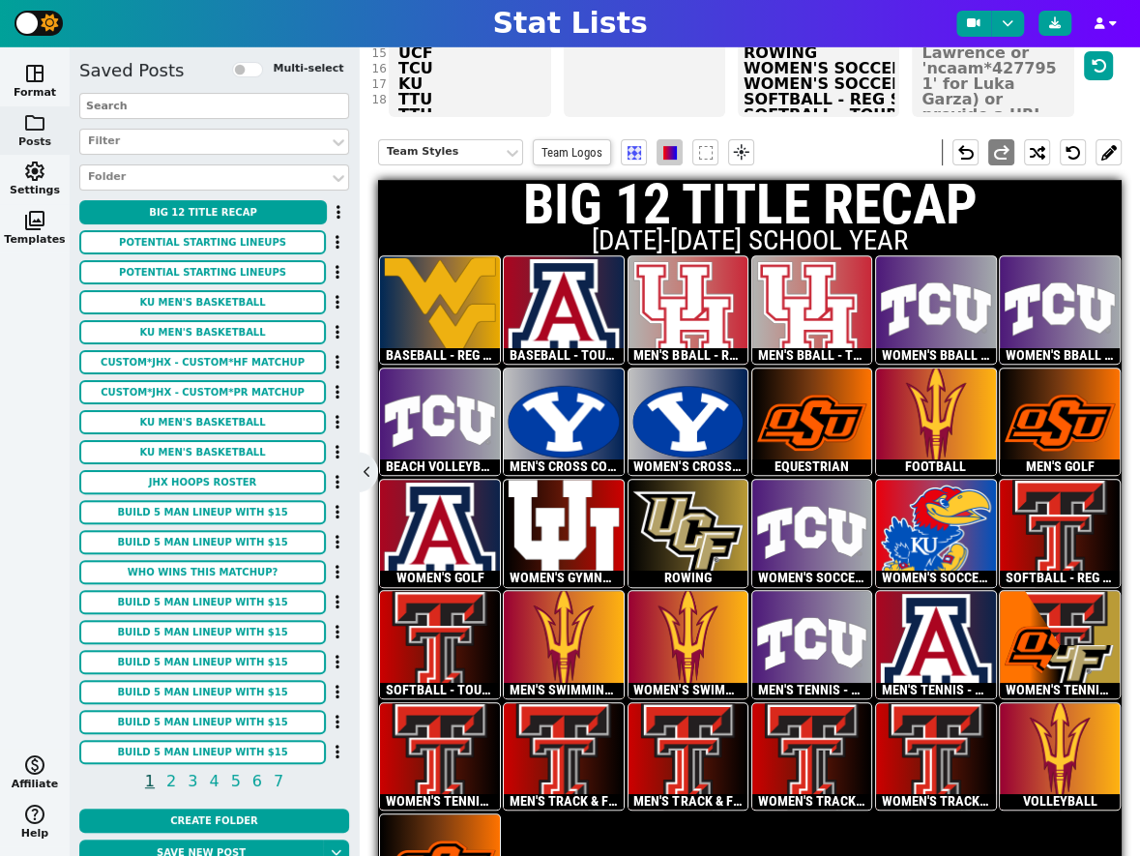
click at [673, 146] on span at bounding box center [670, 153] width 14 height 14
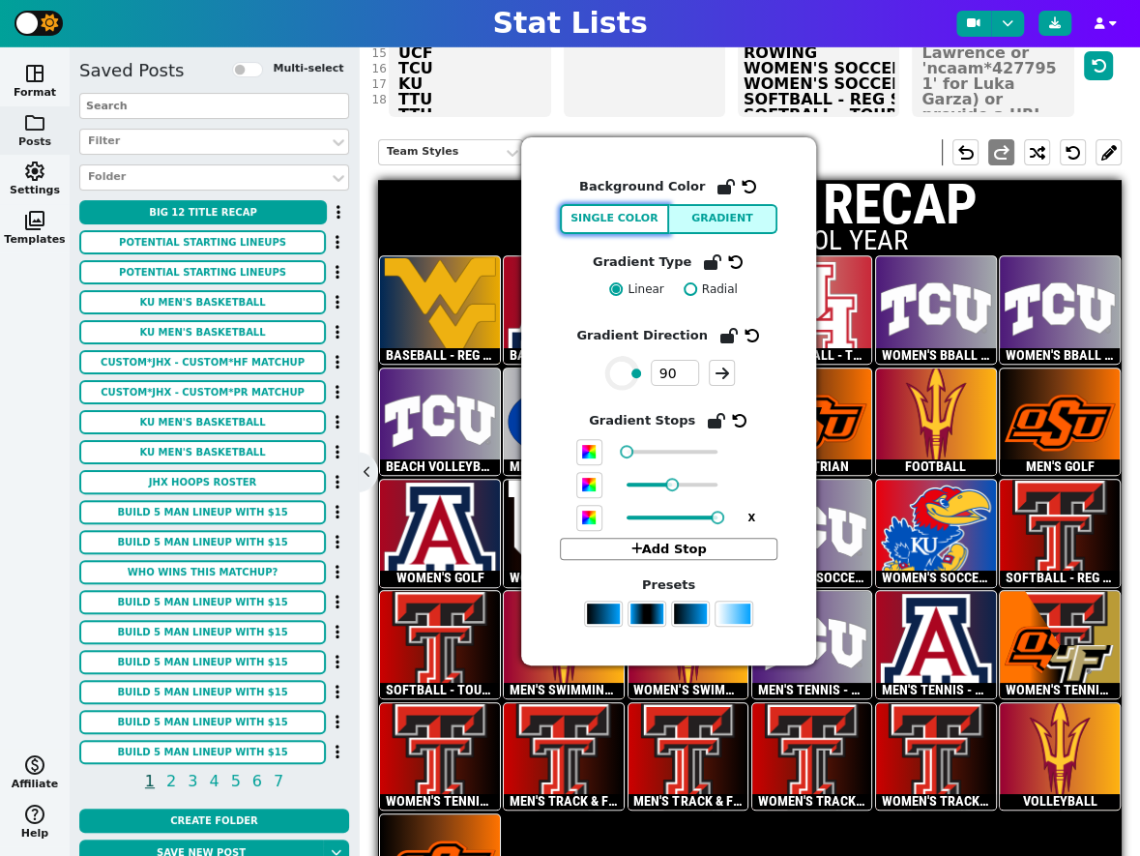
click at [610, 220] on button "Single Color" at bounding box center [614, 219] width 109 height 30
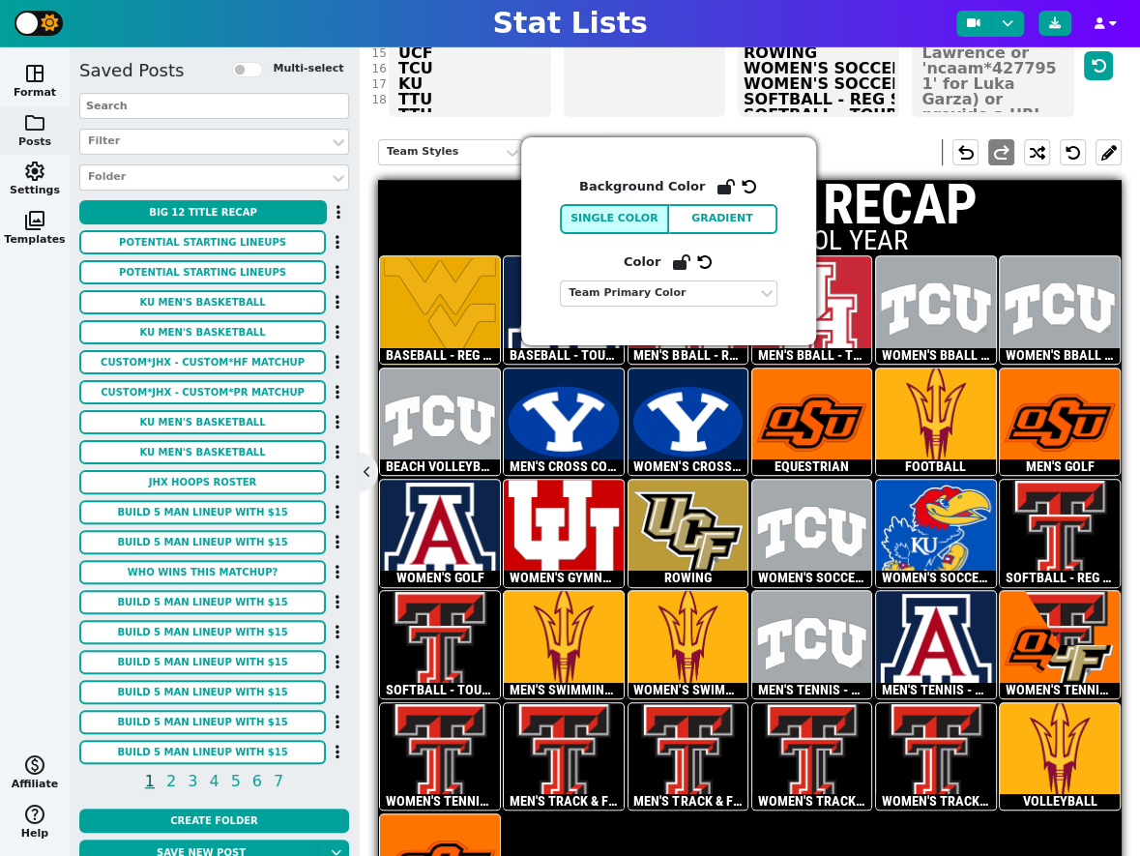
click at [816, 125] on div "Team Styles Team Logos flare undo redo" at bounding box center [750, 152] width 744 height 55
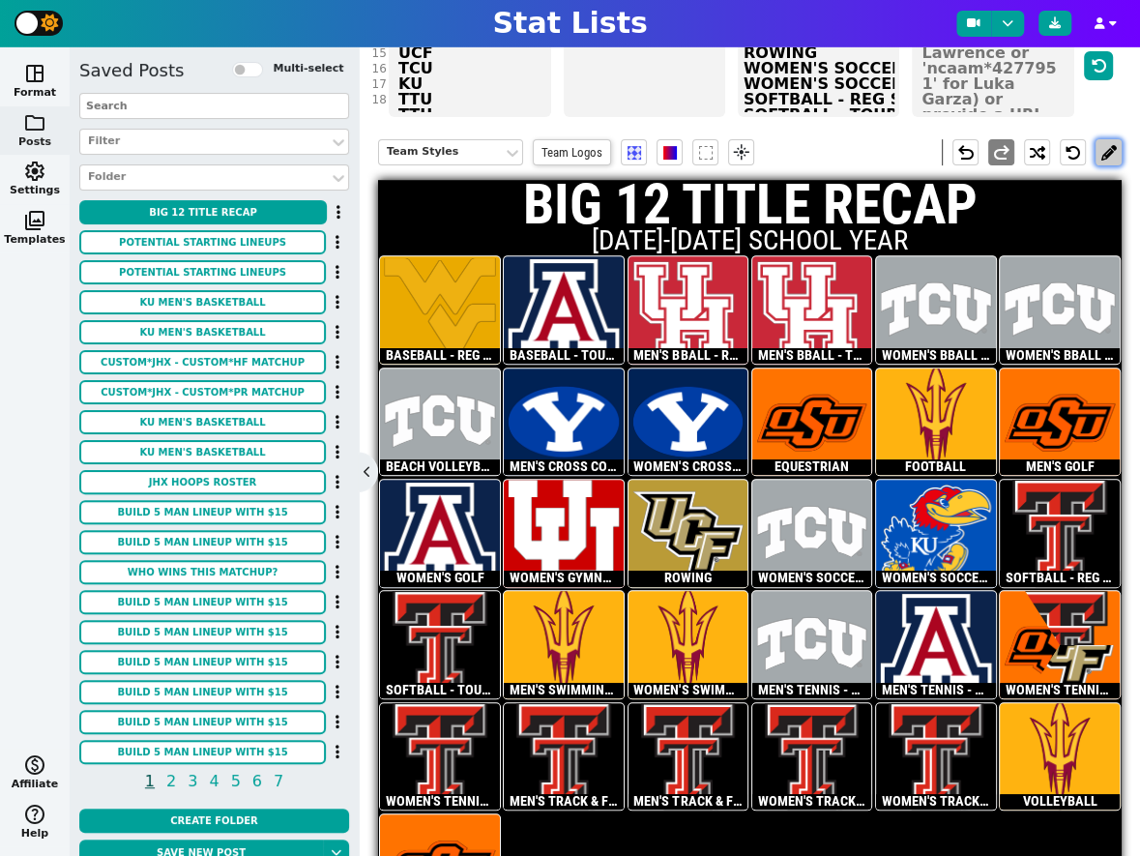
click at [1111, 139] on button at bounding box center [1108, 152] width 26 height 26
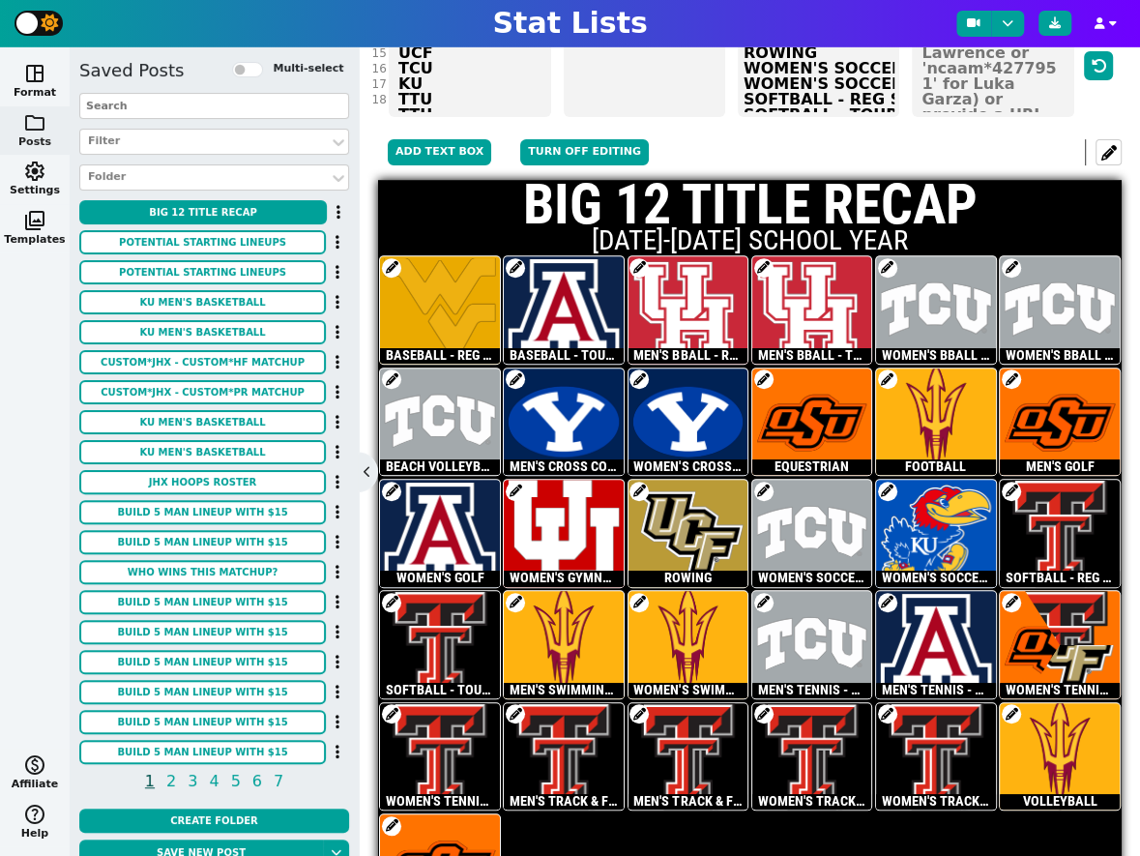
click at [387, 258] on span at bounding box center [391, 267] width 19 height 19
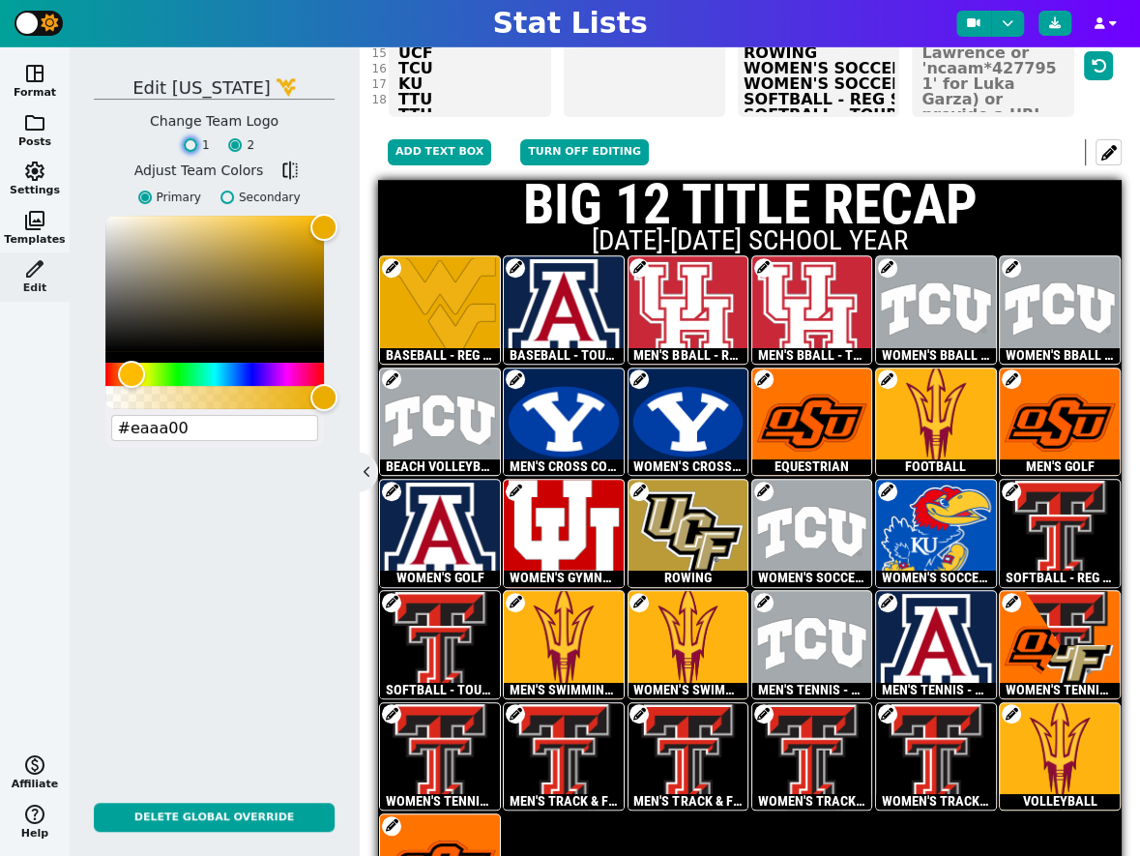
click at [191, 145] on input "1" at bounding box center [191, 145] width 14 height 14
radio input "true"
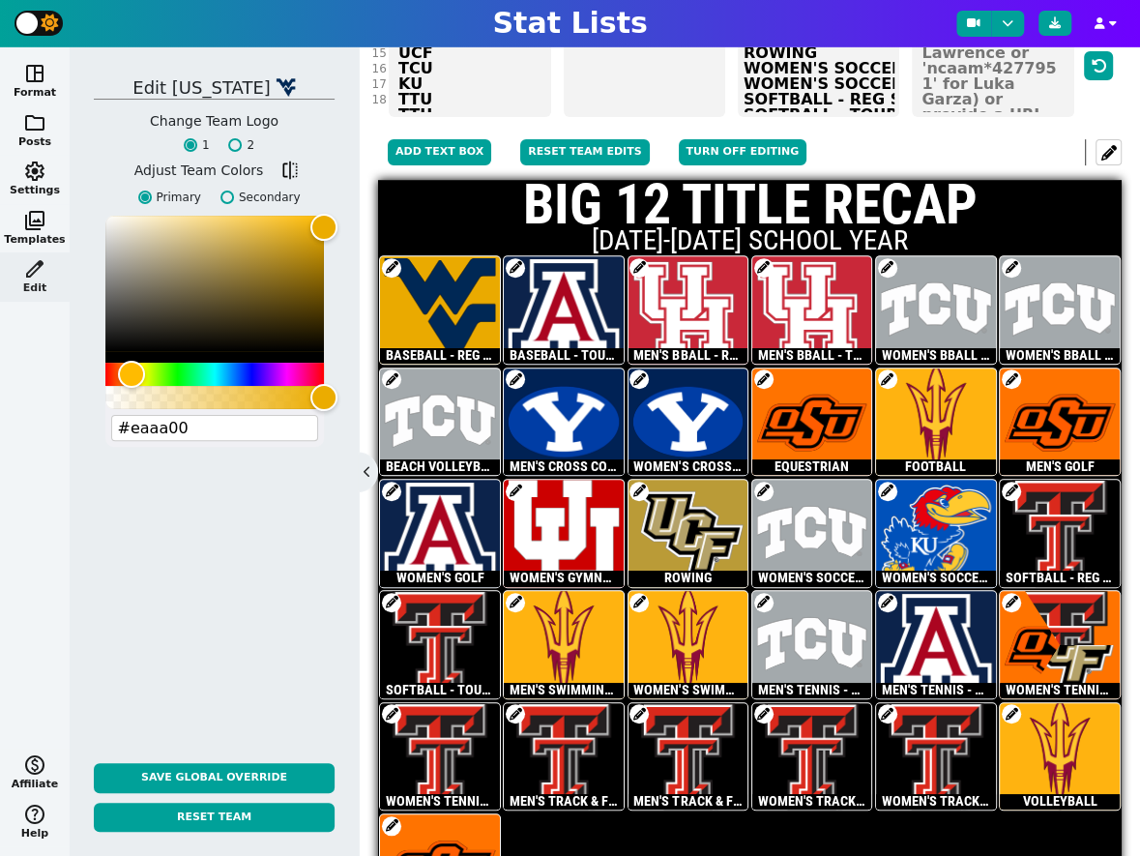
click at [887, 258] on span at bounding box center [887, 267] width 19 height 19
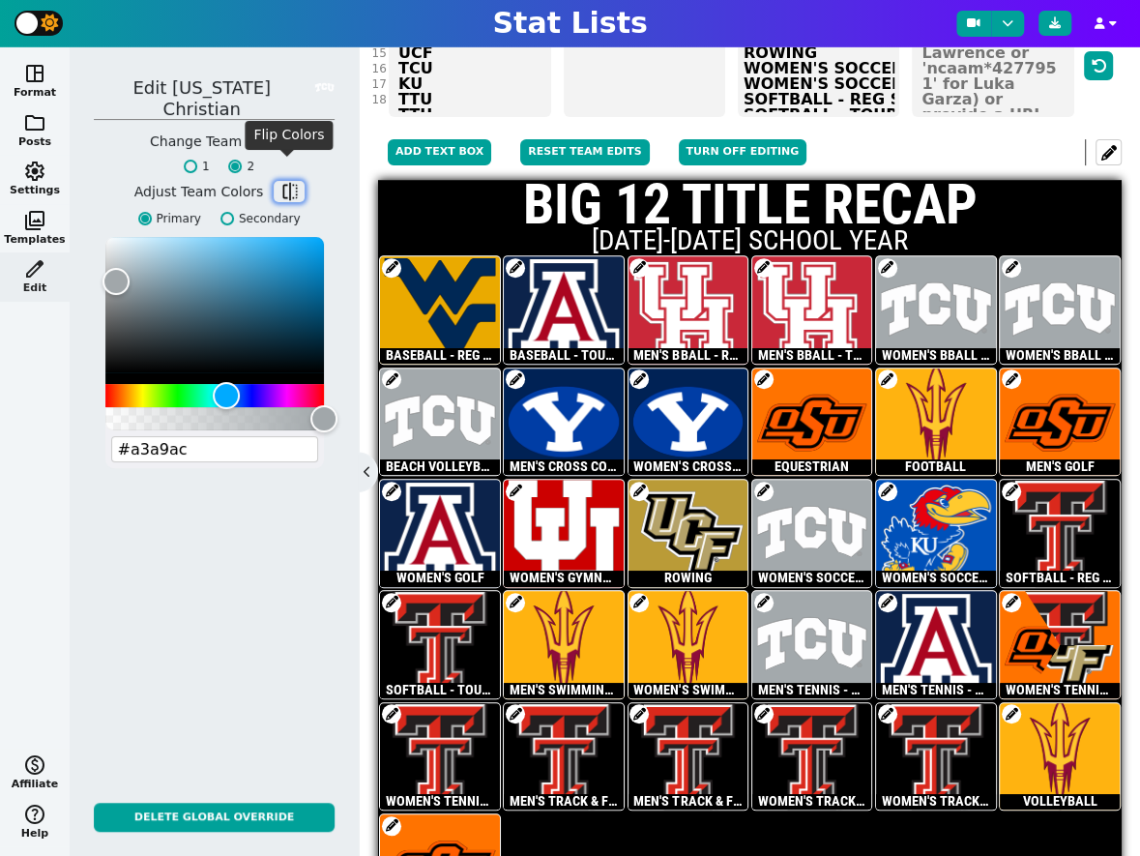
click at [282, 182] on span "flip" at bounding box center [288, 191] width 19 height 19
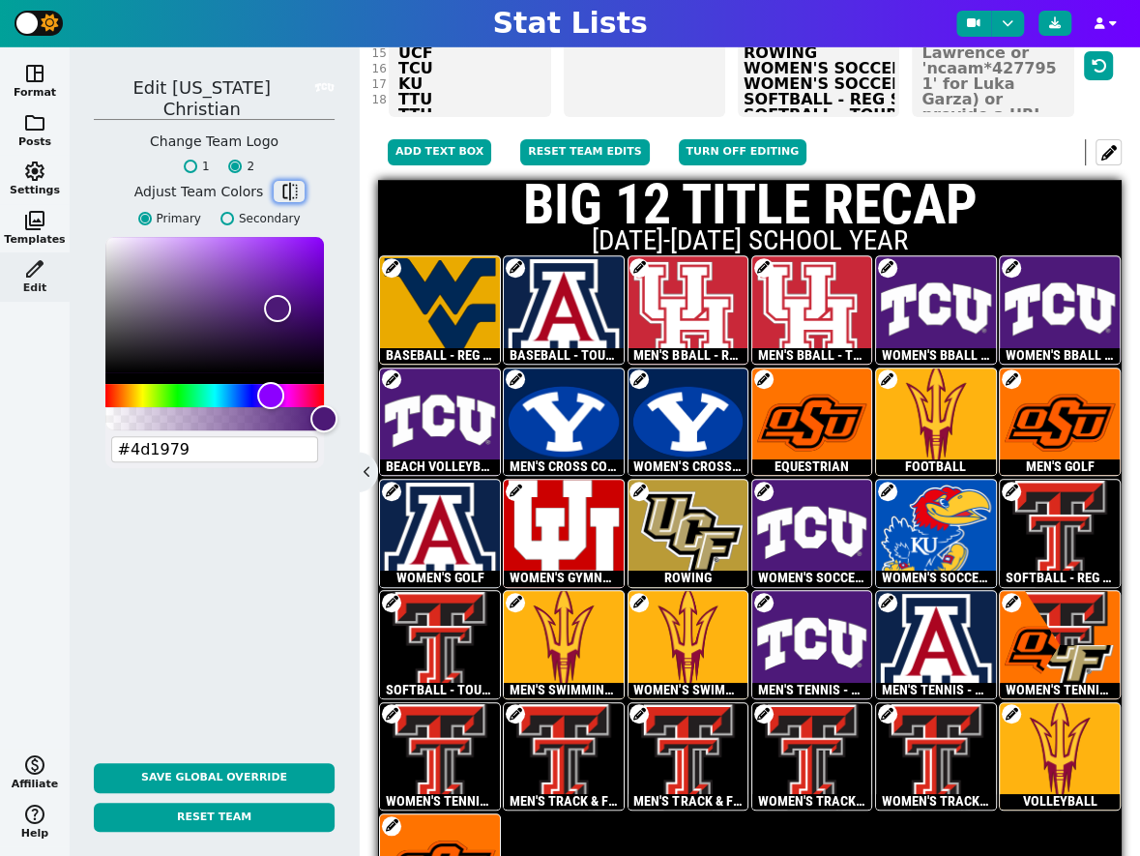
type input "#4d1979"
click at [391, 593] on span at bounding box center [391, 602] width 19 height 19
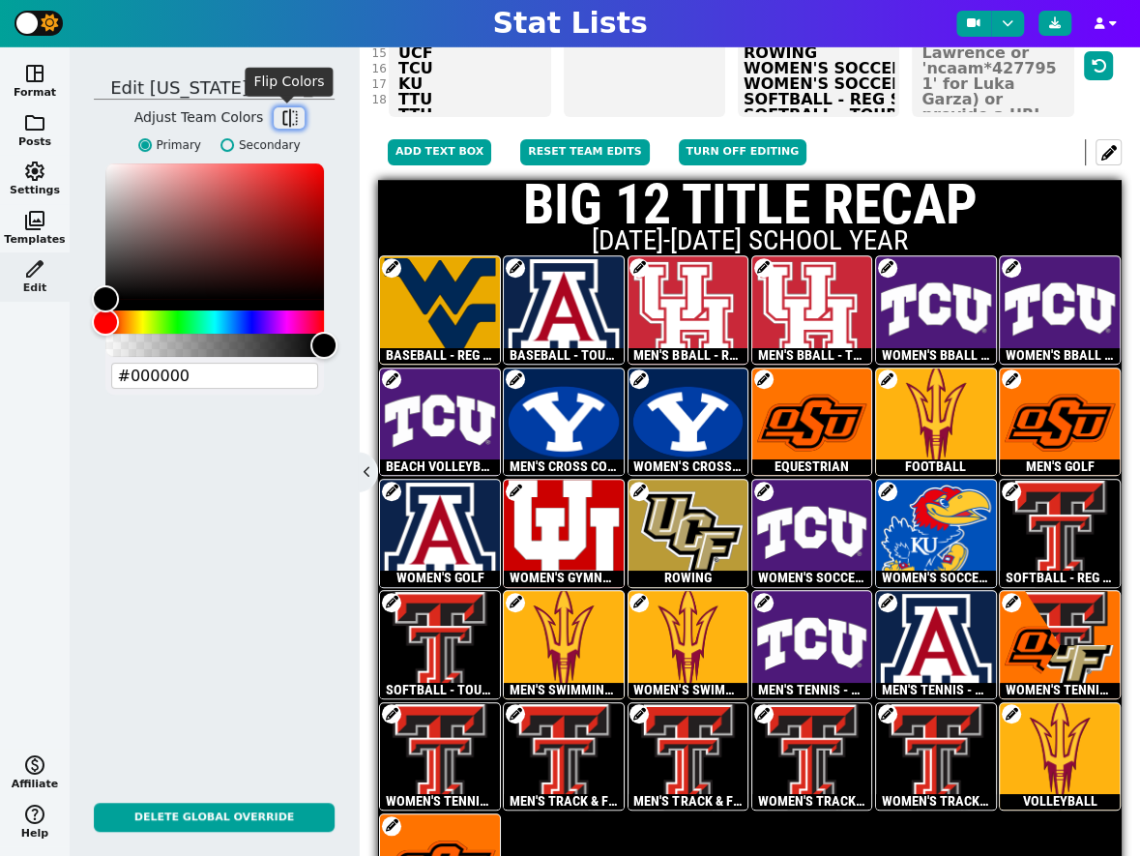
click at [286, 113] on span "flip" at bounding box center [288, 117] width 19 height 19
type input "#cc0000"
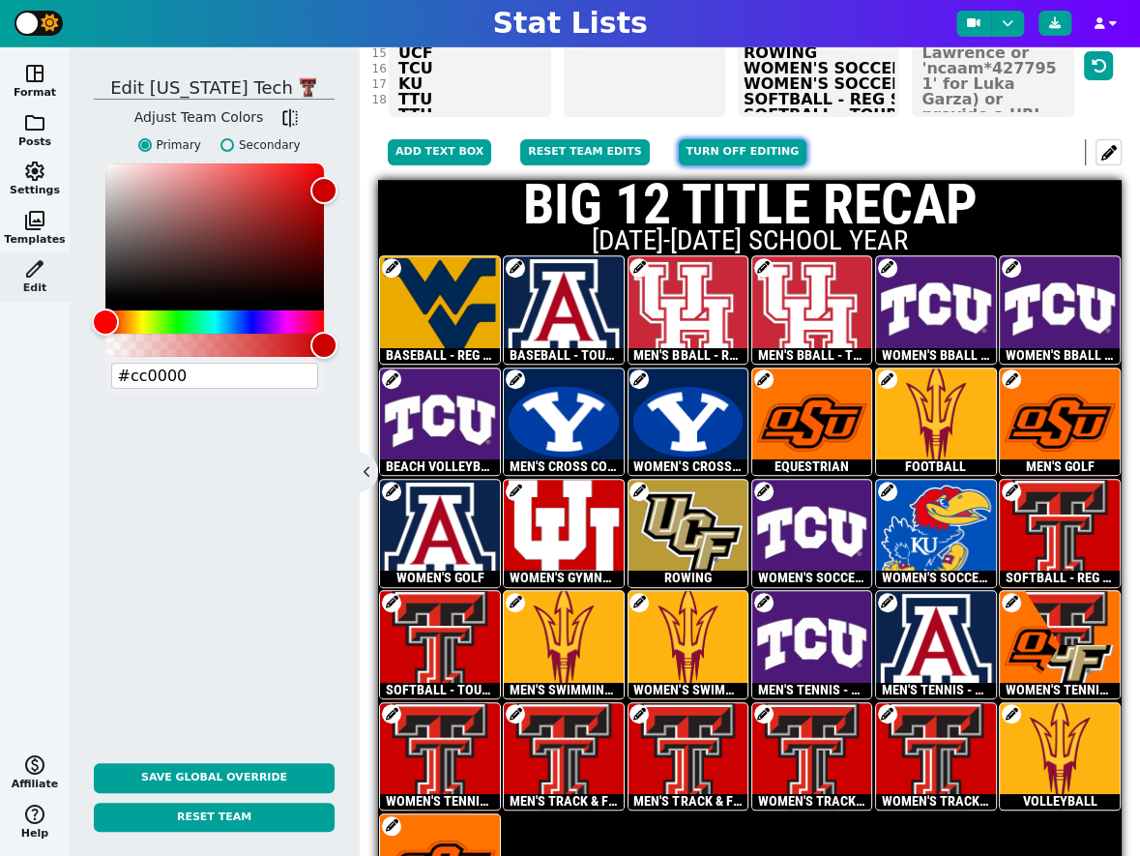
click at [745, 139] on button "Turn off editing" at bounding box center [743, 152] width 129 height 26
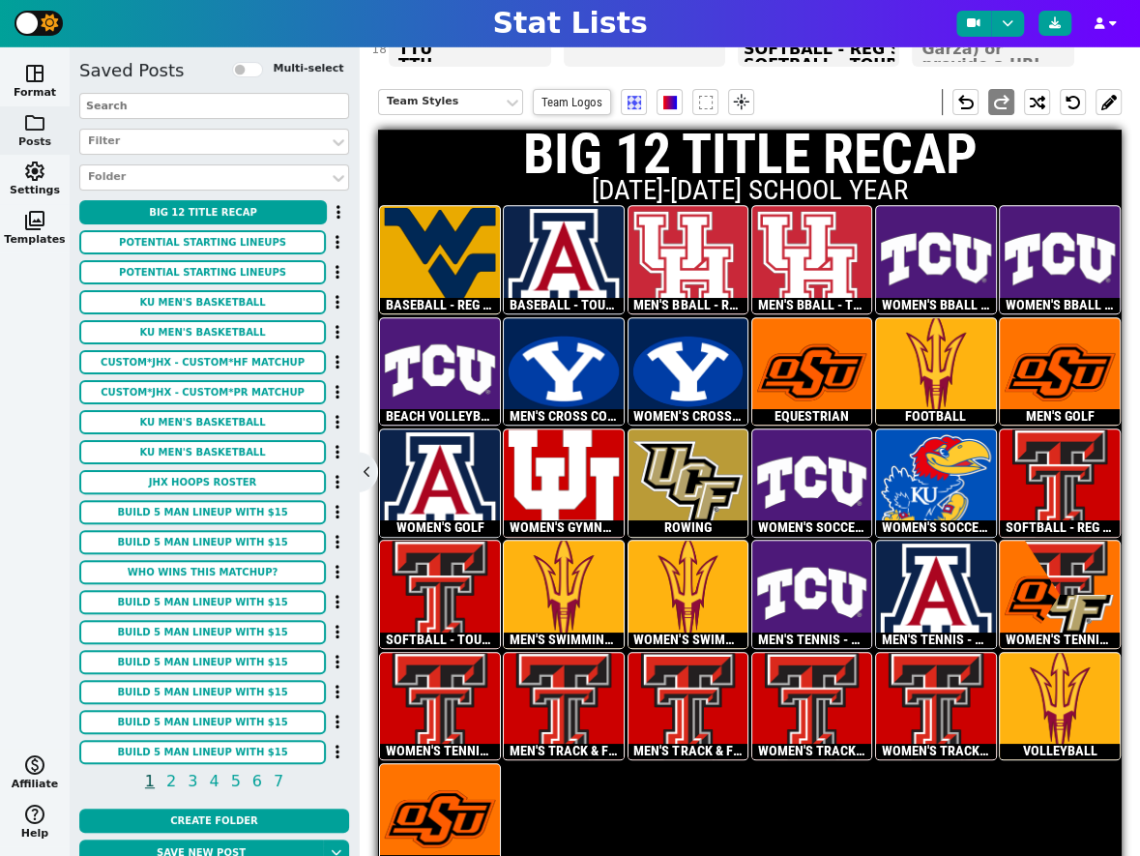
scroll to position [335, 0]
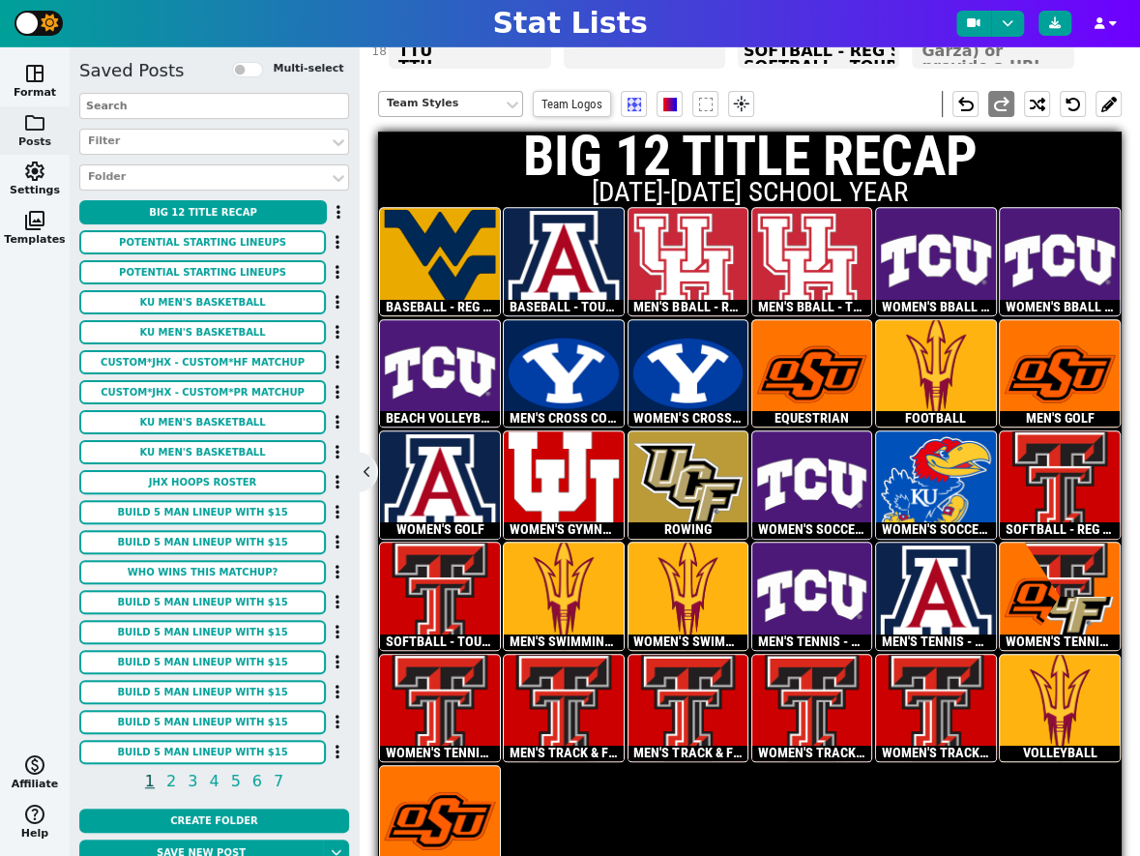
click at [435, 96] on div "Team Styles" at bounding box center [441, 104] width 108 height 16
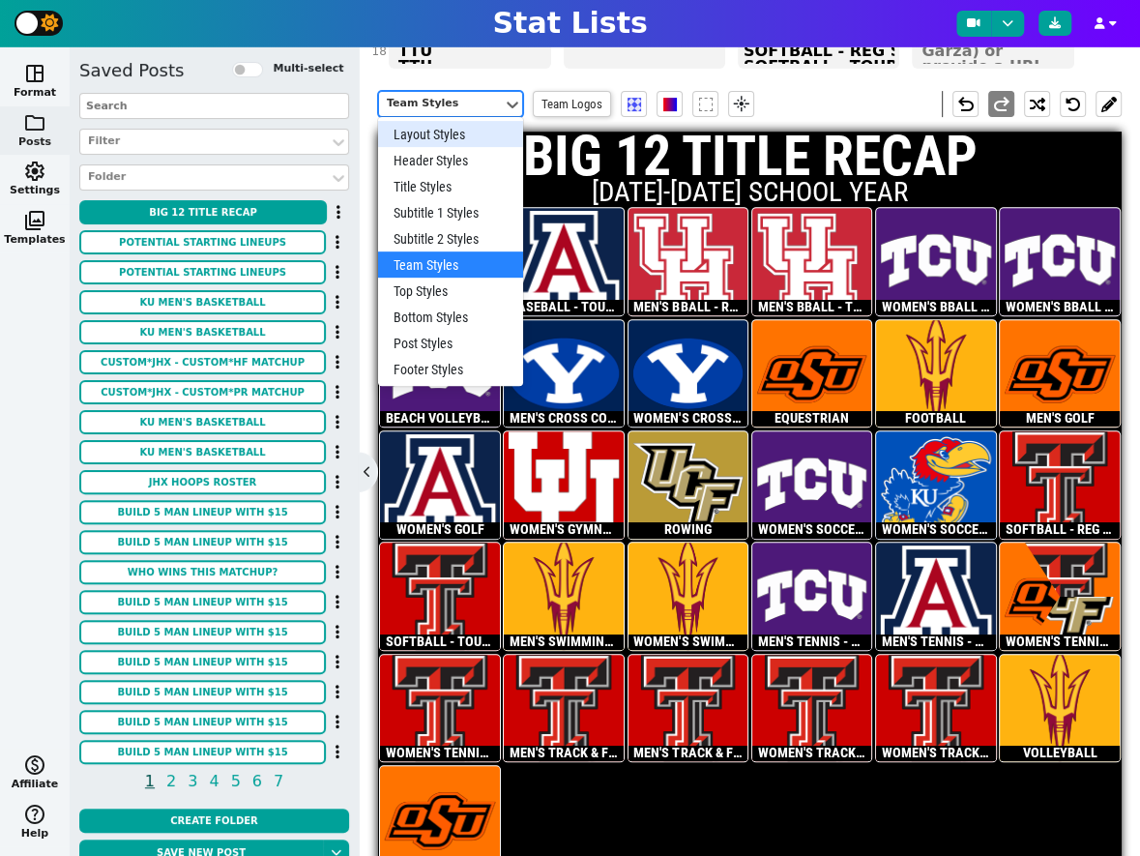
click at [429, 121] on div "Layout Styles" at bounding box center [450, 134] width 145 height 26
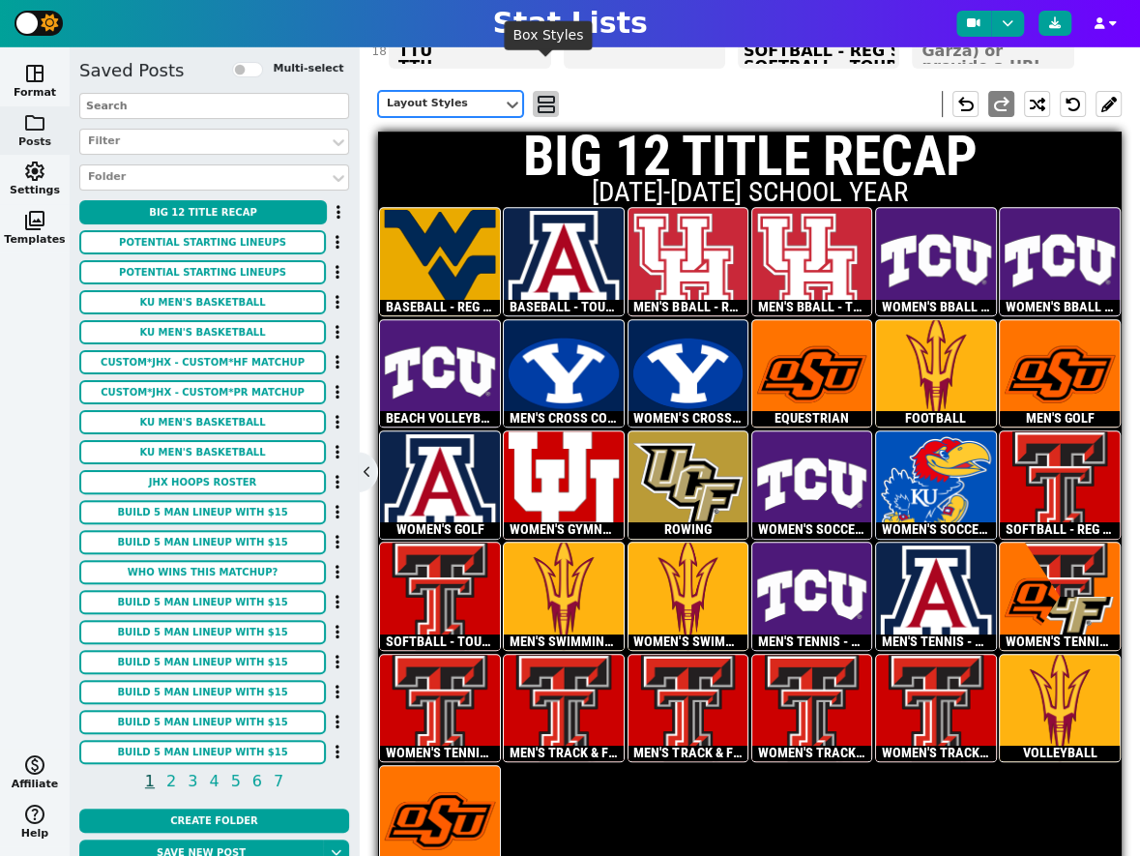
click at [548, 93] on span "view_agenda" at bounding box center [546, 104] width 19 height 23
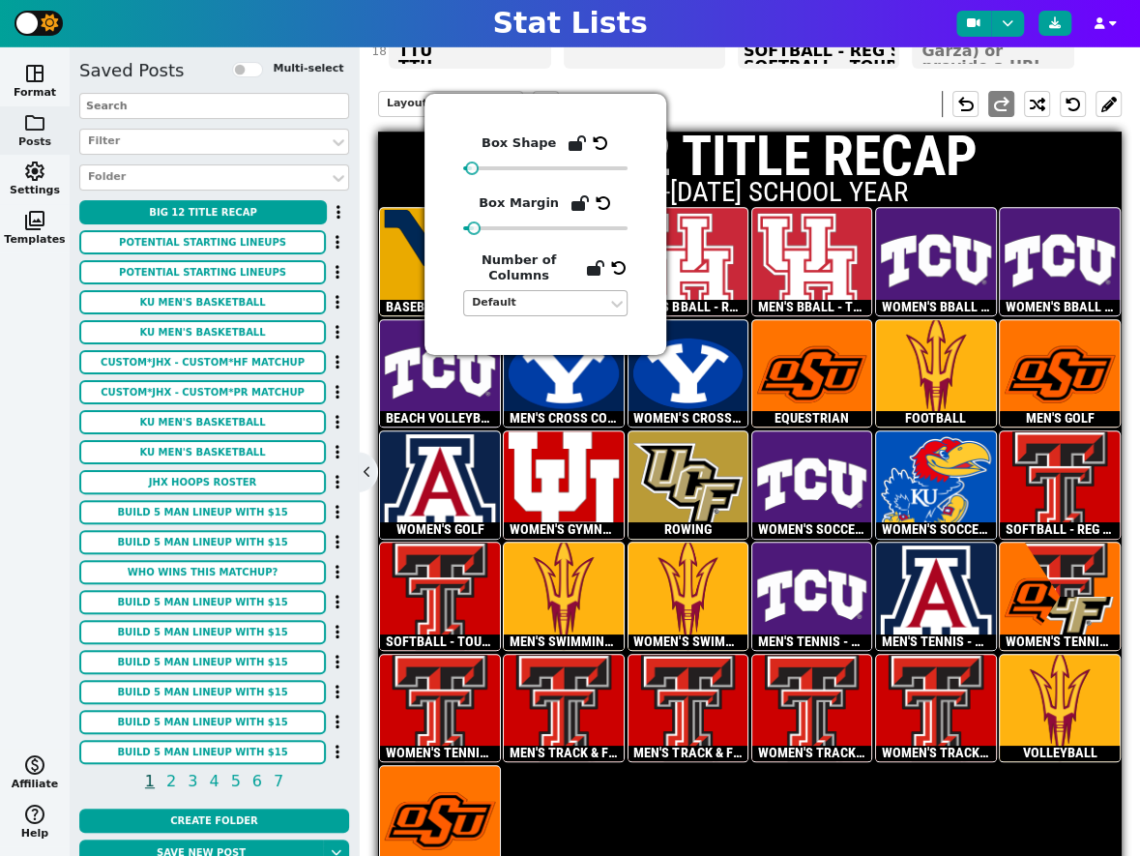
click at [589, 301] on div "Default" at bounding box center [536, 303] width 128 height 16
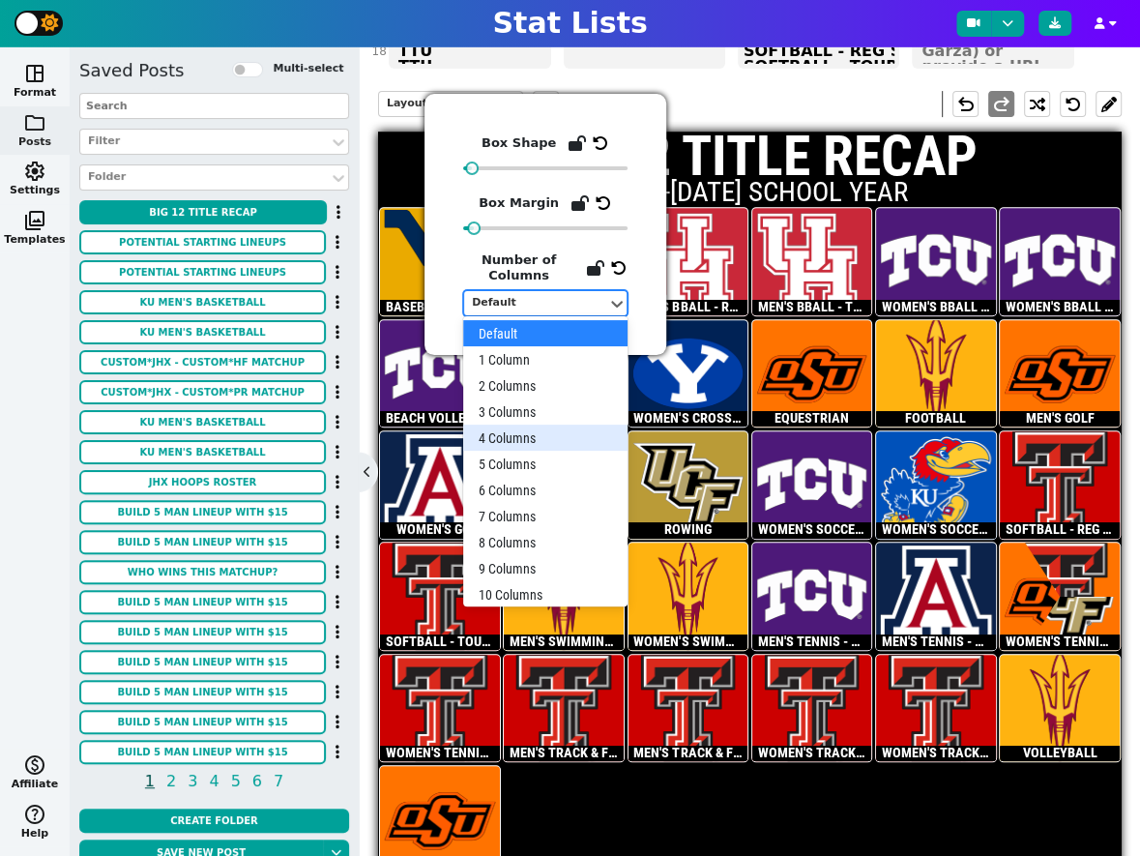
click at [516, 430] on div "4 Columns" at bounding box center [545, 437] width 164 height 26
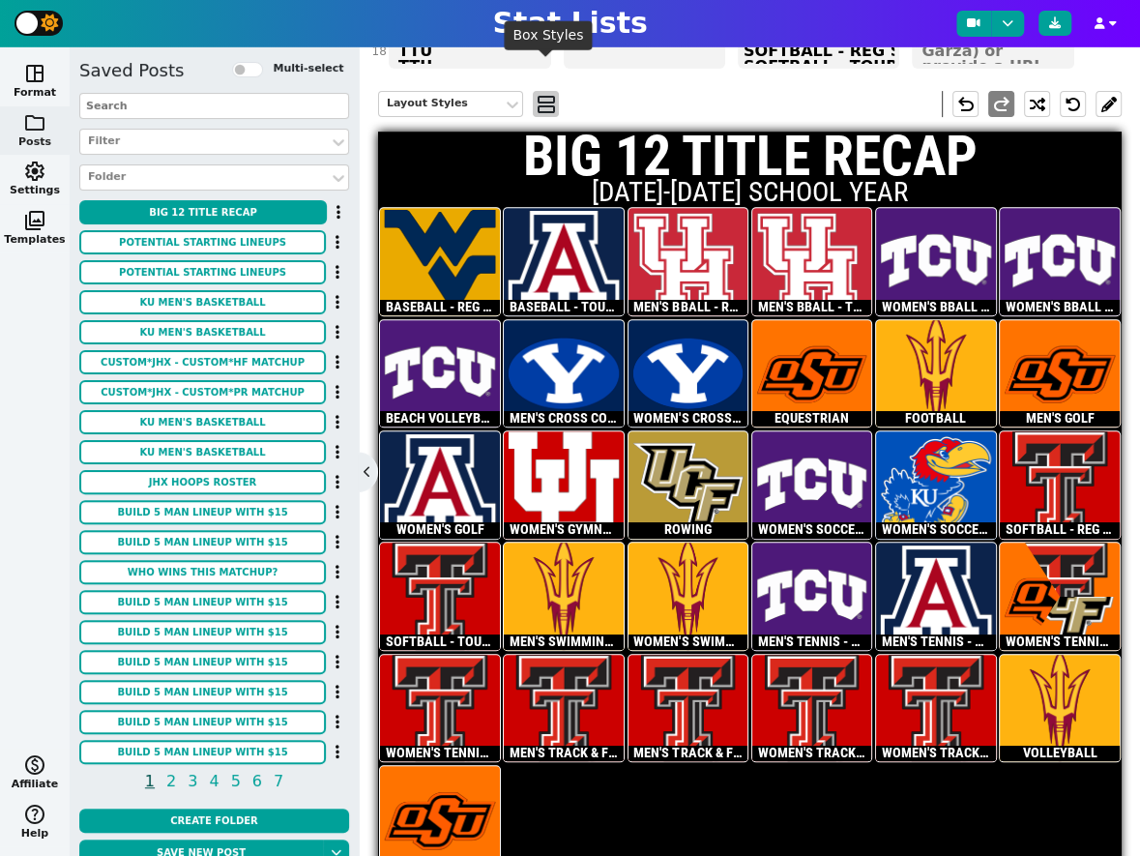
click at [548, 93] on span "view_agenda" at bounding box center [546, 104] width 19 height 23
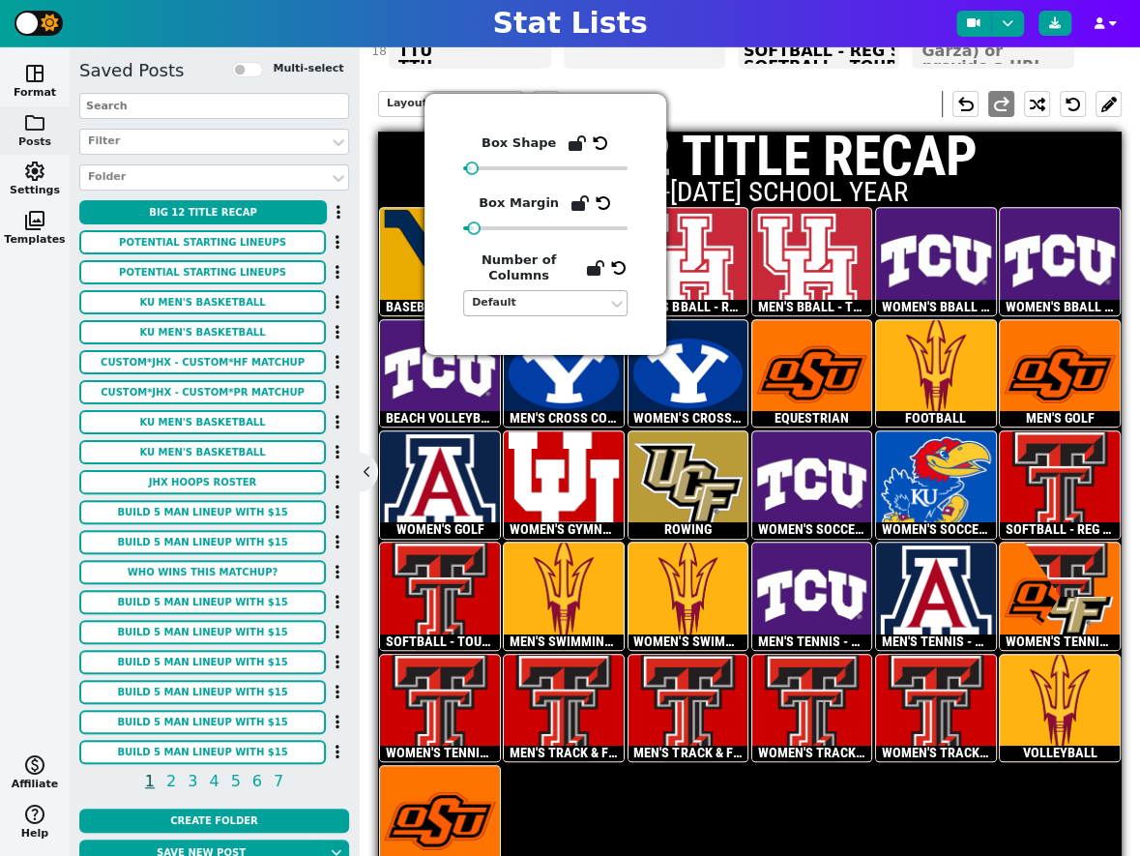
click at [511, 302] on div "Default" at bounding box center [536, 303] width 128 height 16
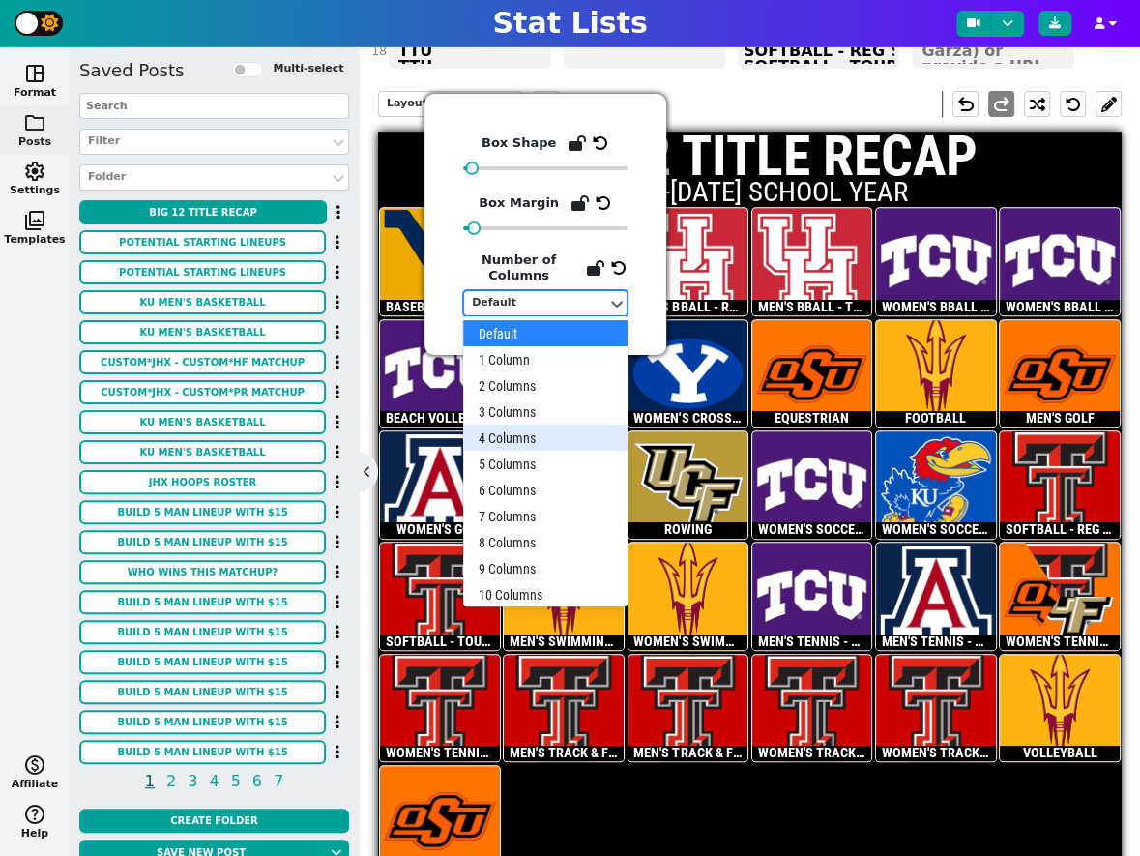
click at [512, 430] on div "4 Columns" at bounding box center [545, 437] width 164 height 26
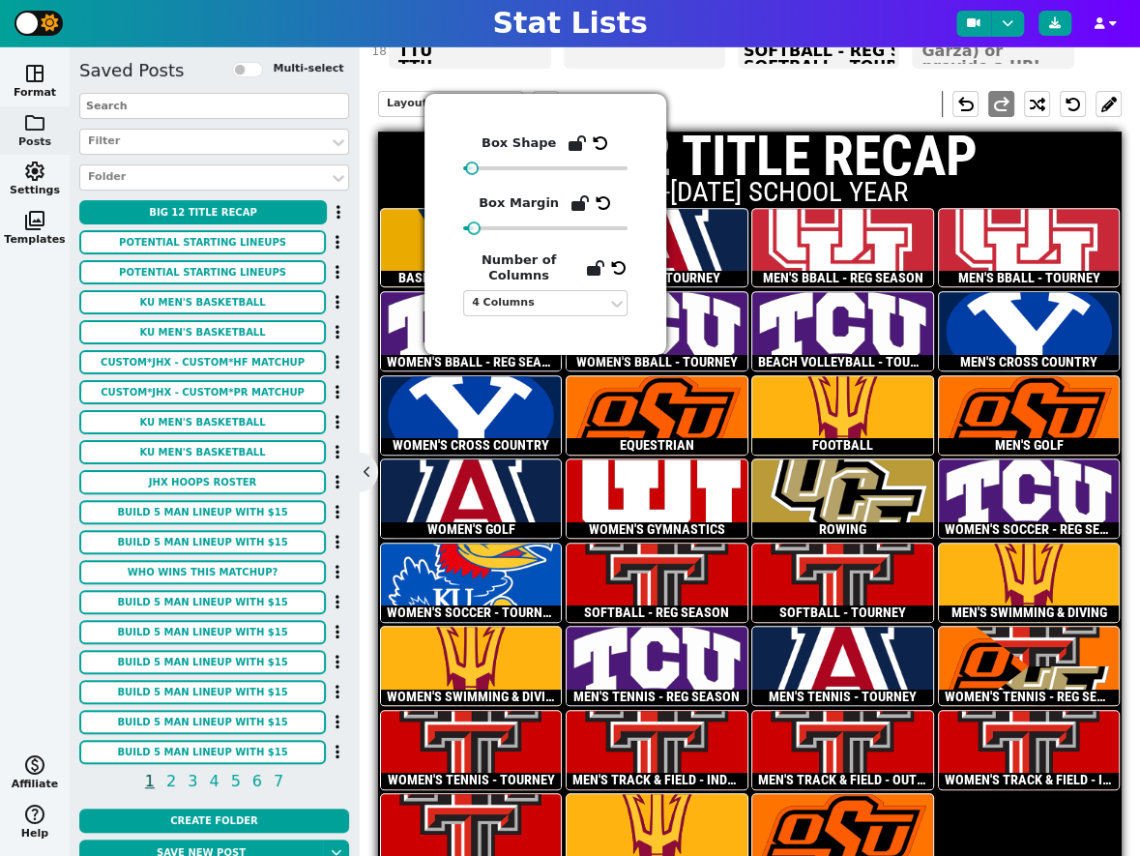
click at [700, 76] on div "Layout Styles view_agenda undo redo" at bounding box center [750, 103] width 744 height 55
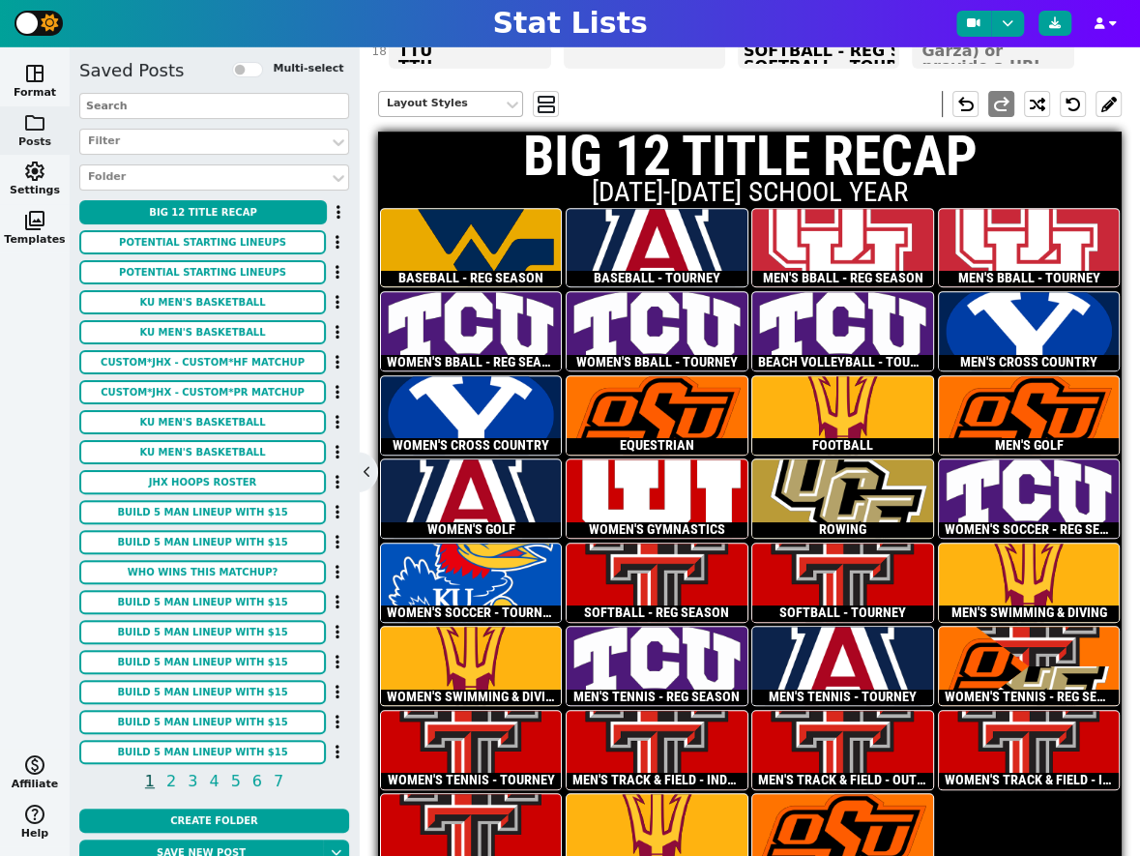
click at [464, 96] on div "Layout Styles" at bounding box center [441, 104] width 108 height 16
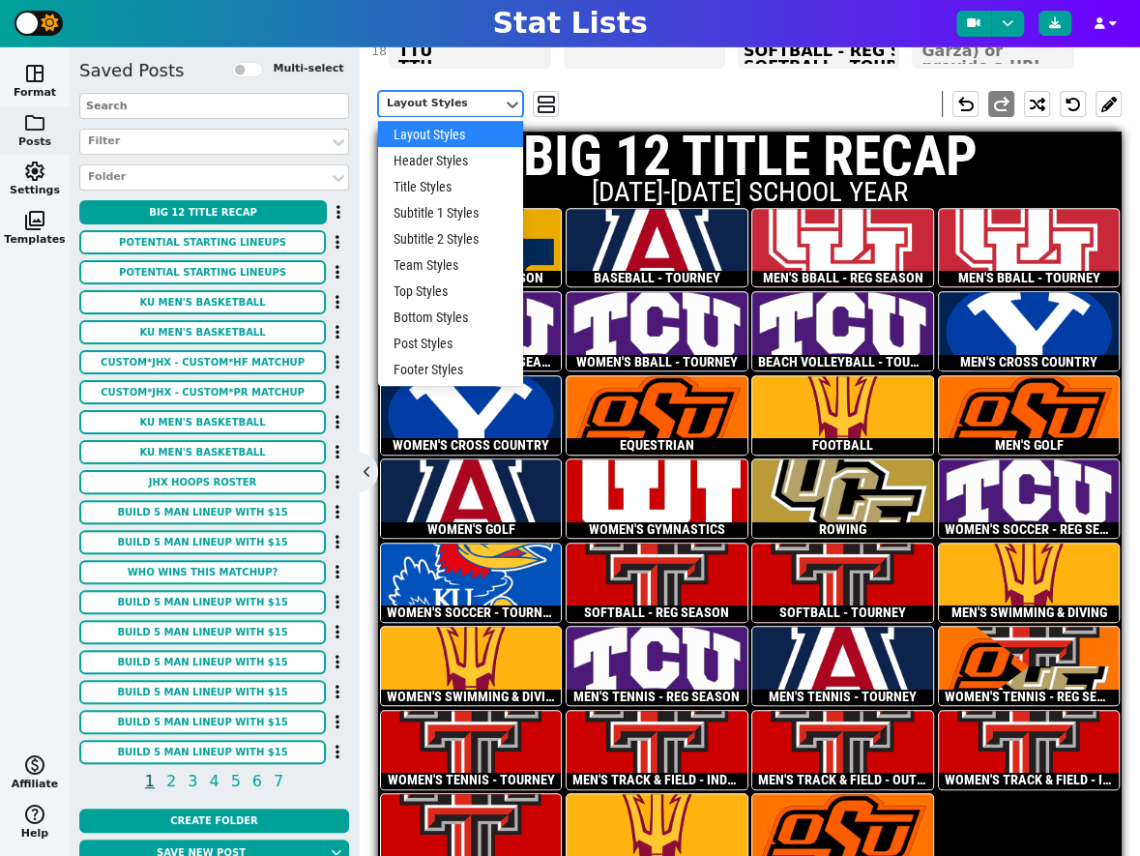
click at [658, 76] on div "Layout Styles selected, 1 of 10. 10 results available. Use Up and Down to choos…" at bounding box center [750, 103] width 744 height 55
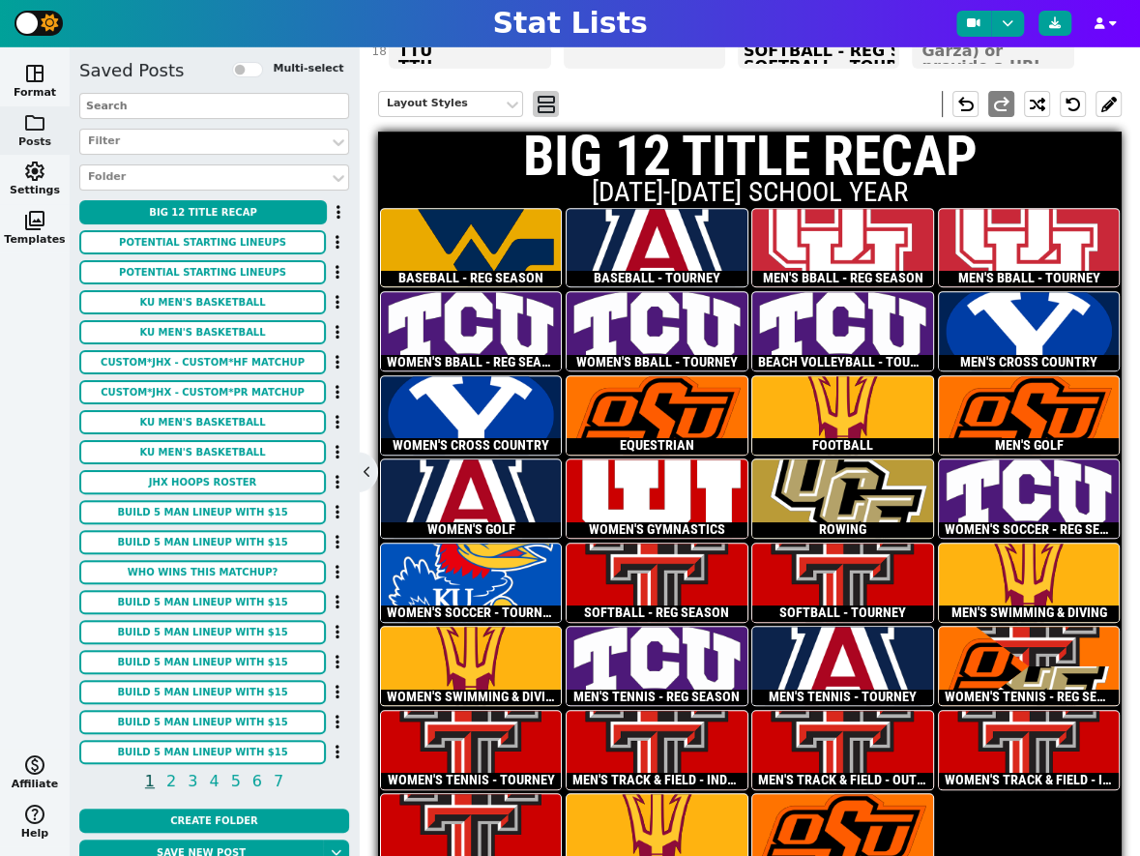
click at [537, 93] on span "view_agenda" at bounding box center [546, 104] width 19 height 23
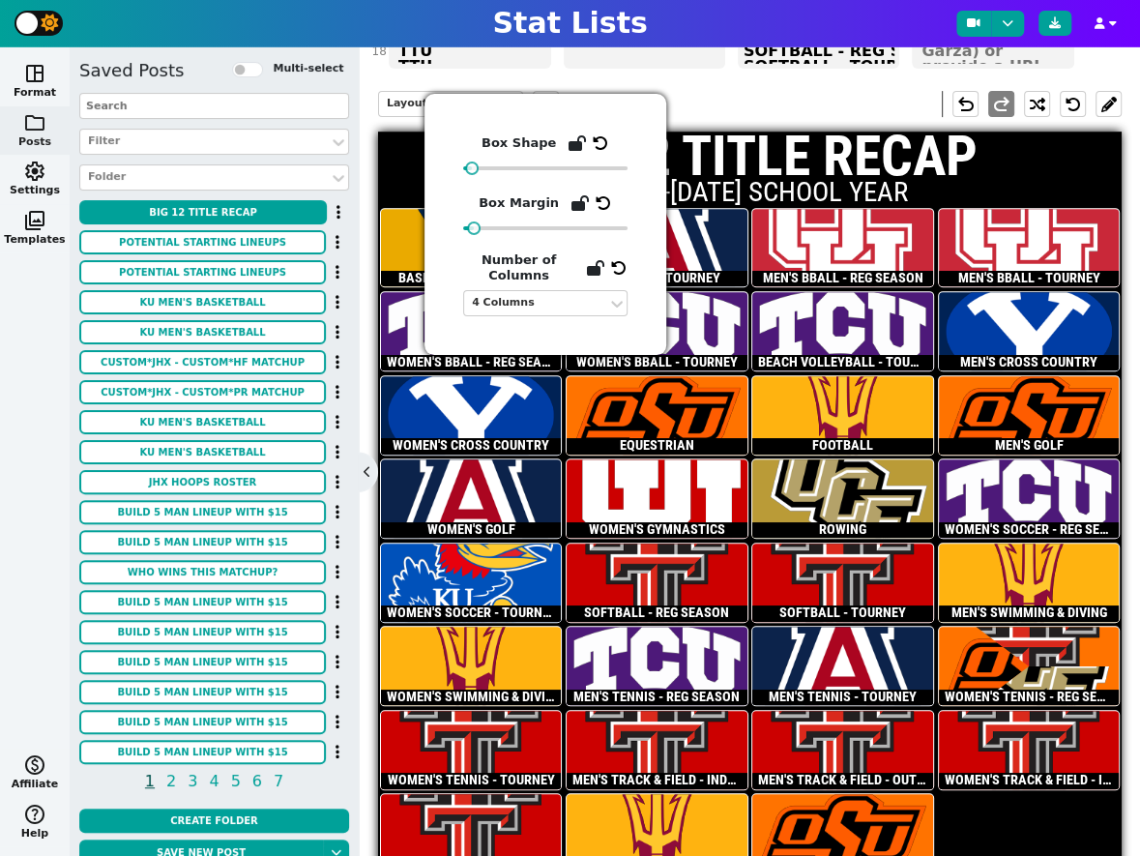
click at [627, 76] on div "Layout Styles view_agenda undo redo" at bounding box center [750, 103] width 744 height 55
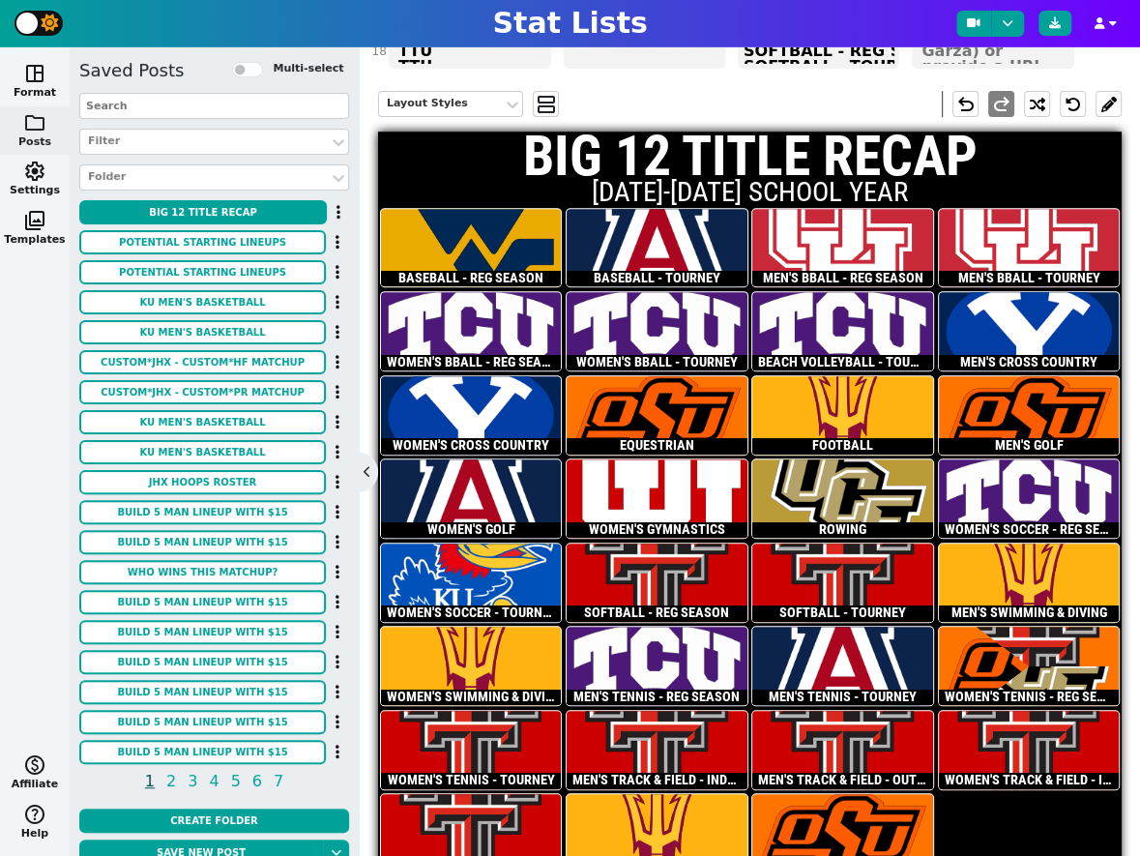
scroll to position [299, 0]
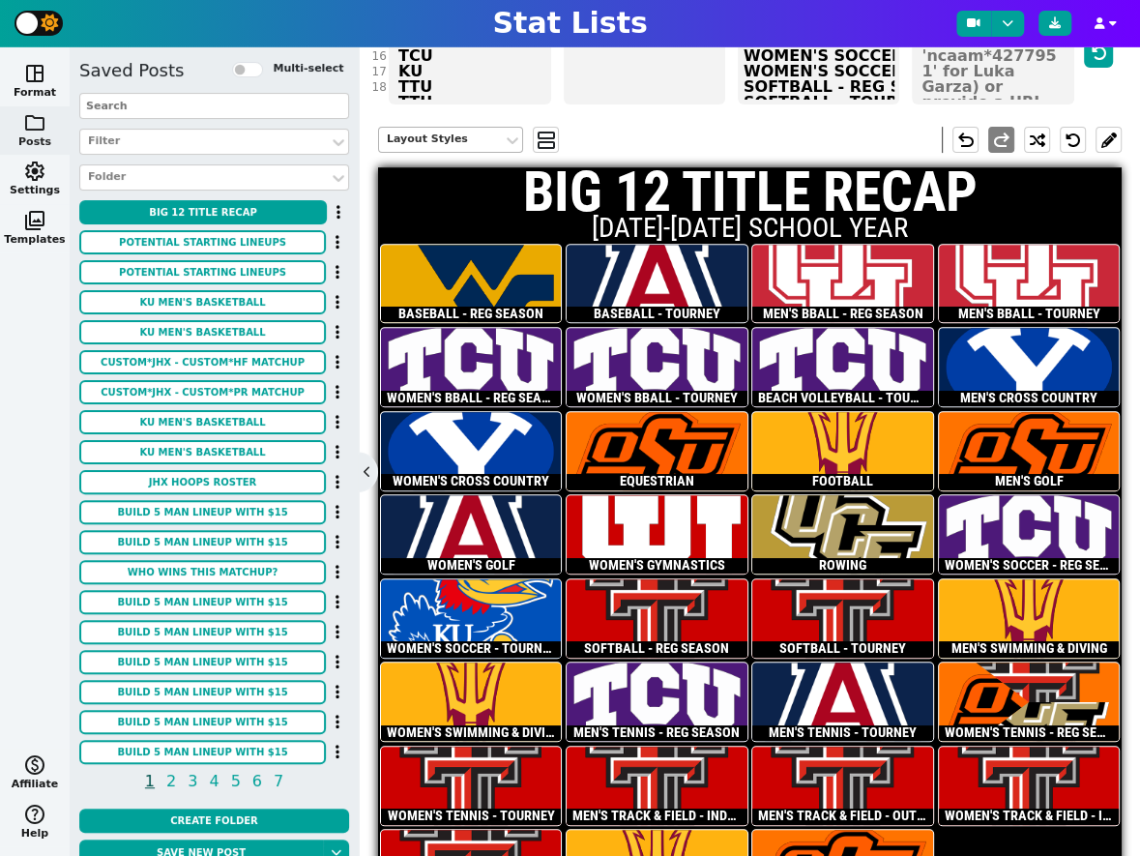
click at [471, 131] on div "Layout Styles" at bounding box center [441, 139] width 108 height 16
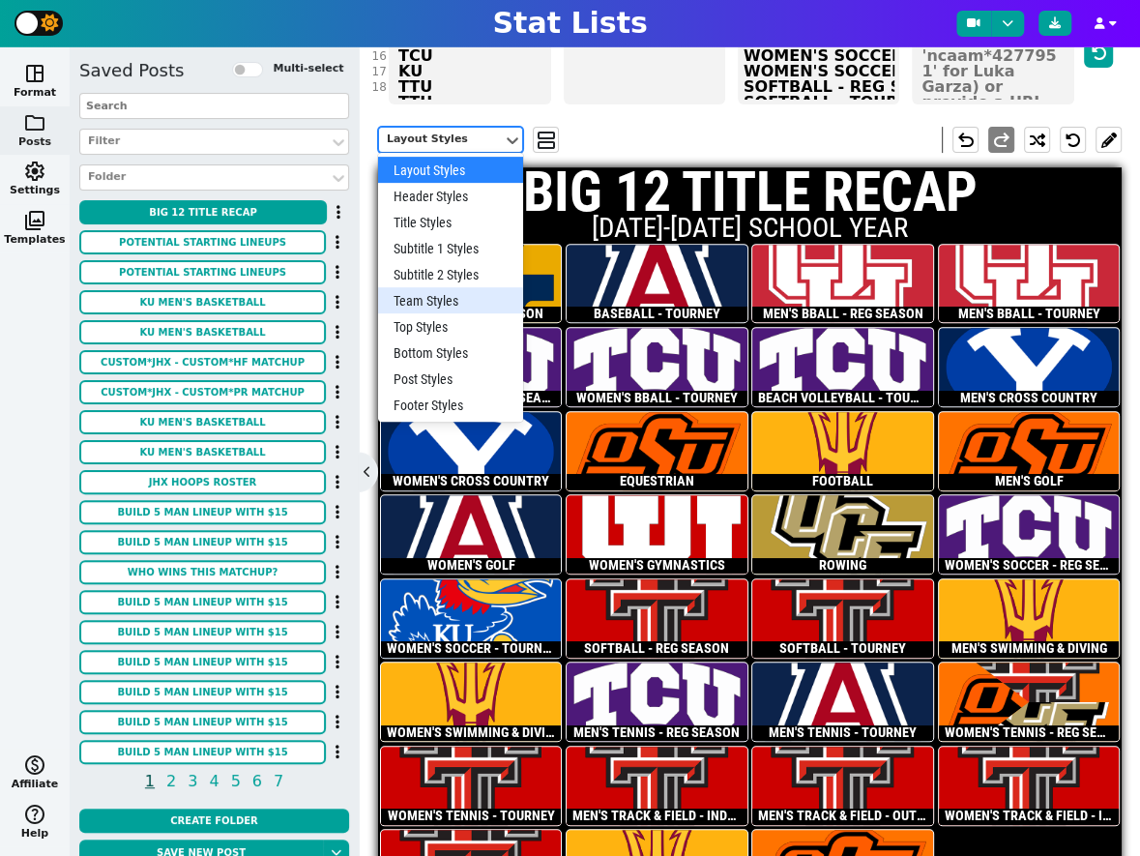
click at [425, 287] on div "Team Styles" at bounding box center [450, 300] width 145 height 26
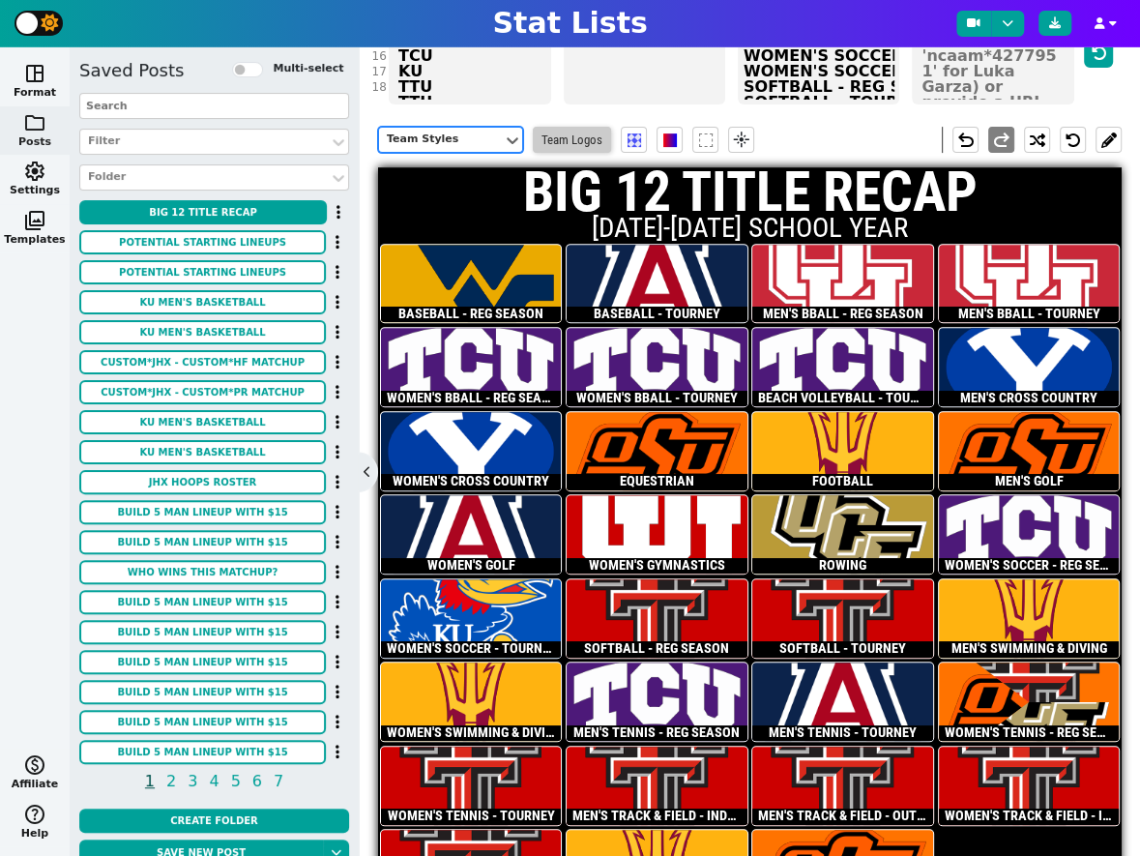
click at [580, 127] on span "Team Logos" at bounding box center [572, 140] width 78 height 26
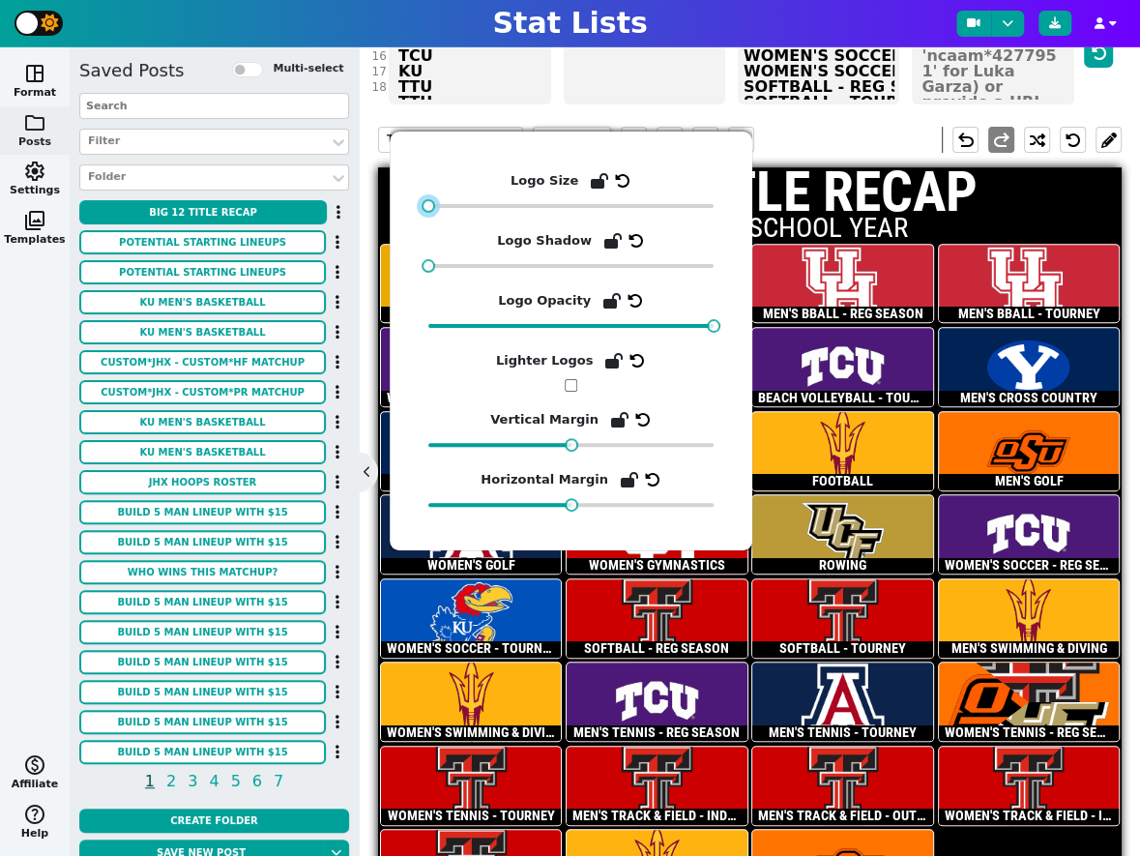
drag, startPoint x: 524, startPoint y: 207, endPoint x: 404, endPoint y: 215, distance: 120.1
click at [404, 215] on div "Logo Size Logo Shadow Logo Opacity Lighter Logos Vertical Margin Horizontal Mar…" at bounding box center [571, 340] width 363 height 419
click at [841, 112] on div "Team Styles Team Logos flare undo redo" at bounding box center [750, 139] width 744 height 55
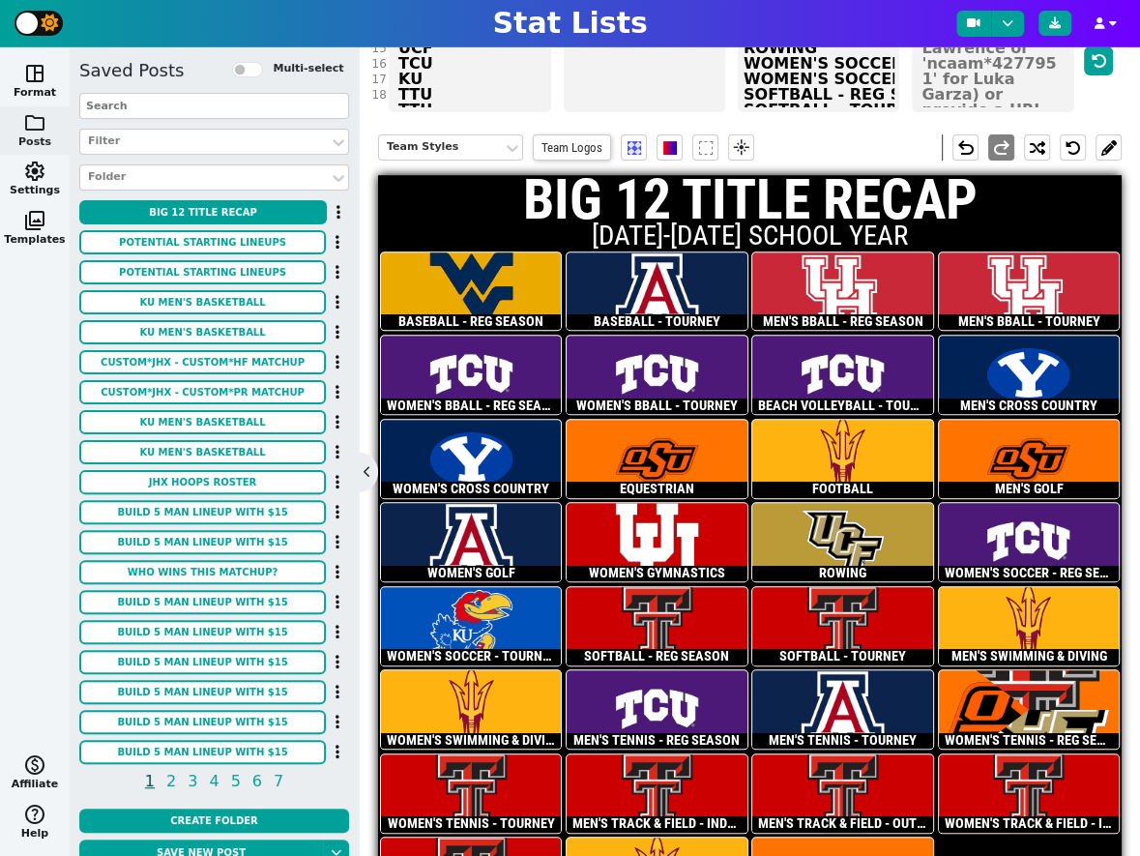
scroll to position [288, 0]
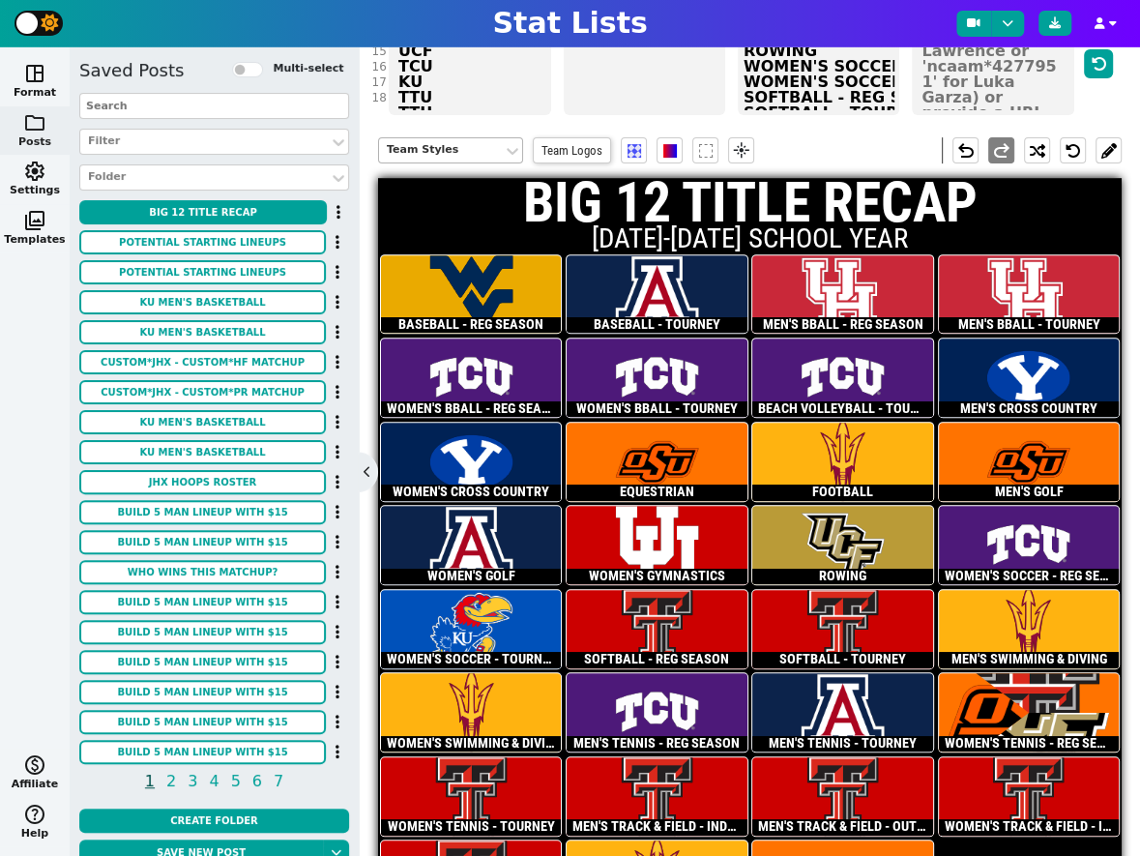
click at [458, 142] on div "Team Styles" at bounding box center [441, 150] width 108 height 16
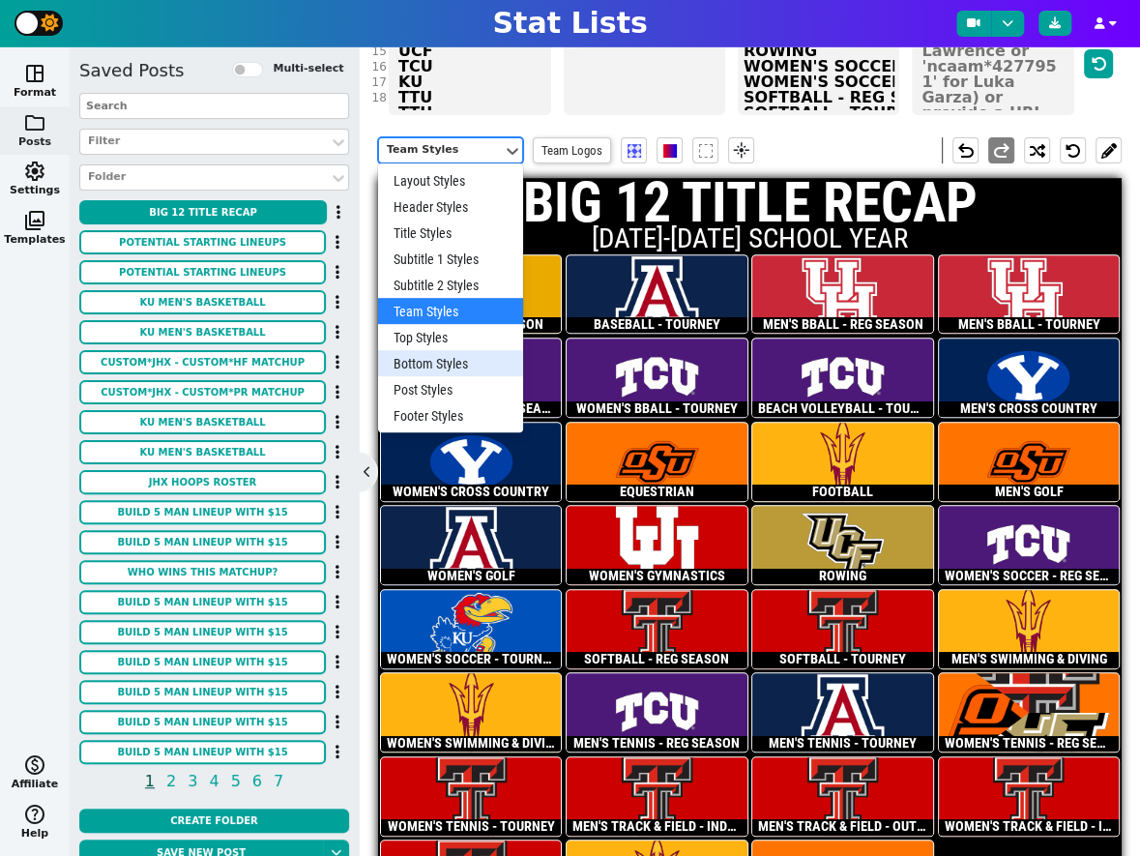
click at [422, 350] on div "Bottom Styles" at bounding box center [450, 363] width 145 height 26
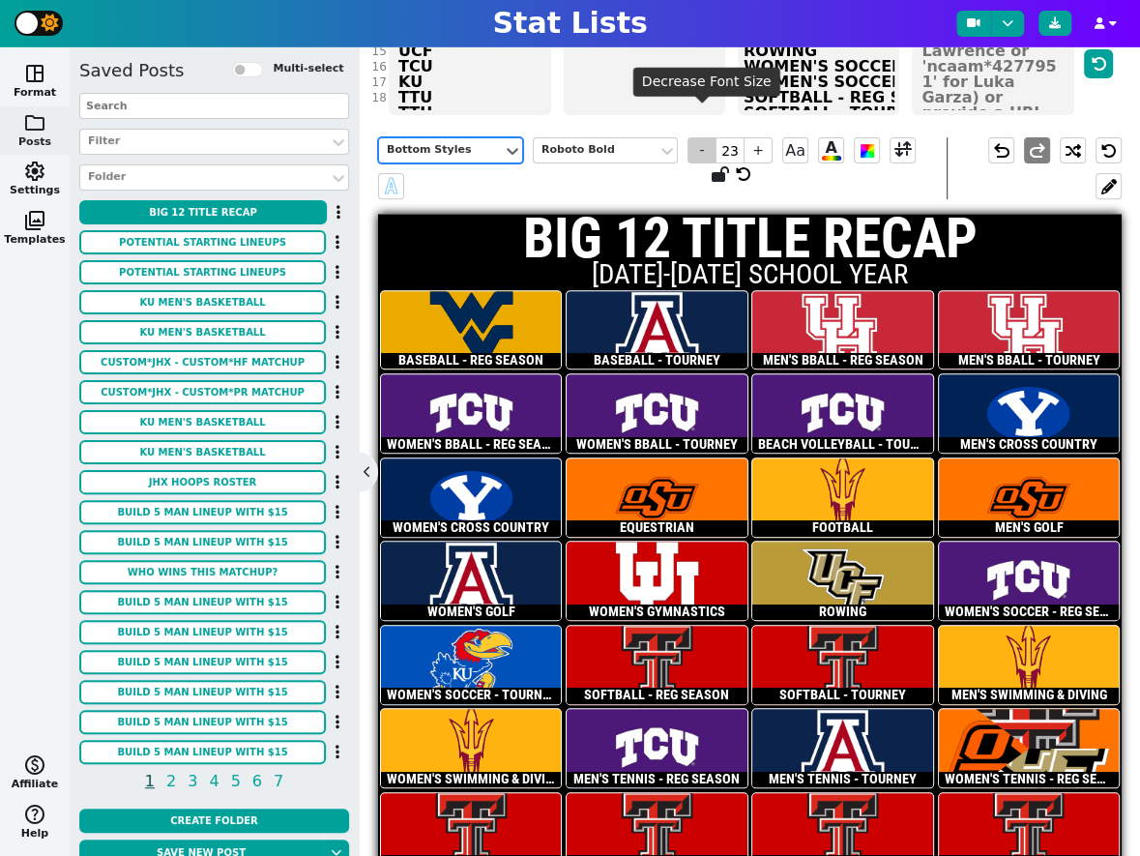
click at [703, 137] on span "-" at bounding box center [701, 150] width 29 height 26
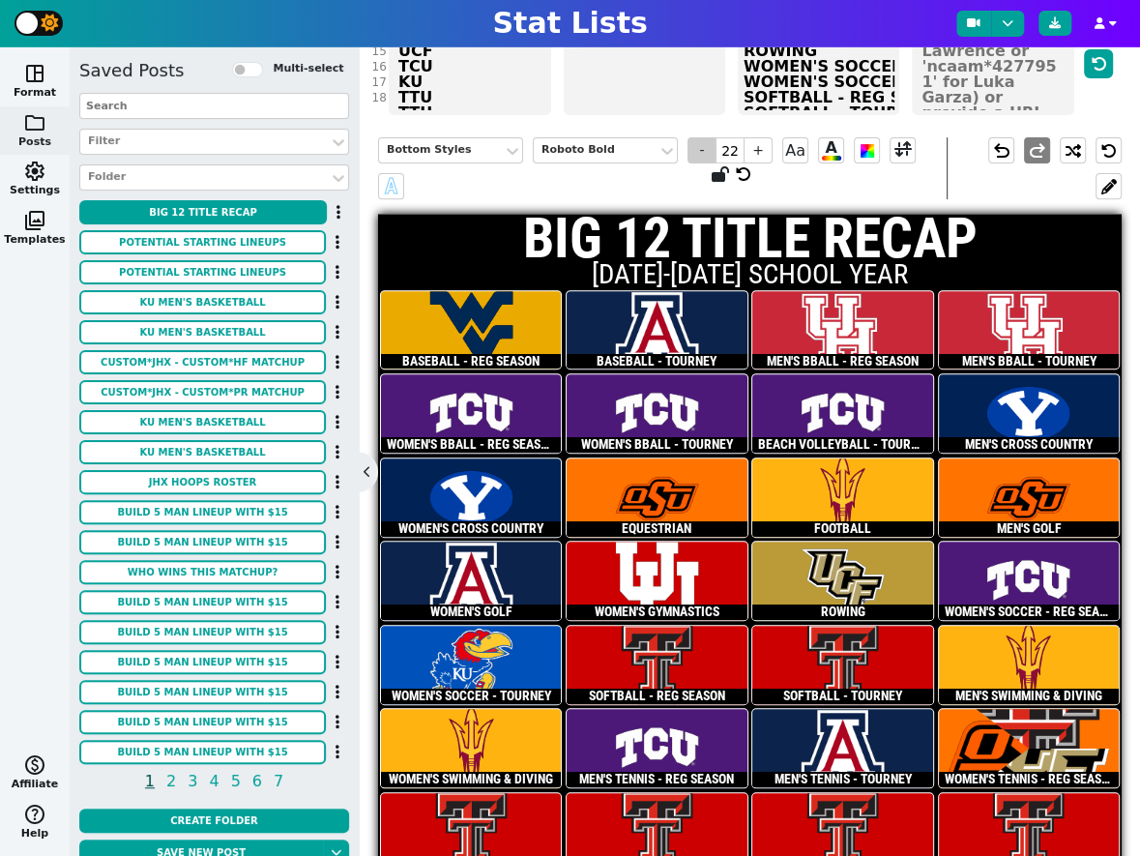
click at [703, 137] on span "-" at bounding box center [701, 150] width 29 height 26
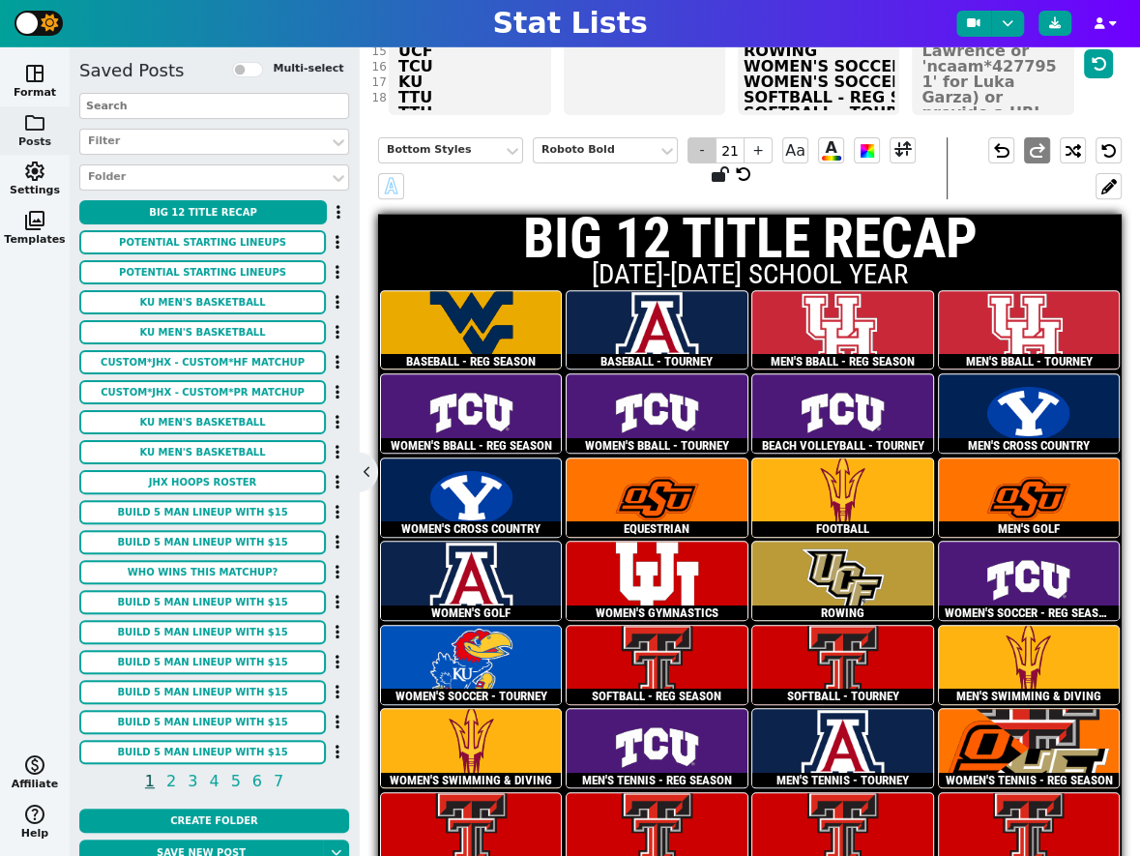
click at [703, 137] on span "-" at bounding box center [701, 150] width 29 height 26
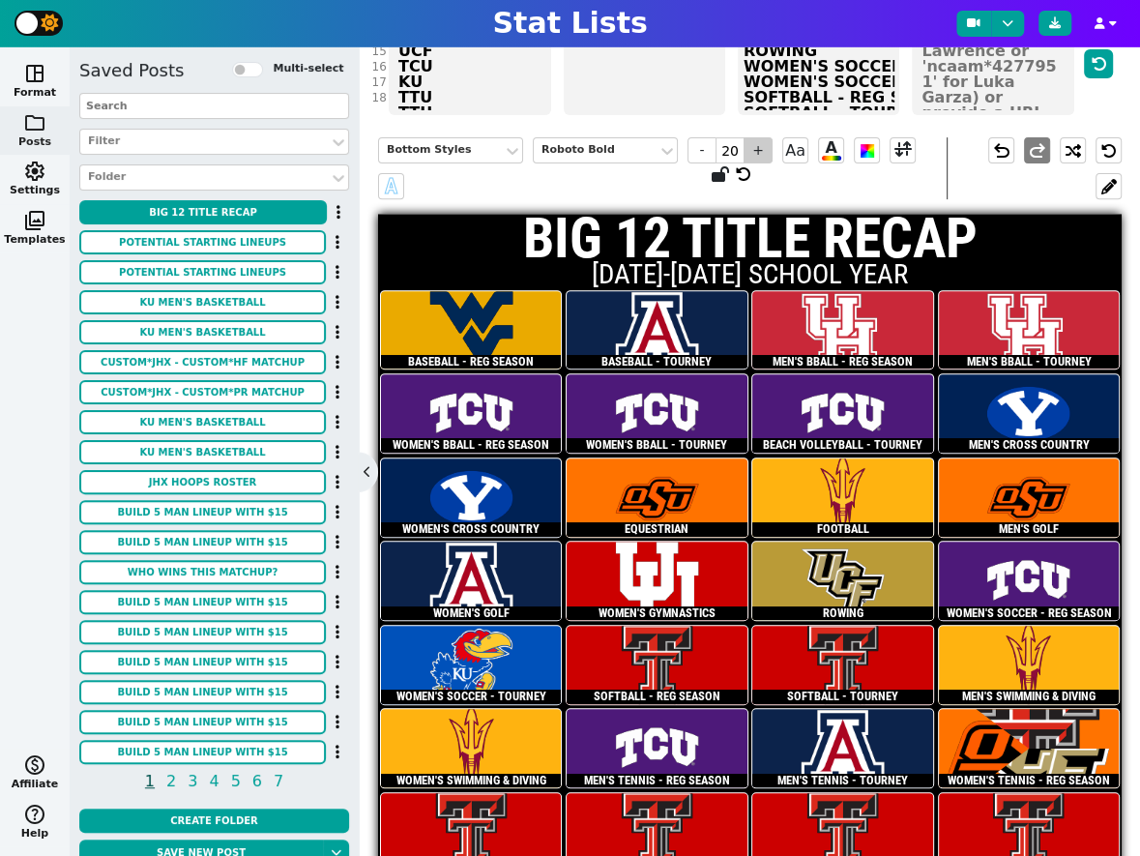
click at [768, 137] on span "+" at bounding box center [758, 150] width 29 height 26
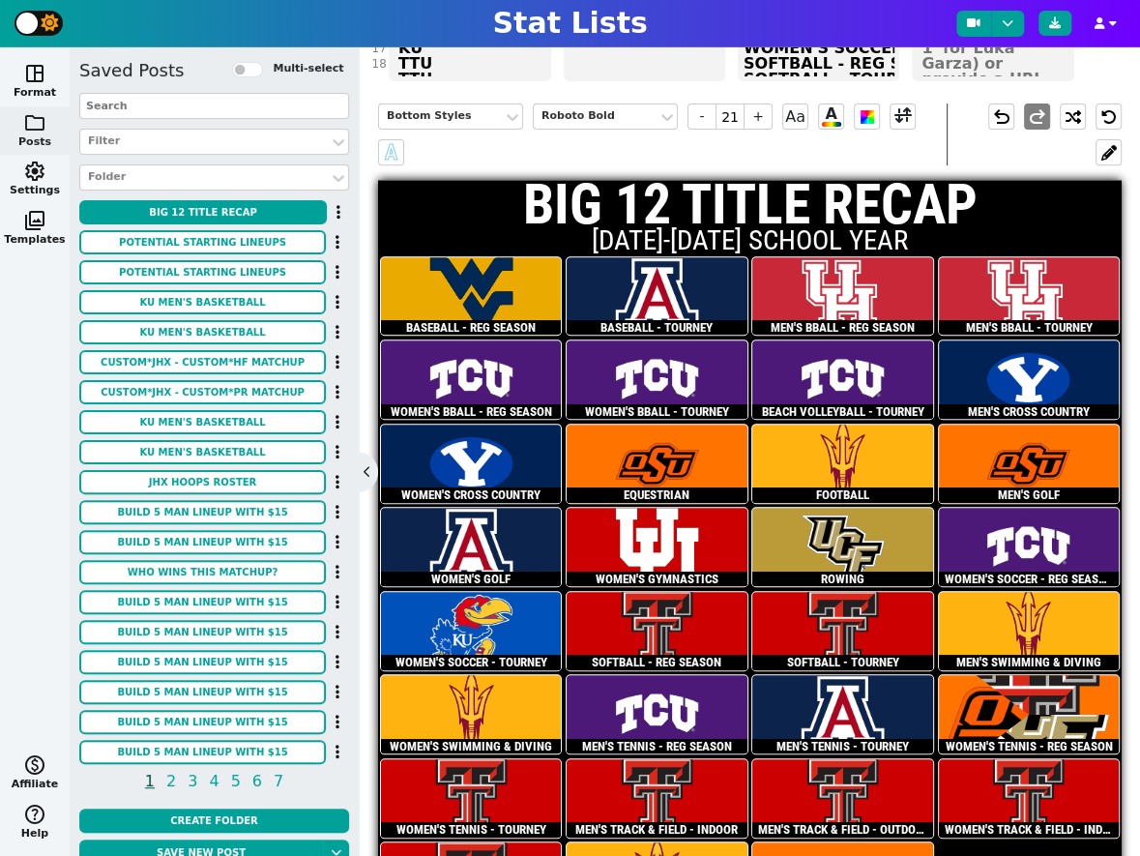
scroll to position [340, 0]
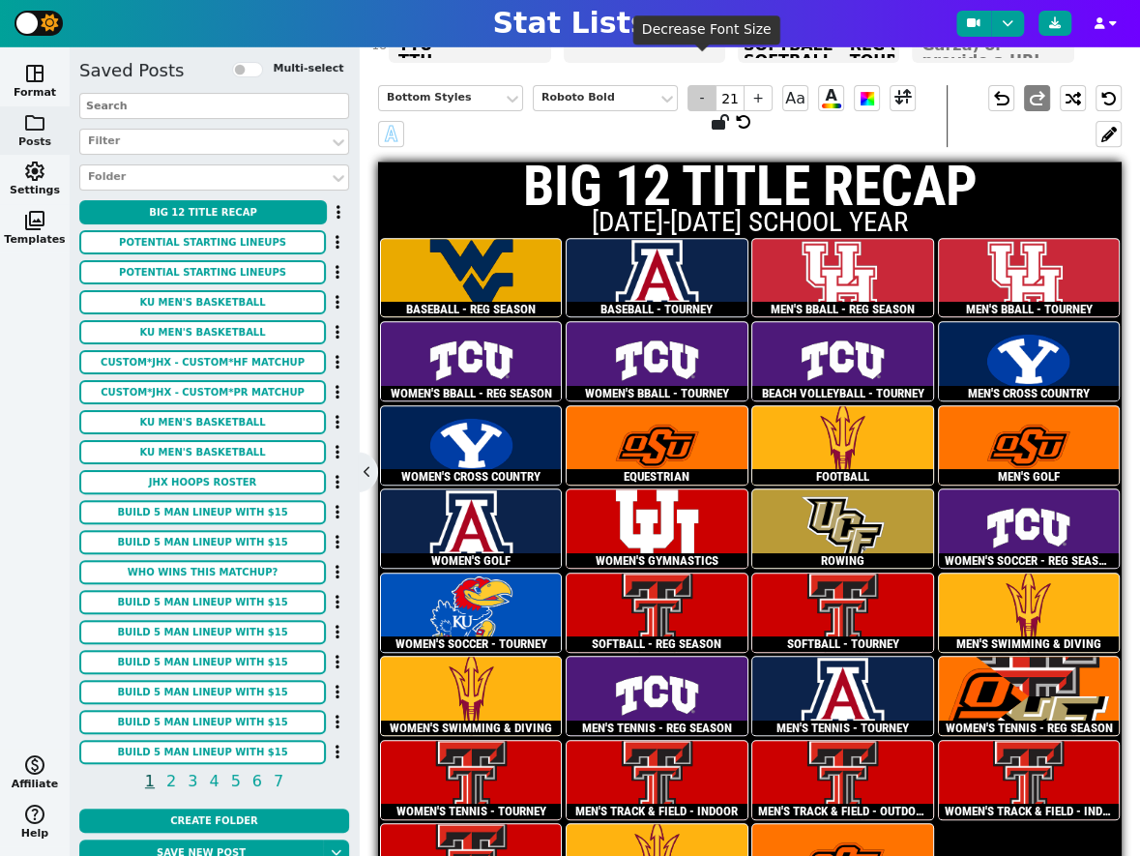
click at [702, 85] on span "-" at bounding box center [701, 98] width 29 height 26
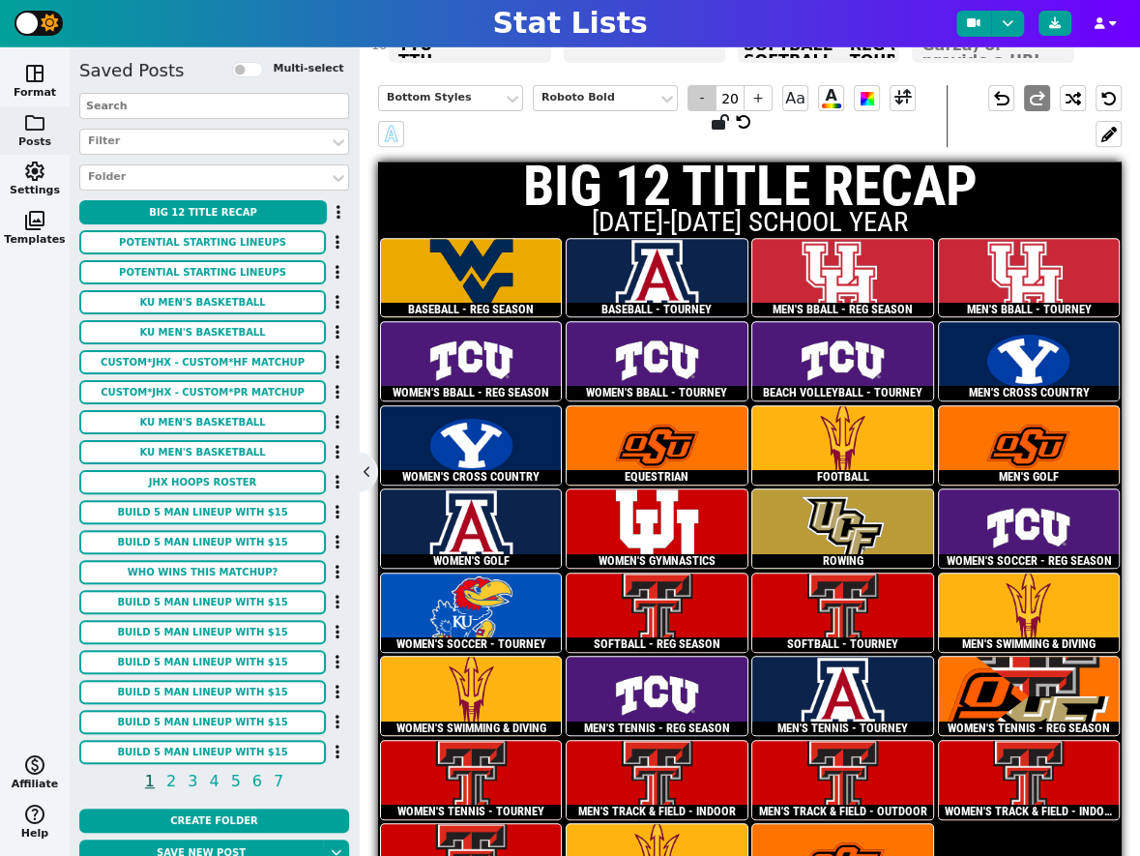
click at [702, 85] on span "-" at bounding box center [701, 98] width 29 height 26
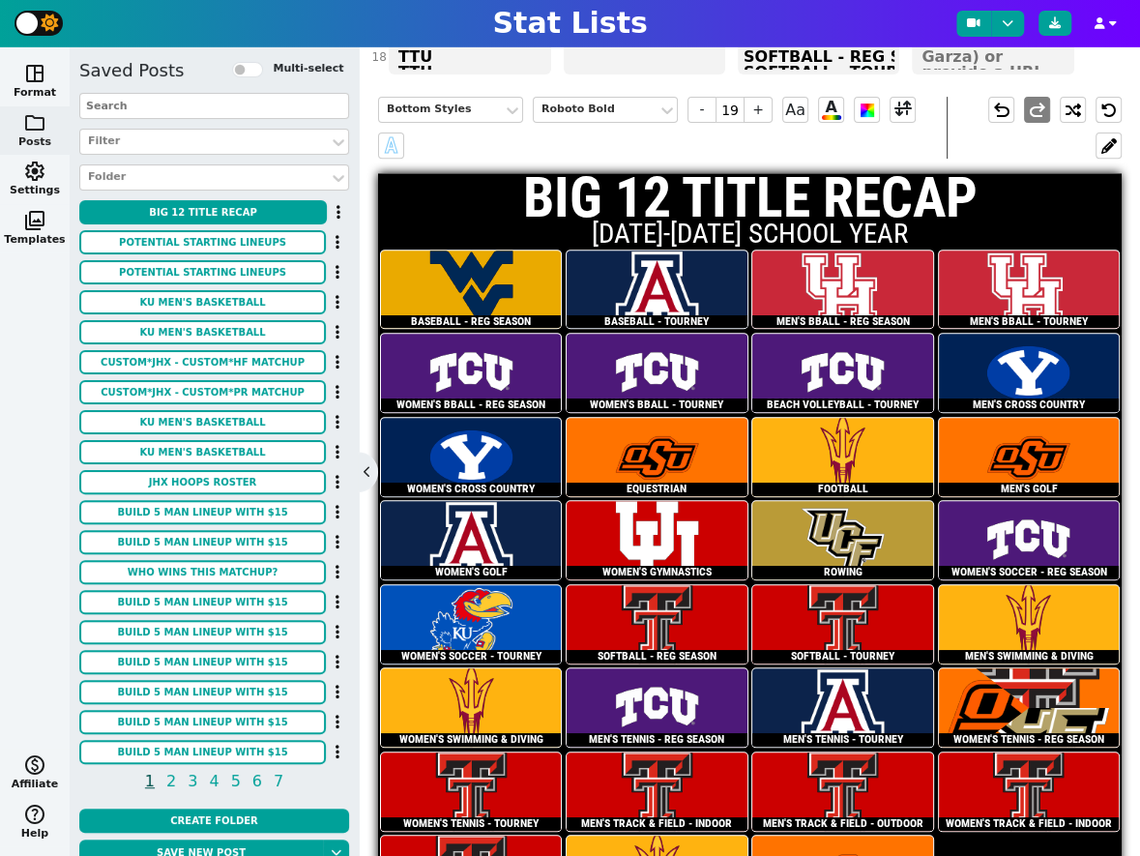
scroll to position [296, 0]
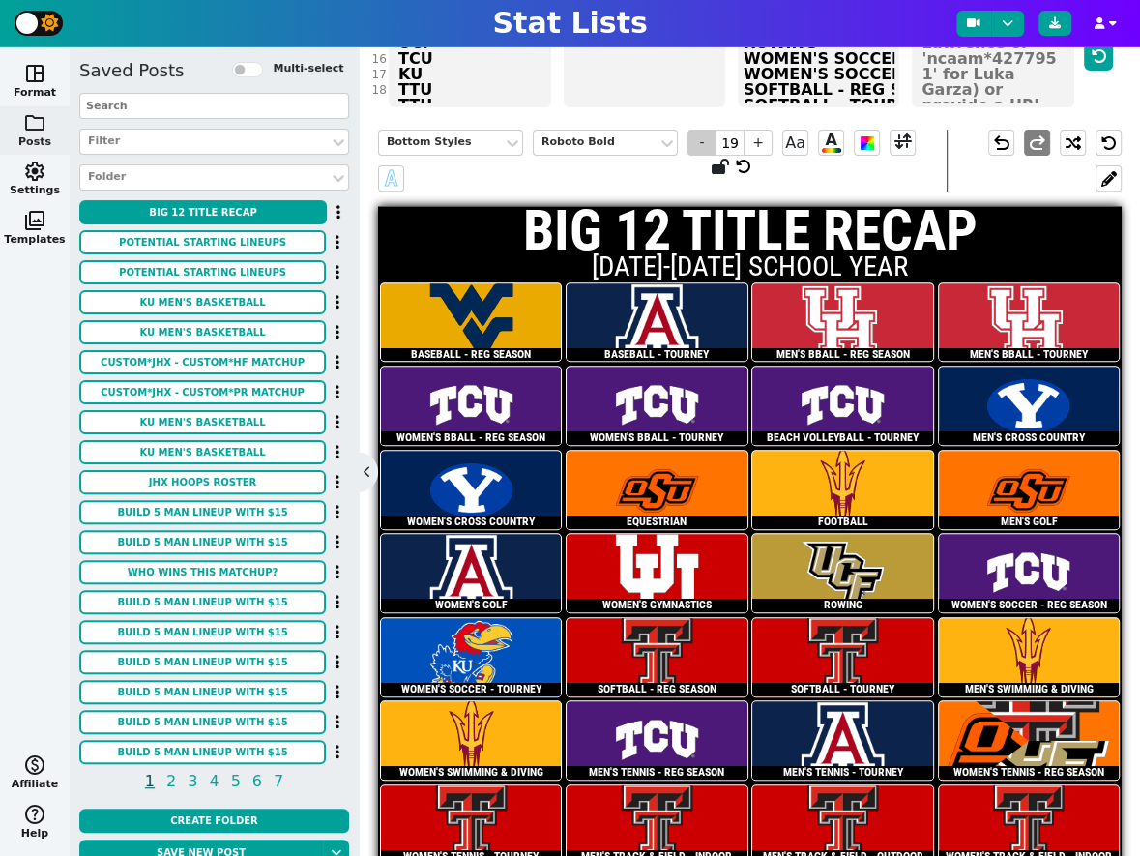
click at [705, 130] on span "-" at bounding box center [701, 143] width 29 height 26
type input "18"
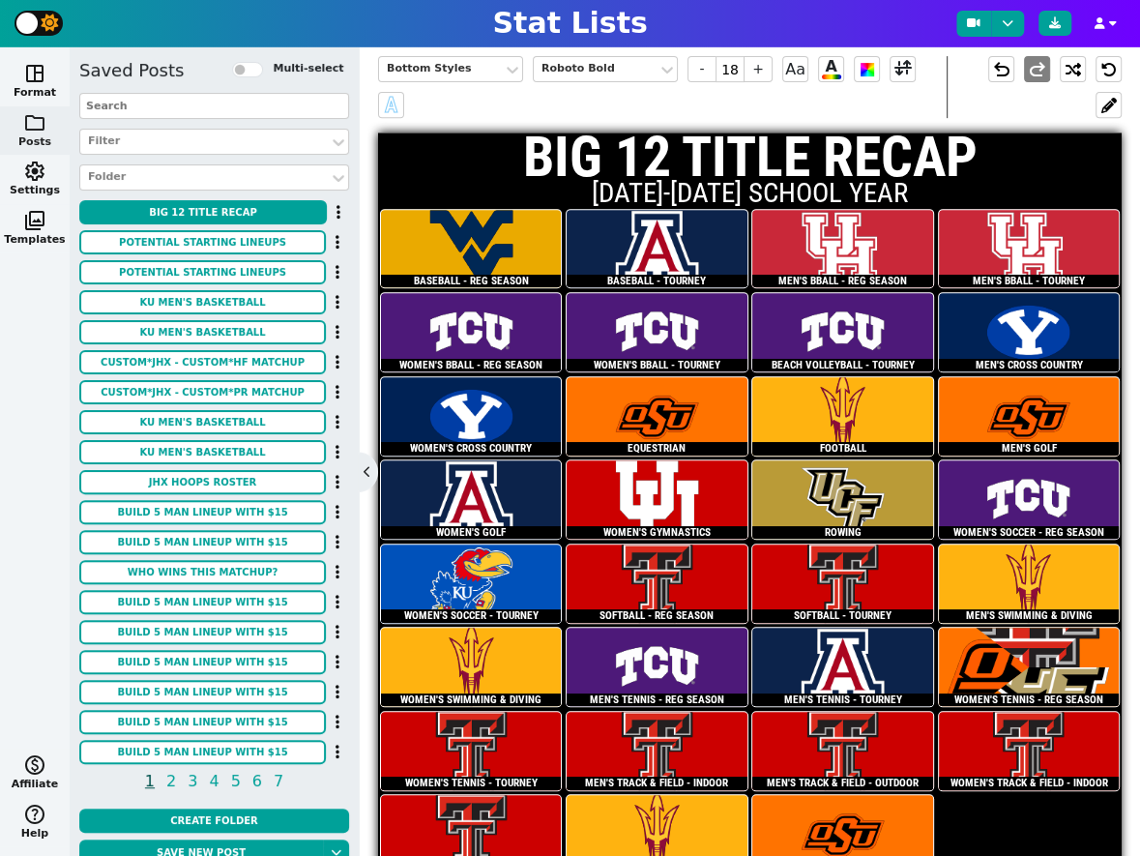
scroll to position [374, 0]
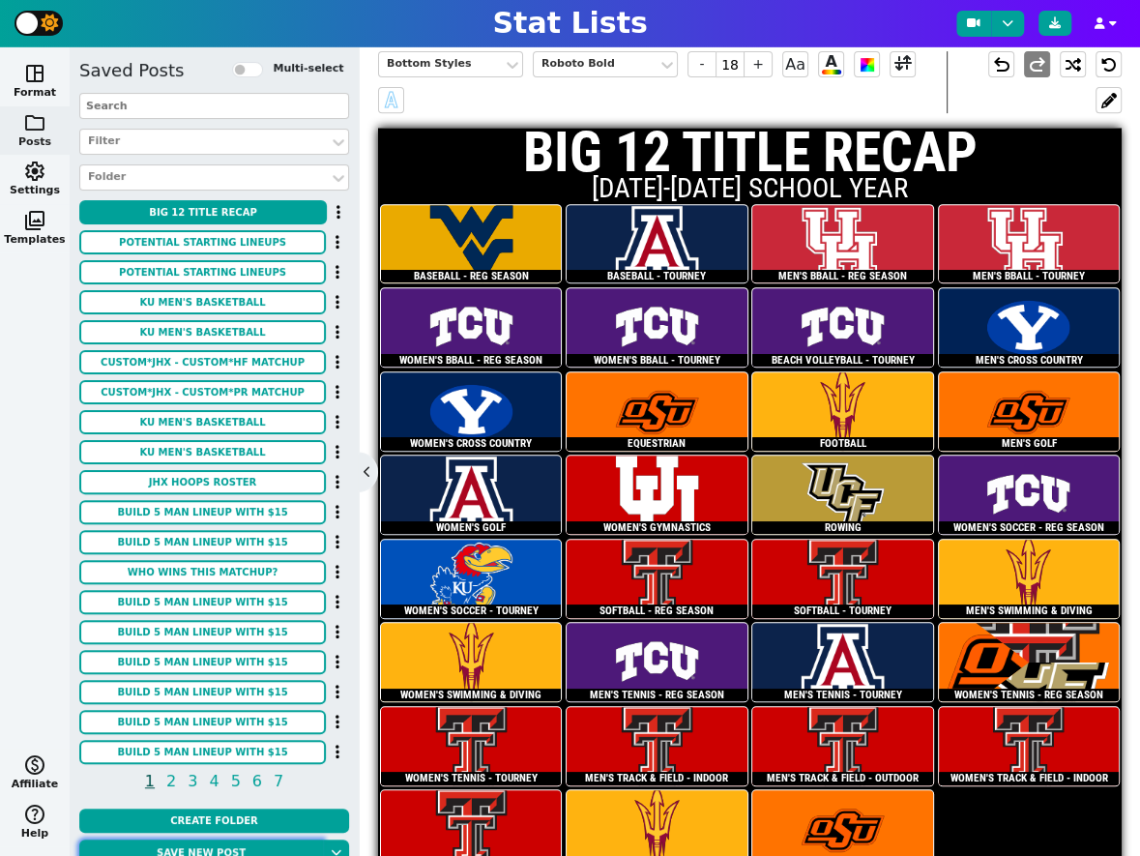
click at [225, 850] on button "Save new post" at bounding box center [201, 852] width 244 height 26
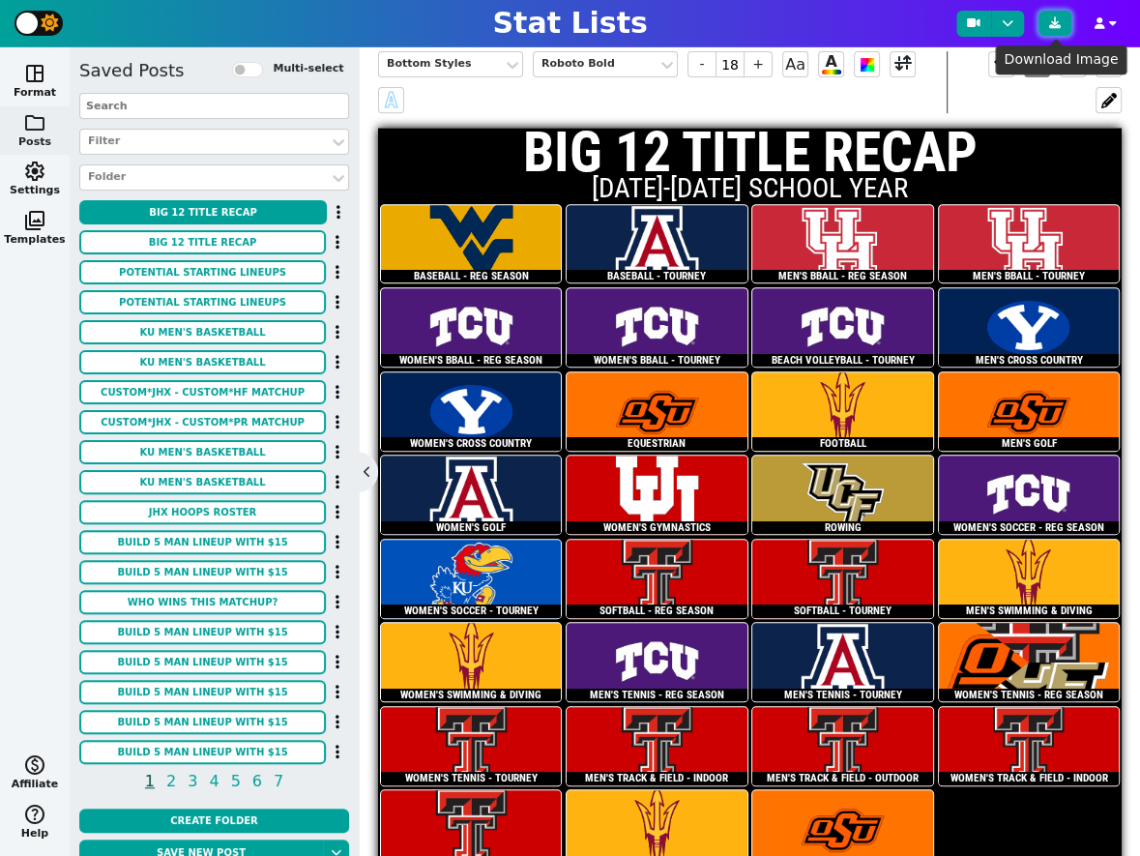
click at [1051, 24] on icon at bounding box center [1055, 23] width 12 height 12
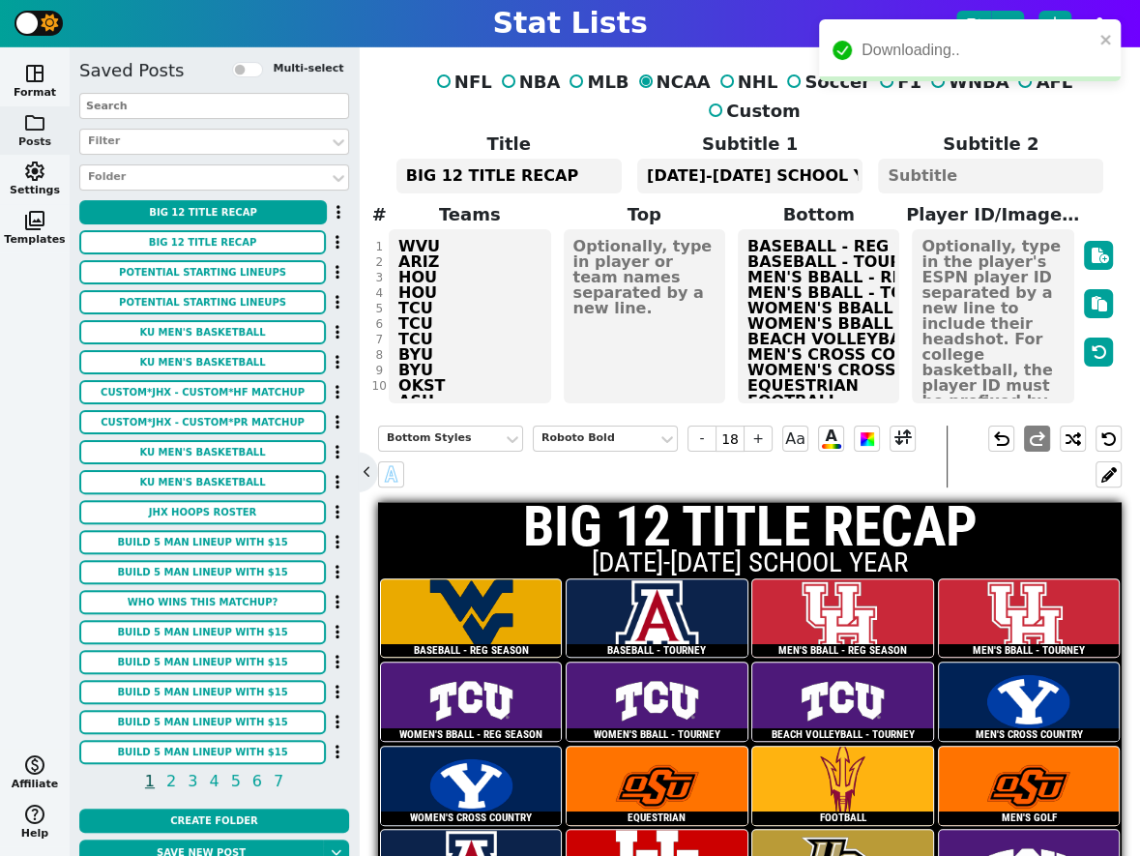
scroll to position [124, 0]
